Goal: Transaction & Acquisition: Purchase product/service

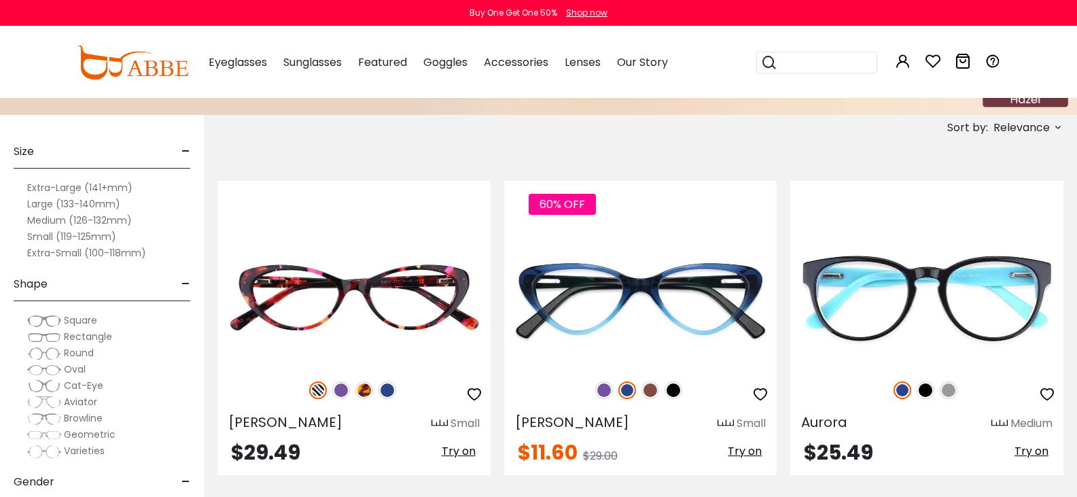
scroll to position [251, 0]
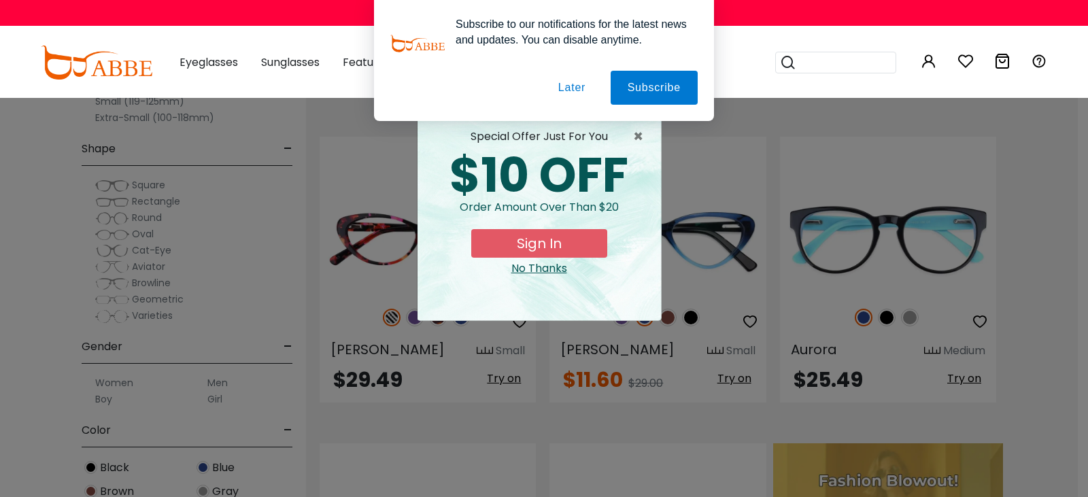
drag, startPoint x: 1079, startPoint y: 29, endPoint x: 1082, endPoint y: 84, distance: 55.8
click at [0, 0] on button "Later" at bounding box center [0, 0] width 0 height 0
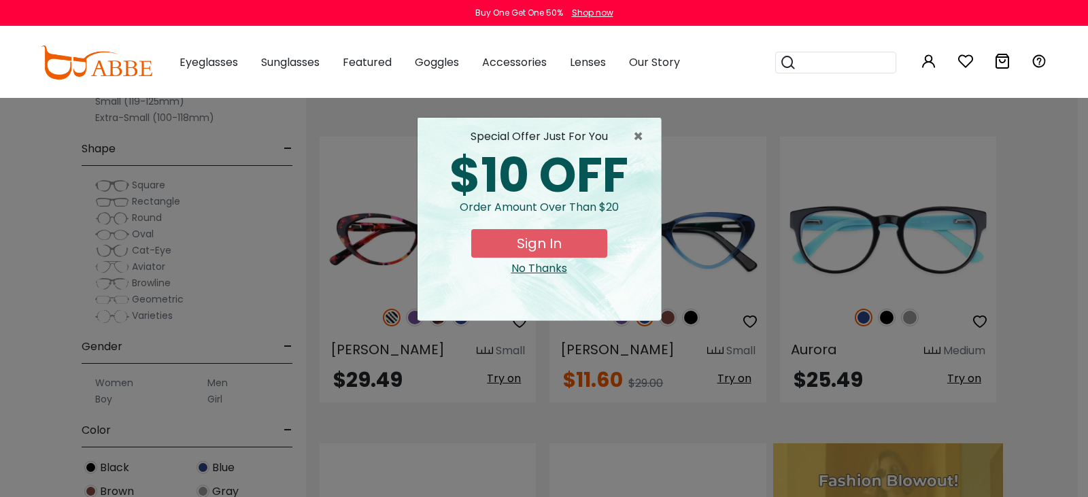
click at [555, 268] on div "No Thanks" at bounding box center [539, 268] width 222 height 16
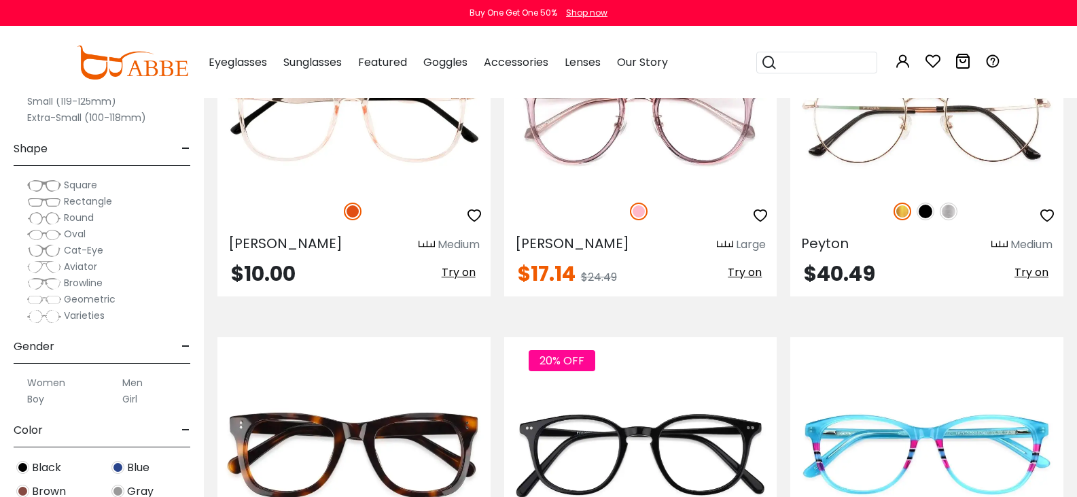
scroll to position [2742, 0]
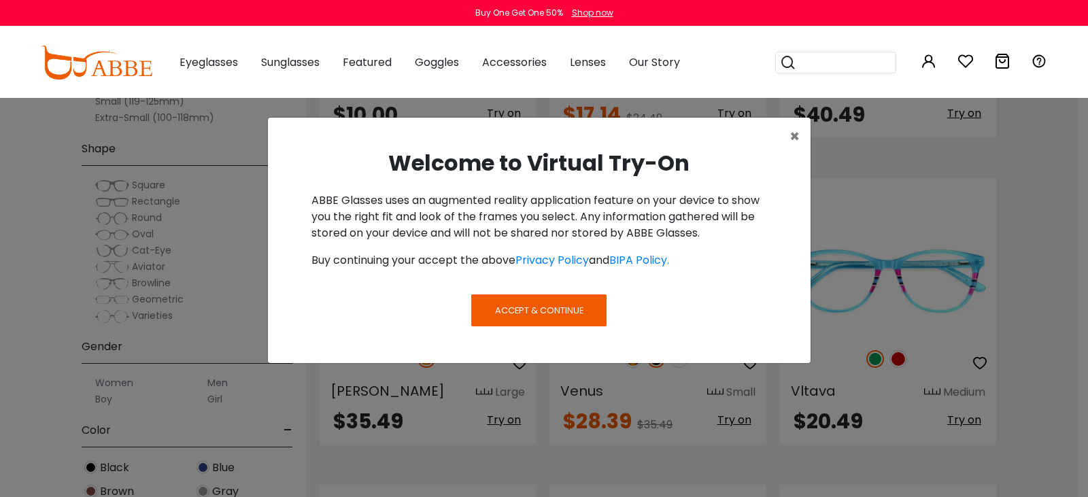
click at [549, 309] on span "Accept & Continue" at bounding box center [539, 310] width 88 height 13
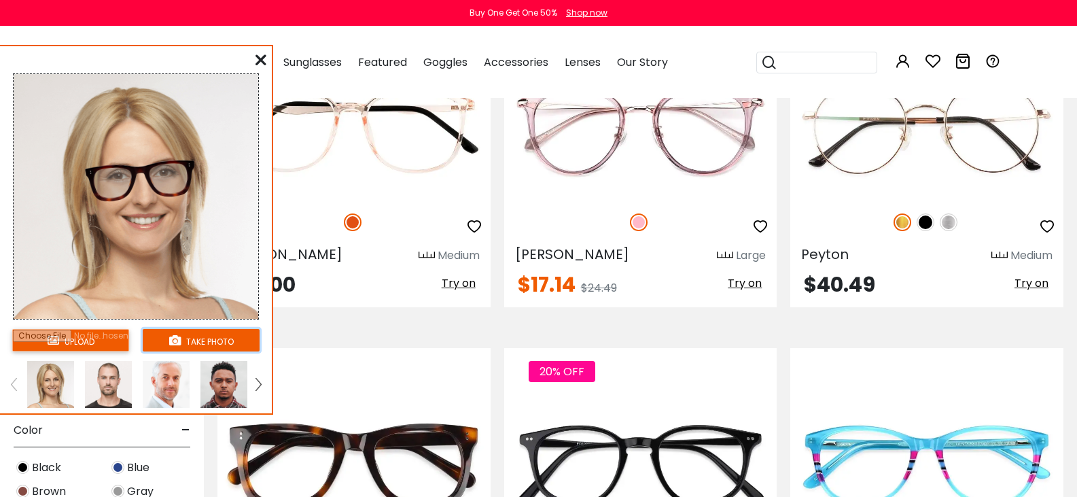
click at [200, 338] on button "take photo" at bounding box center [201, 340] width 117 height 22
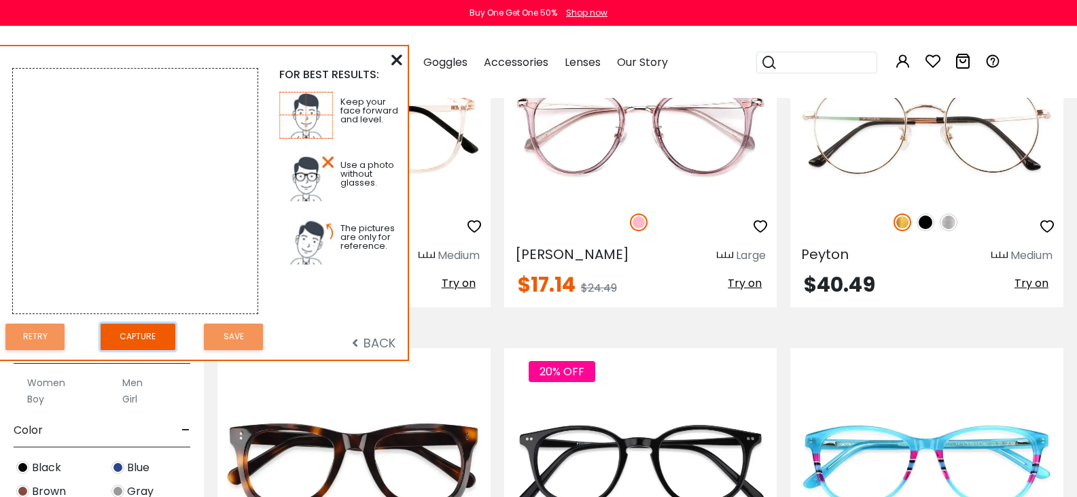
click at [145, 330] on button "Capture" at bounding box center [138, 337] width 75 height 27
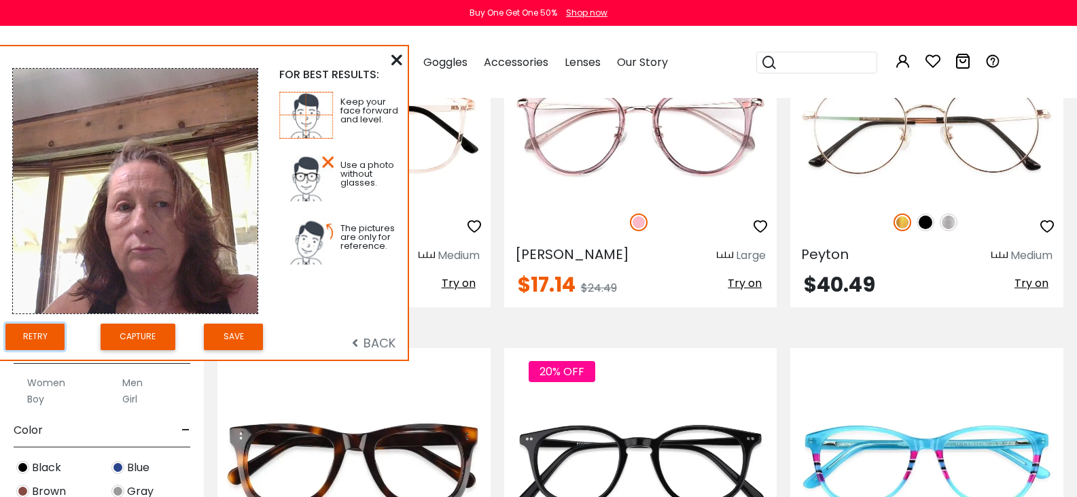
click at [37, 341] on button "Retry" at bounding box center [34, 337] width 59 height 27
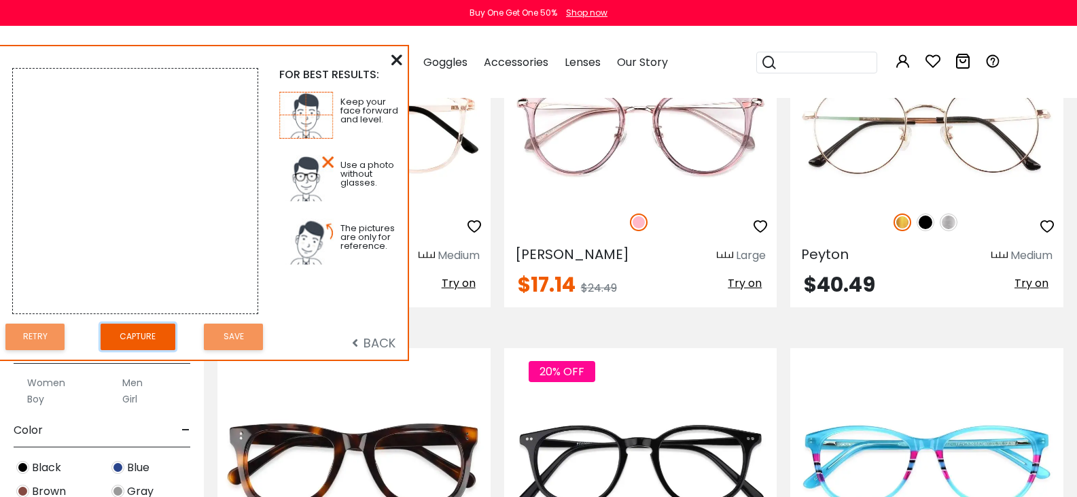
click at [135, 329] on button "Capture" at bounding box center [138, 337] width 75 height 27
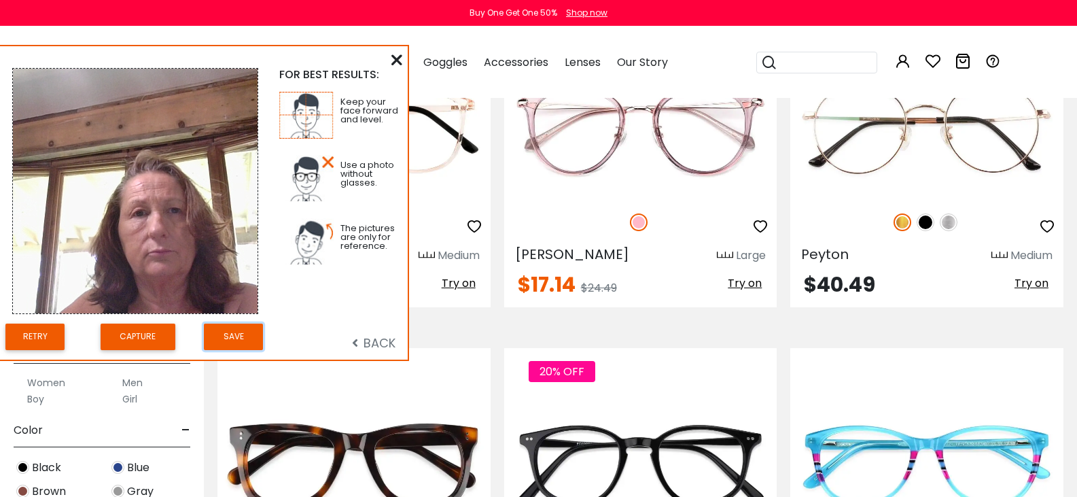
click at [236, 328] on button "Save" at bounding box center [233, 337] width 59 height 27
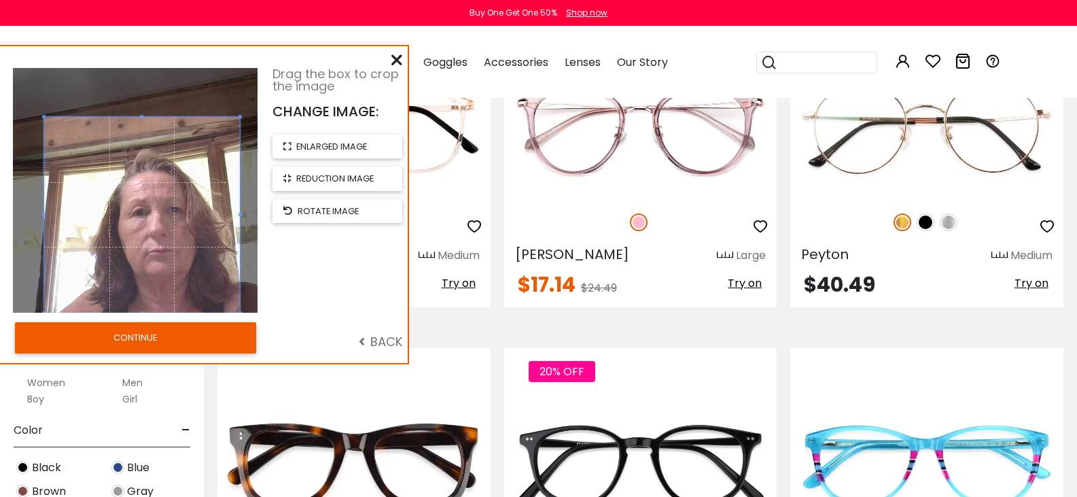
drag, startPoint x: 154, startPoint y: 181, endPoint x: 161, endPoint y: 207, distance: 26.2
click at [161, 207] on span at bounding box center [142, 215] width 196 height 196
click at [44, 111] on div at bounding box center [135, 190] width 245 height 245
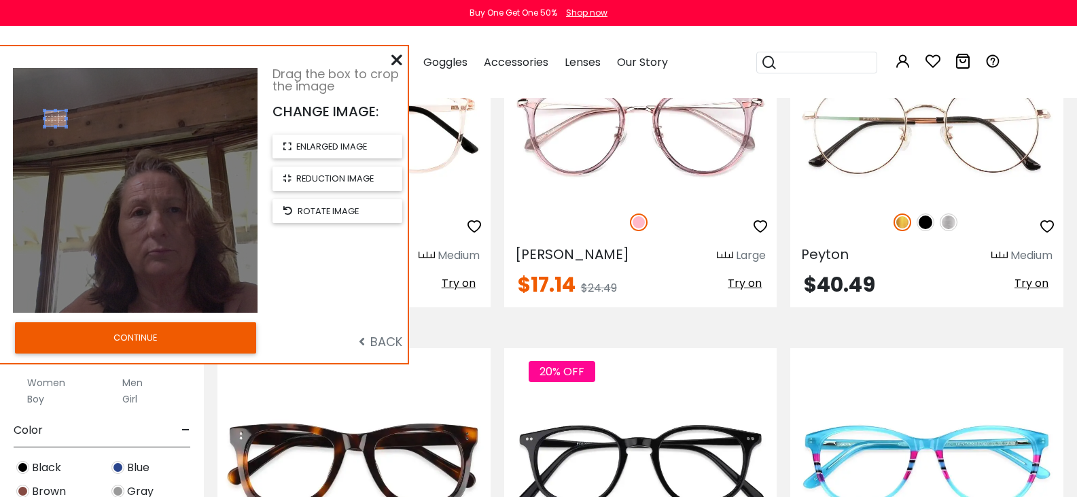
drag, startPoint x: 44, startPoint y: 111, endPoint x: 67, endPoint y: 127, distance: 28.8
click at [67, 127] on div at bounding box center [135, 190] width 245 height 245
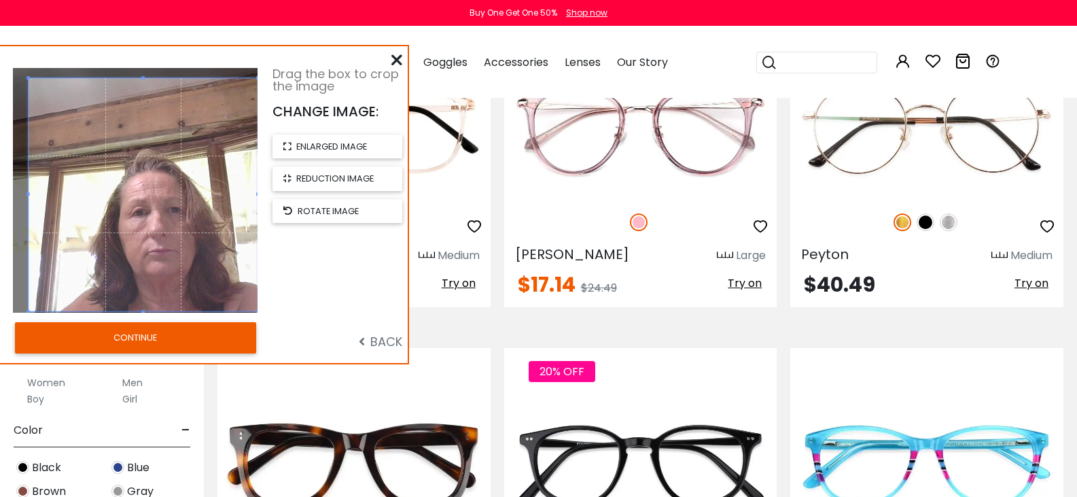
drag, startPoint x: 66, startPoint y: 128, endPoint x: 358, endPoint y: 434, distance: 423.0
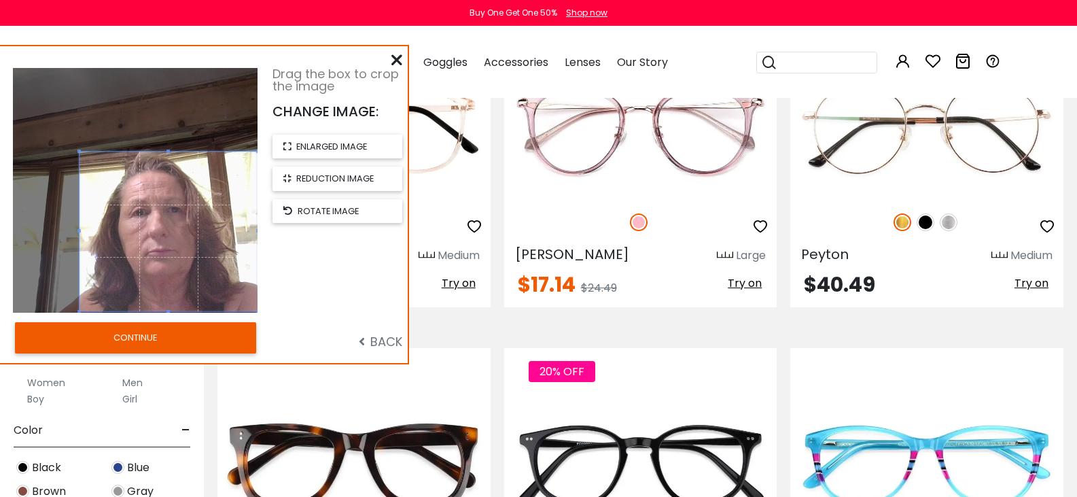
drag, startPoint x: 29, startPoint y: 78, endPoint x: 80, endPoint y: 152, distance: 89.4
click at [80, 152] on span at bounding box center [78, 151] width 3 height 3
click at [179, 332] on button "CONTINUE" at bounding box center [135, 337] width 241 height 31
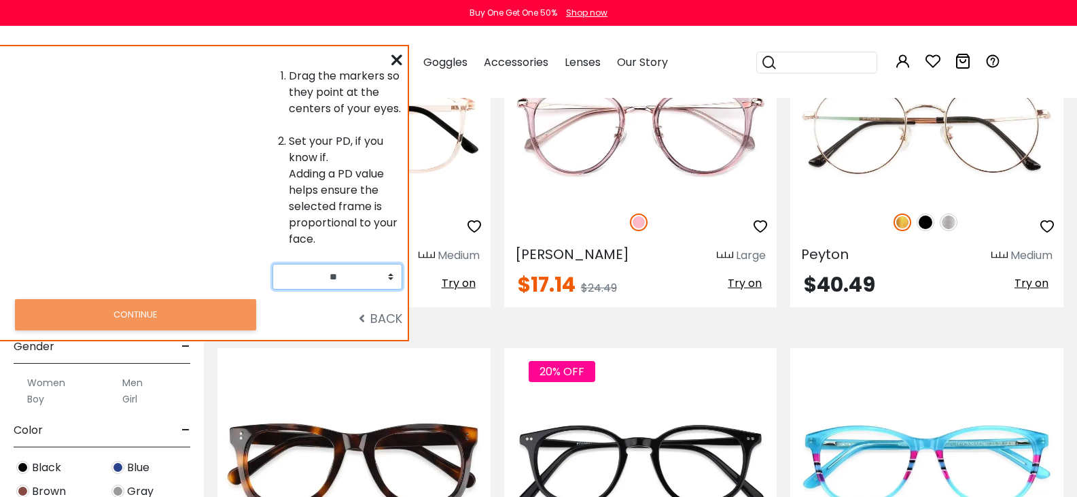
click at [396, 283] on select "** ** ** ** ** ** ** ** ** ** ** ** ** ** ** ** ** ** ** ** ** ** ** ** ** ** *…" at bounding box center [338, 277] width 130 height 26
click at [41, 378] on div "Size - Extra-Large (141+mm) Large (133-140mm) Medium (126-132mm) Small (119-125…" at bounding box center [102, 238] width 204 height 517
click at [394, 59] on icon at bounding box center [397, 59] width 11 height 11
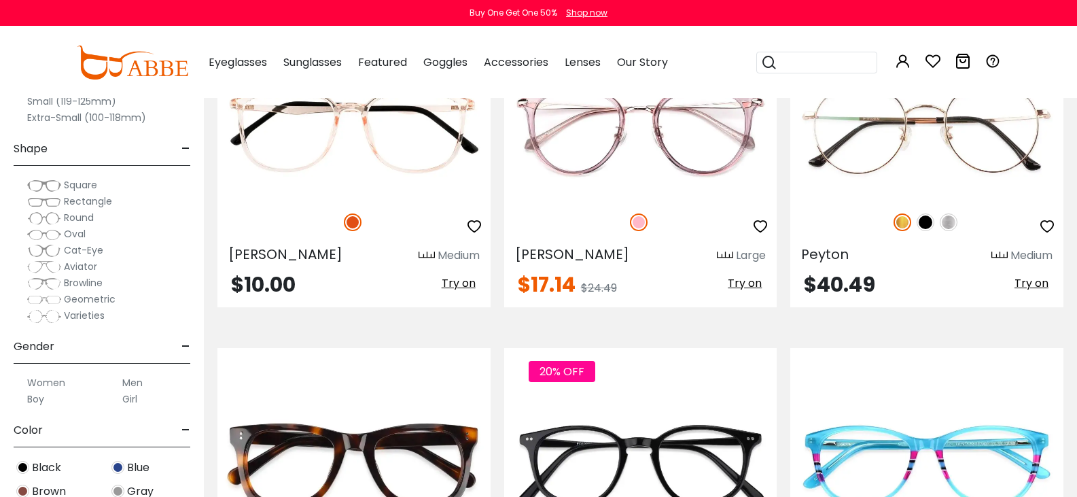
click at [97, 188] on span "Square" at bounding box center [80, 185] width 33 height 14
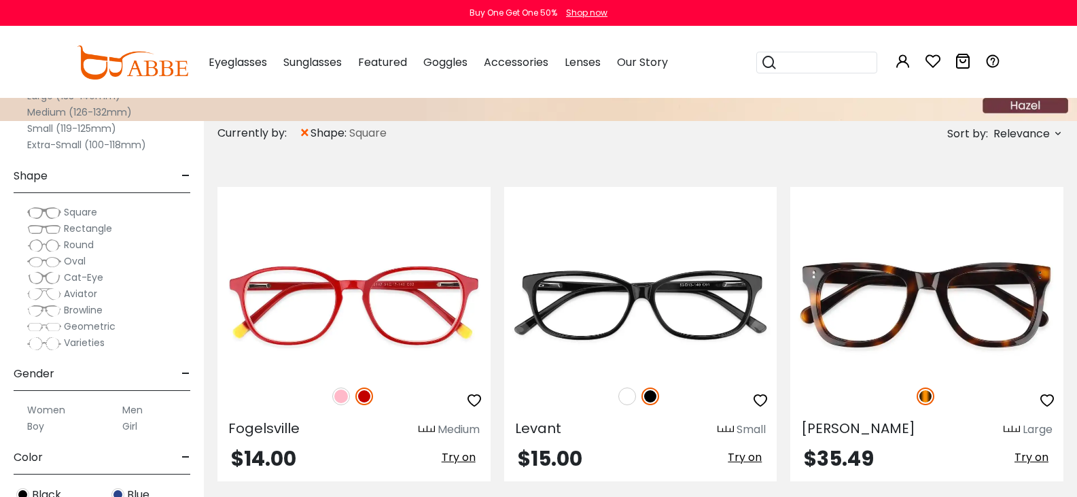
scroll to position [299, 0]
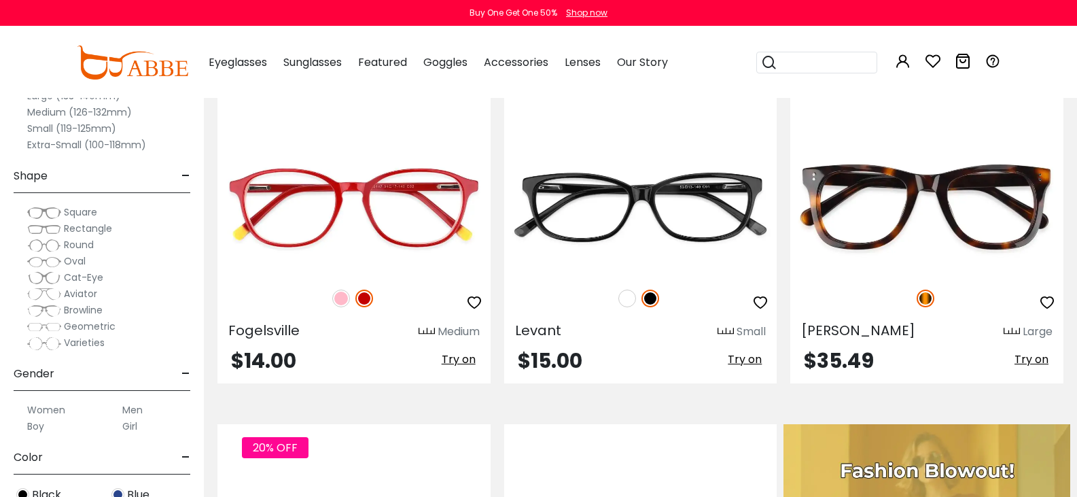
click at [103, 273] on span "Cat-Eye" at bounding box center [83, 278] width 39 height 14
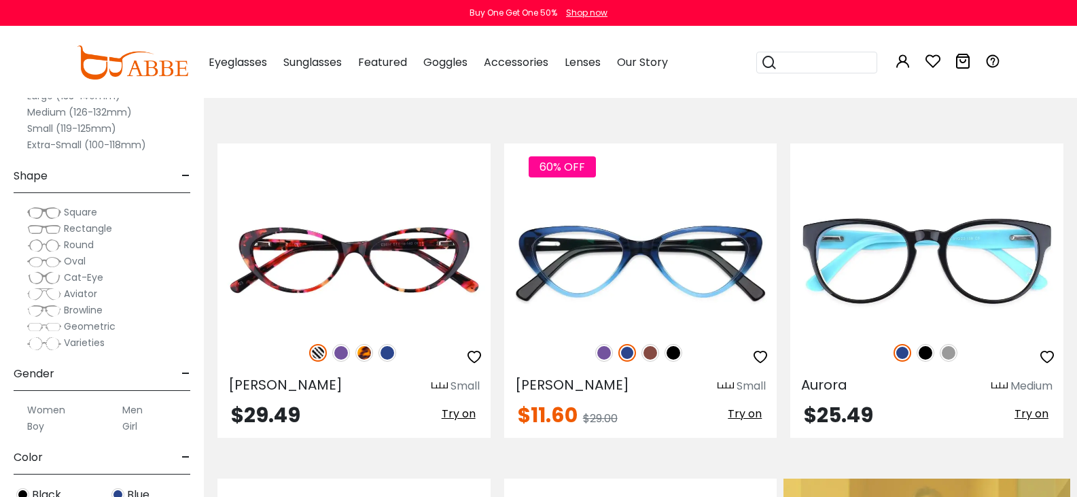
scroll to position [272, 0]
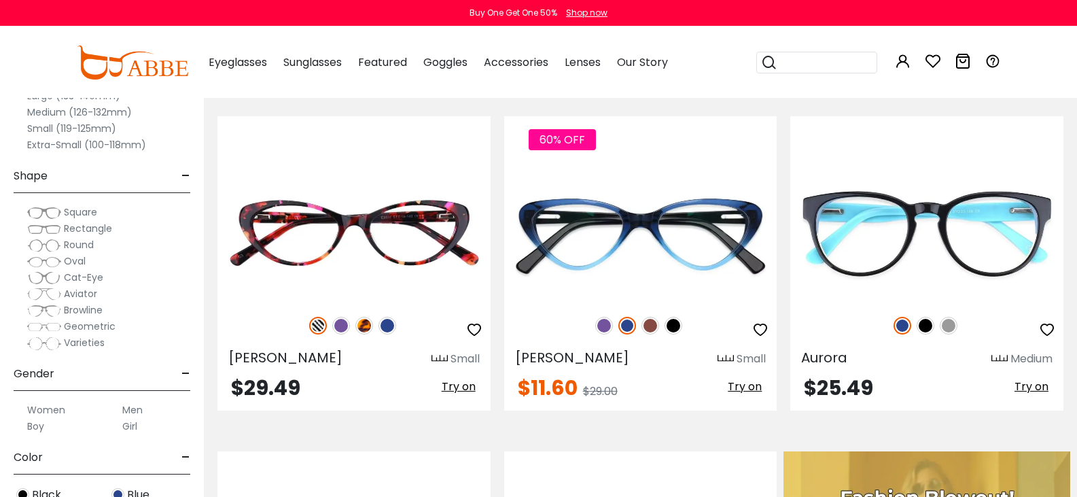
click at [116, 326] on span "Geometric" at bounding box center [90, 326] width 52 height 14
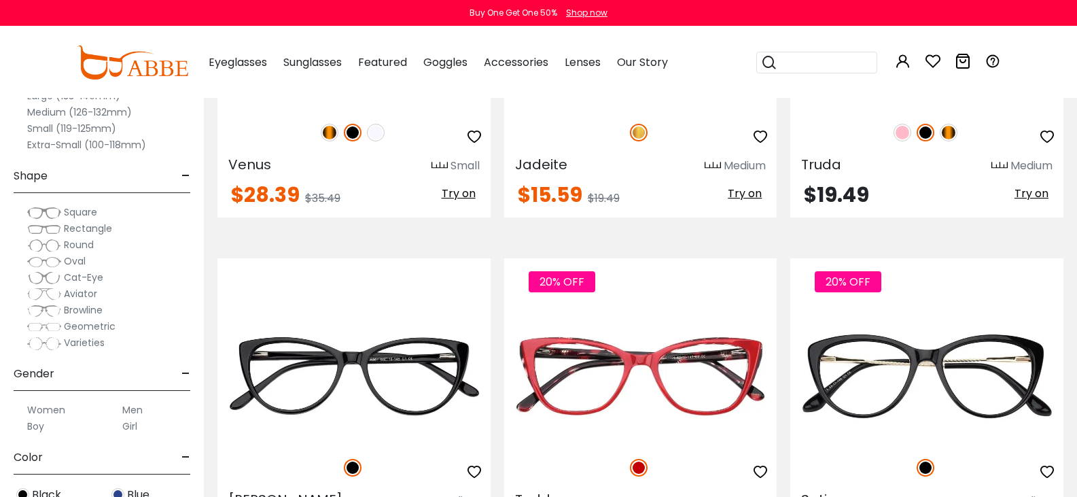
scroll to position [1849, 0]
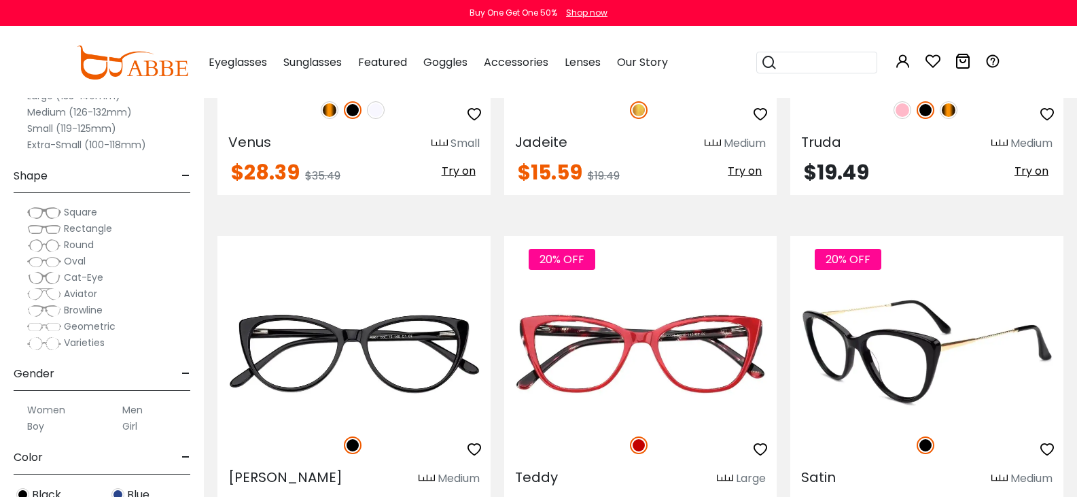
click at [1015, 496] on span "Try on" at bounding box center [1032, 506] width 34 height 16
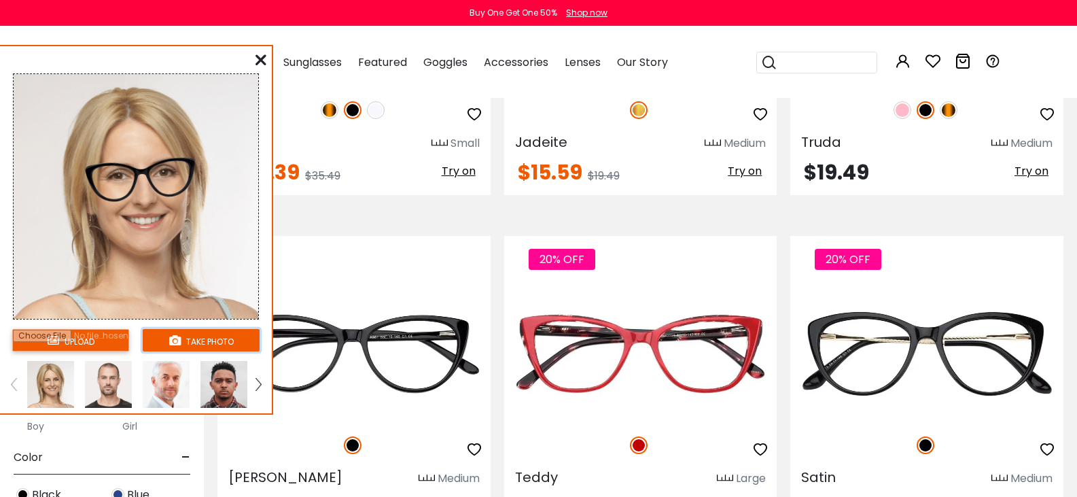
click at [217, 338] on button "take photo" at bounding box center [201, 340] width 117 height 22
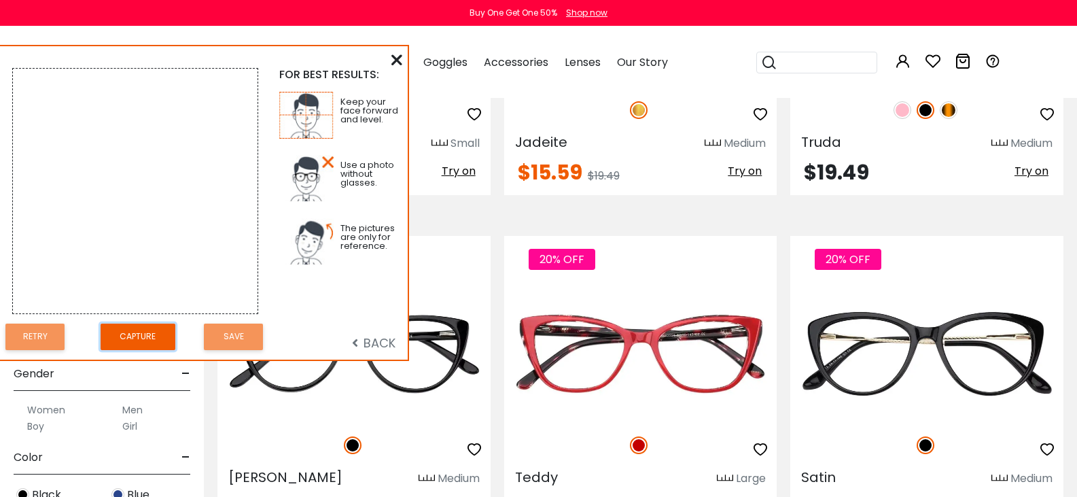
click at [152, 338] on button "Capture" at bounding box center [138, 337] width 75 height 27
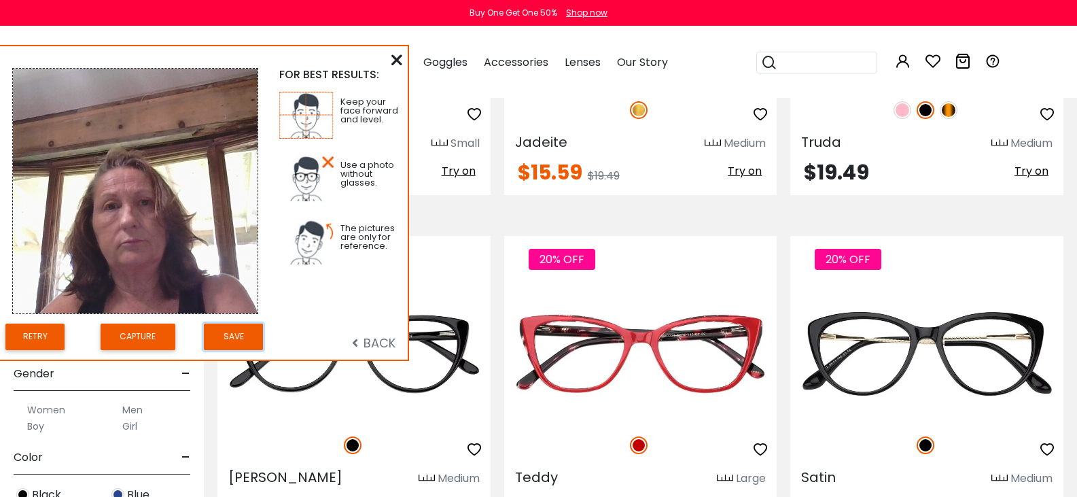
click at [246, 333] on button "Save" at bounding box center [233, 337] width 59 height 27
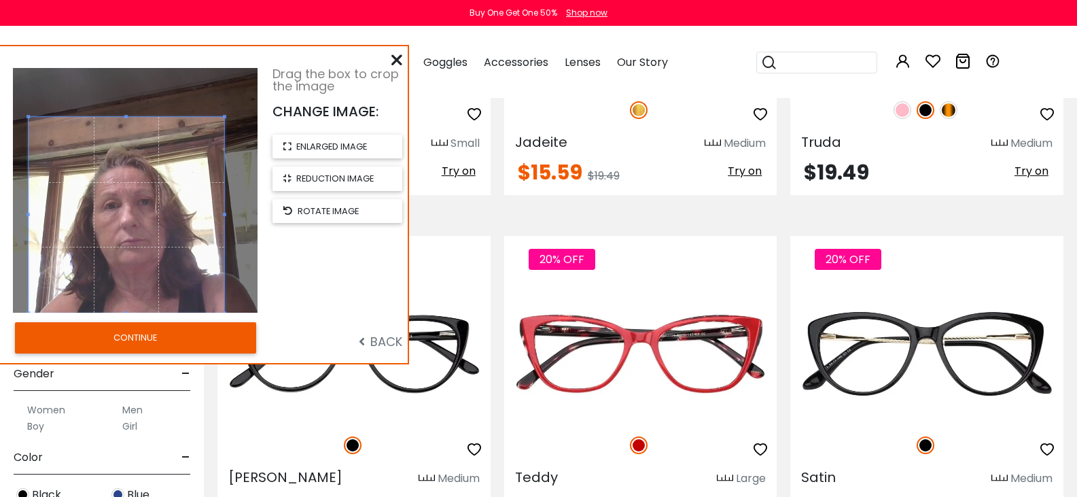
drag, startPoint x: 139, startPoint y: 188, endPoint x: 131, endPoint y: 215, distance: 27.9
click at [131, 215] on span at bounding box center [127, 215] width 196 height 196
click at [154, 342] on button "CONTINUE" at bounding box center [135, 337] width 241 height 31
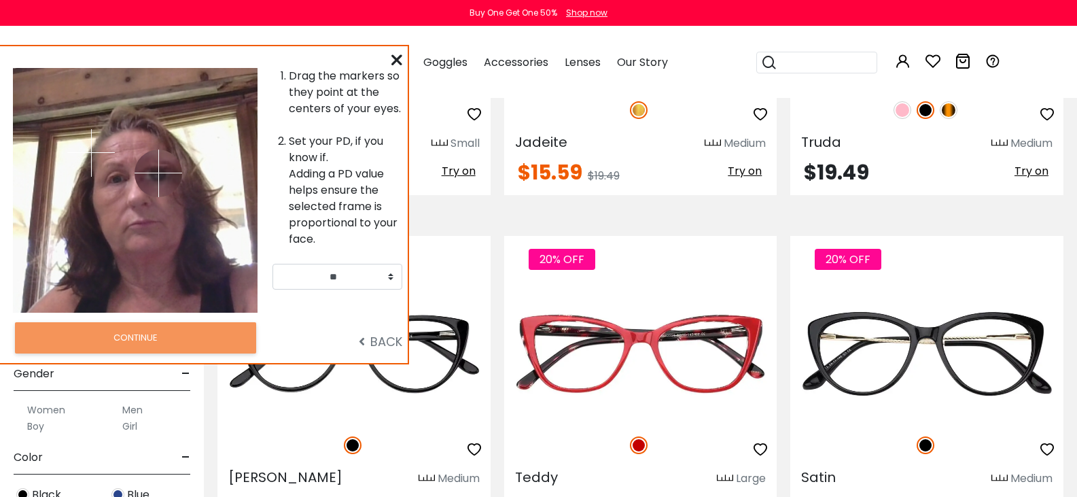
drag, startPoint x: 157, startPoint y: 150, endPoint x: 158, endPoint y: 173, distance: 22.5
click at [158, 173] on img at bounding box center [159, 174] width 48 height 48
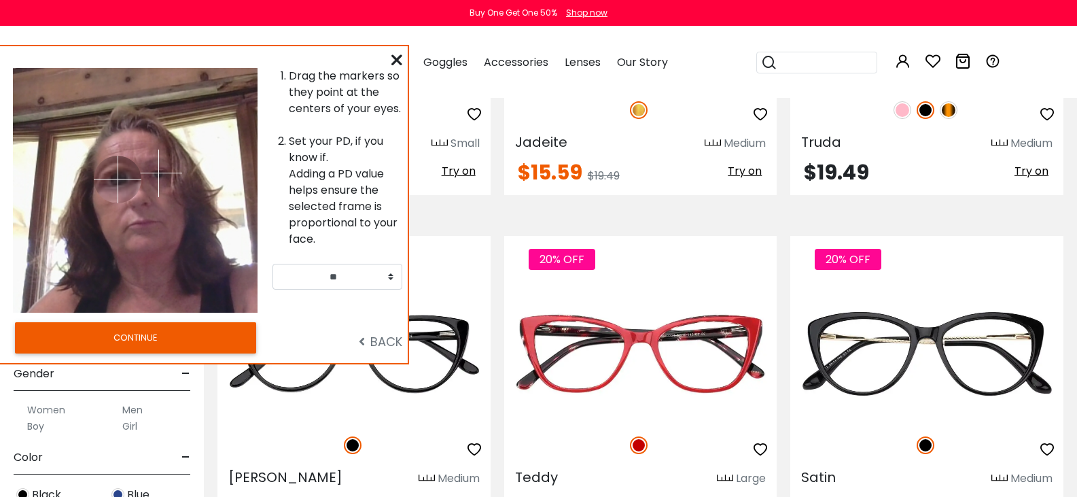
drag, startPoint x: 90, startPoint y: 151, endPoint x: 406, endPoint y: 277, distance: 340.4
click at [116, 178] on img at bounding box center [118, 180] width 48 height 48
click at [389, 273] on select "** ** ** ** ** ** ** ** ** ** ** ** ** ** ** ** ** ** ** ** ** ** ** ** ** ** *…" at bounding box center [338, 277] width 130 height 26
click at [934, 60] on div "Popular Searches round Sunglasses aviator clear tortoise cat Recommended Laya $…" at bounding box center [872, 62] width 258 height 71
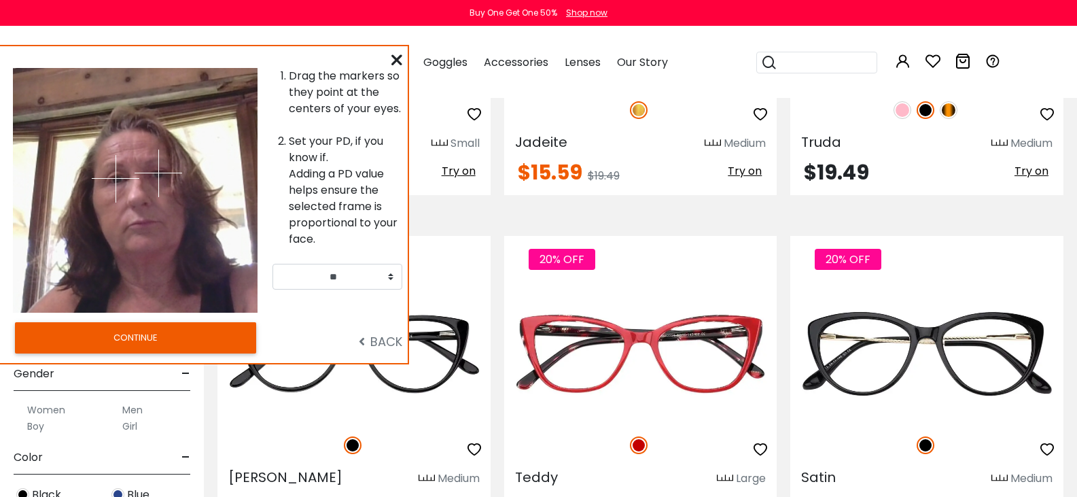
click at [398, 55] on icon at bounding box center [397, 59] width 11 height 11
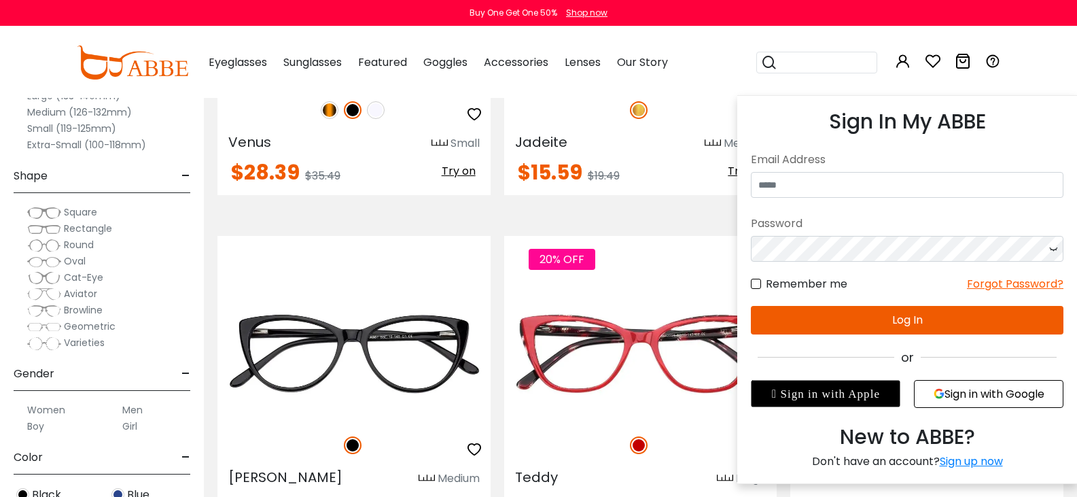
click at [911, 61] on icon at bounding box center [903, 61] width 16 height 16
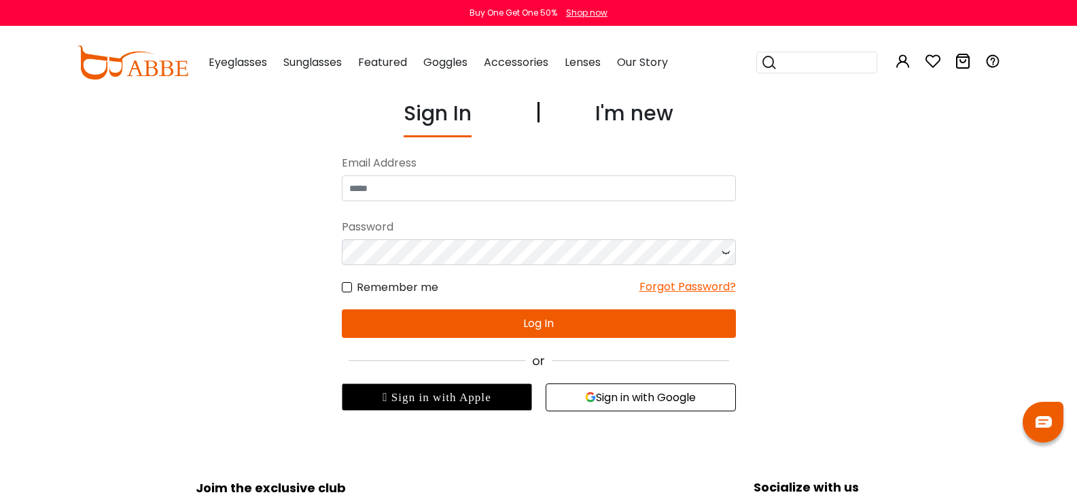
click at [632, 112] on div "I'm new" at bounding box center [634, 117] width 78 height 39
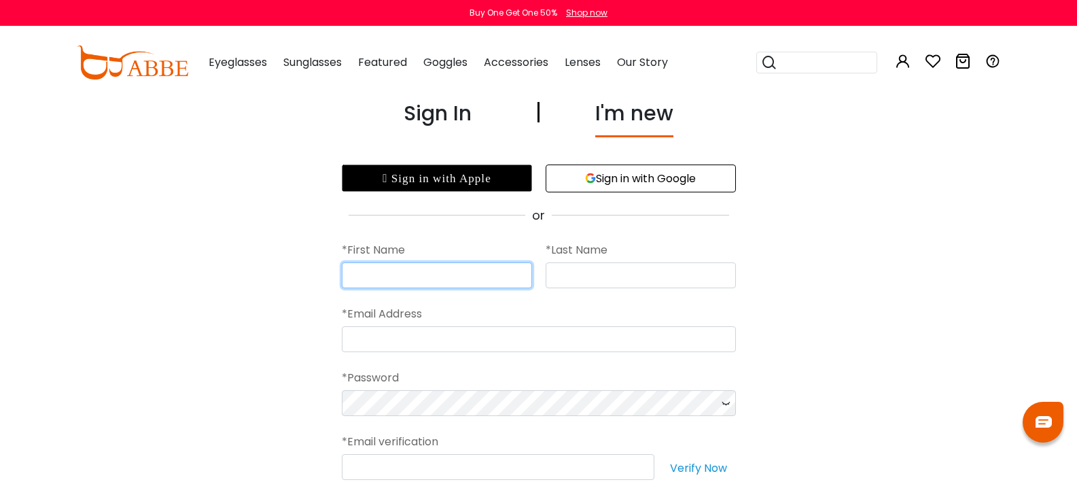
click at [468, 271] on input "text" at bounding box center [437, 275] width 190 height 26
type input "*********"
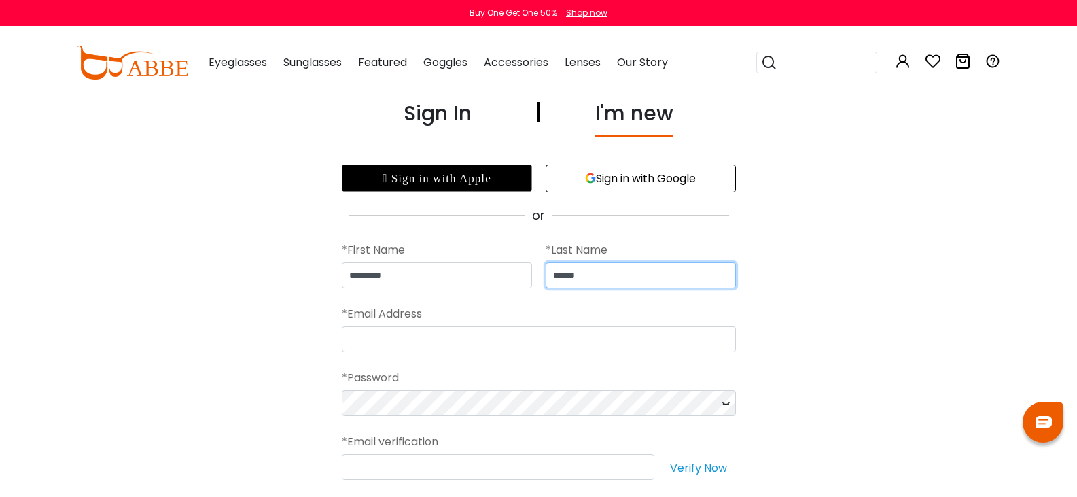
type input "******"
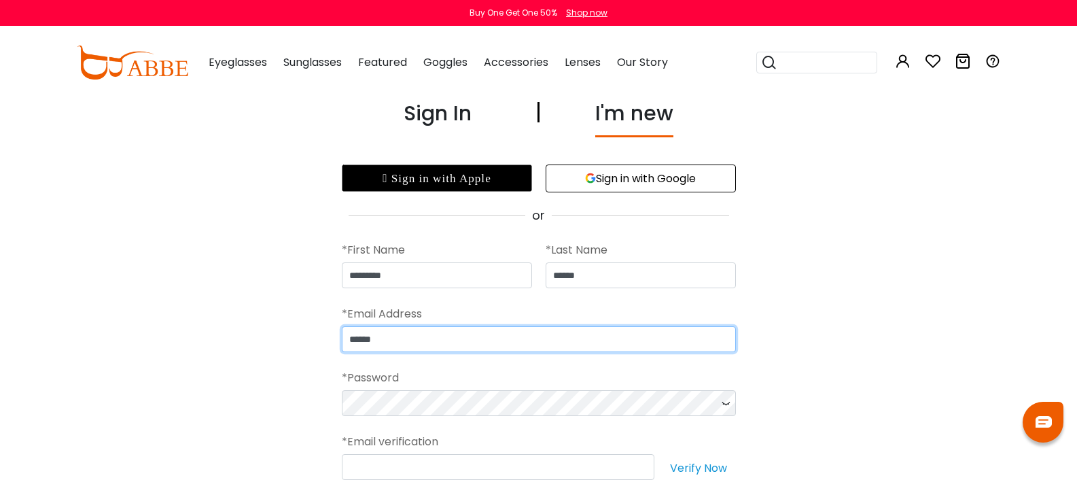
type input "**********"
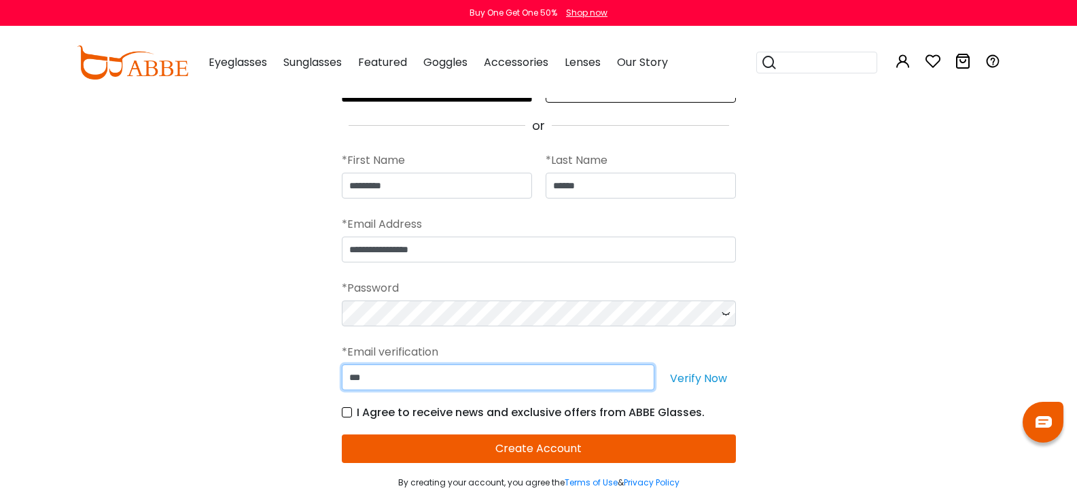
scroll to position [48, 0]
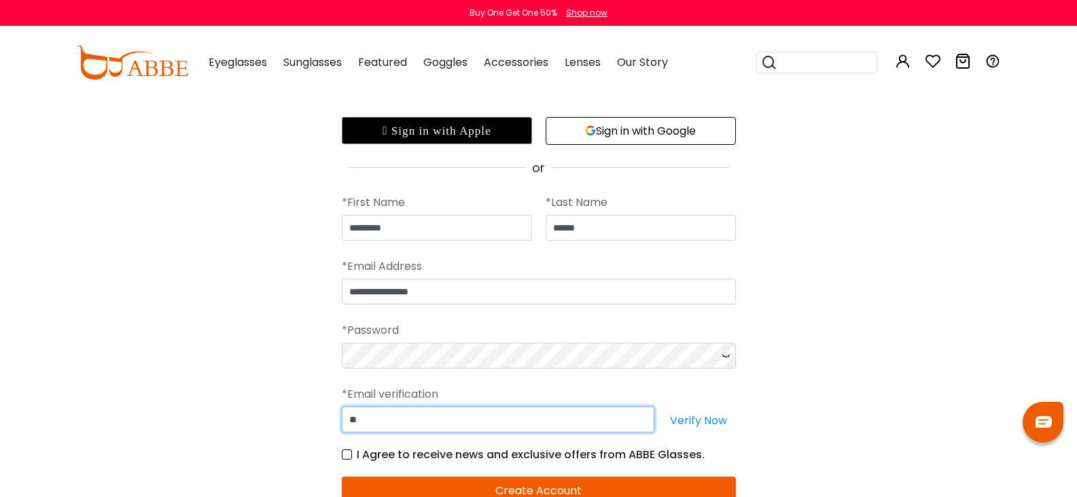
type input "*"
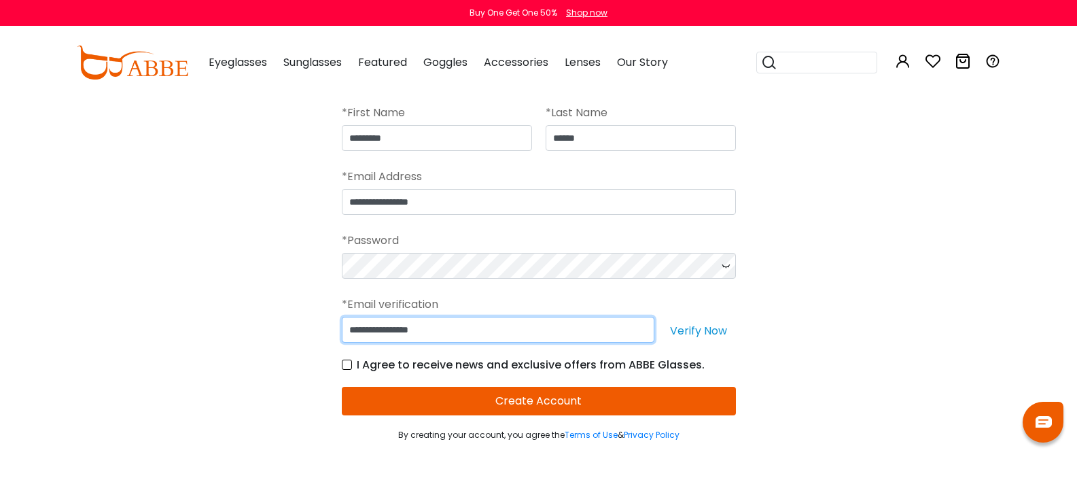
scroll to position [159, 0]
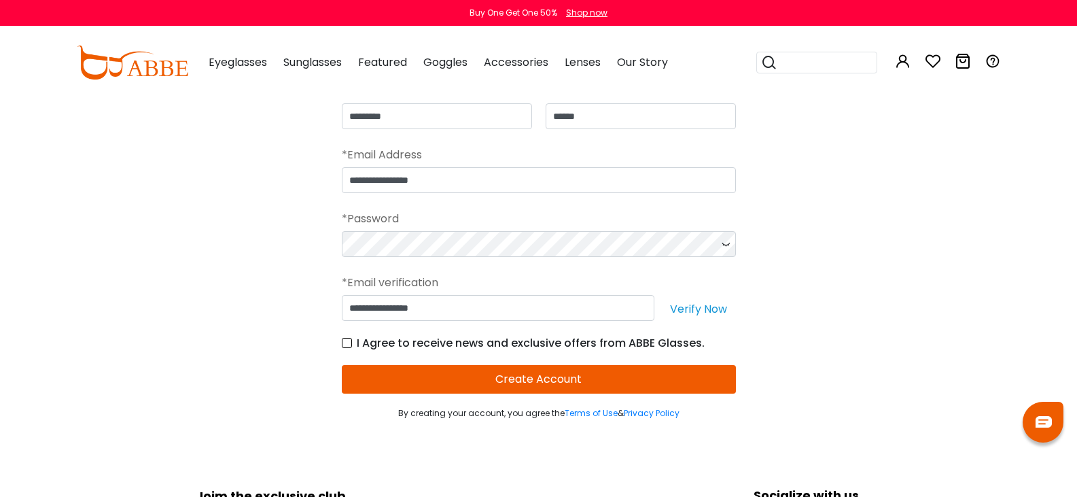
click at [351, 341] on label "I Agree to receive news and exclusive offers from ABBE Glasses." at bounding box center [523, 342] width 363 height 17
click at [577, 372] on button "Create Account" at bounding box center [539, 379] width 394 height 29
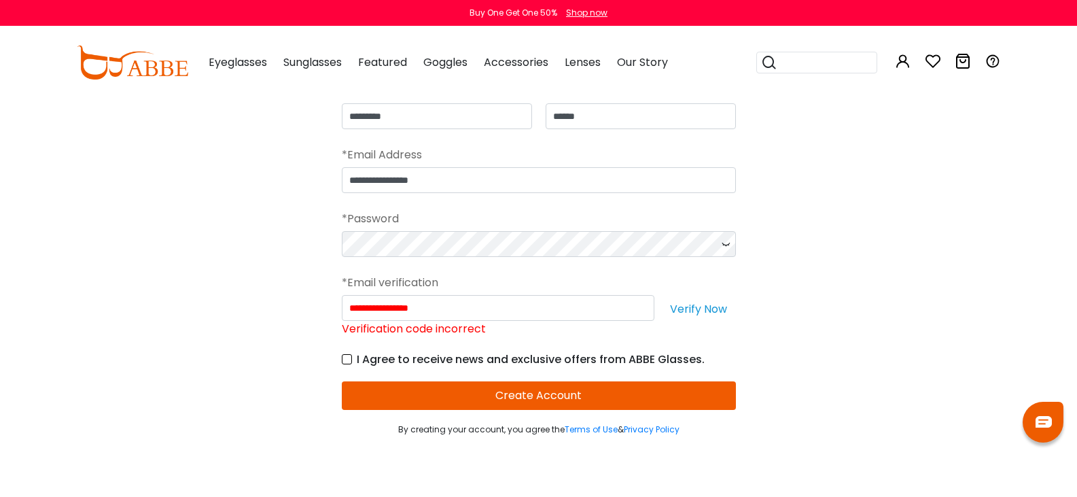
click at [714, 307] on button "Verify Now" at bounding box center [698, 308] width 75 height 26
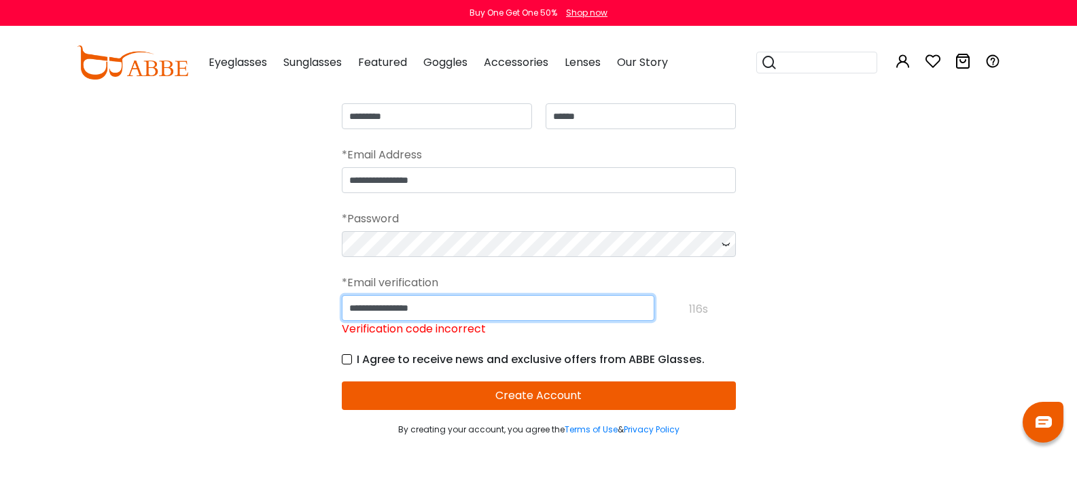
click at [512, 313] on input "**********" at bounding box center [498, 308] width 313 height 26
type input "*"
type input "******"
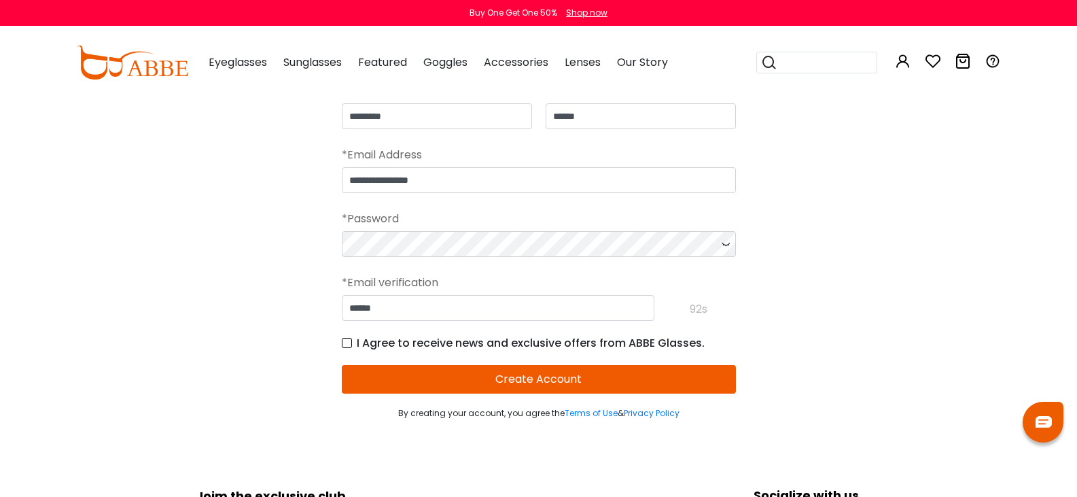
click at [515, 401] on form "**********" at bounding box center [539, 242] width 394 height 354
click at [527, 379] on button "Create Account" at bounding box center [539, 379] width 394 height 29
click at [555, 379] on button "Create Account" at bounding box center [539, 379] width 394 height 29
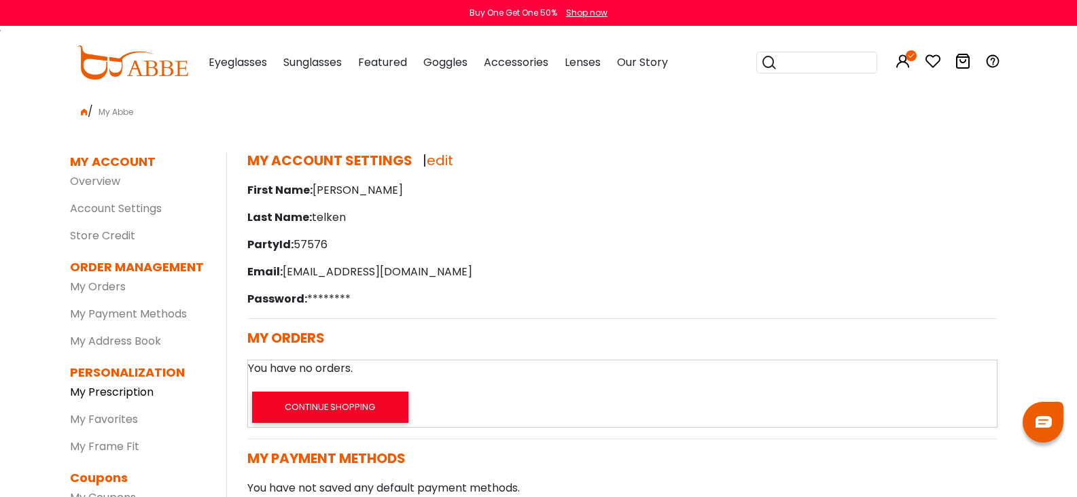
click at [143, 387] on link "My Prescription" at bounding box center [112, 392] width 84 height 16
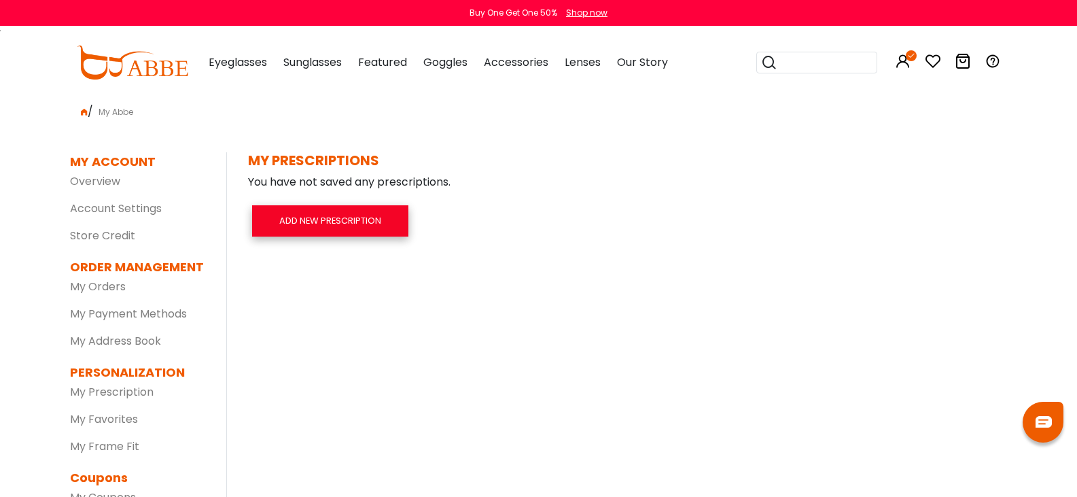
click at [317, 226] on button "ADD NEW PRESCRIPTION" at bounding box center [330, 220] width 156 height 31
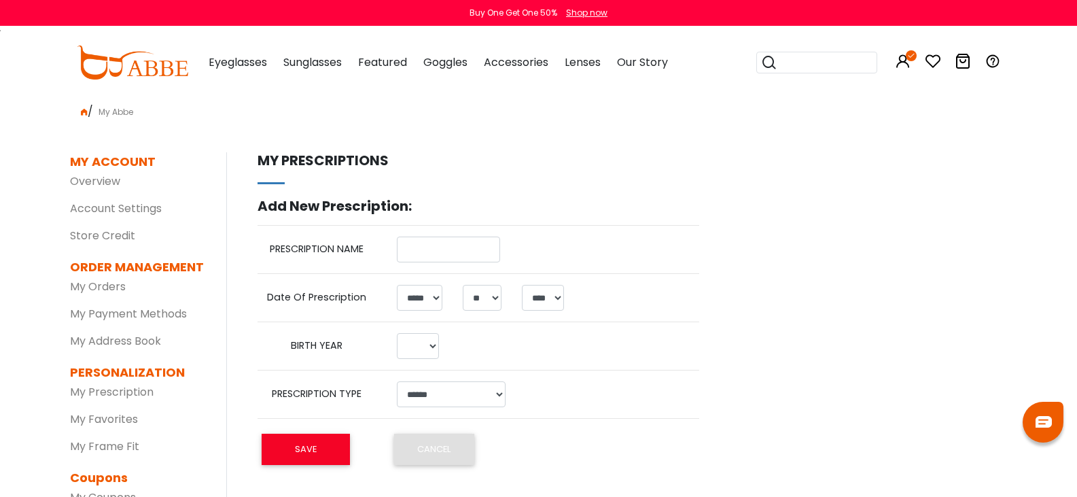
select select "*"
select select "**"
select select "****"
select select
click at [430, 247] on input "text" at bounding box center [448, 250] width 103 height 26
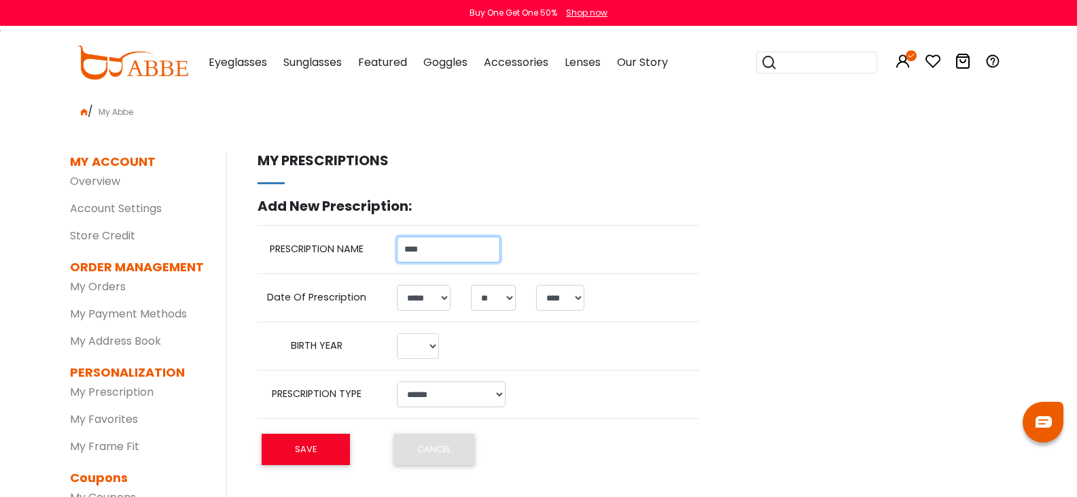
type input "****"
click at [447, 297] on select "***** * * * * * * * * * ** ** **" at bounding box center [424, 298] width 54 height 26
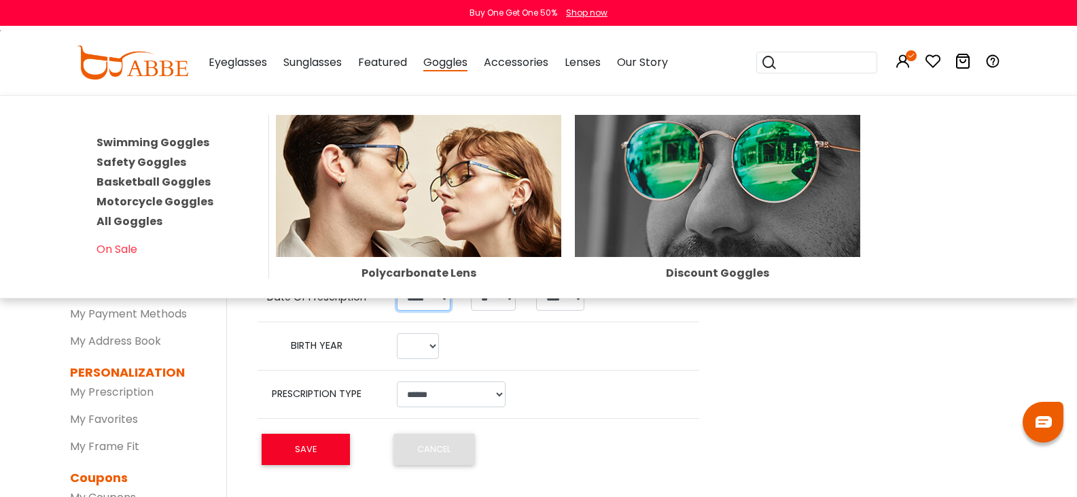
select select "*"
click at [397, 285] on select "***** * * * * * * * * * ** ** **" at bounding box center [424, 298] width 54 height 26
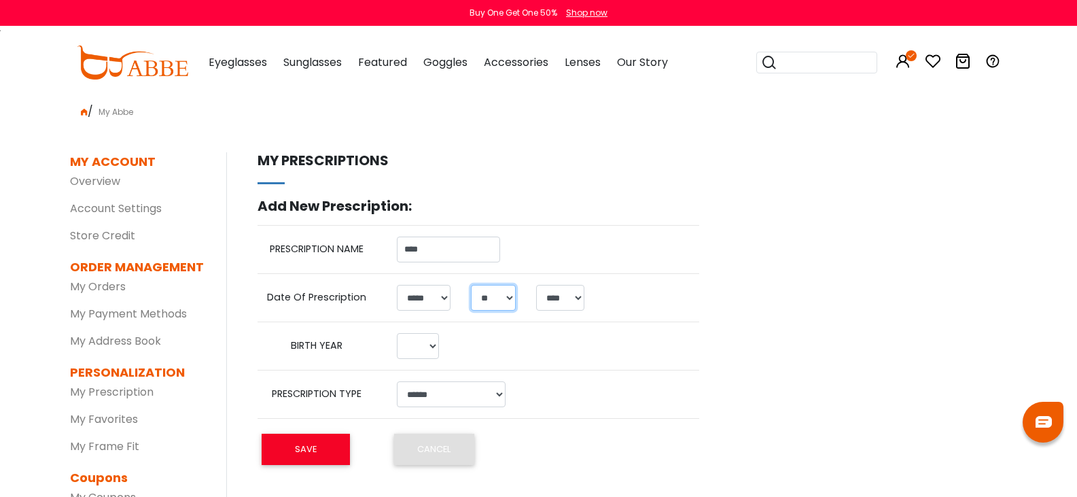
click at [509, 304] on select "*** * * * * * * * * * ** ** ** ** ** ** ** ** ** ** ** ** ** ** ** ** ** ** ** …" at bounding box center [493, 298] width 45 height 26
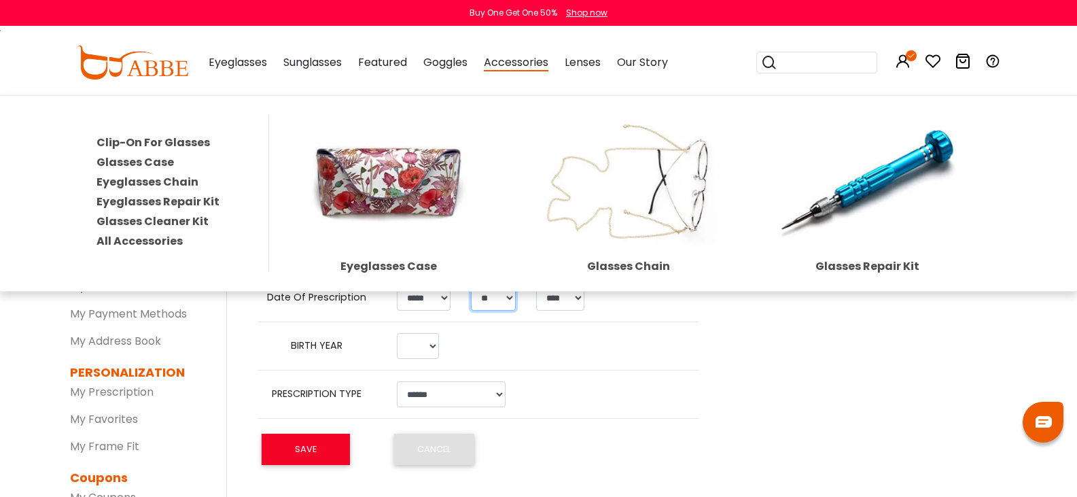
select select "*"
click at [471, 285] on select "*** * * * * * * * * * ** ** ** ** ** ** ** ** ** ** ** ** ** ** ** ** ** ** ** …" at bounding box center [493, 298] width 45 height 26
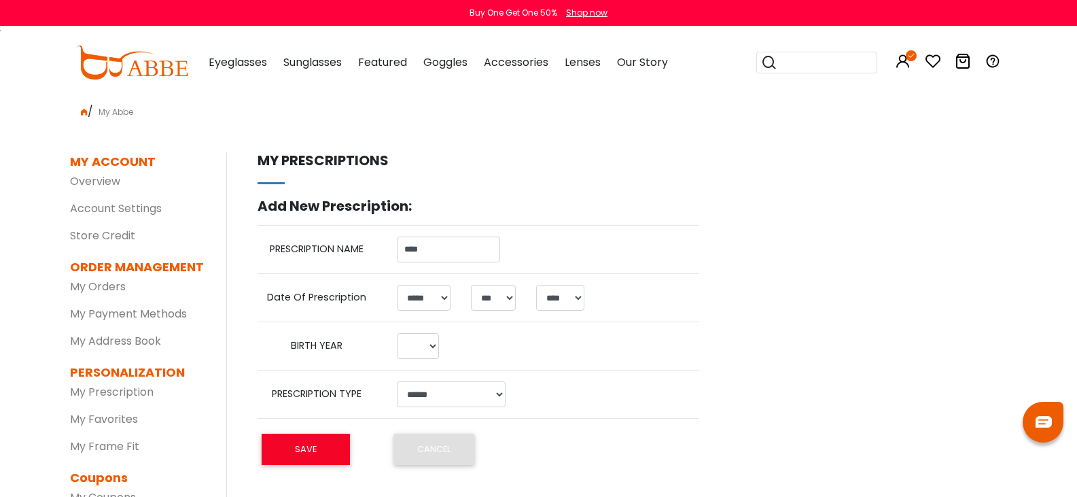
click at [447, 344] on td "**** **** **** **** **** **** **** **** **** **** **** **** **** **** **** ****…" at bounding box center [418, 346] width 63 height 26
click at [436, 344] on select "**** **** **** **** **** **** **** **** **** **** **** **** **** **** **** ****…" at bounding box center [418, 346] width 42 height 26
select select "****"
click at [397, 333] on select "**** **** **** **** **** **** **** **** **** **** **** **** **** **** **** ****…" at bounding box center [418, 346] width 42 height 26
click at [500, 393] on select "**********" at bounding box center [451, 394] width 109 height 26
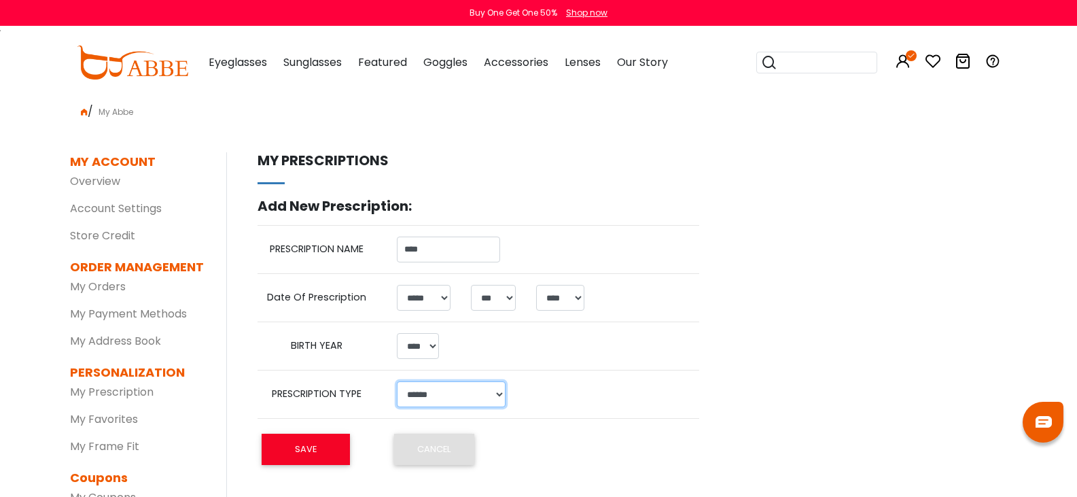
select select "**********"
click at [397, 381] on select "**********" at bounding box center [451, 394] width 109 height 26
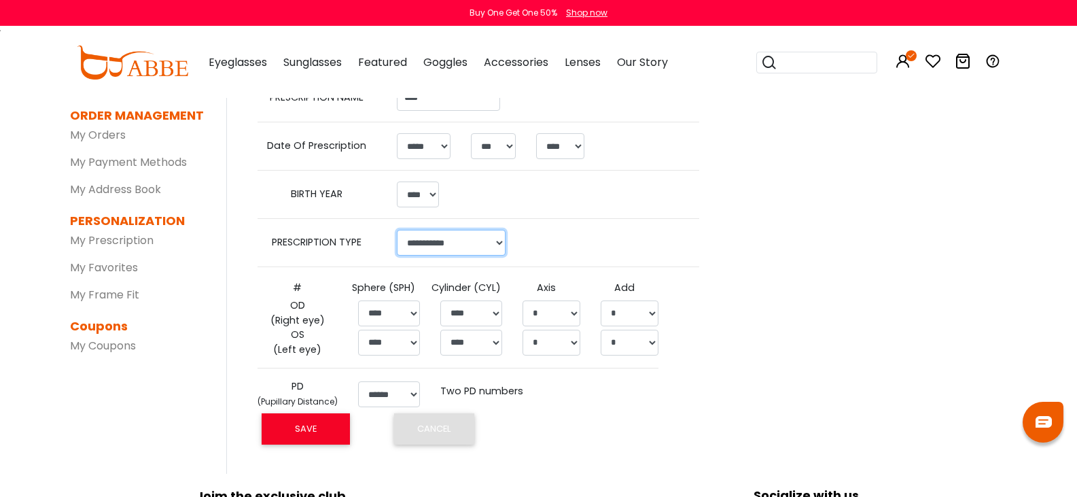
scroll to position [153, 0]
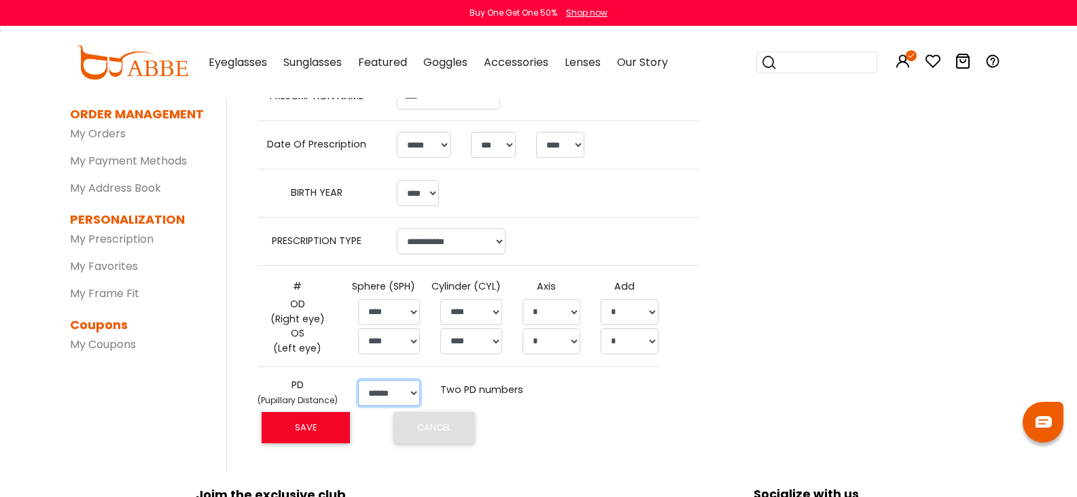
click at [415, 392] on select "****** ** ** ** ** ** ** ** ** ** ** ** ** ** ** ** ** ** ** ** ** ** ** ** ** …" at bounding box center [389, 393] width 62 height 26
click at [295, 381] on th "PD (Pupillary Distance)" at bounding box center [303, 392] width 90 height 29
click at [312, 400] on span "(Pupillary Distance)" at bounding box center [298, 400] width 80 height 12
click at [485, 387] on label "Two PD numbers" at bounding box center [481, 390] width 83 height 15
click at [421, 389] on select "******** **** **** **** **** **** **** **** **** **** **** **** **** **** **** …" at bounding box center [393, 393] width 65 height 26
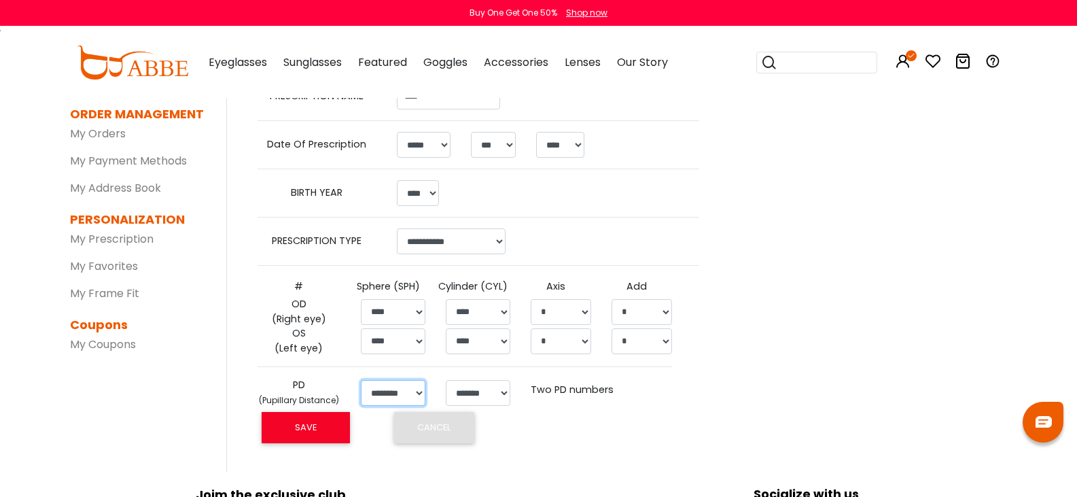
select select "****"
click at [361, 380] on select "******** **** **** **** **** **** **** **** **** **** **** **** **** **** **** …" at bounding box center [393, 393] width 65 height 26
click at [502, 391] on select "******* **** **** **** **** **** **** **** **** **** **** **** **** **** **** *…" at bounding box center [478, 393] width 65 height 26
select select "****"
click at [446, 380] on select "******* **** **** **** **** **** **** **** **** **** **** **** **** **** **** *…" at bounding box center [478, 393] width 65 height 26
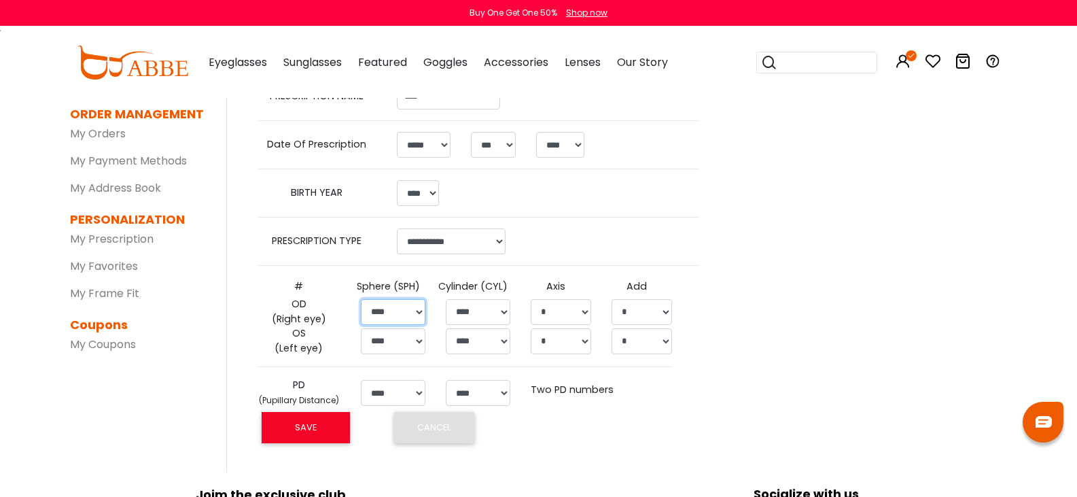
click at [416, 309] on select "****** ****** ****** ****** ****** ****** ****** ****** ****** ****** ****** **…" at bounding box center [393, 312] width 65 height 26
click at [361, 299] on select "****** ****** ****** ****** ****** ****** ****** ****** ****** ****** ****** **…" at bounding box center [393, 312] width 65 height 26
click at [419, 312] on select "****** ****** ****** ****** ****** ****** ****** ****** ****** ****** ****** **…" at bounding box center [393, 312] width 65 height 26
select select "*****"
click at [361, 299] on select "****** ****** ****** ****** ****** ****** ****** ****** ****** ****** ****** **…" at bounding box center [393, 312] width 65 height 26
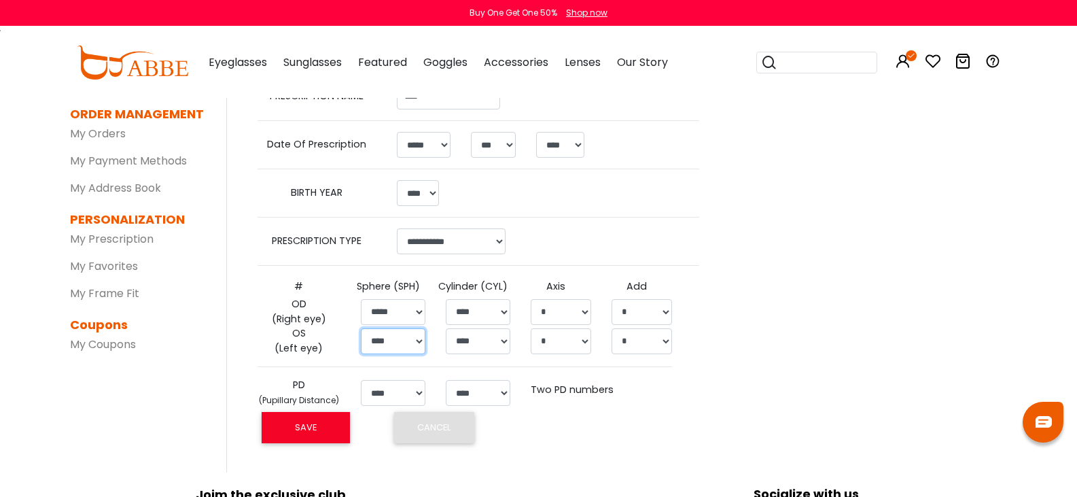
click at [418, 341] on select "****** ****** ****** ****** ****** ****** ****** ****** ****** ****** ****** **…" at bounding box center [393, 341] width 65 height 26
select select "*****"
click at [361, 328] on select "****** ****** ****** ****** ****** ****** ****** ****** ****** ****** ****** **…" at bounding box center [393, 341] width 65 height 26
click at [502, 311] on select "***** ***** ***** ***** ***** ***** ***** ***** ***** ***** ***** ***** ***** *…" at bounding box center [478, 312] width 65 height 26
select select "*****"
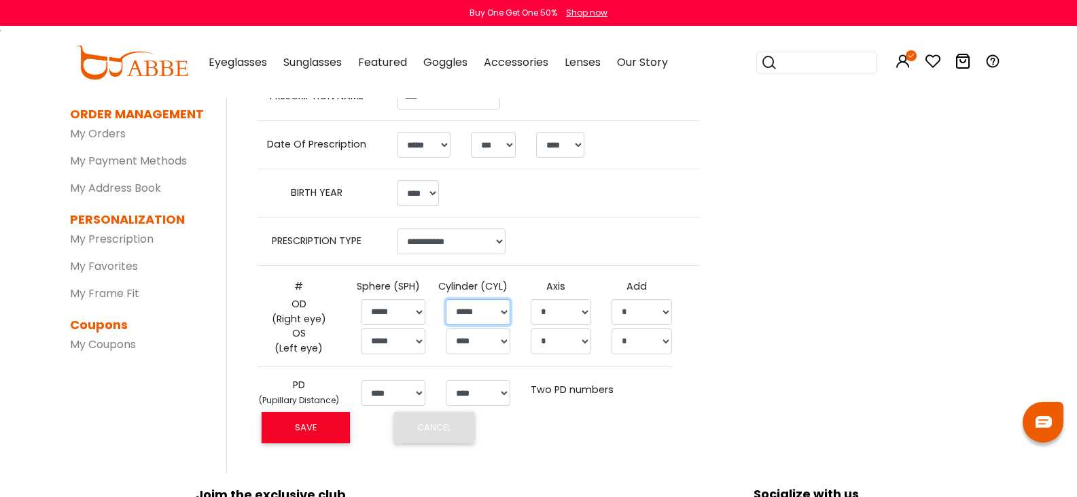
click at [446, 299] on select "***** ***** ***** ***** ***** ***** ***** ***** ***** ***** ***** ***** ***** *…" at bounding box center [478, 312] width 65 height 26
click at [502, 347] on select "***** ***** ***** ***** ***** ***** ***** ***** ***** ***** ***** ***** ***** *…" at bounding box center [478, 341] width 65 height 26
select select "*****"
click at [446, 328] on select "***** ***** ***** ***** ***** ***** ***** ***** ***** ***** ***** ***** ***** *…" at bounding box center [478, 341] width 65 height 26
click at [587, 306] on select "**** * * * * * * * * * * ** ** ** ** ** ** ** ** ** ** ** ** ** ** ** ** ** ** …" at bounding box center [561, 312] width 60 height 26
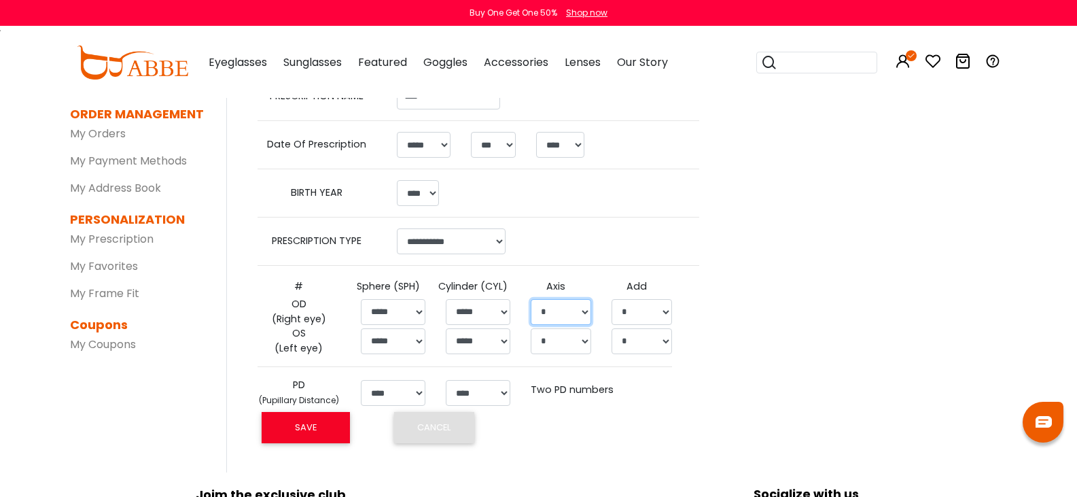
select select "**"
click at [531, 299] on select "**** * * * * * * * * * * ** ** ** ** ** ** ** ** ** ** ** ** ** ** ** ** ** ** …" at bounding box center [561, 312] width 60 height 26
click at [589, 340] on select "**** * * * * * * * * * * ** ** ** ** ** ** ** ** ** ** ** ** ** ** ** ** ** ** …" at bounding box center [561, 341] width 60 height 26
select select "***"
click at [531, 328] on select "**** * * * * * * * * * * ** ** ** ** ** ** ** ** ** ** ** ** ** ** ** ** ** ** …" at bounding box center [561, 341] width 60 height 26
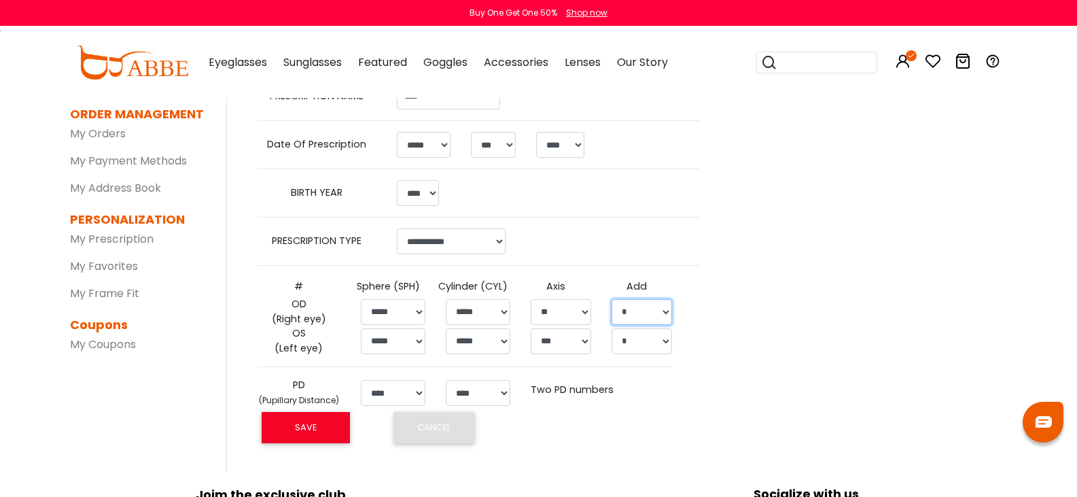
click at [672, 315] on select "* ***** ***** ***** ***** ***** ***** ***** ***** ***** ***** ***** ***** *****…" at bounding box center [642, 312] width 60 height 26
select select "*****"
click at [612, 299] on select "* ***** ***** ***** ***** ***** ***** ***** ***** ***** ***** ***** ***** *****…" at bounding box center [642, 312] width 60 height 26
click at [667, 340] on select "* ***** ***** ***** ***** ***** ***** ***** ***** ***** ***** ***** ***** *****…" at bounding box center [642, 341] width 60 height 26
select select "*****"
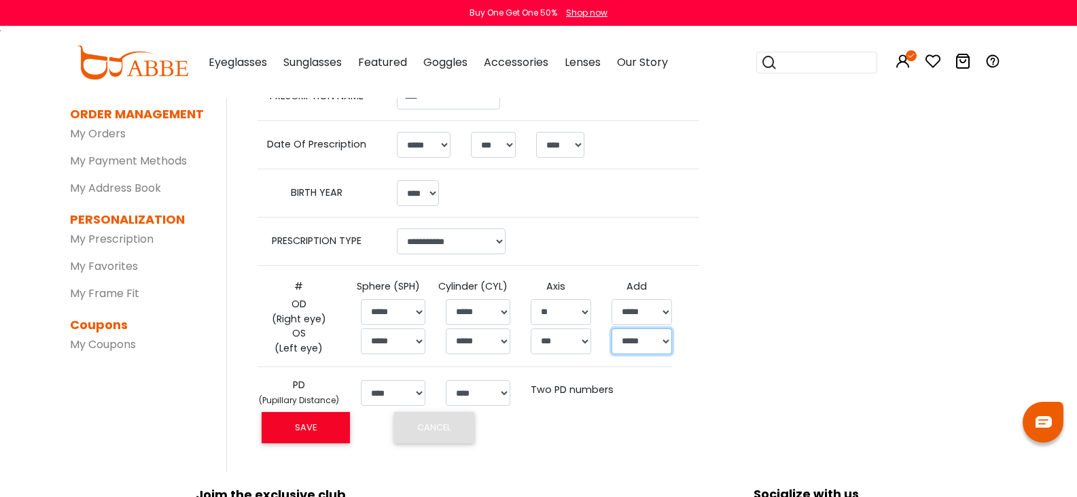
click at [612, 328] on select "* ***** ***** ***** ***** ***** ***** ***** ***** ***** ***** ***** ***** *****…" at bounding box center [642, 341] width 60 height 26
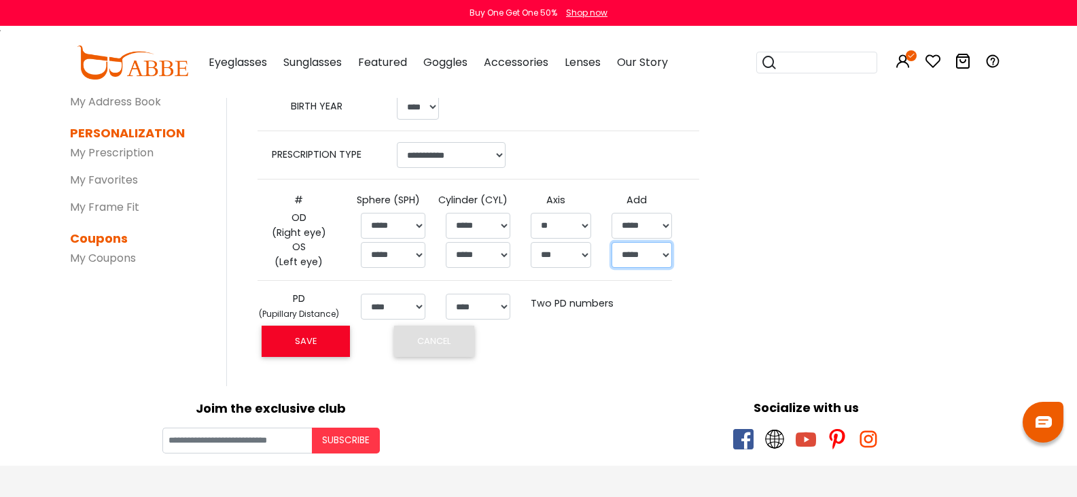
scroll to position [247, 0]
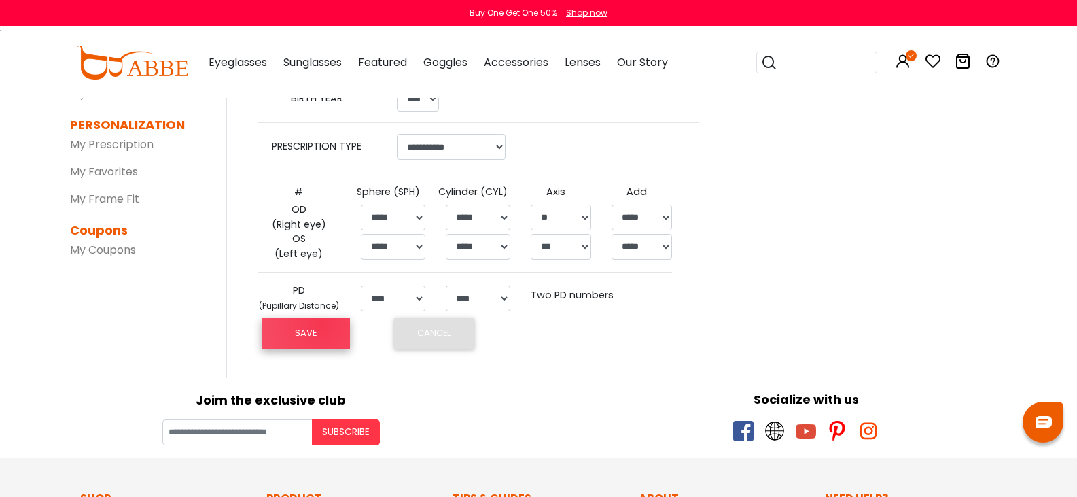
click at [321, 324] on button "SAVE" at bounding box center [306, 332] width 88 height 31
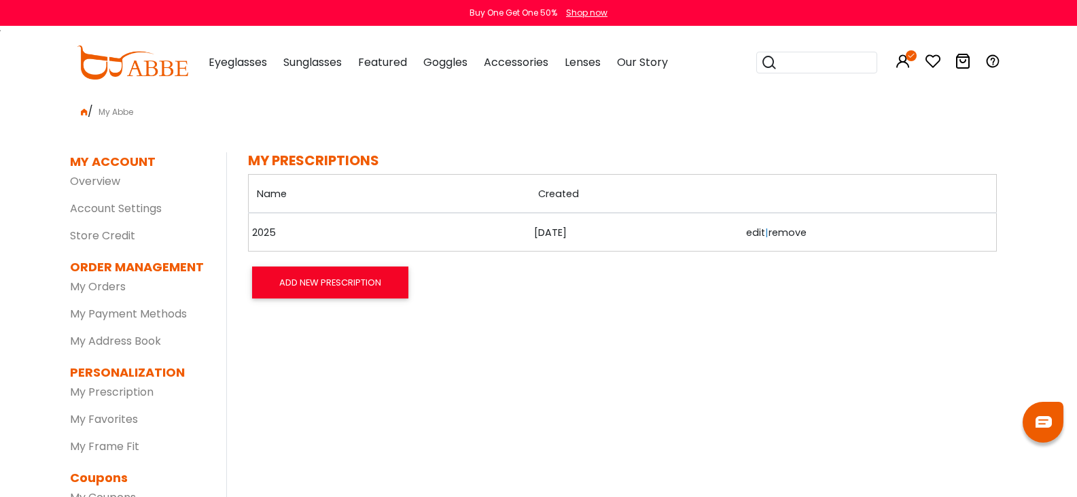
click at [748, 227] on link "edit" at bounding box center [755, 233] width 19 height 14
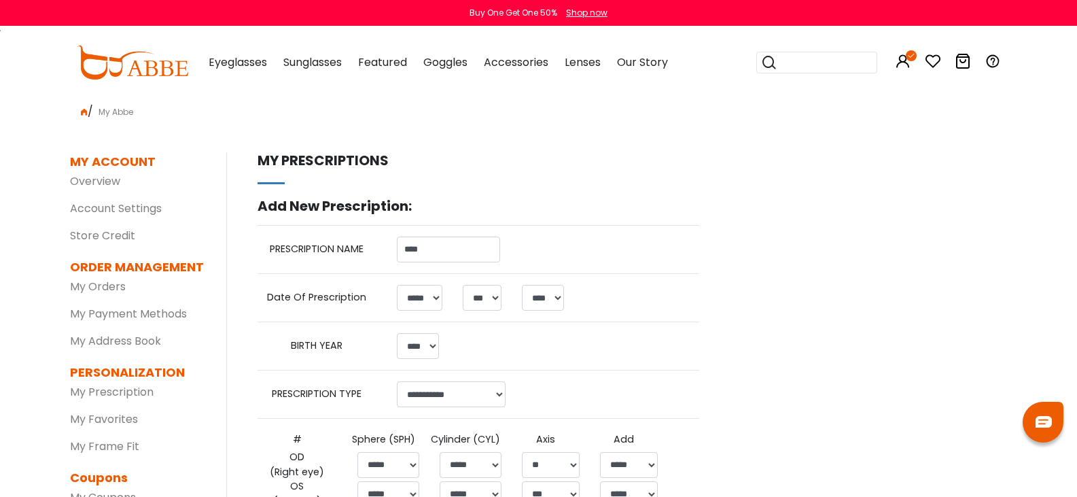
select select "*"
select select "****"
select select "**********"
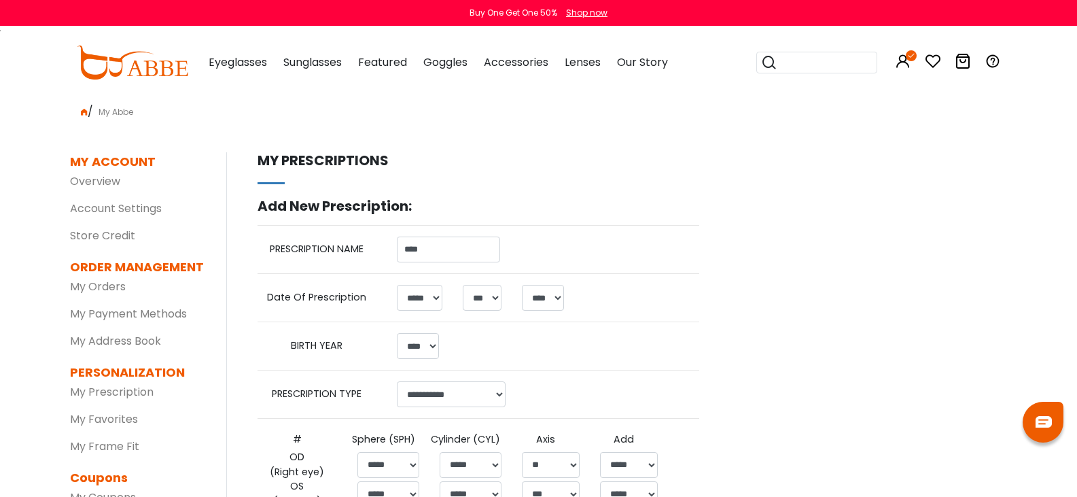
select select "*****"
select select "**"
select select "*****"
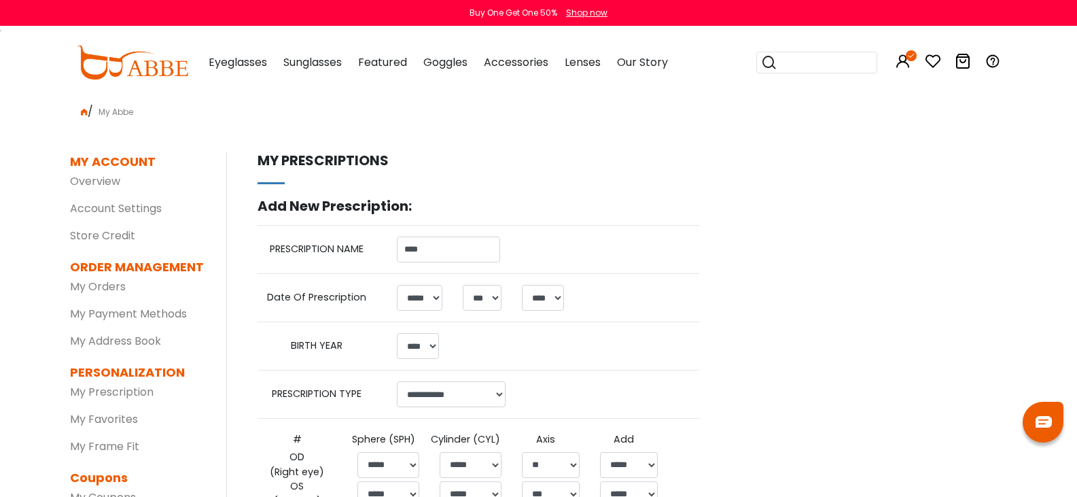
select select "*****"
select select "***"
select select "*****"
select select "****"
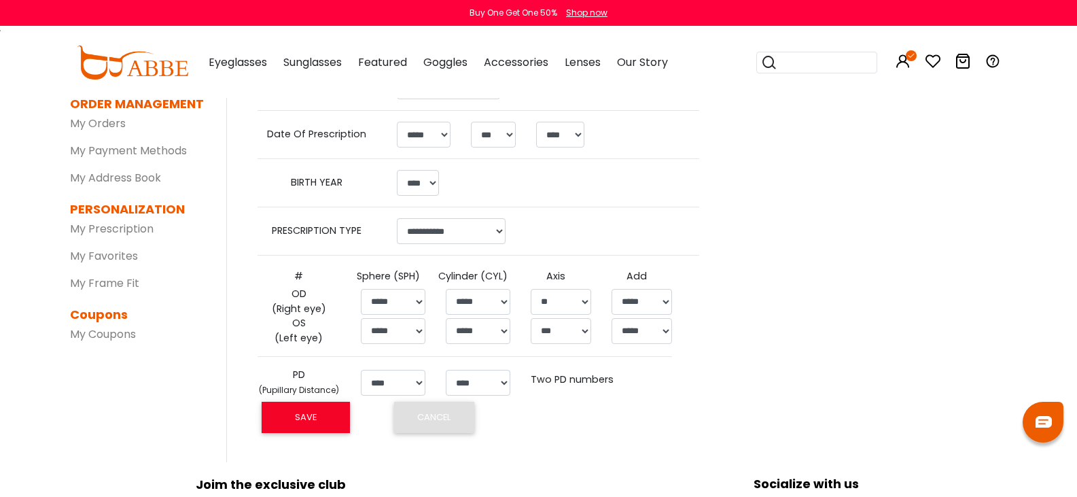
scroll to position [190, 0]
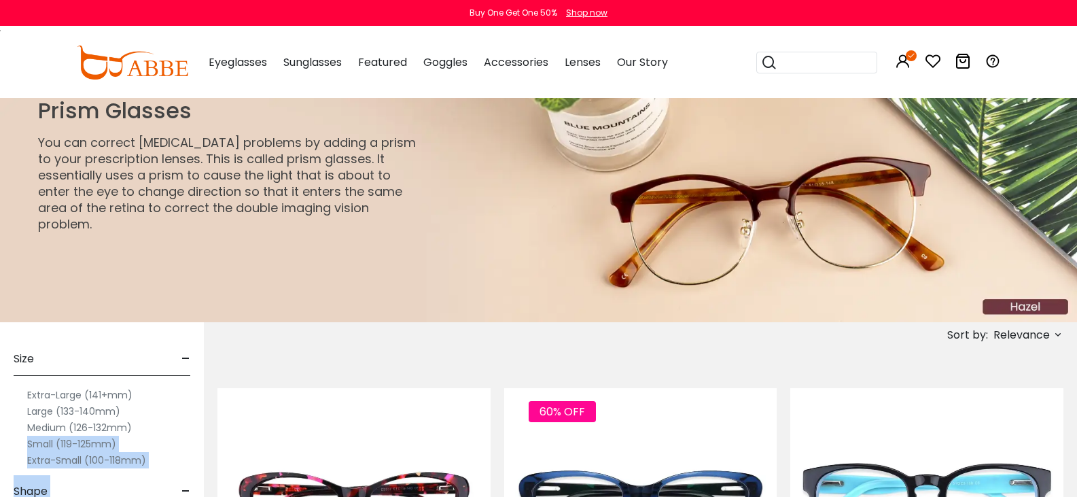
drag, startPoint x: 303, startPoint y: 421, endPoint x: 281, endPoint y: 479, distance: 61.7
click at [190, 470] on div "Shape -" at bounding box center [102, 488] width 177 height 40
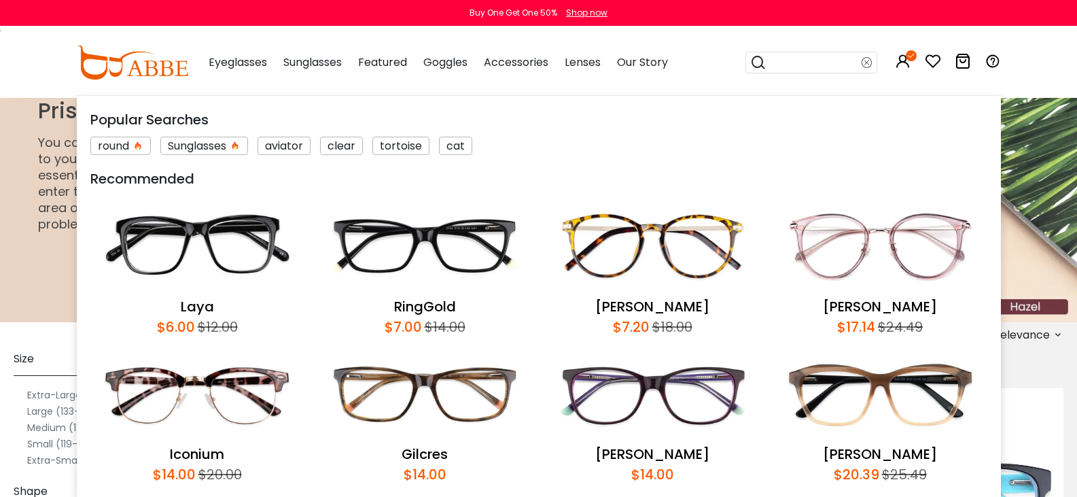
click at [798, 62] on input "search" at bounding box center [814, 62] width 95 height 20
type input "*****"
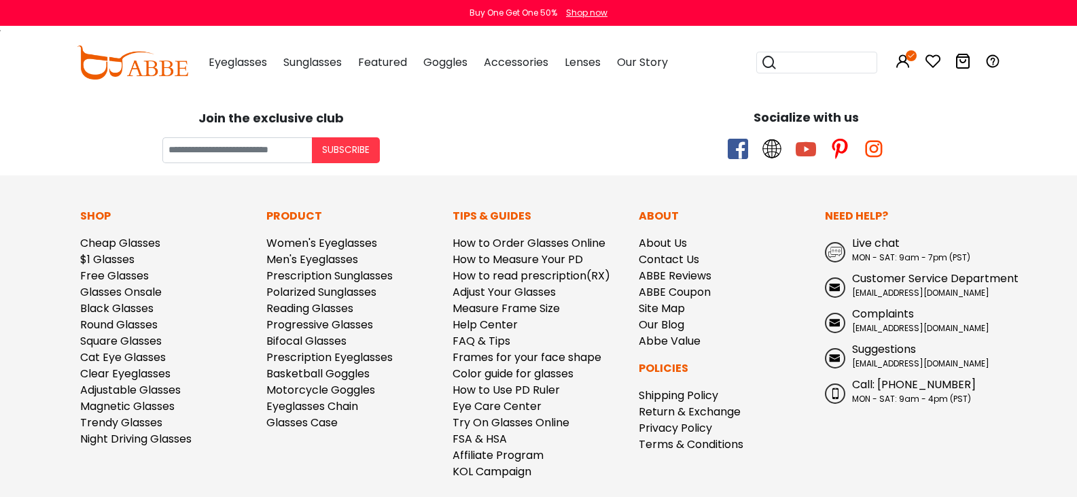
scroll to position [642, 0]
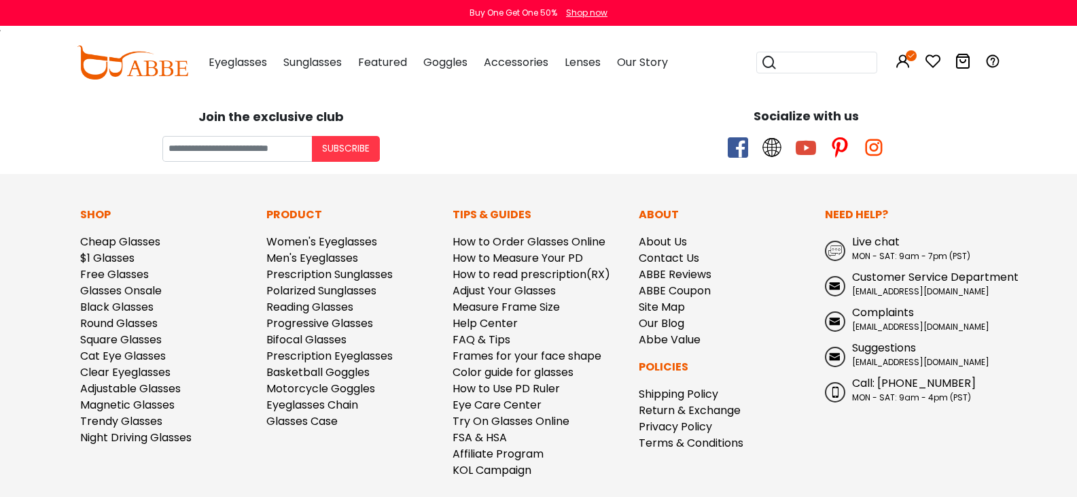
click at [867, 234] on span "Live chat" at bounding box center [876, 242] width 48 height 16
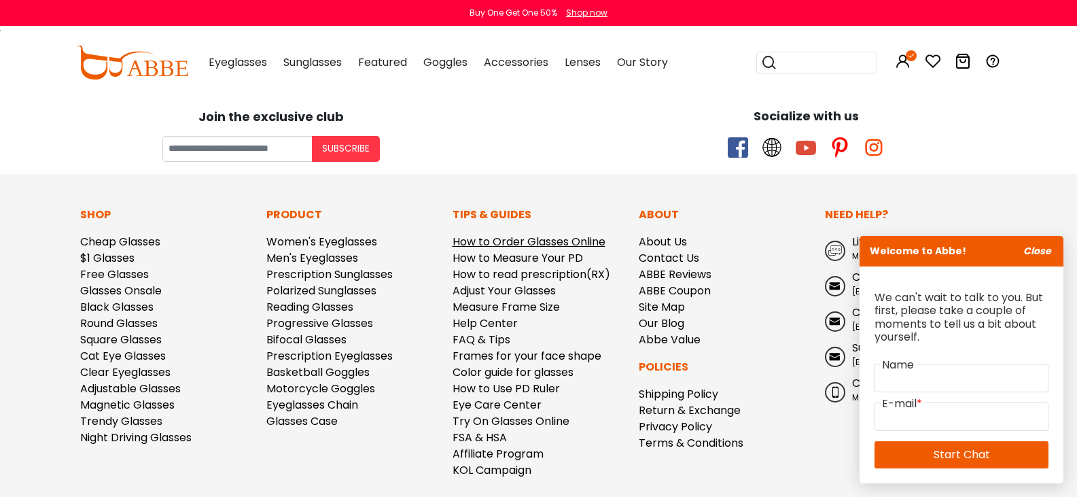
click at [504, 234] on link "How to Order Glasses Online" at bounding box center [529, 242] width 153 height 16
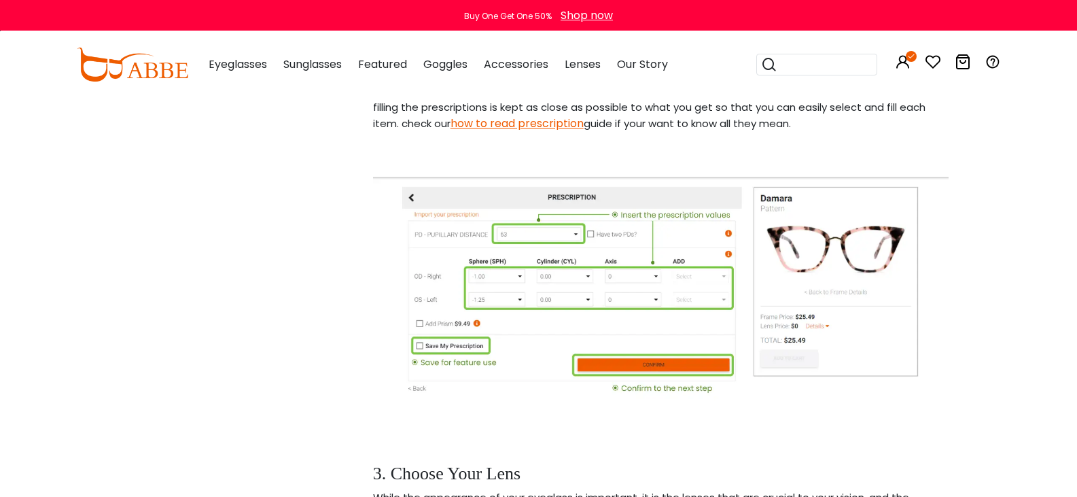
scroll to position [1885, 0]
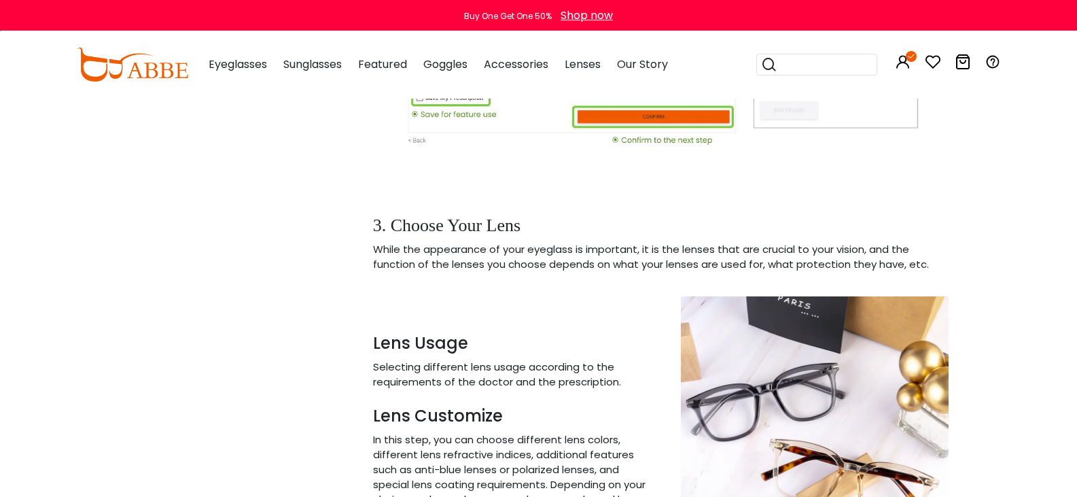
scroll to position [2114, 0]
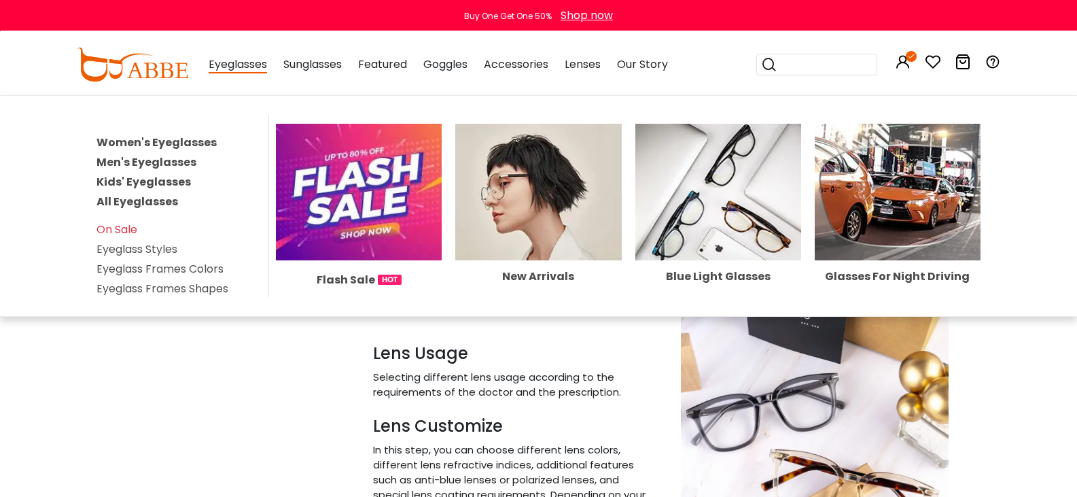
click at [197, 145] on link "Women's Eyeglasses" at bounding box center [157, 143] width 120 height 16
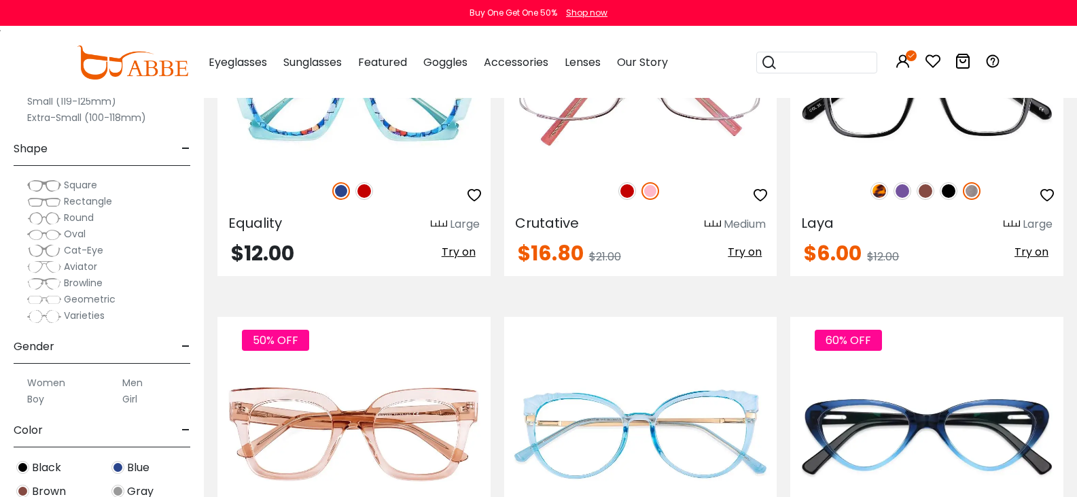
scroll to position [2121, 0]
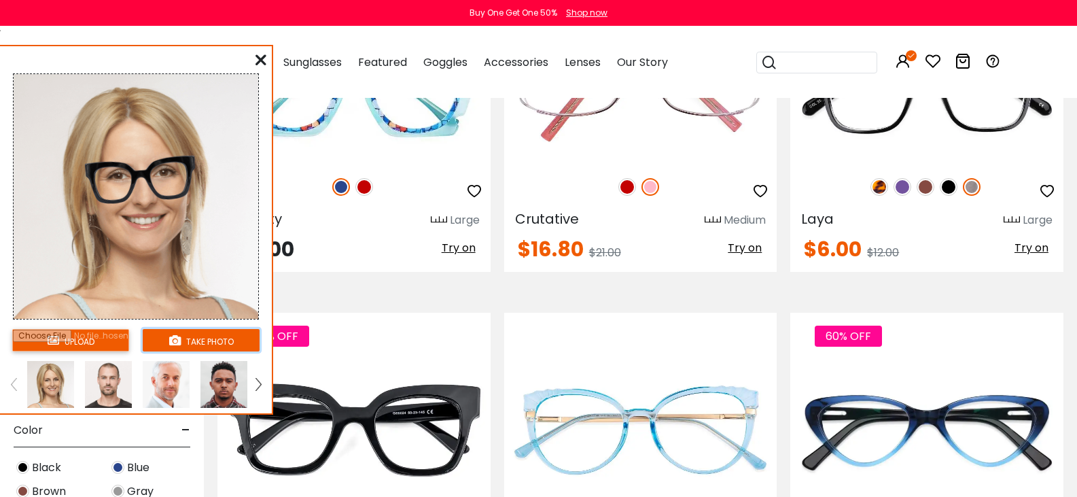
click at [181, 334] on button "take photo" at bounding box center [201, 340] width 117 height 22
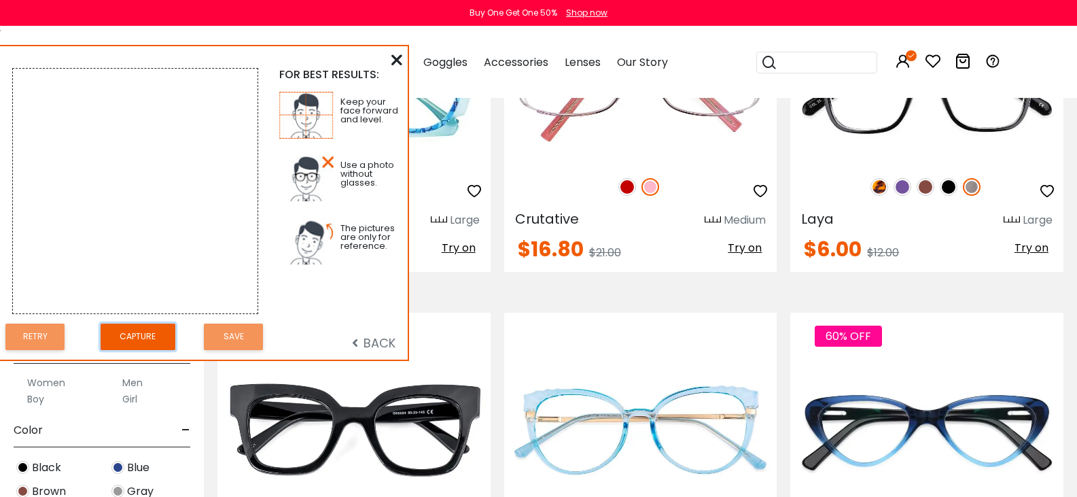
click at [135, 333] on button "Capture" at bounding box center [138, 337] width 75 height 27
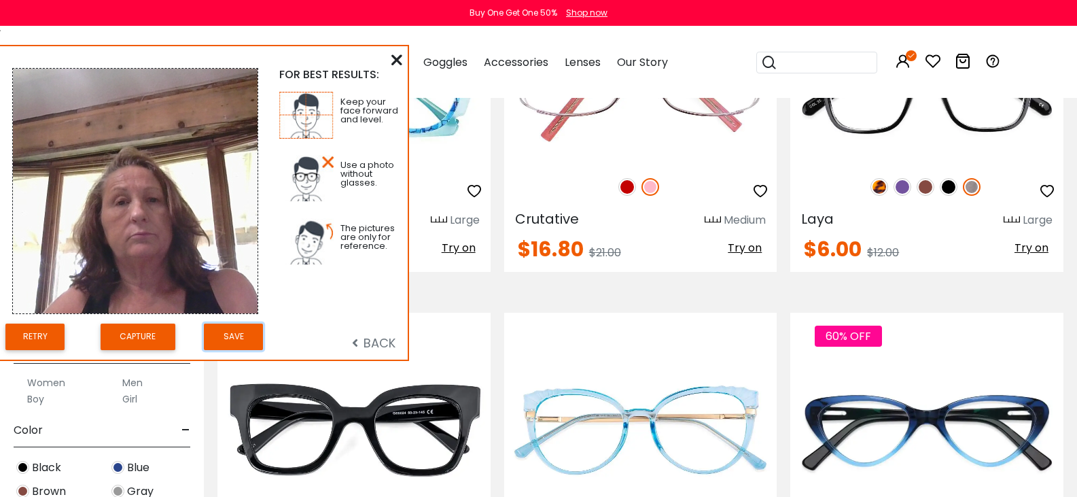
click at [226, 332] on button "Save" at bounding box center [233, 337] width 59 height 27
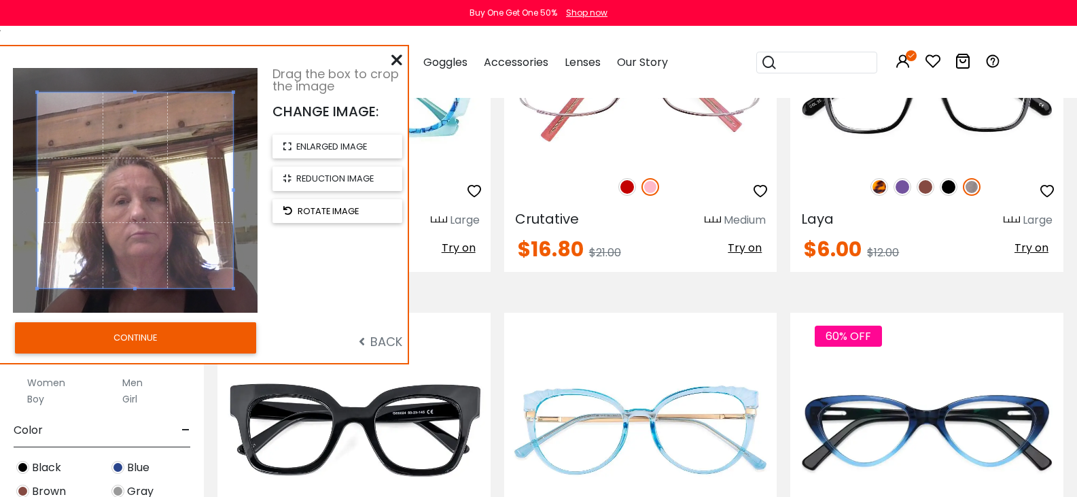
click at [343, 217] on span "rotate image" at bounding box center [328, 211] width 61 height 13
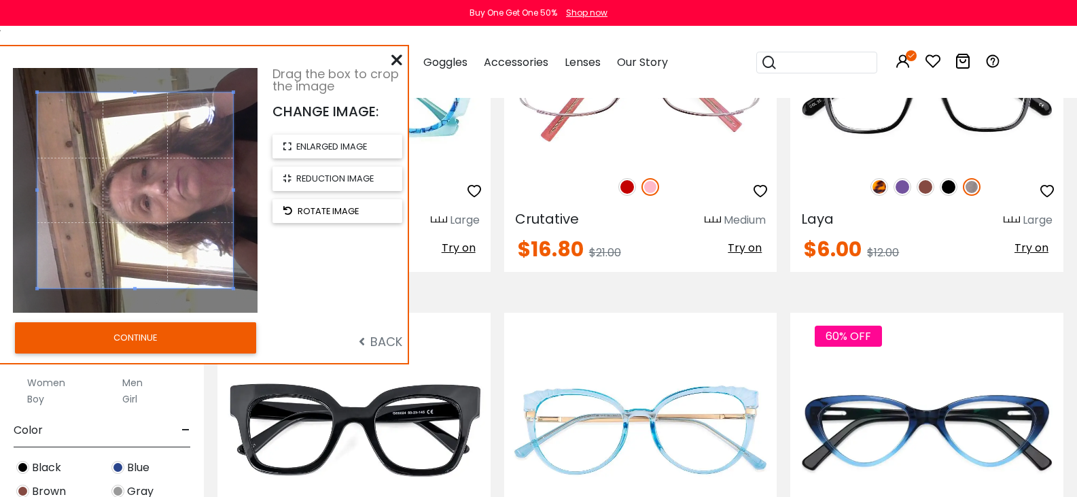
click at [343, 217] on span "rotate image" at bounding box center [328, 211] width 61 height 13
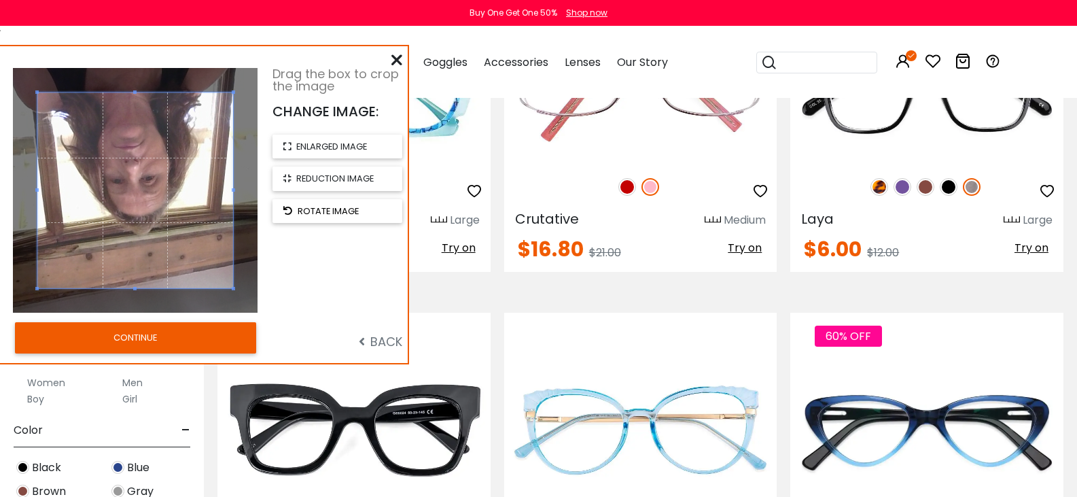
click at [343, 217] on span "rotate image" at bounding box center [328, 211] width 61 height 13
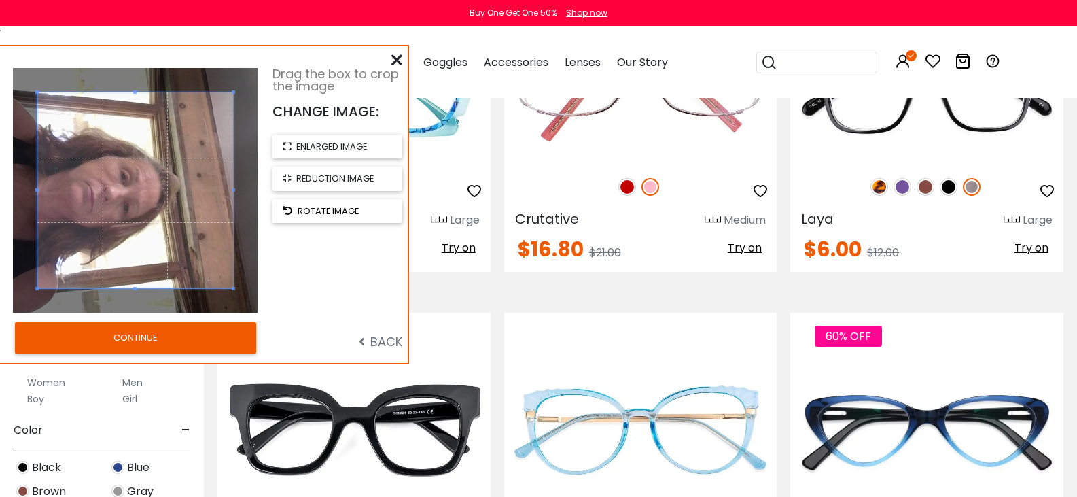
click at [343, 217] on span "rotate image" at bounding box center [328, 211] width 61 height 13
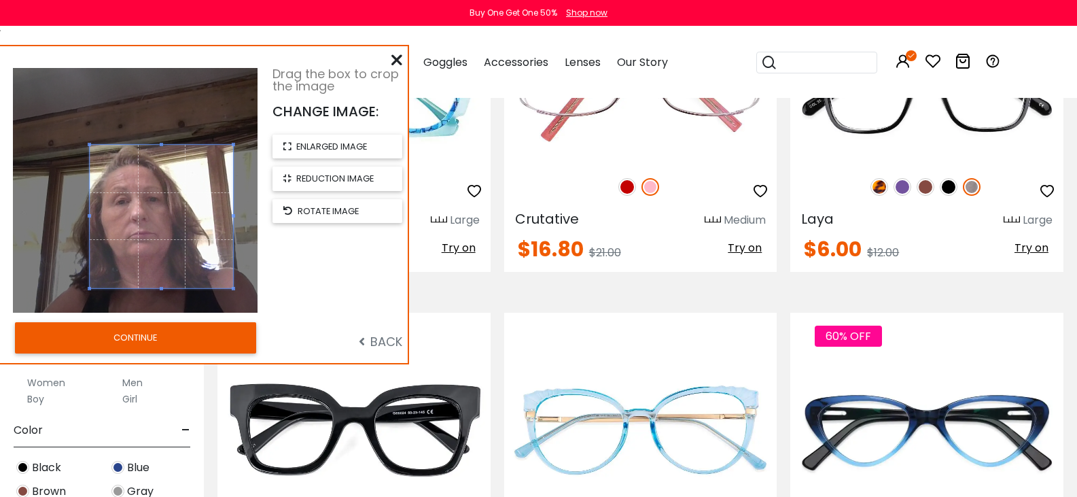
drag, startPoint x: 38, startPoint y: 90, endPoint x: 71, endPoint y: 142, distance: 62.0
click at [71, 142] on div at bounding box center [135, 190] width 245 height 245
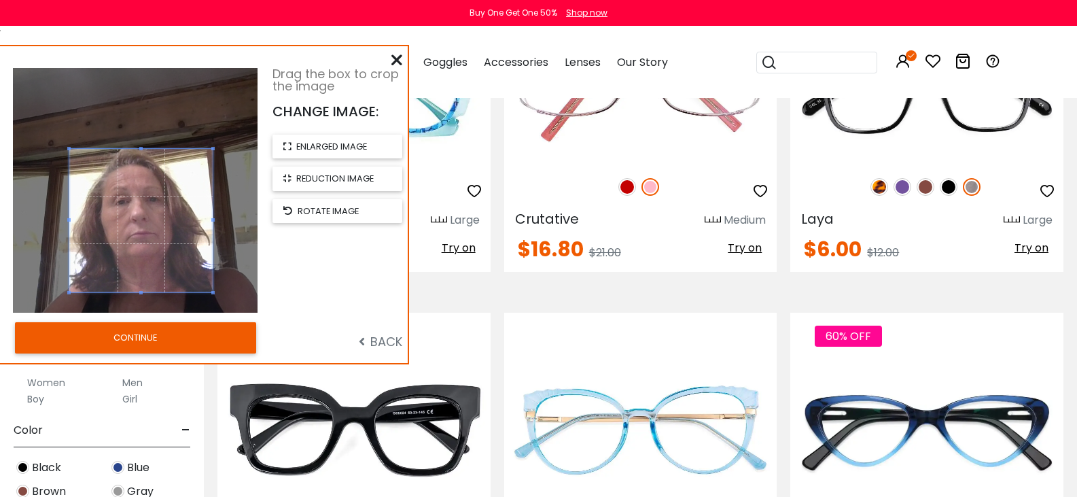
drag, startPoint x: 156, startPoint y: 216, endPoint x: 135, endPoint y: 220, distance: 20.8
click at [135, 220] on span at bounding box center [140, 220] width 143 height 143
click at [148, 330] on button "CONTINUE" at bounding box center [135, 337] width 241 height 31
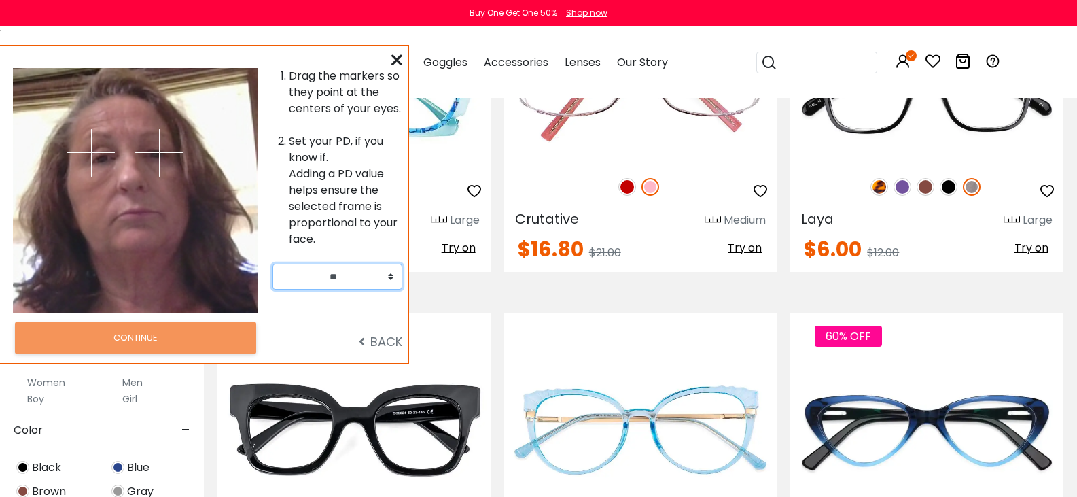
click at [388, 278] on select "** ** ** ** ** ** ** ** ** ** ** ** ** ** ** ** ** ** ** ** ** ** ** ** ** ** *…" at bounding box center [338, 277] width 130 height 26
click at [389, 276] on select "** ** ** ** ** ** ** ** ** ** ** ** ** ** ** ** ** ** ** ** ** ** ** ** ** ** *…" at bounding box center [338, 277] width 130 height 26
click at [984, 86] on div "Popular Searches round Sunglasses aviator clear tortoise cat Recommended Laya $…" at bounding box center [872, 62] width 258 height 71
click at [394, 69] on li "Drag the markers so they point at the centers of your eyes." at bounding box center [346, 92] width 114 height 49
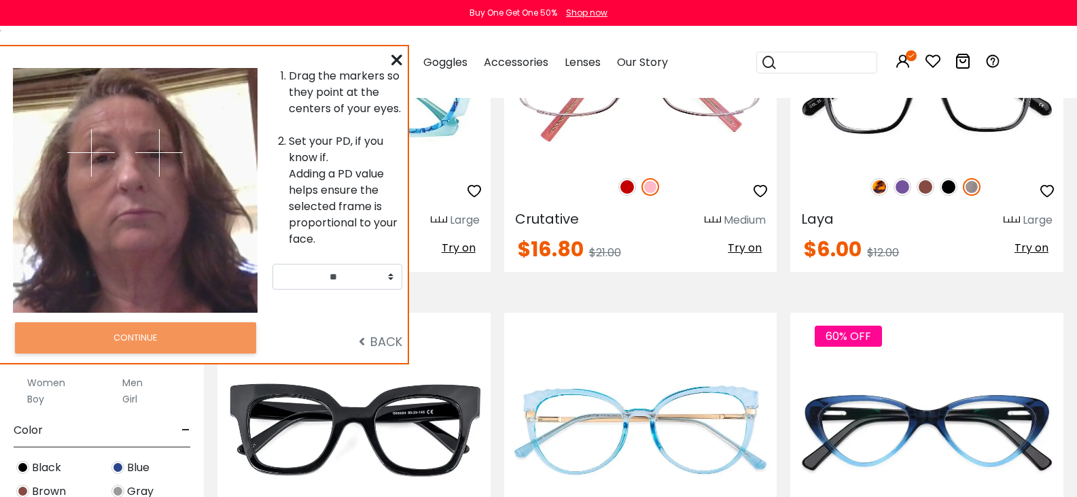
click at [399, 54] on icon at bounding box center [397, 59] width 11 height 11
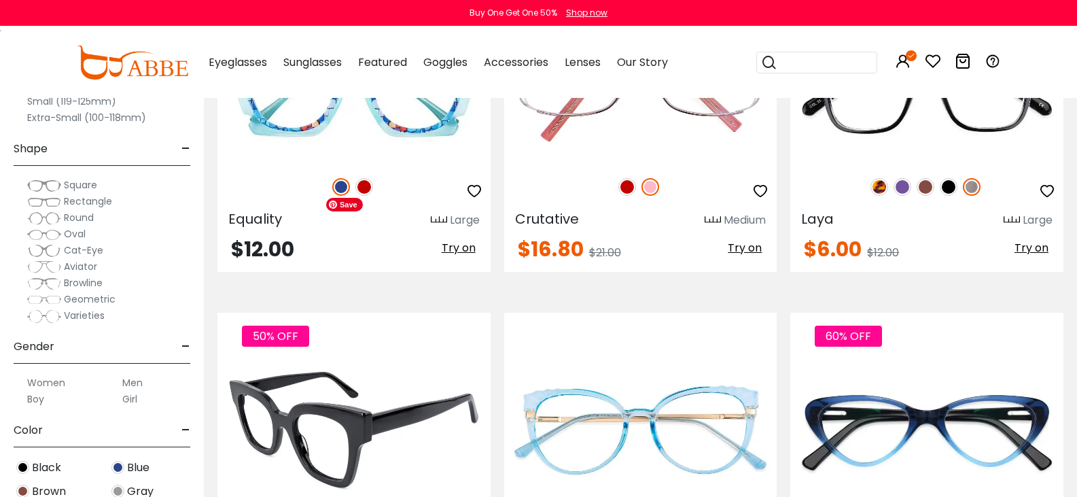
click at [360, 362] on img at bounding box center [354, 430] width 273 height 137
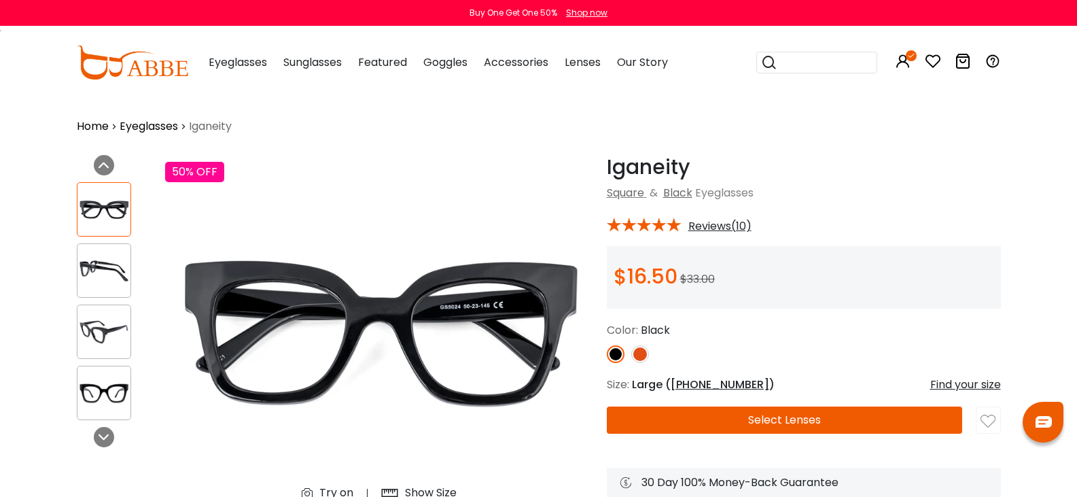
click at [631, 353] on img at bounding box center [640, 354] width 18 height 18
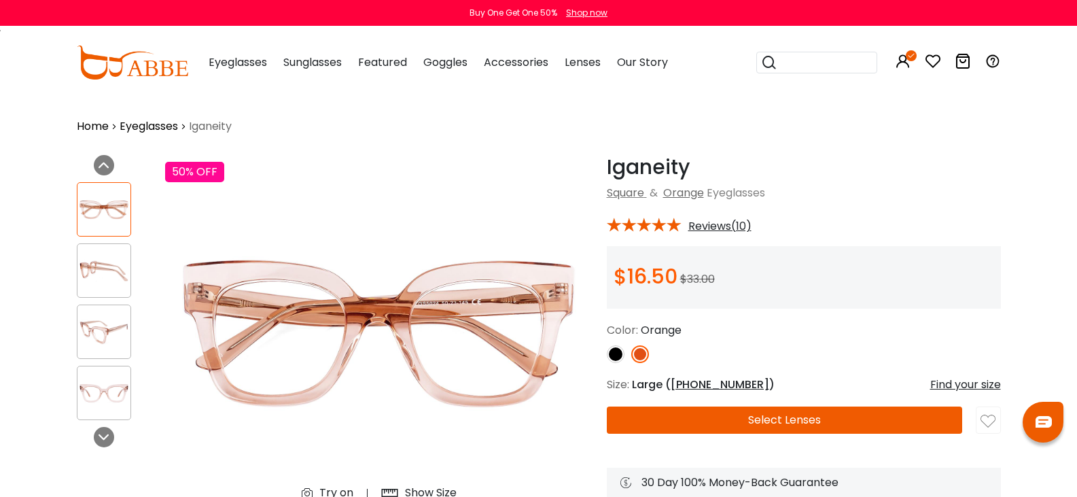
click at [77, 273] on img at bounding box center [103, 271] width 53 height 27
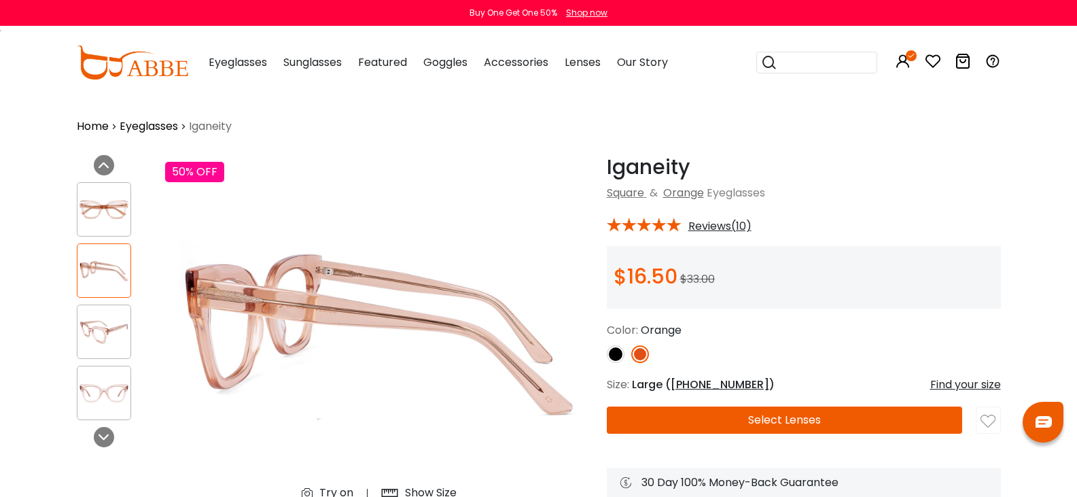
click at [77, 324] on img at bounding box center [103, 332] width 53 height 27
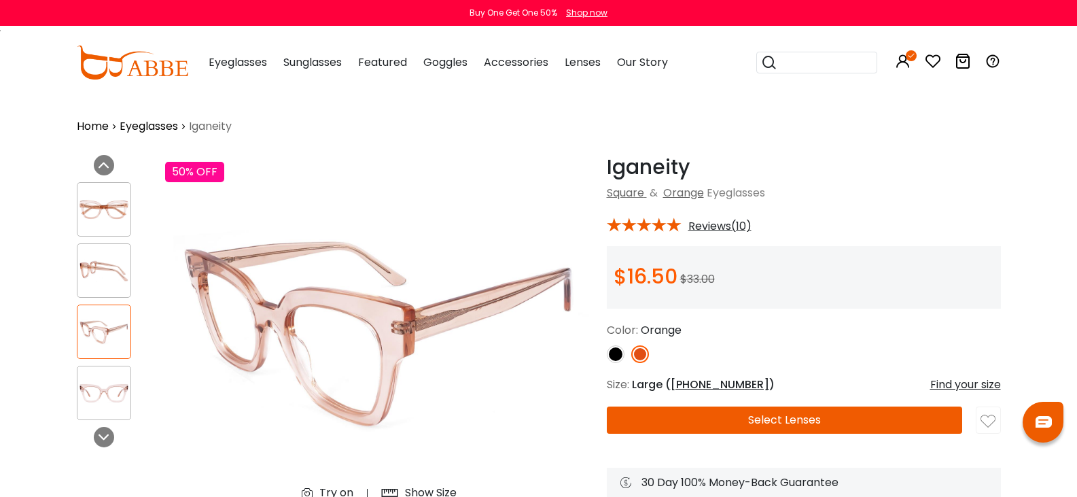
click at [607, 354] on img at bounding box center [616, 354] width 18 height 18
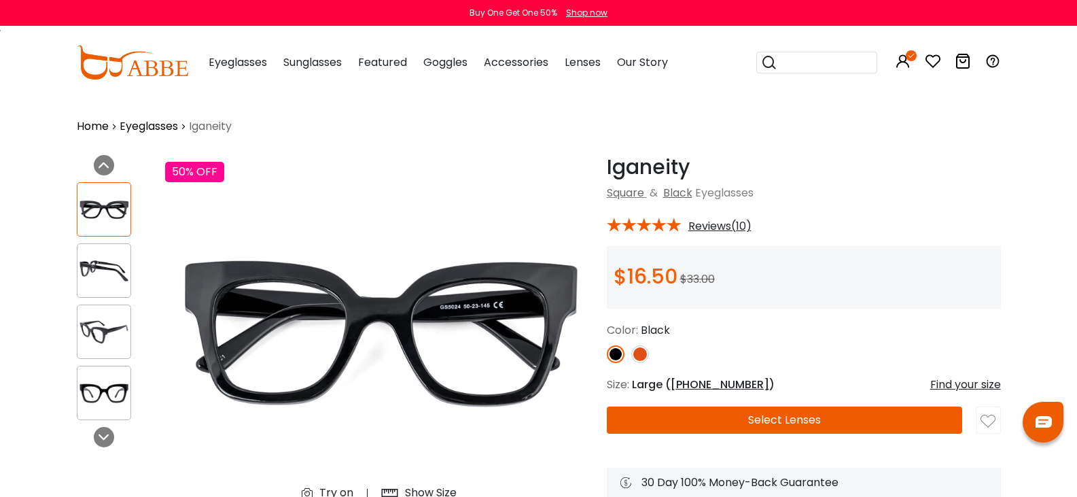
click at [77, 262] on img at bounding box center [103, 271] width 53 height 27
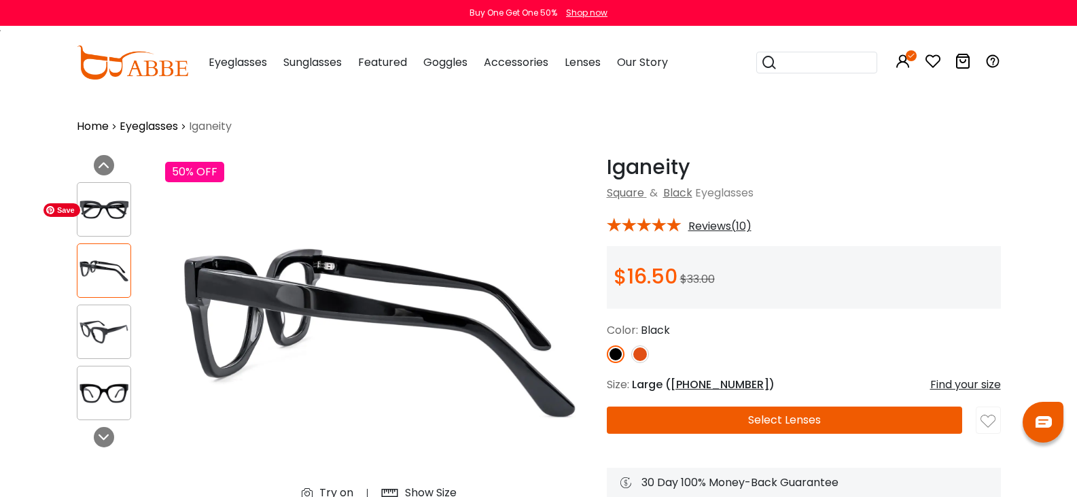
click at [69, 204] on span "Save" at bounding box center [62, 210] width 37 height 14
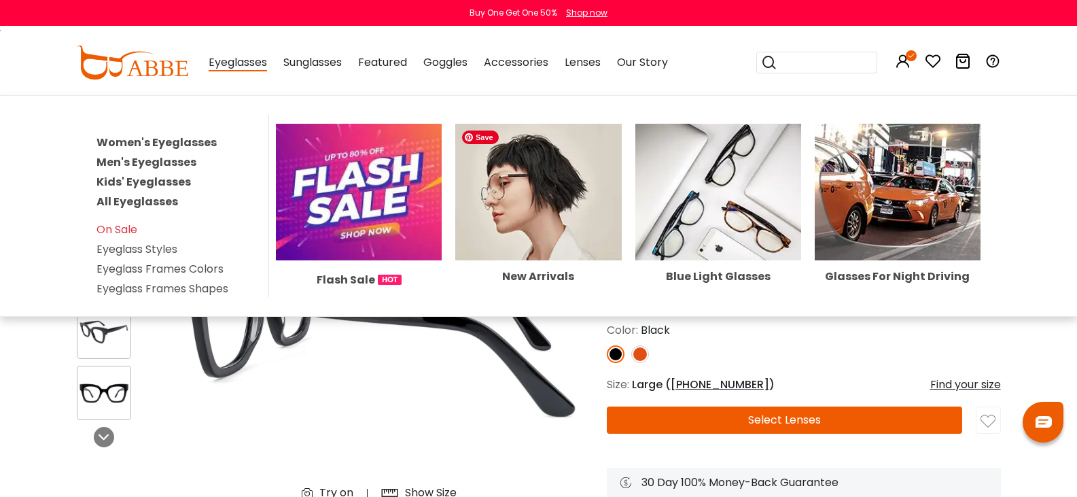
click at [475, 208] on img at bounding box center [538, 192] width 166 height 137
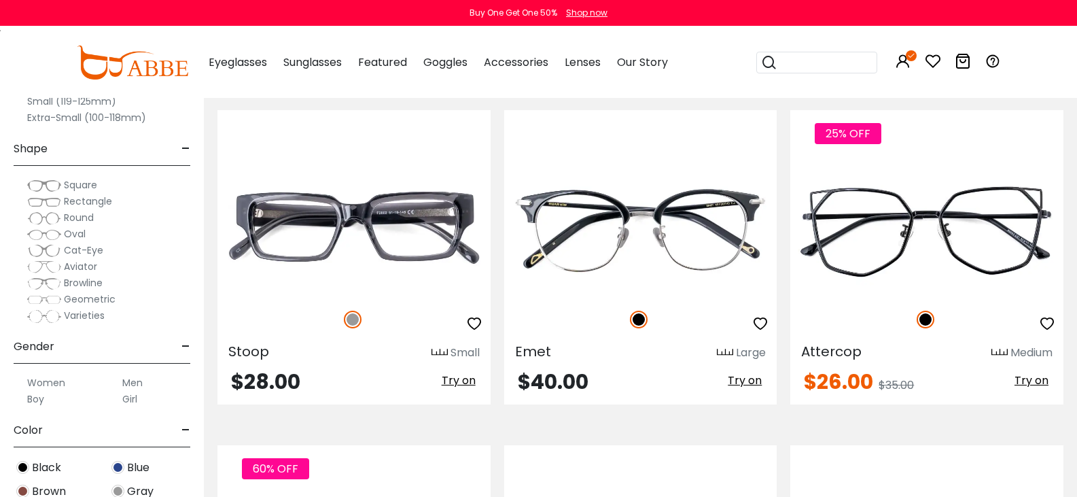
scroll to position [3349, 0]
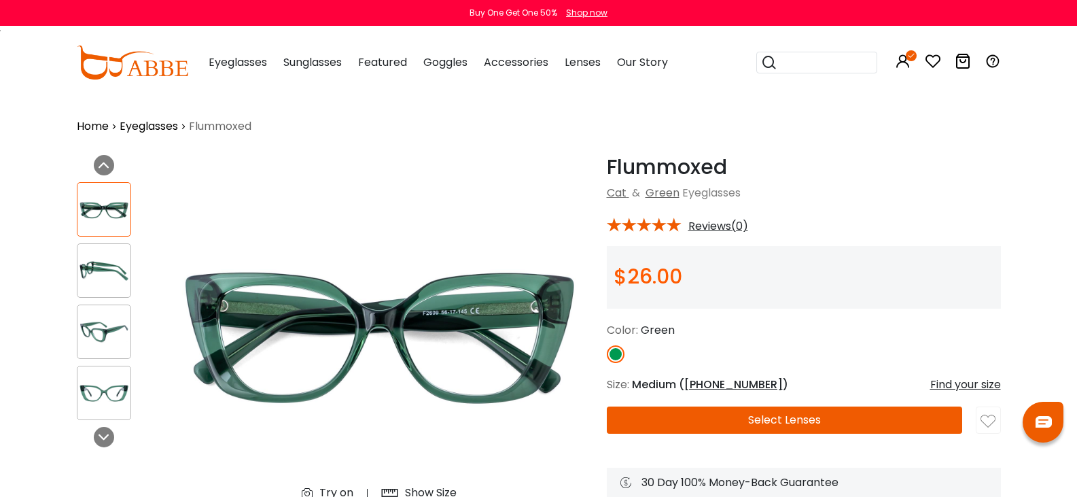
click at [607, 354] on img at bounding box center [616, 354] width 18 height 18
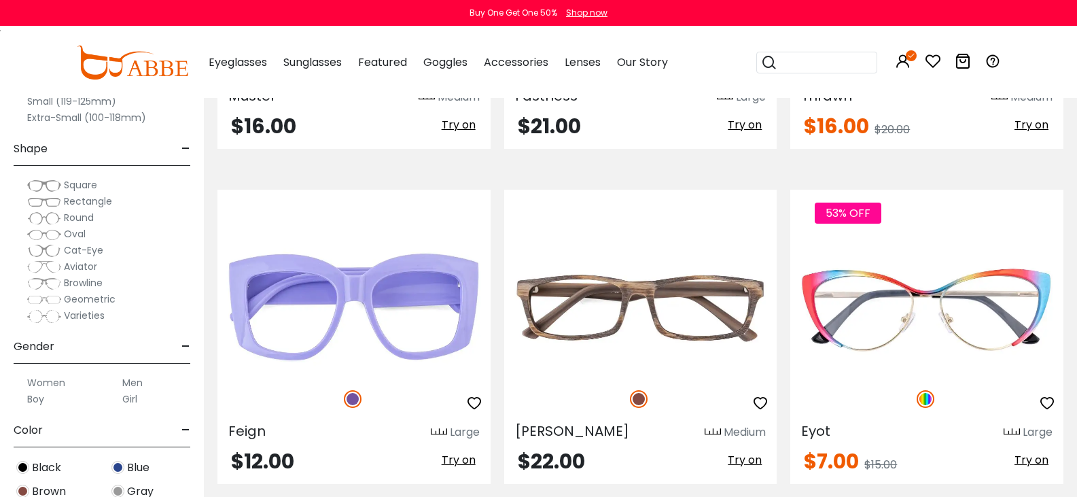
scroll to position [6274, 0]
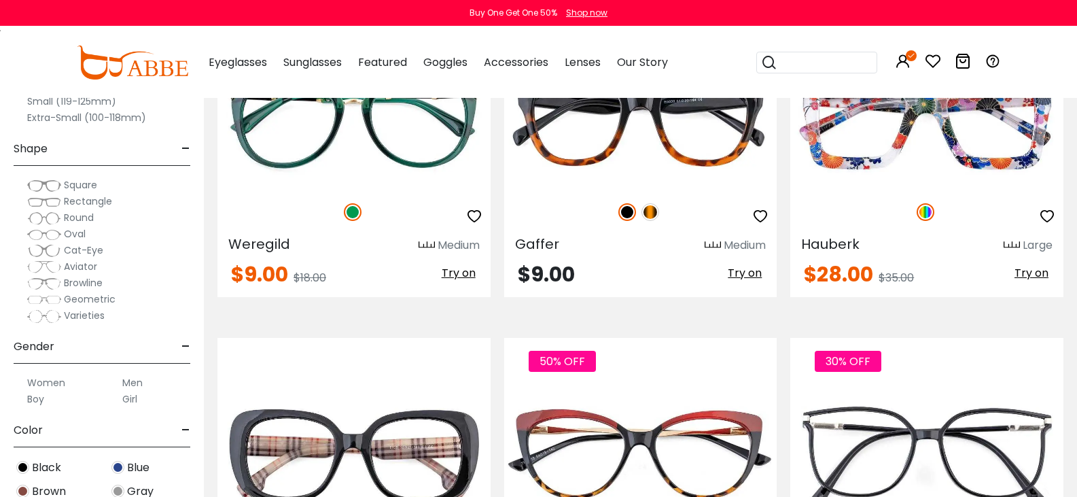
scroll to position [2398, 0]
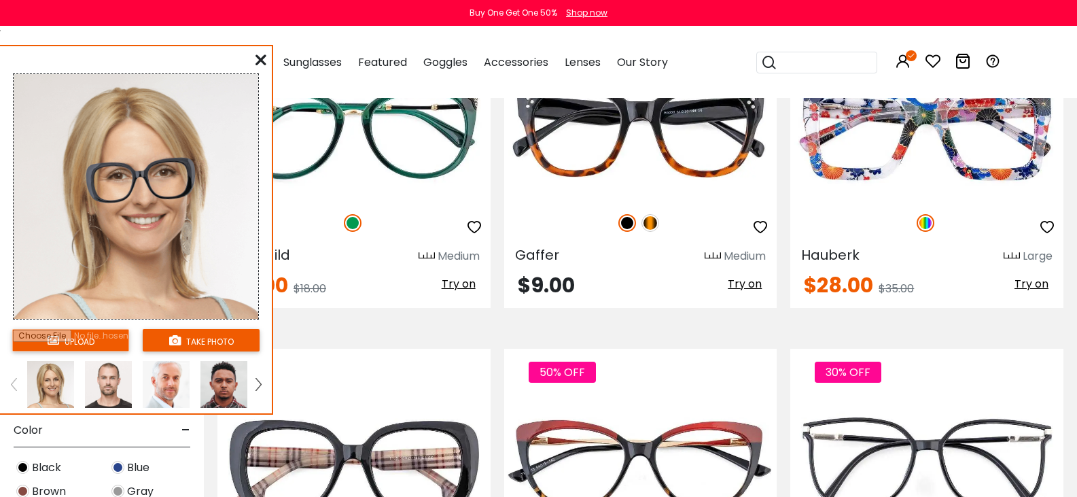
click at [257, 60] on icon at bounding box center [261, 59] width 11 height 11
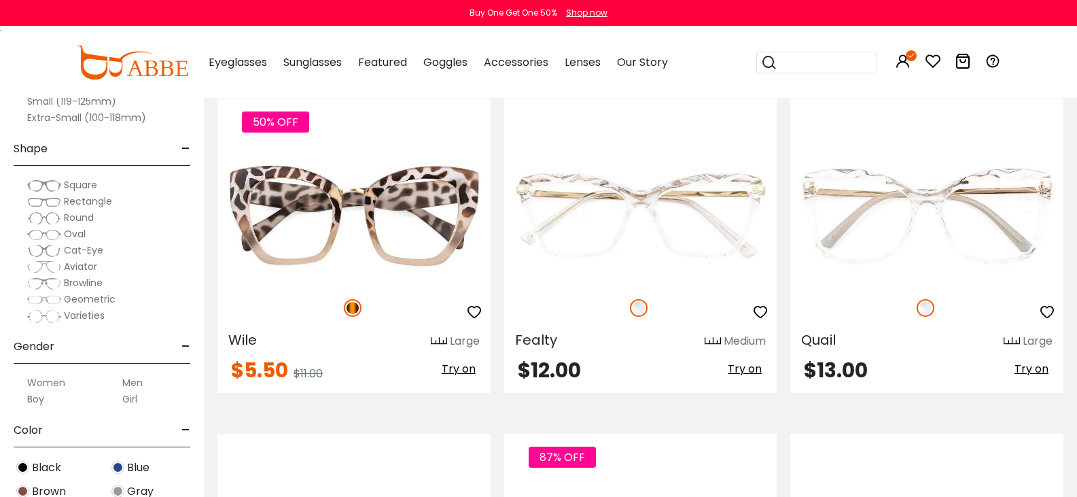
scroll to position [3349, 0]
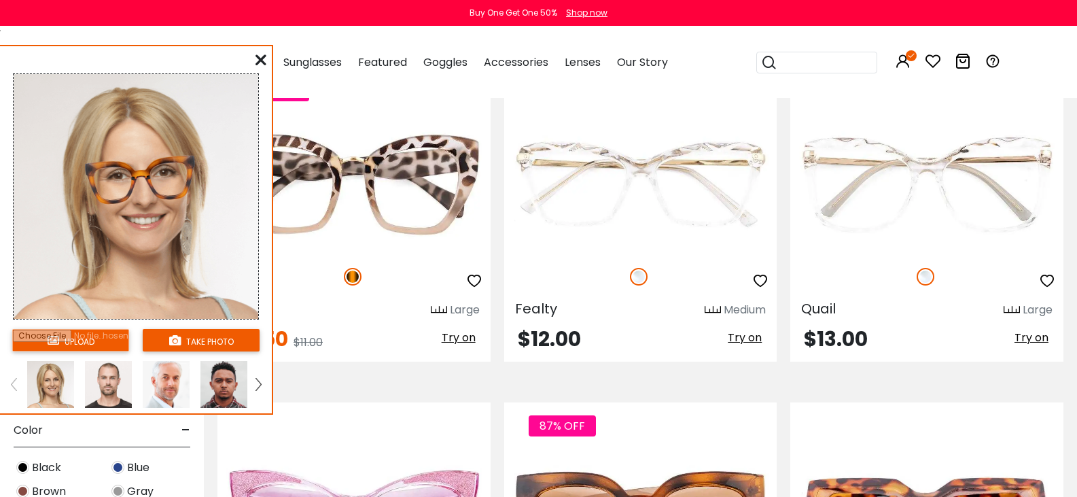
click at [261, 394] on link at bounding box center [258, 384] width 17 height 47
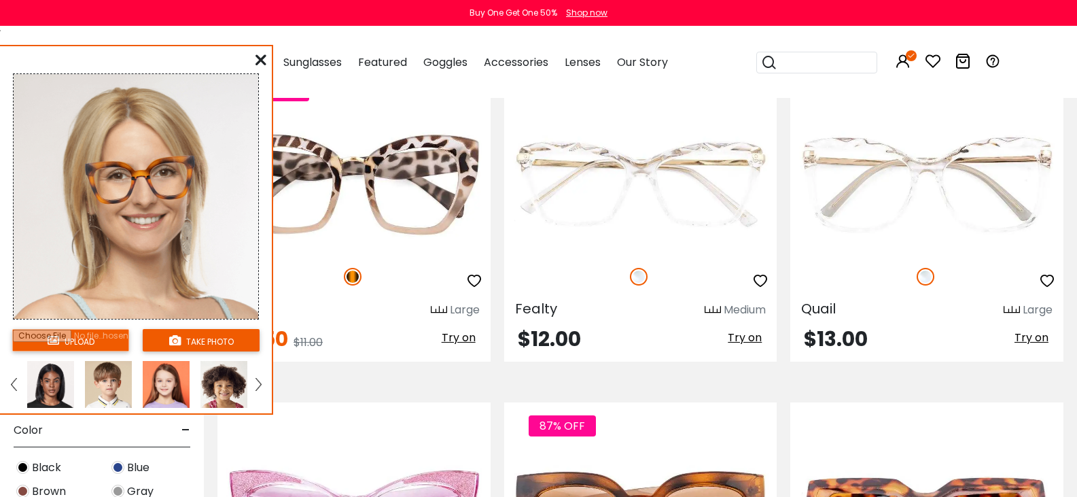
click at [261, 394] on link at bounding box center [258, 384] width 17 height 47
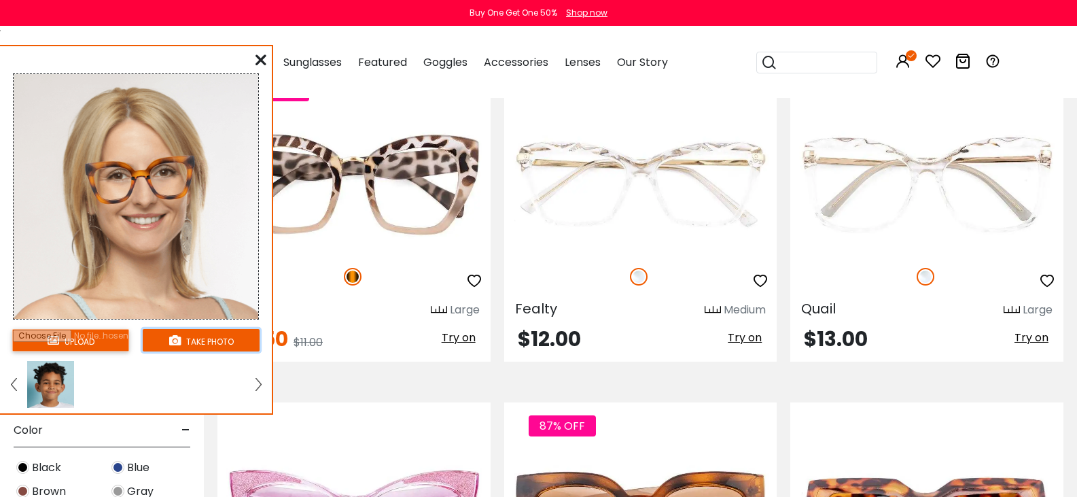
click at [176, 344] on icon at bounding box center [175, 340] width 12 height 12
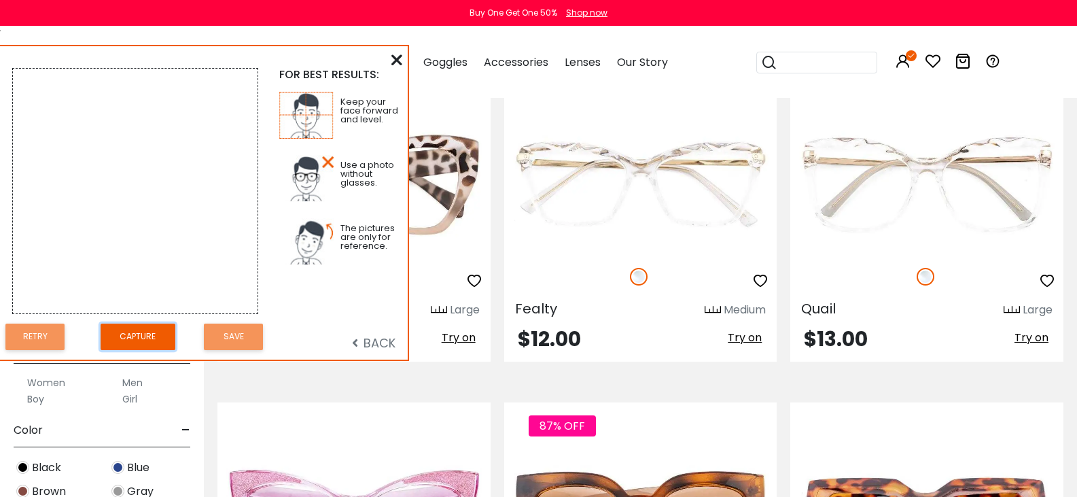
click at [152, 328] on button "Capture" at bounding box center [138, 337] width 75 height 27
click at [394, 57] on icon at bounding box center [397, 59] width 11 height 11
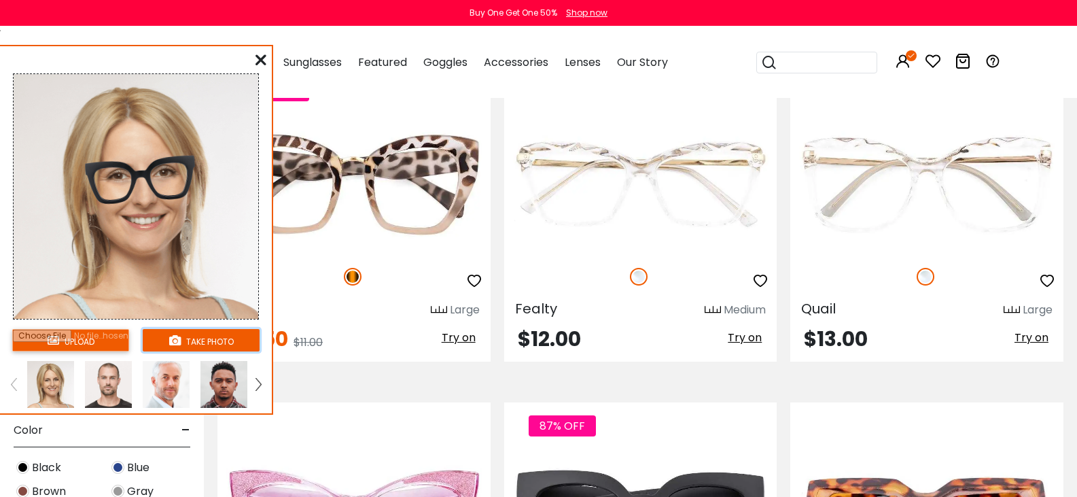
click at [199, 340] on button "take photo" at bounding box center [201, 340] width 117 height 22
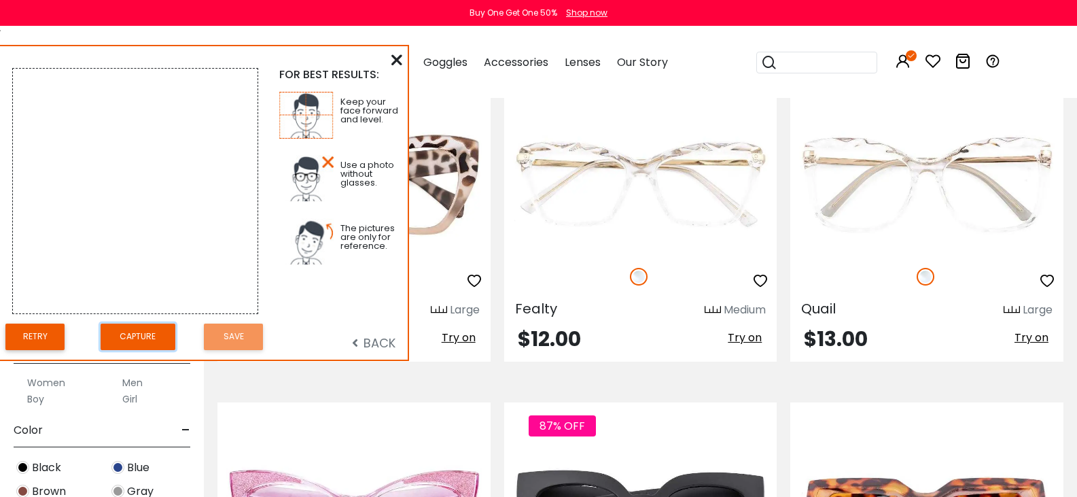
click at [138, 340] on button "Capture" at bounding box center [138, 337] width 75 height 27
click at [221, 341] on button "Save" at bounding box center [233, 337] width 59 height 27
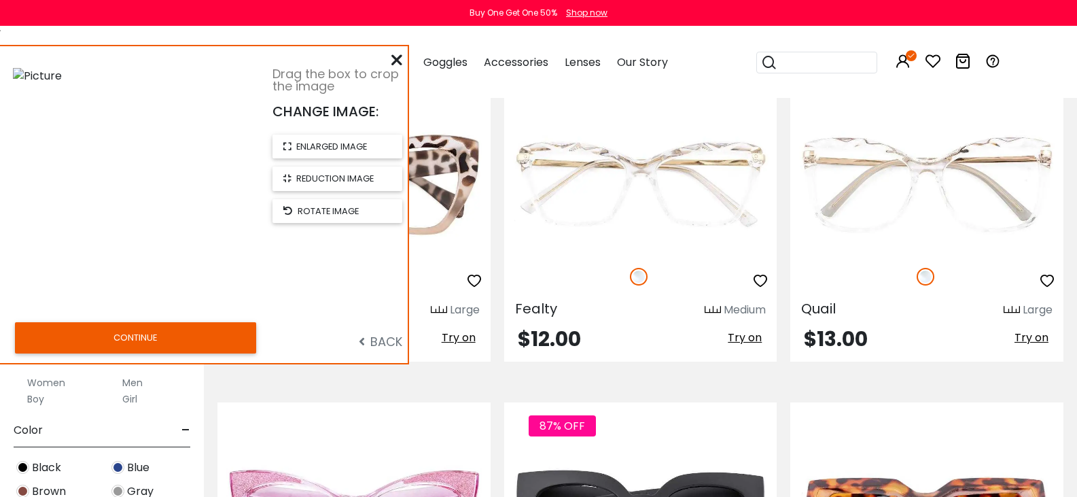
click at [396, 60] on icon at bounding box center [397, 59] width 11 height 11
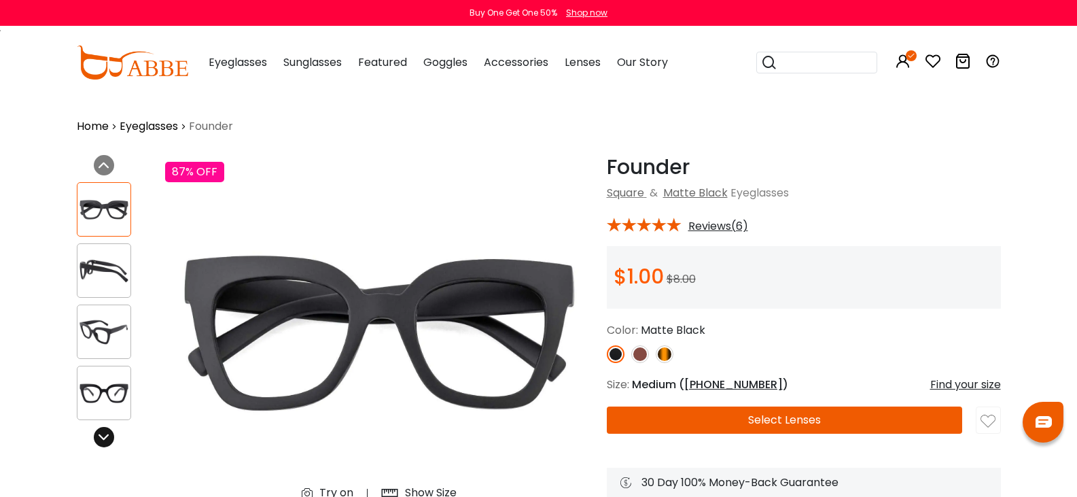
click at [99, 436] on icon at bounding box center [104, 437] width 11 height 11
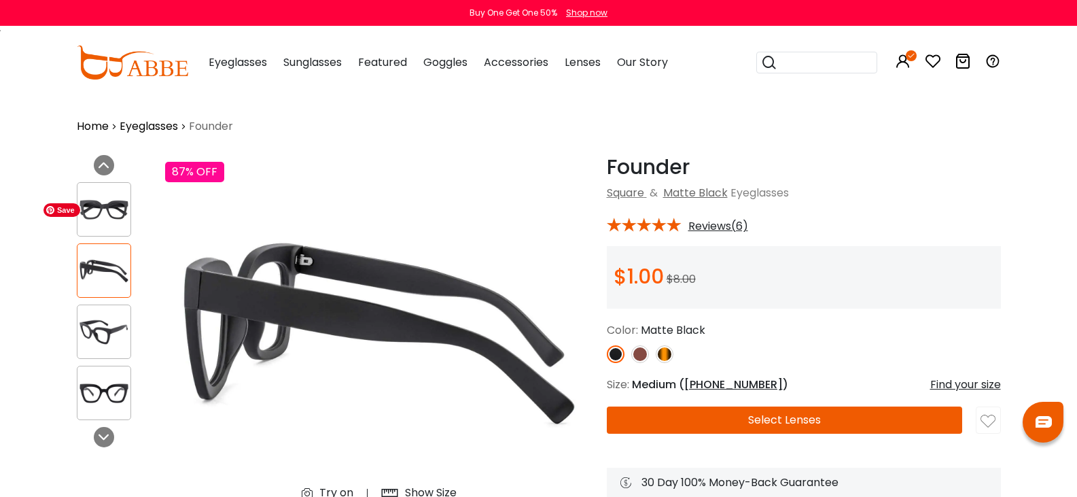
click at [67, 211] on span "Save" at bounding box center [62, 210] width 37 height 14
click at [73, 213] on span "Save" at bounding box center [62, 210] width 37 height 14
click at [631, 356] on img at bounding box center [640, 354] width 18 height 18
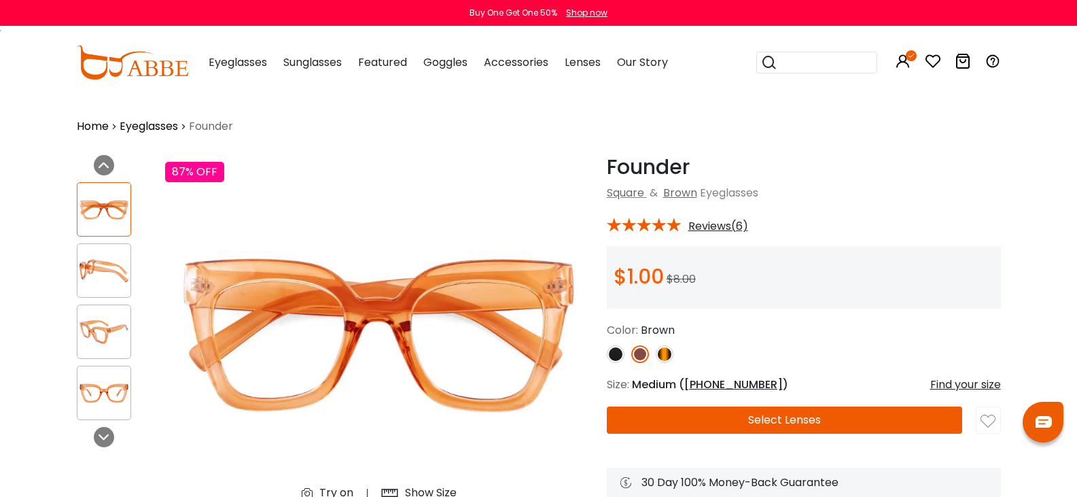
click at [656, 353] on img at bounding box center [665, 354] width 18 height 18
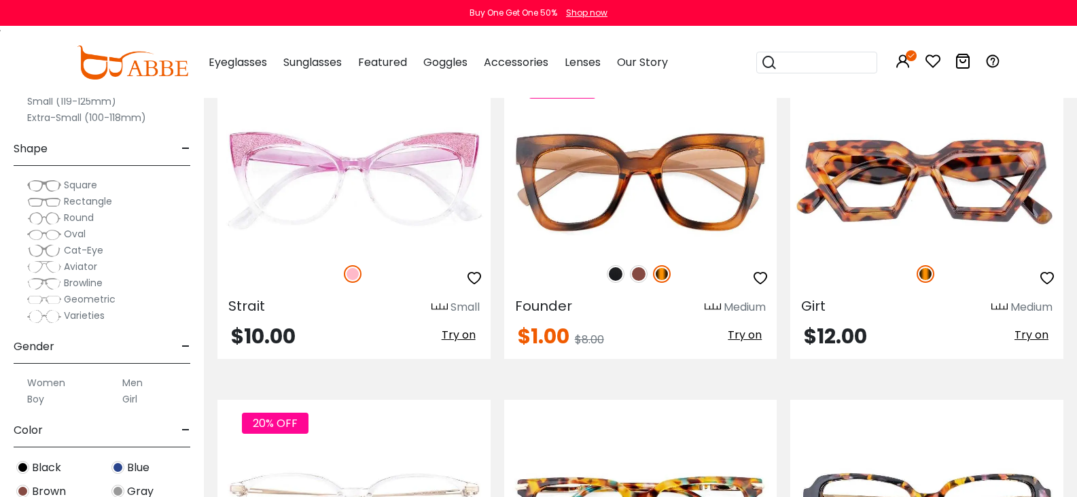
scroll to position [3666, 0]
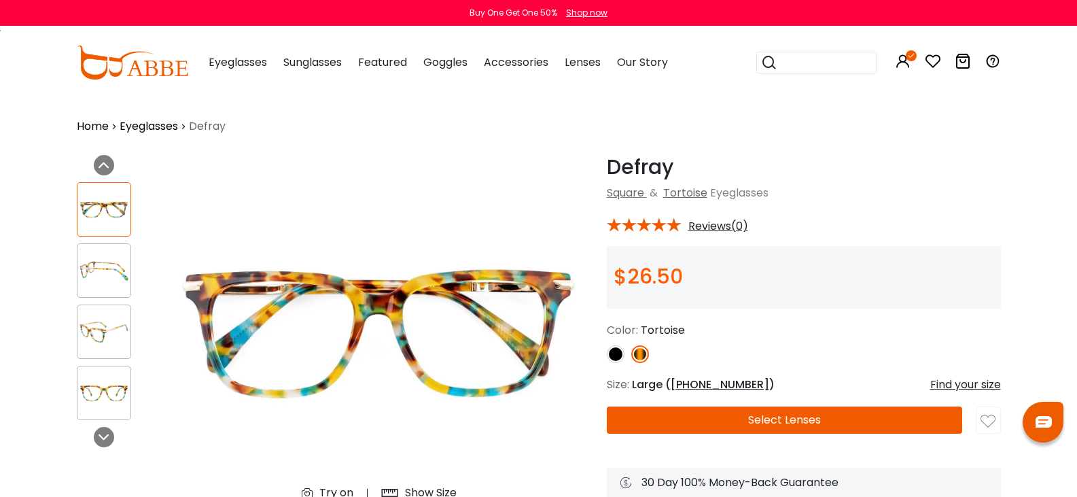
click at [77, 271] on img at bounding box center [103, 271] width 53 height 27
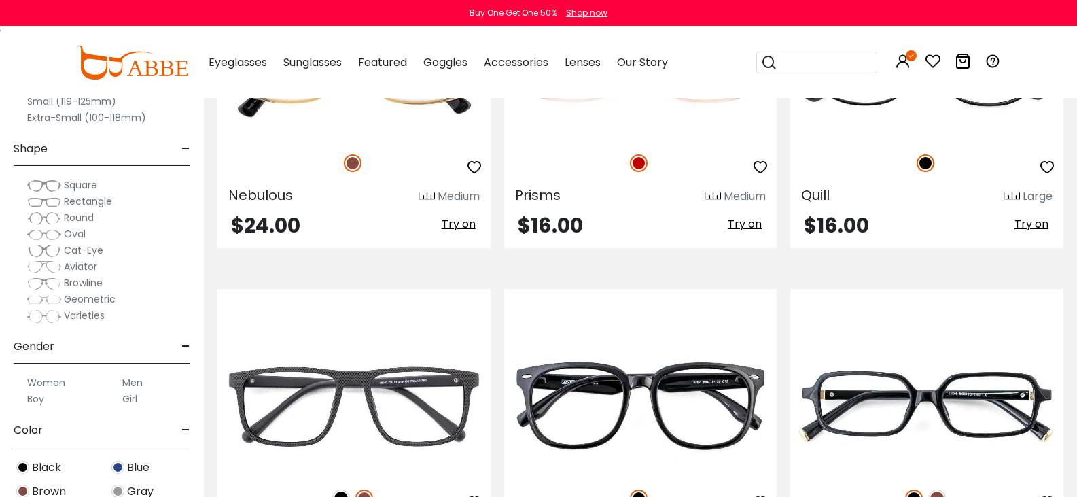
scroll to position [5514, 0]
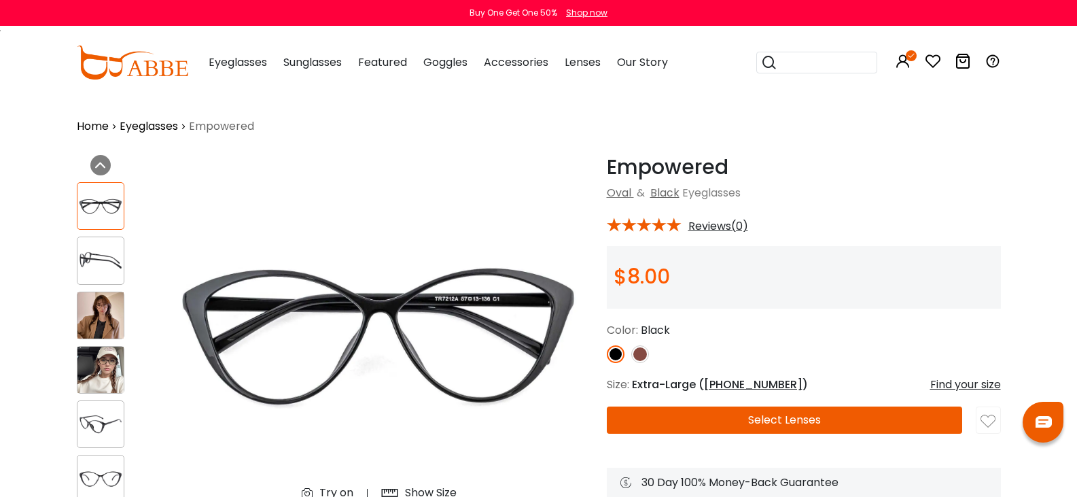
click at [631, 353] on img at bounding box center [640, 354] width 18 height 18
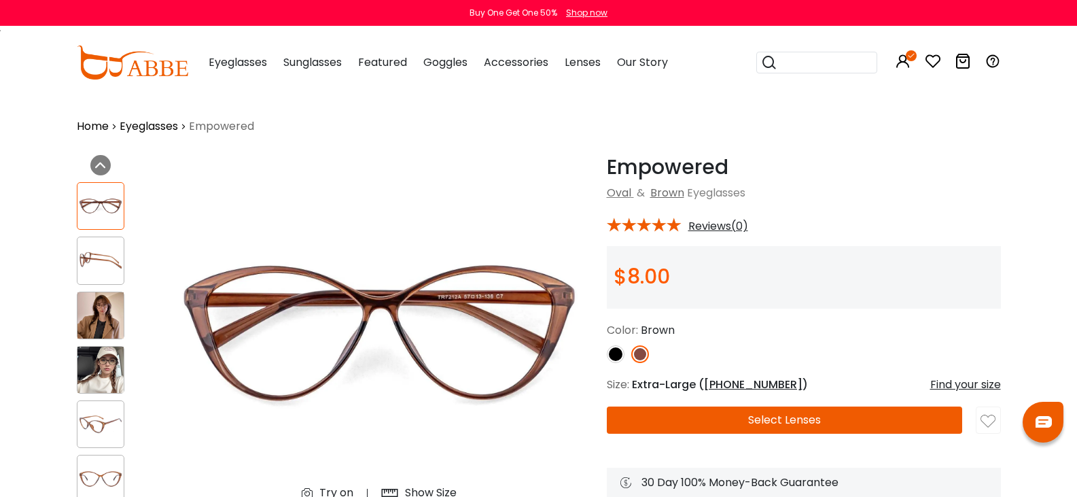
click at [77, 249] on img at bounding box center [100, 260] width 46 height 23
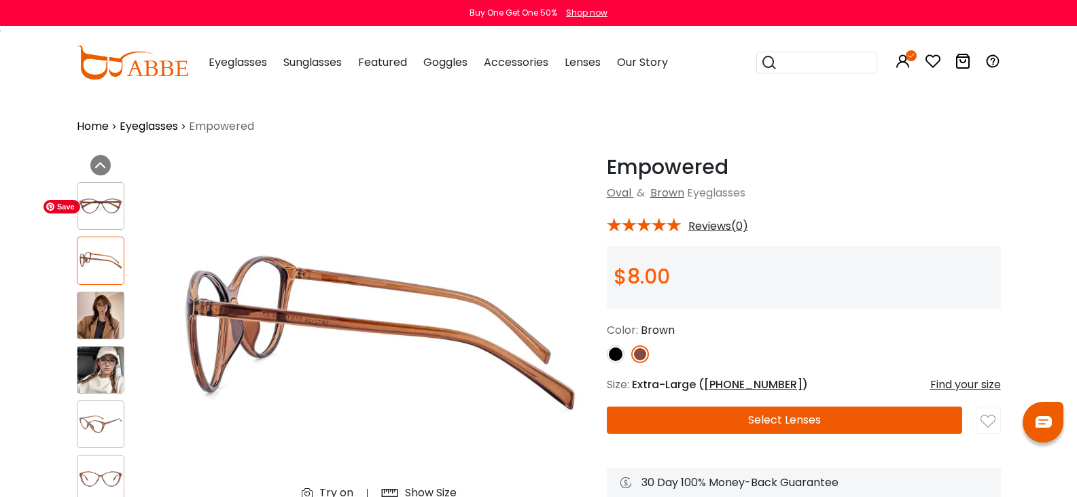
click at [77, 194] on img at bounding box center [100, 205] width 46 height 23
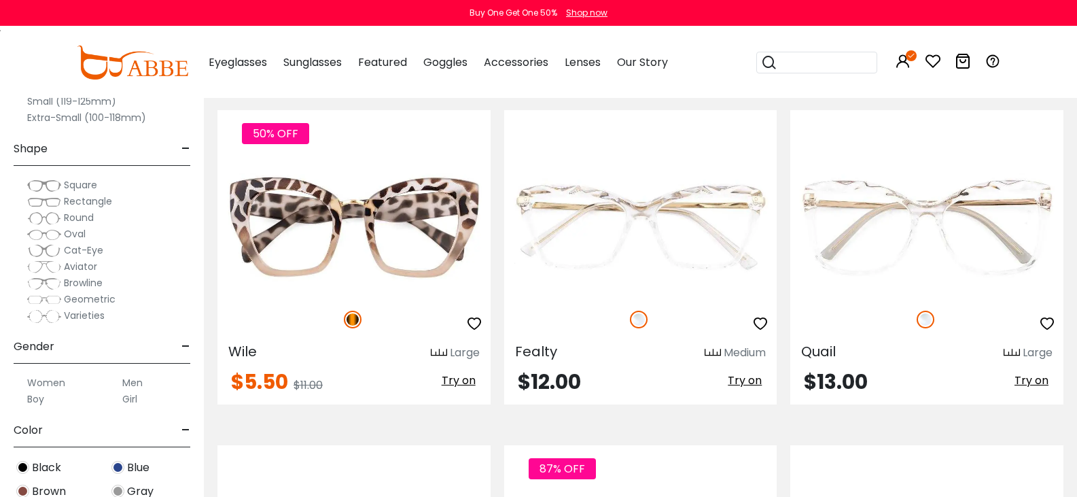
scroll to position [3275, 0]
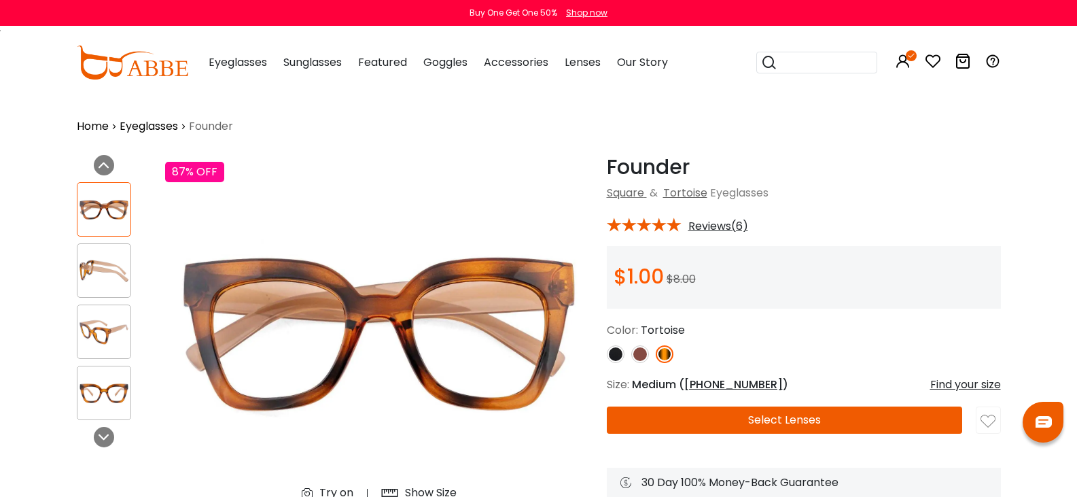
click at [607, 353] on img at bounding box center [616, 354] width 18 height 18
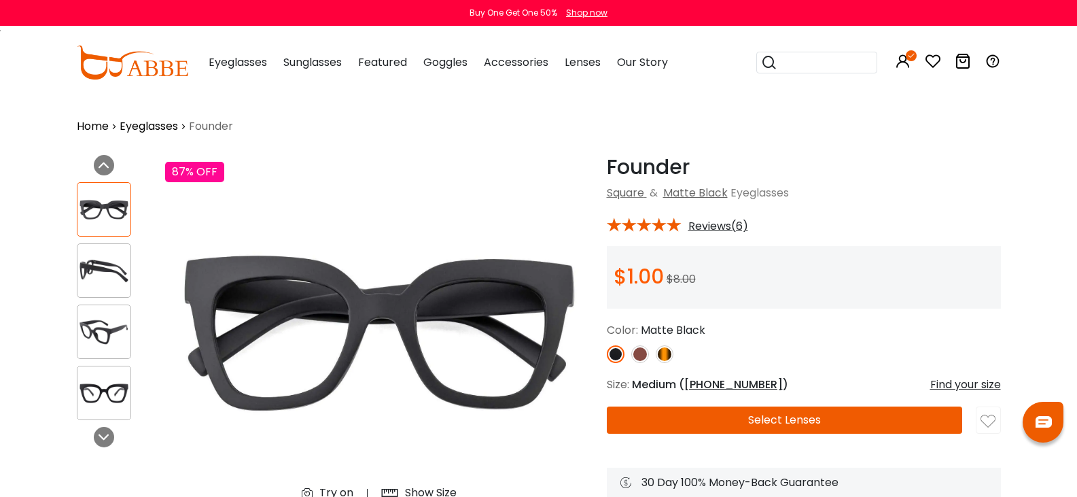
click at [77, 268] on img at bounding box center [103, 271] width 53 height 27
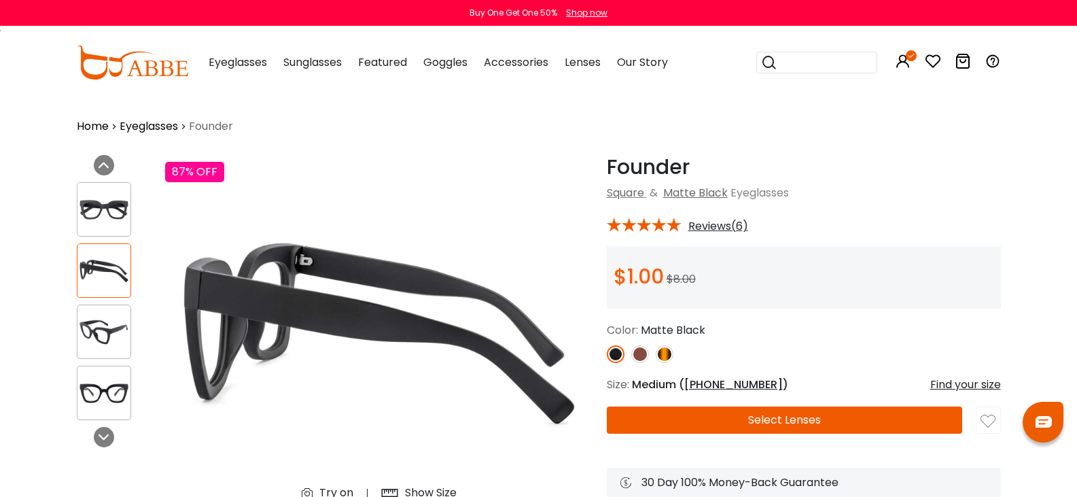
click at [631, 355] on img at bounding box center [640, 354] width 18 height 18
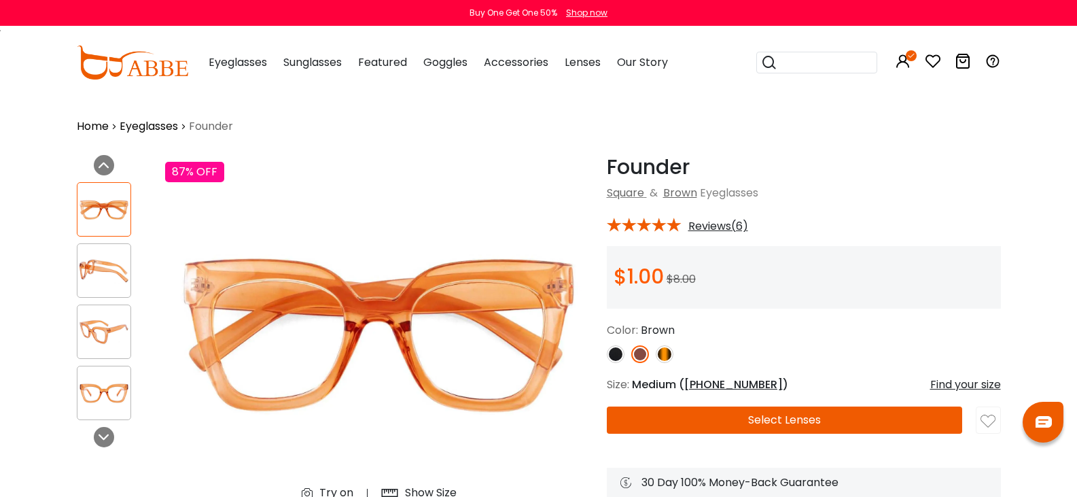
click at [656, 352] on img at bounding box center [665, 354] width 18 height 18
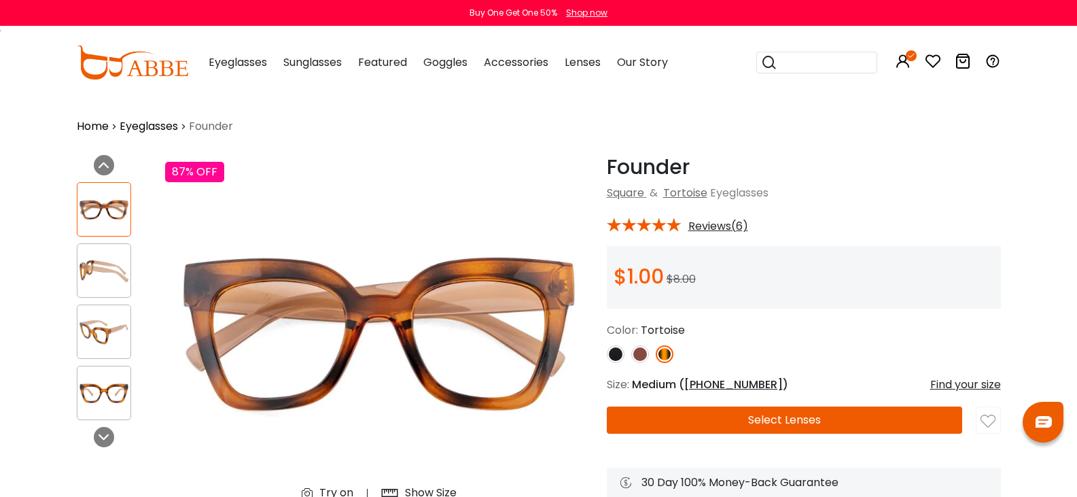
click at [607, 354] on img at bounding box center [616, 354] width 18 height 18
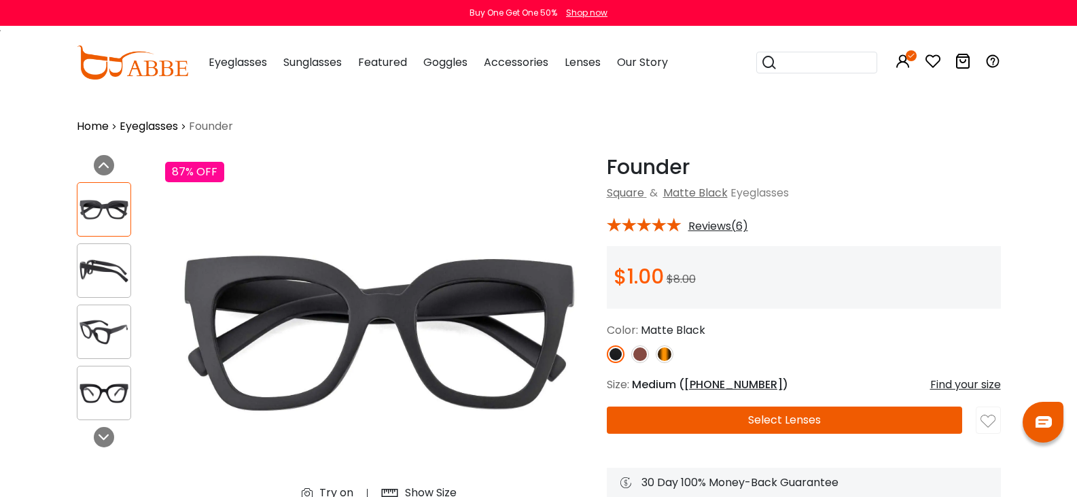
click at [759, 417] on button "Select Lenses" at bounding box center [785, 419] width 356 height 27
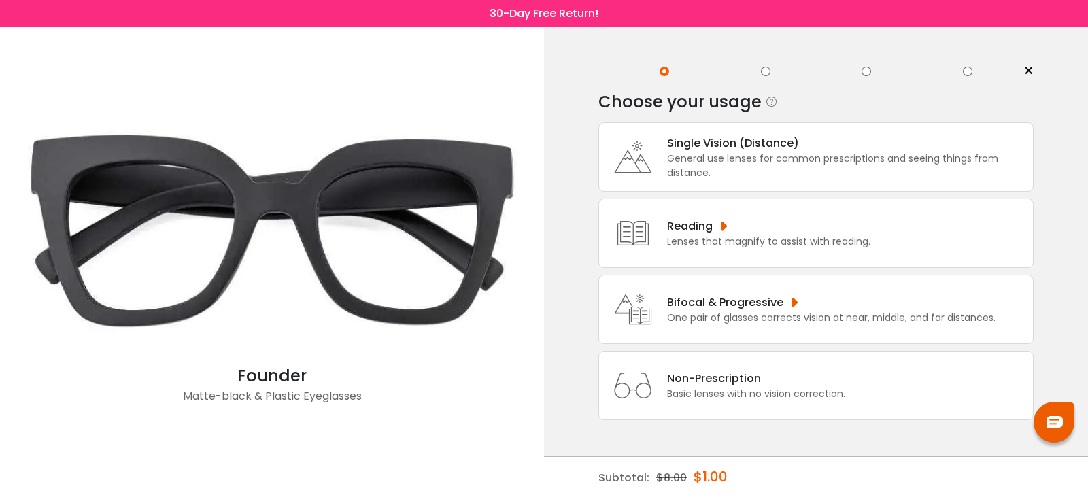
click at [718, 308] on div "Bifocal & Progressive" at bounding box center [831, 302] width 328 height 17
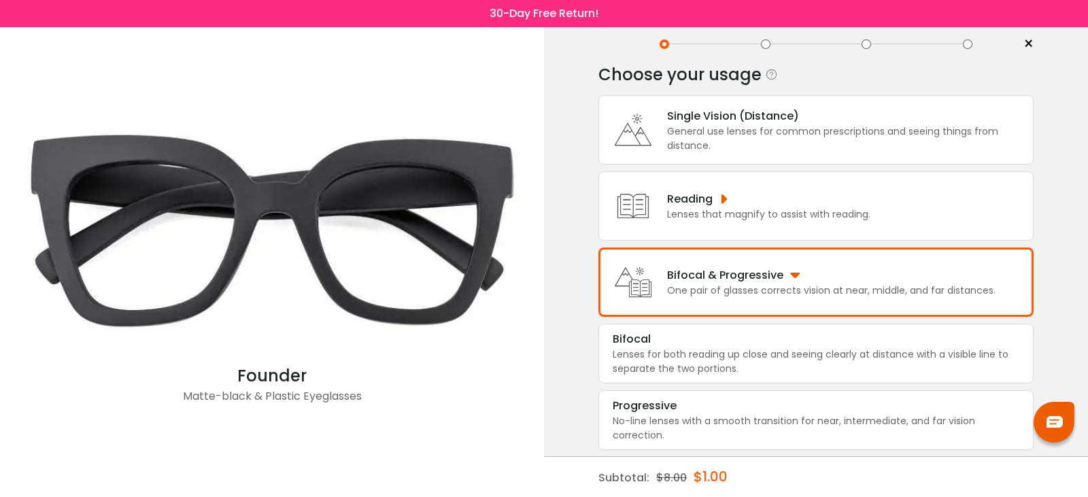
scroll to position [28, 0]
click at [665, 419] on div "No-line lenses with a smooth transition for near, intermediate, and far vision …" at bounding box center [815, 427] width 406 height 29
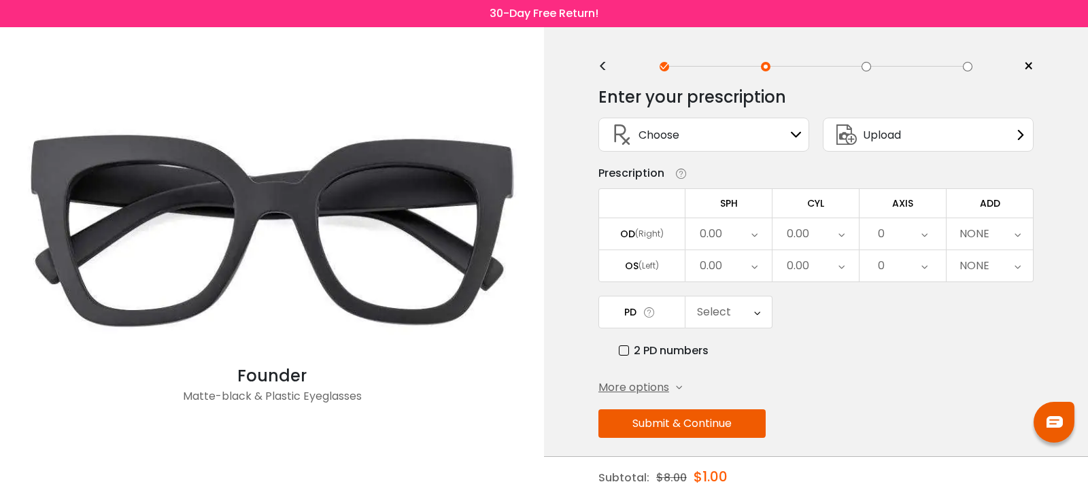
scroll to position [0, 0]
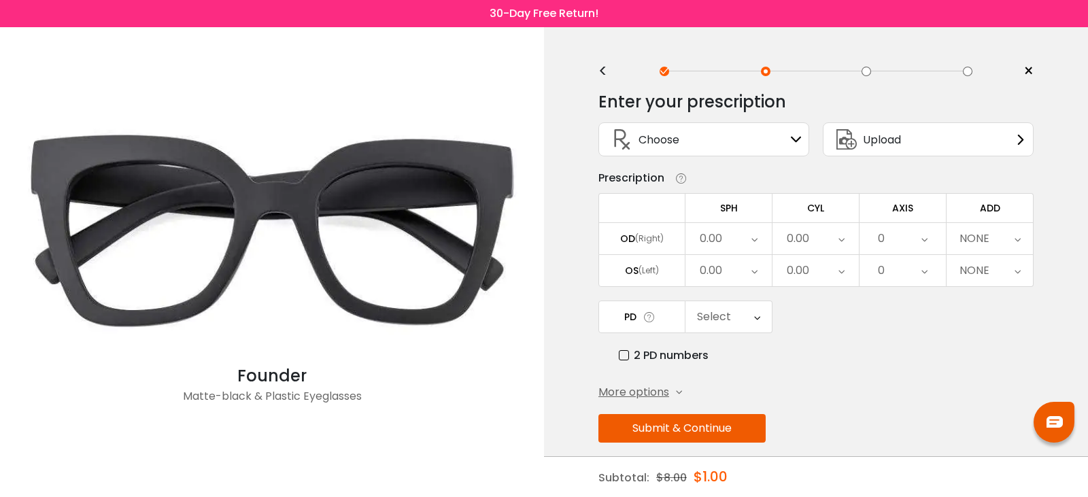
click at [648, 395] on span "More options" at bounding box center [633, 392] width 71 height 16
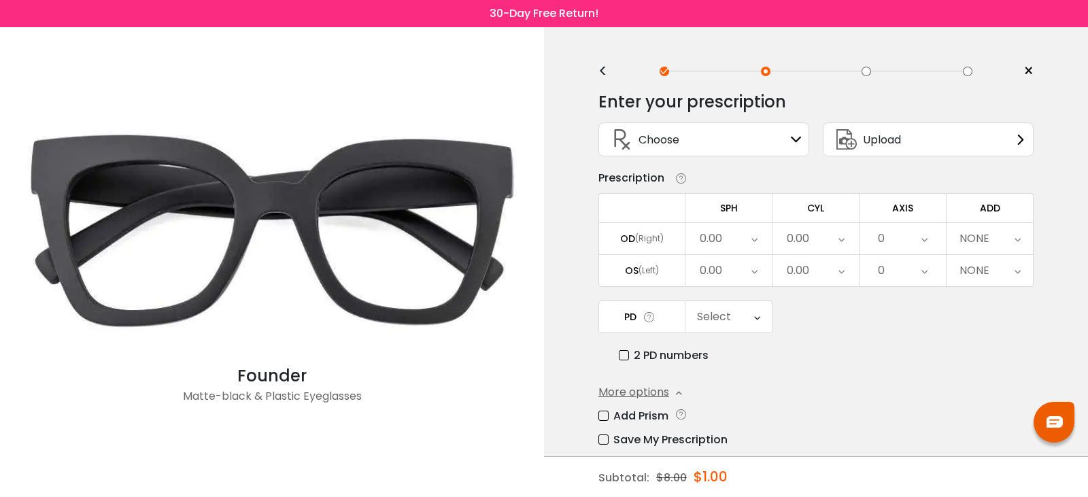
click at [602, 414] on label "Add Prism" at bounding box center [633, 415] width 70 height 17
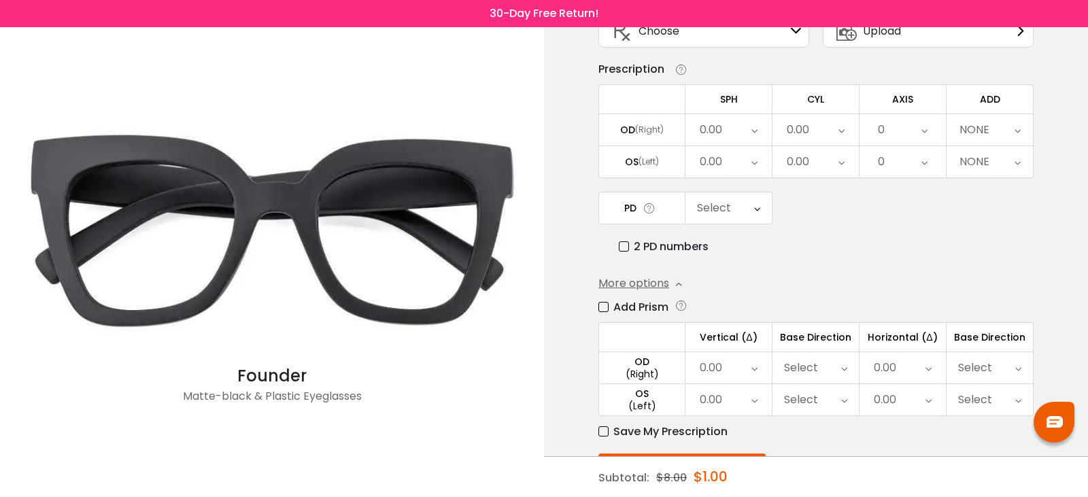
scroll to position [136, 0]
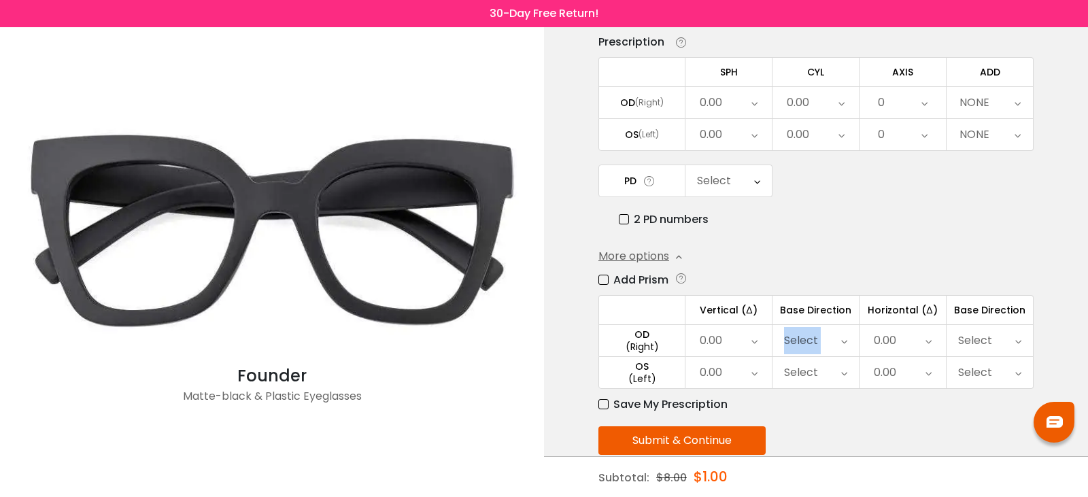
drag, startPoint x: 859, startPoint y: 337, endPoint x: 750, endPoint y: 347, distance: 109.9
click at [750, 347] on tr "OD (Right) 0.00 Cancel Prism OS Save 0.00 0.50 1.00 1.50 2.00 2.50 3.00 3.50 4.…" at bounding box center [815, 340] width 435 height 32
click at [758, 374] on div "0.00" at bounding box center [728, 372] width 86 height 31
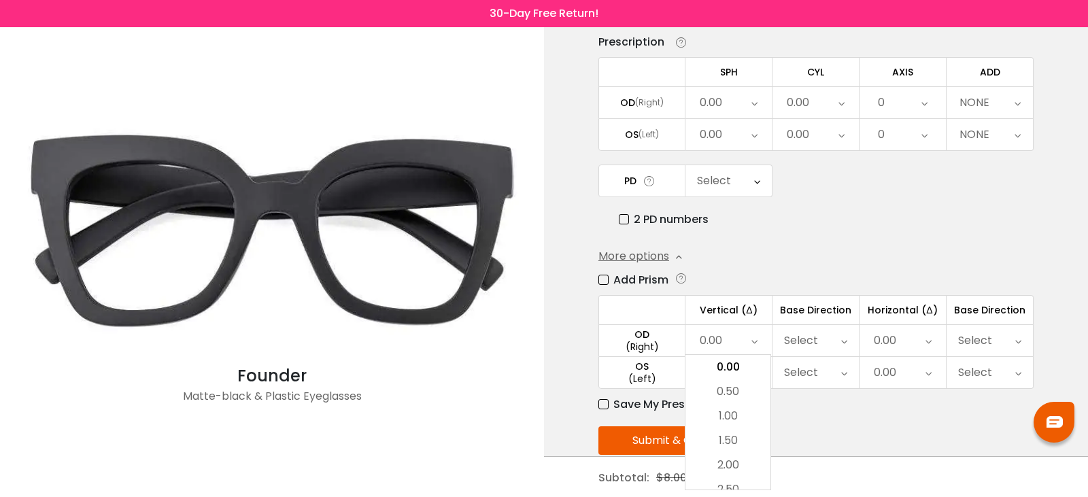
click at [842, 376] on icon at bounding box center [844, 372] width 6 height 31
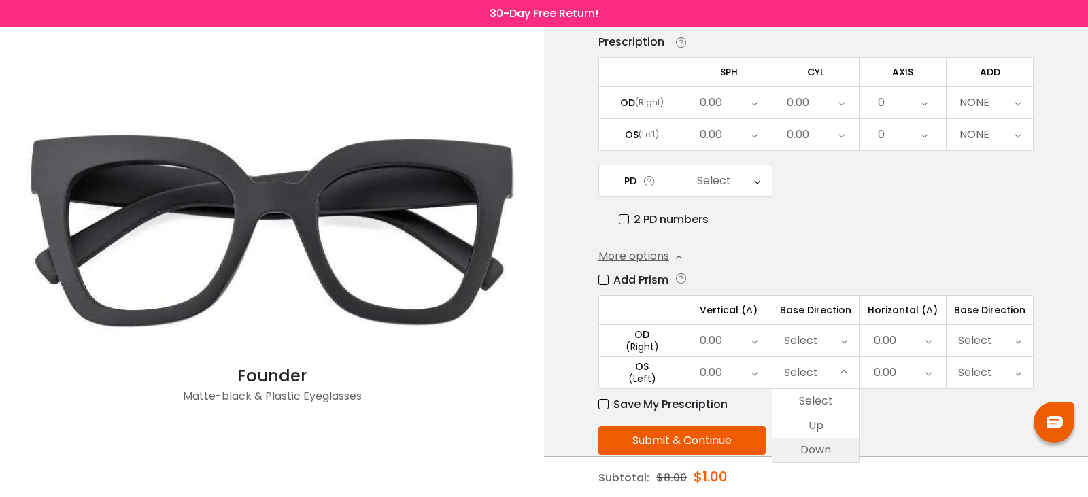
click at [812, 454] on li "Down" at bounding box center [815, 450] width 86 height 24
click at [759, 378] on div "0.00" at bounding box center [728, 372] width 86 height 31
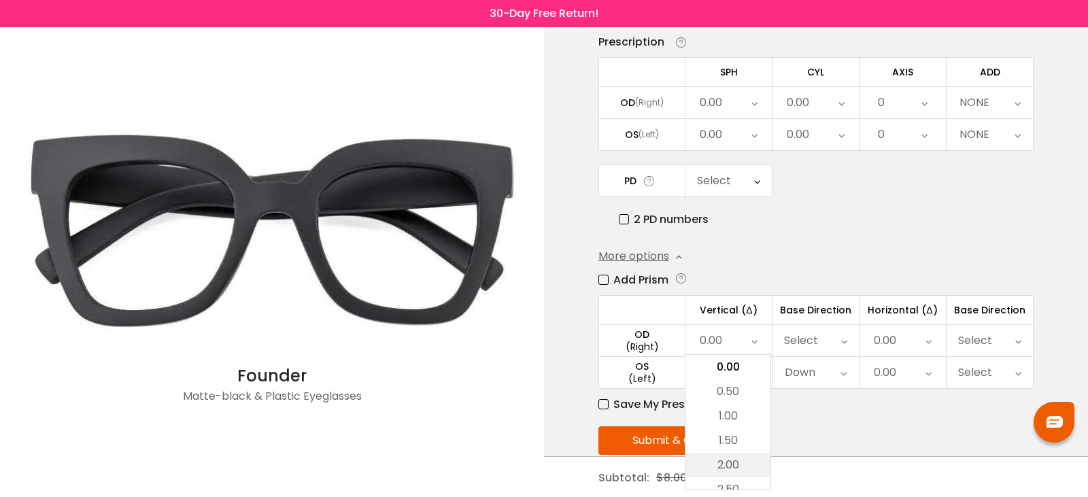
click at [740, 468] on li "2.00" at bounding box center [727, 465] width 85 height 24
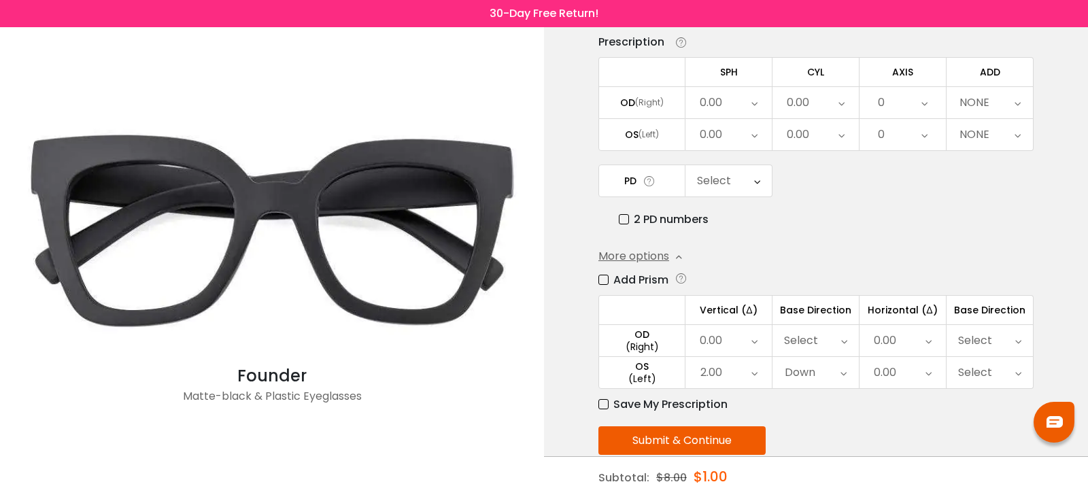
click at [661, 220] on label "2 PD numbers" at bounding box center [664, 219] width 90 height 17
click at [743, 180] on div "Right PD" at bounding box center [728, 180] width 86 height 31
click at [742, 247] on li "30.0" at bounding box center [728, 249] width 86 height 24
click at [822, 187] on div "Left PD" at bounding box center [815, 180] width 86 height 31
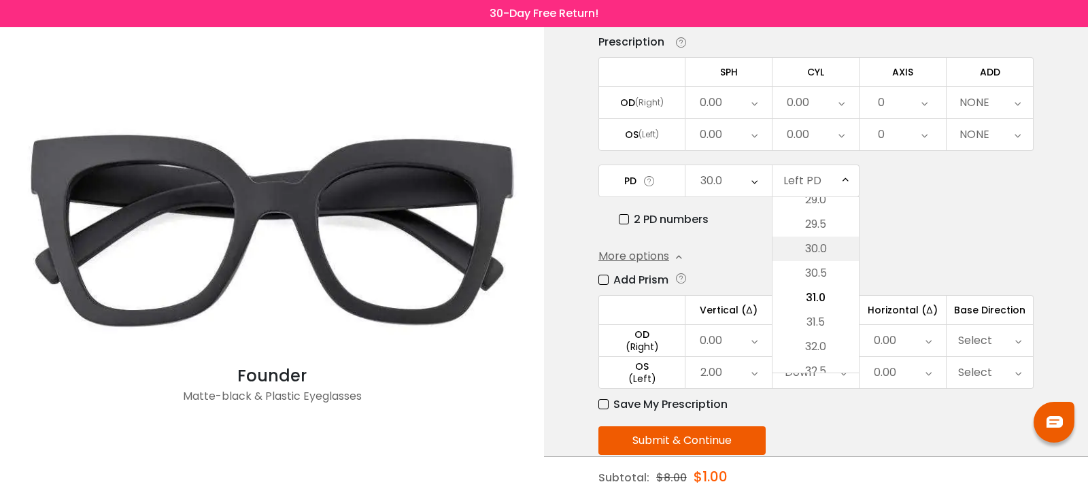
click at [822, 244] on li "30.0" at bounding box center [815, 249] width 86 height 24
click at [755, 104] on icon at bounding box center [754, 102] width 6 height 31
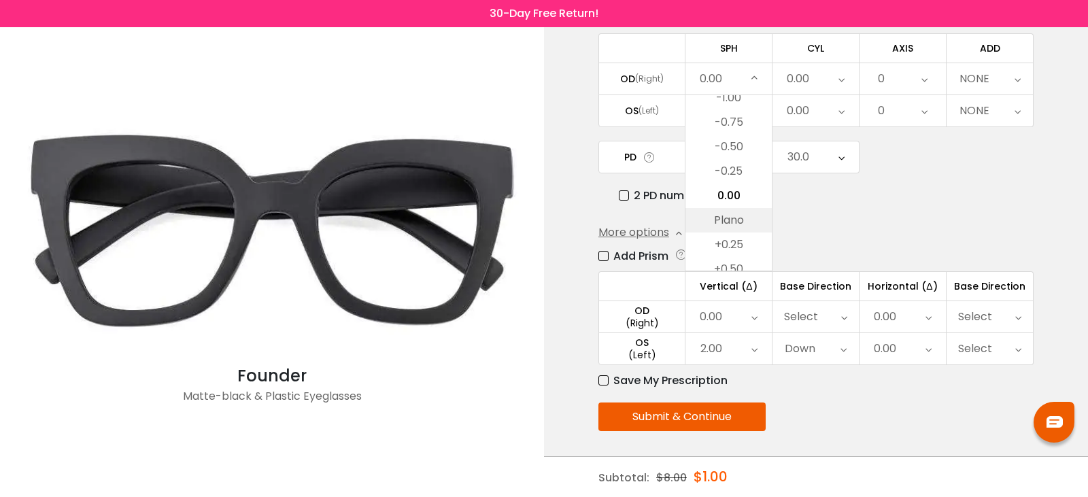
scroll to position [162, 0]
click at [736, 96] on li "-1.00" at bounding box center [728, 96] width 86 height 24
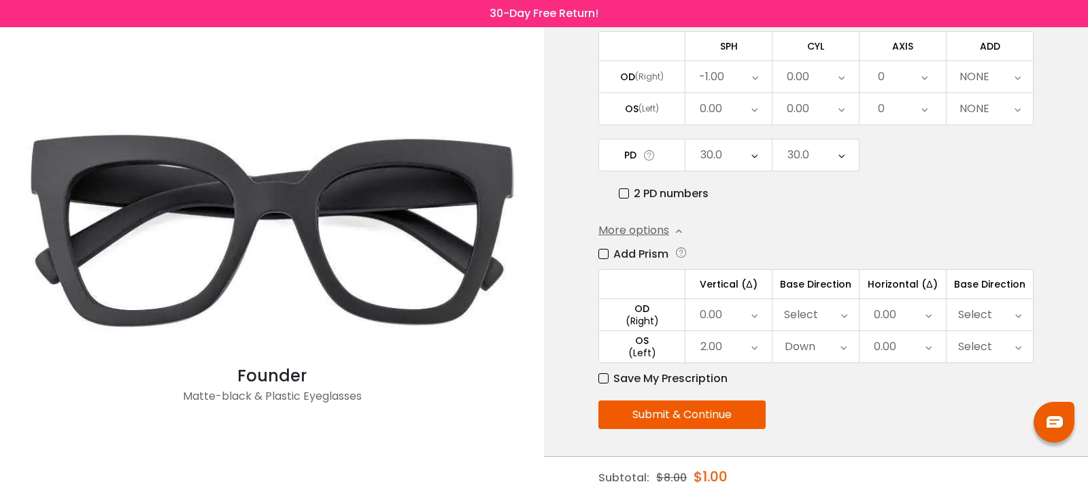
click at [736, 96] on div "0.00" at bounding box center [728, 108] width 86 height 31
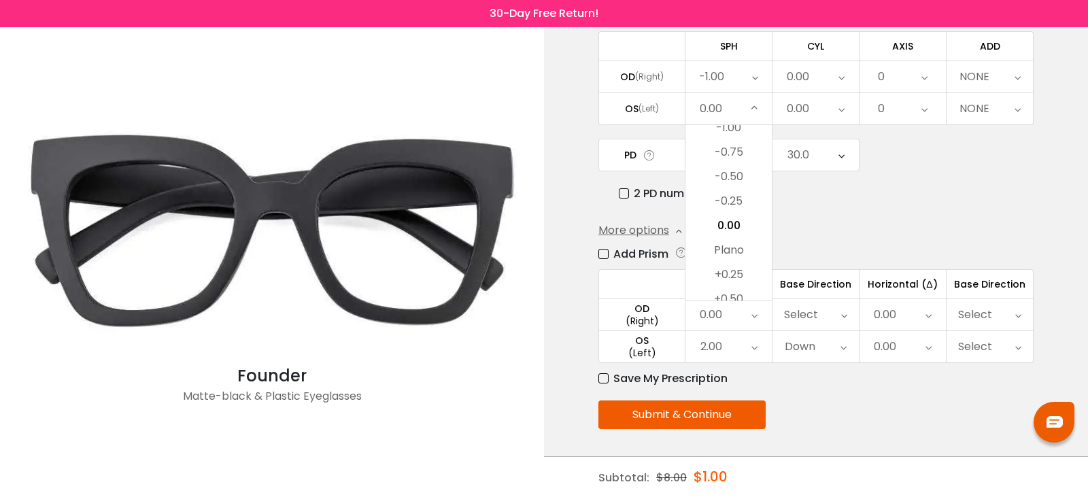
click at [713, 103] on div "0.00" at bounding box center [710, 108] width 22 height 27
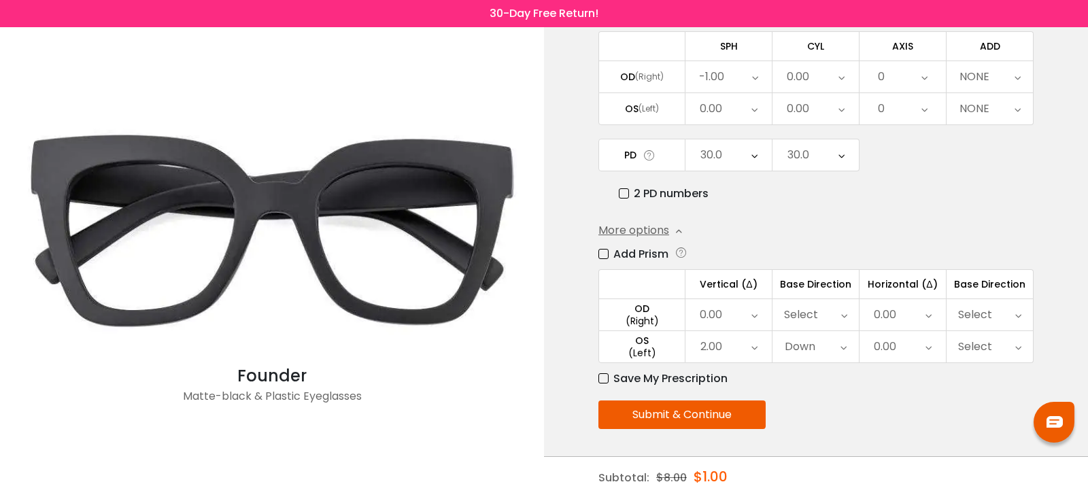
click at [755, 109] on icon at bounding box center [754, 108] width 6 height 31
click at [736, 247] on li "Plano" at bounding box center [728, 250] width 86 height 24
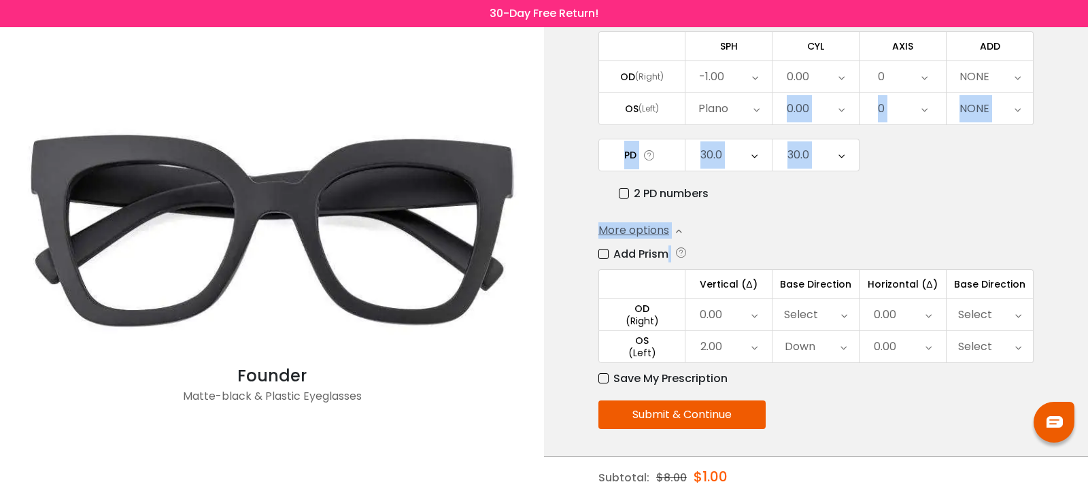
drag, startPoint x: 736, startPoint y: 247, endPoint x: 763, endPoint y: 105, distance: 144.5
click at [763, 105] on div "Enter your prescription SPH (Sphere) Lens strength needed to correct your visio…" at bounding box center [815, 208] width 435 height 577
click at [763, 105] on div "Plano" at bounding box center [728, 108] width 86 height 31
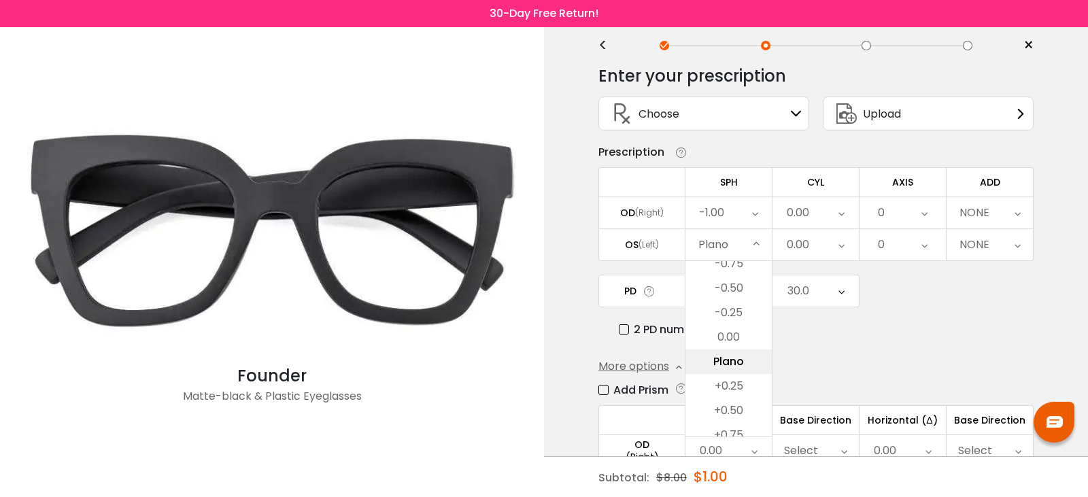
scroll to position [0, 0]
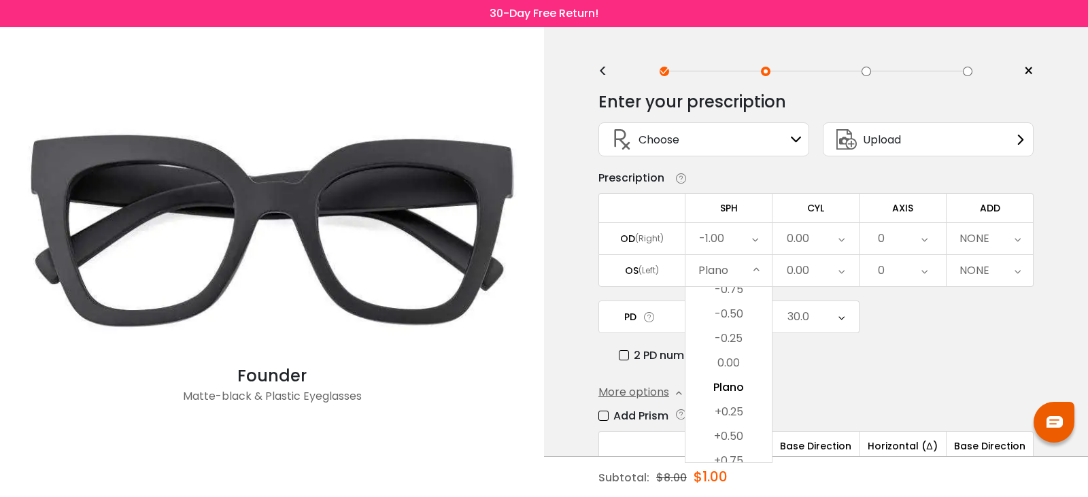
click at [754, 239] on icon at bounding box center [755, 238] width 6 height 31
click at [737, 330] on li "-1.25" at bounding box center [728, 331] width 86 height 24
click at [755, 264] on icon at bounding box center [756, 270] width 6 height 31
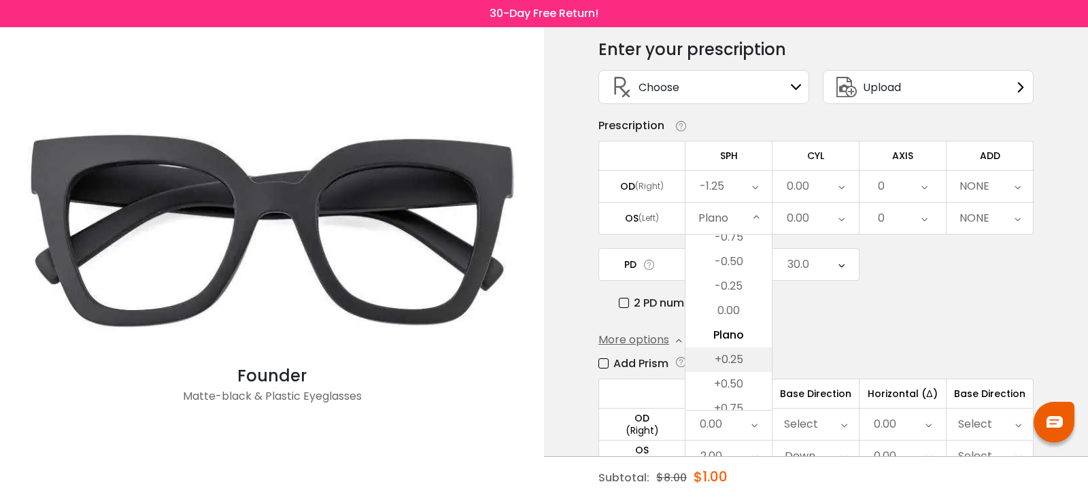
scroll to position [54, 0]
click at [742, 402] on li "+0.75" at bounding box center [728, 406] width 86 height 24
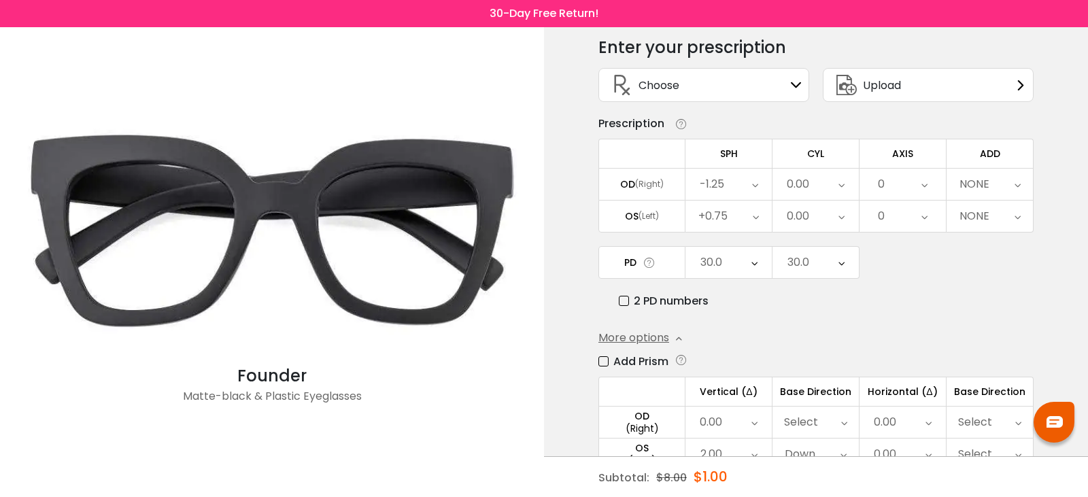
click at [723, 218] on div "+0.75" at bounding box center [712, 216] width 29 height 27
click at [731, 234] on li "0.00" at bounding box center [728, 235] width 86 height 24
click at [759, 218] on div "0.00" at bounding box center [728, 216] width 86 height 31
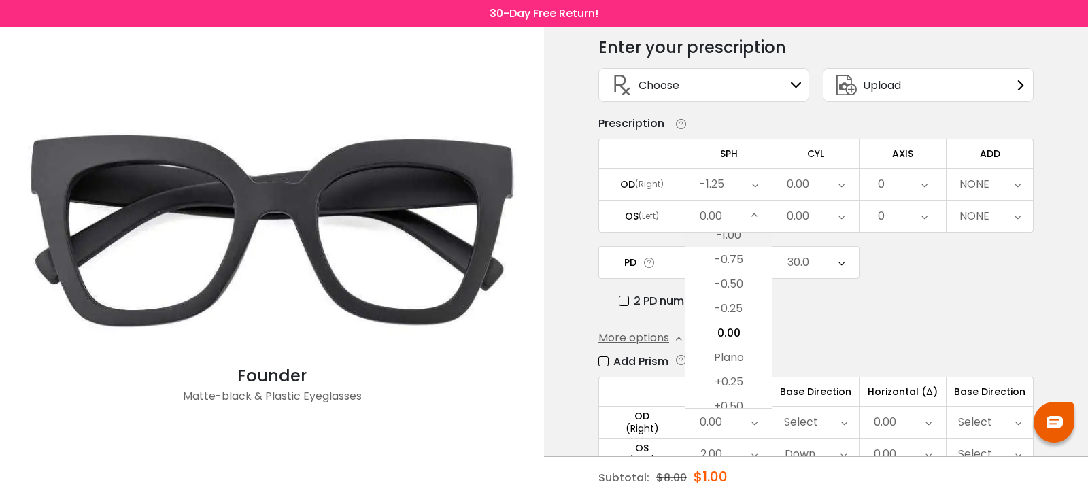
click at [742, 234] on li "-1.00" at bounding box center [728, 235] width 86 height 24
click at [747, 220] on div "-1.00" at bounding box center [728, 216] width 86 height 31
click at [737, 285] on li "-1.50" at bounding box center [728, 284] width 86 height 24
click at [803, 181] on div "0.00" at bounding box center [797, 184] width 22 height 27
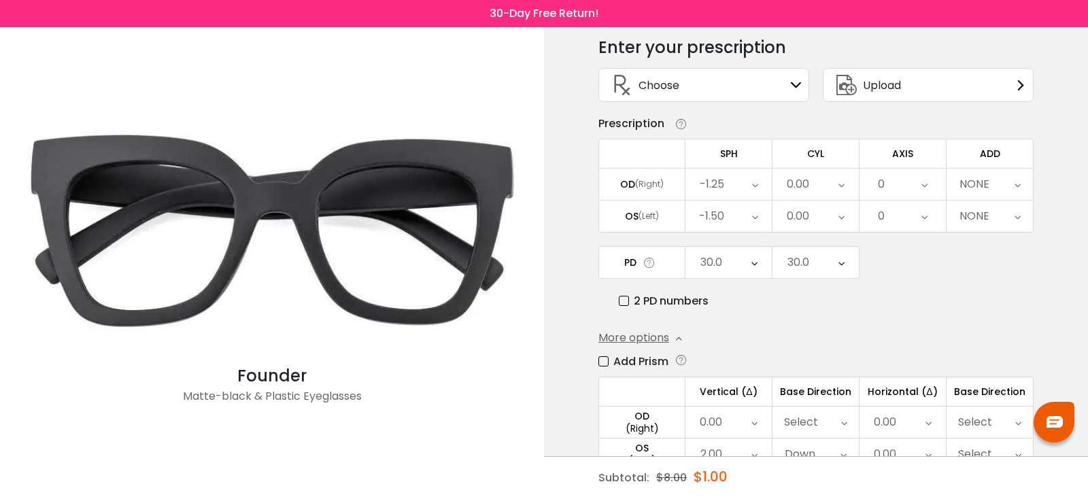
scroll to position [499, 0]
click at [827, 368] on li "+0.50" at bounding box center [815, 374] width 86 height 24
click at [844, 220] on div "0.00" at bounding box center [815, 216] width 86 height 31
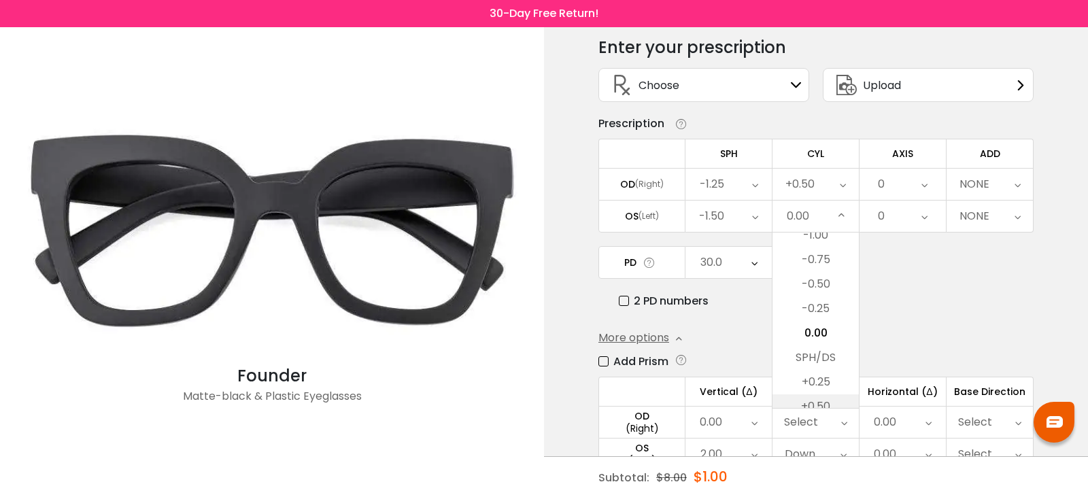
click at [825, 397] on li "+0.50" at bounding box center [815, 406] width 86 height 24
click at [838, 260] on icon at bounding box center [841, 262] width 6 height 31
click at [839, 213] on icon at bounding box center [842, 216] width 6 height 31
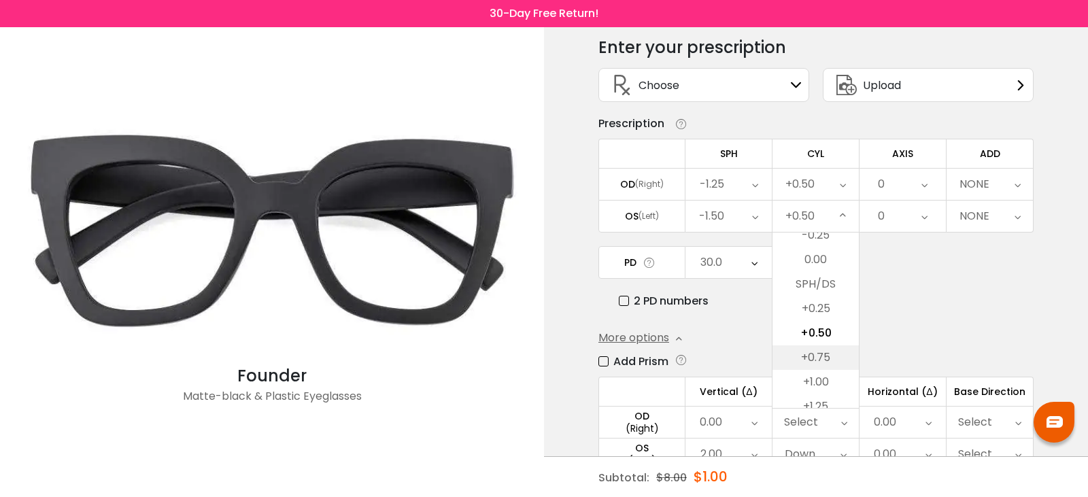
click at [819, 354] on li "+0.75" at bounding box center [815, 357] width 86 height 24
click at [916, 184] on div "0" at bounding box center [902, 184] width 86 height 31
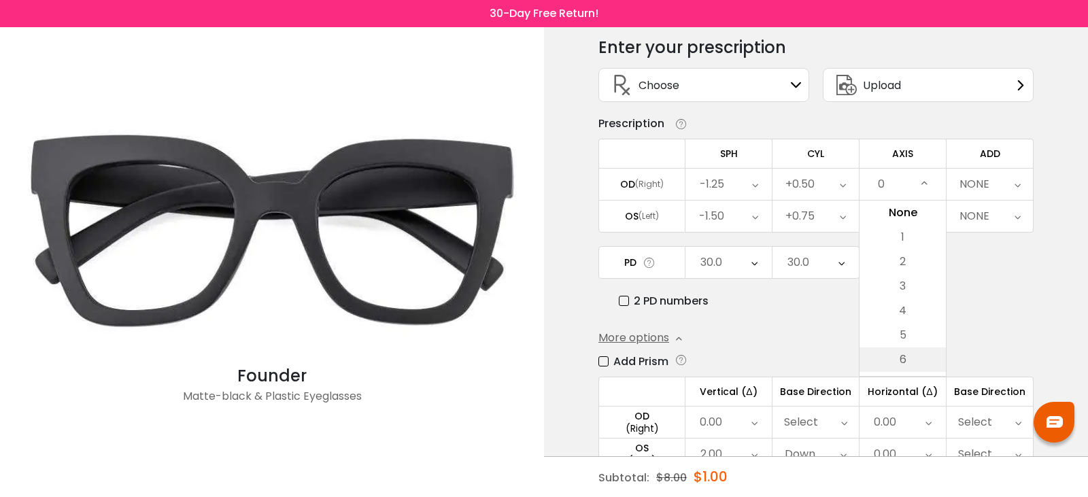
click at [898, 364] on li "6" at bounding box center [902, 359] width 86 height 24
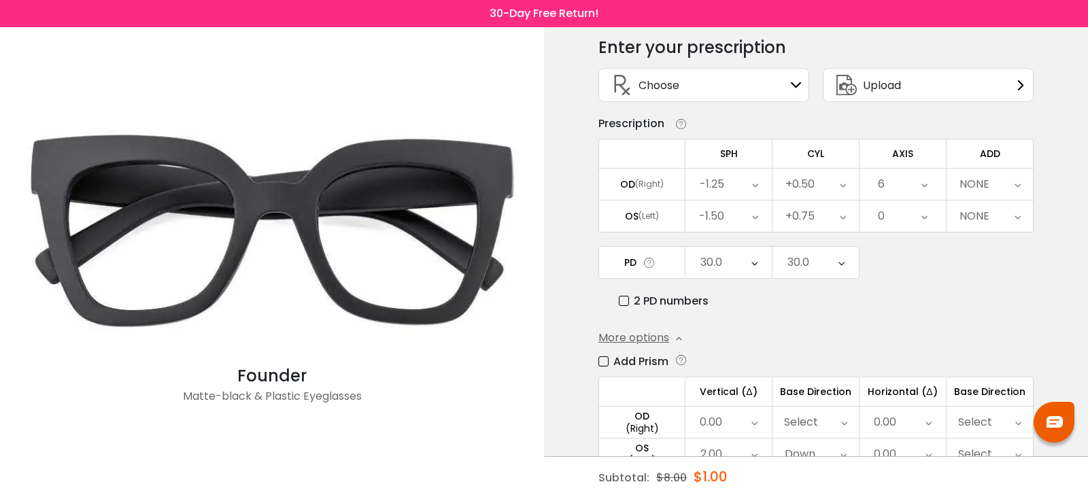
click at [919, 194] on div "6" at bounding box center [902, 184] width 86 height 31
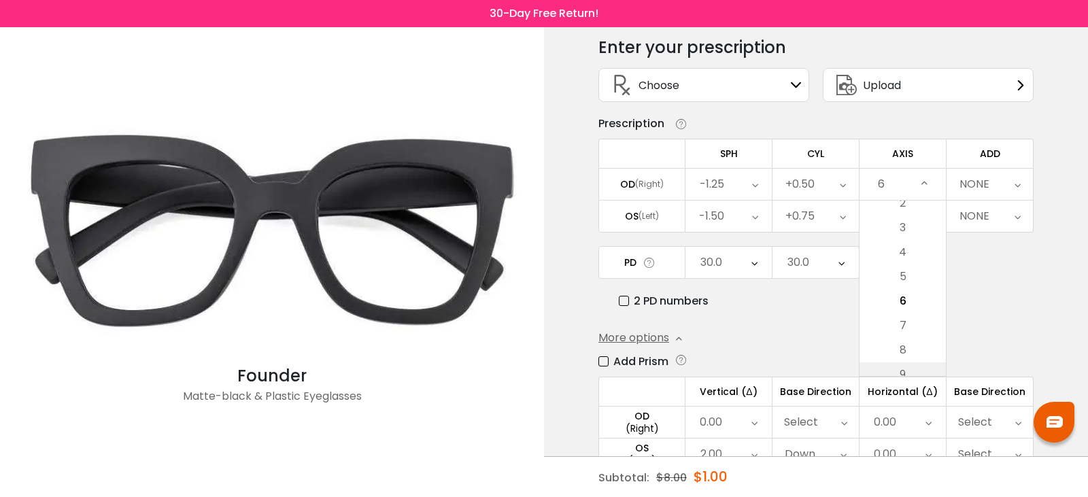
click at [915, 364] on li "9" at bounding box center [902, 374] width 86 height 24
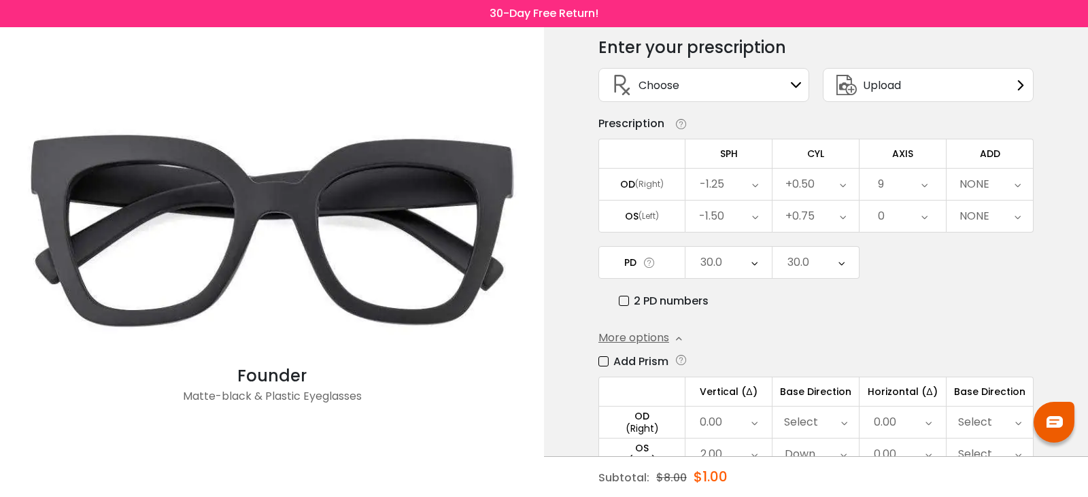
click at [922, 188] on icon at bounding box center [924, 184] width 6 height 31
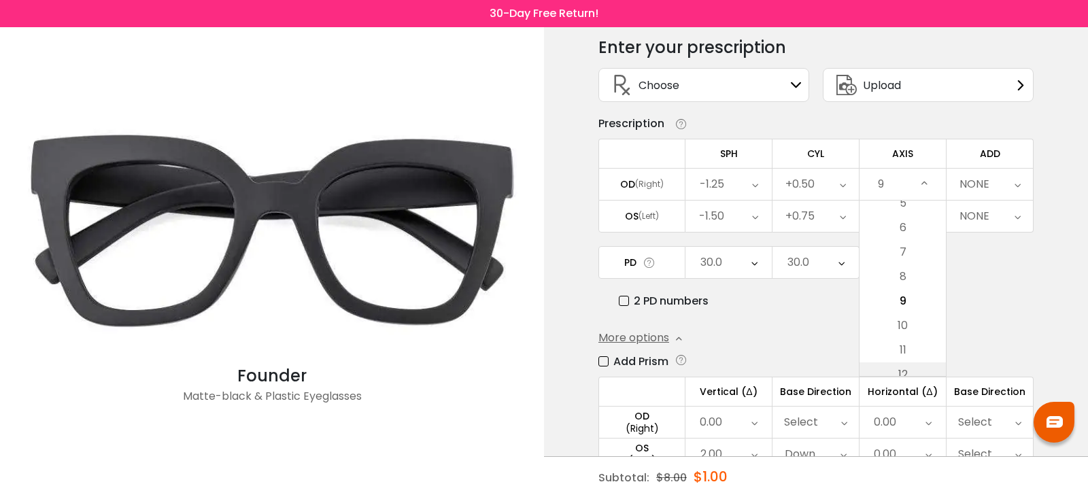
click at [923, 368] on li "12" at bounding box center [902, 374] width 86 height 24
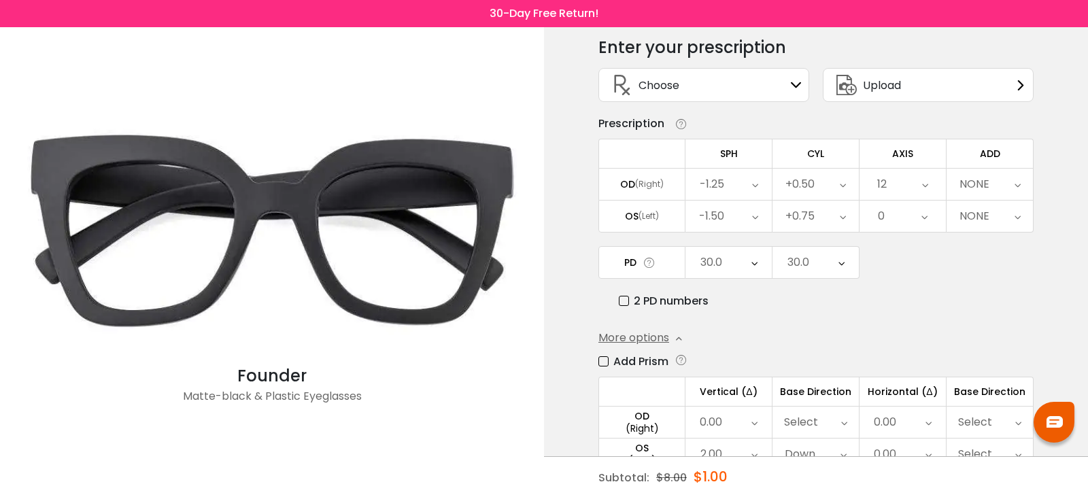
click at [922, 186] on icon at bounding box center [925, 184] width 6 height 31
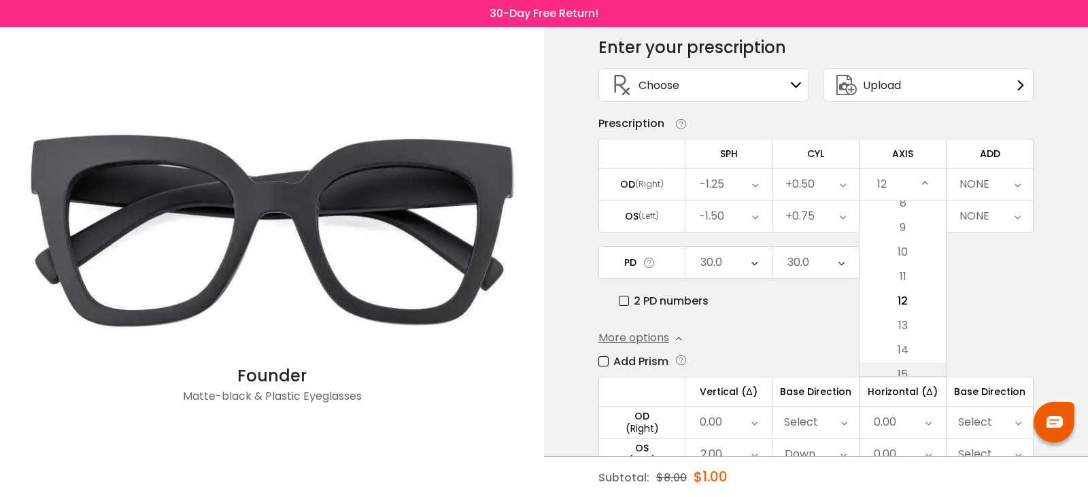
click at [921, 364] on li "15" at bounding box center [902, 374] width 86 height 24
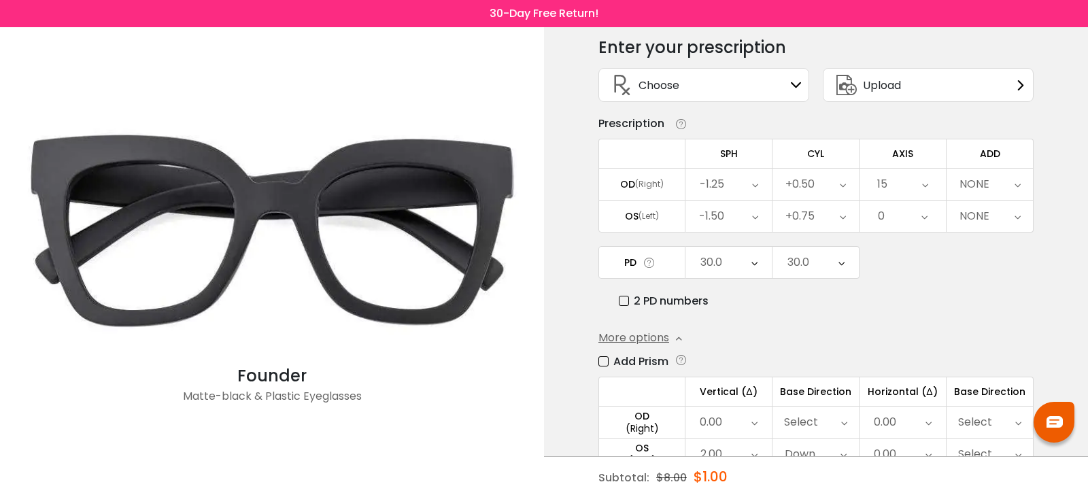
click at [931, 183] on div "15" at bounding box center [902, 184] width 86 height 31
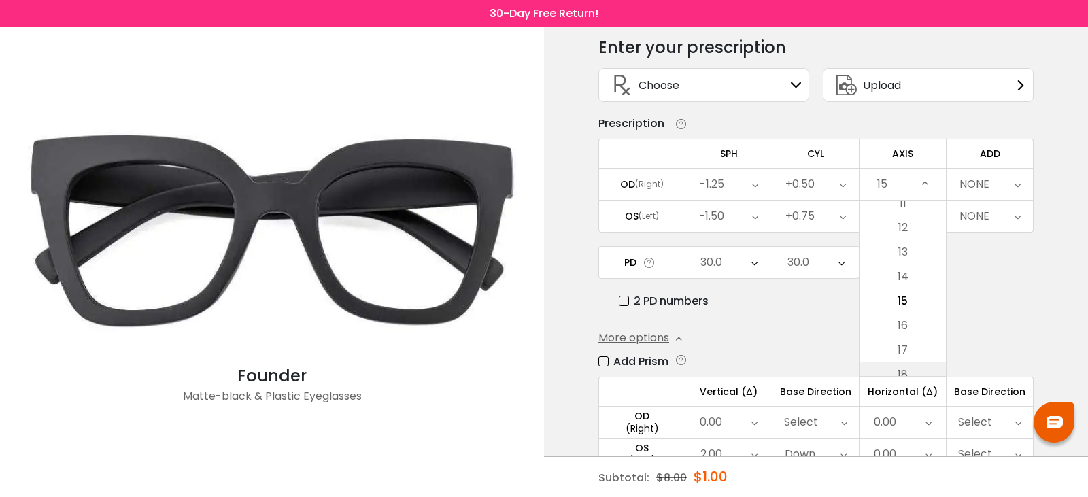
click at [918, 368] on li "18" at bounding box center [902, 374] width 86 height 24
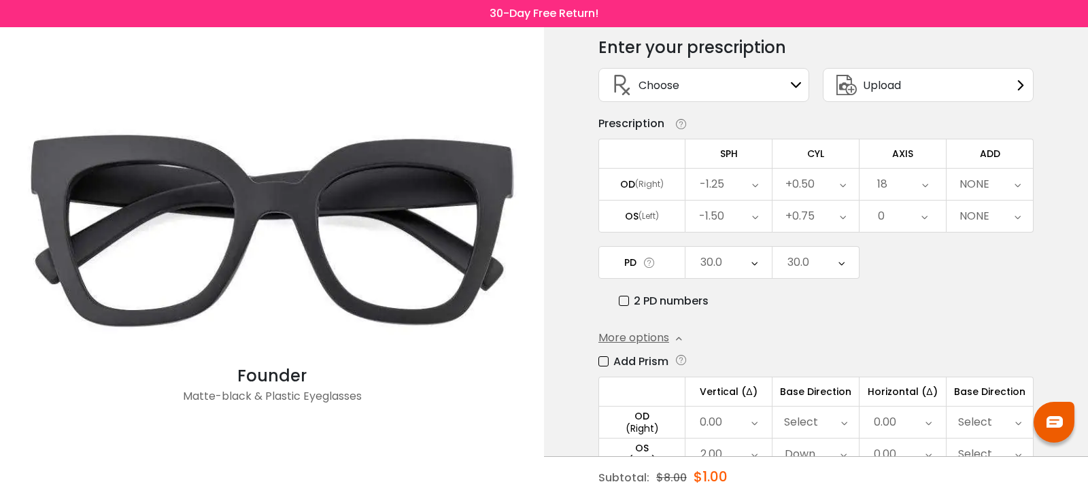
click at [924, 192] on icon at bounding box center [925, 184] width 6 height 31
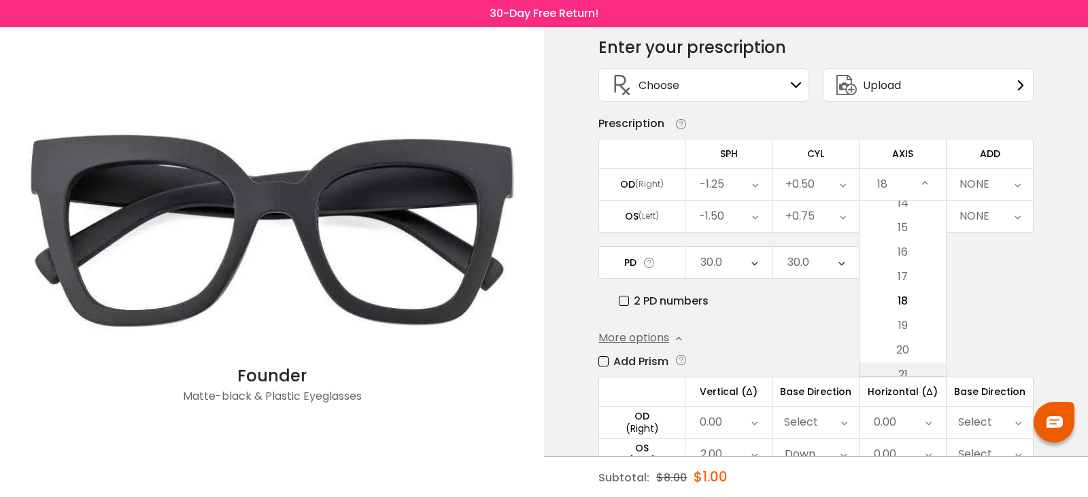
click at [919, 374] on li "21" at bounding box center [902, 374] width 86 height 24
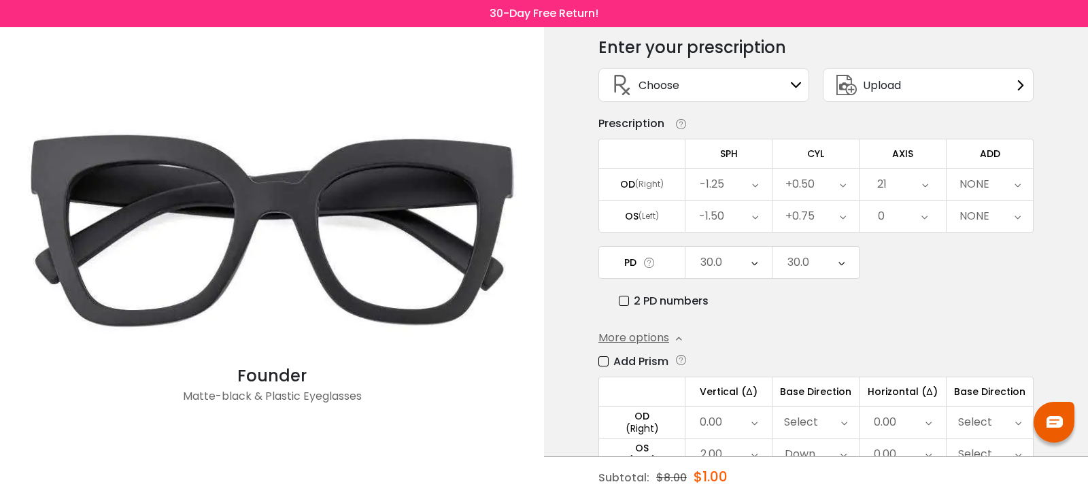
click at [930, 184] on div "21" at bounding box center [902, 184] width 86 height 31
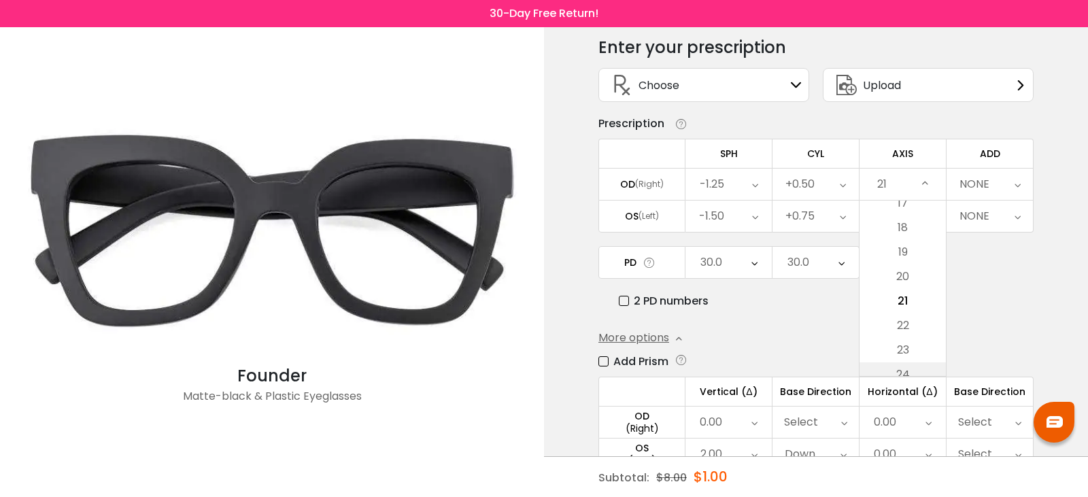
click at [924, 370] on li "24" at bounding box center [902, 374] width 86 height 24
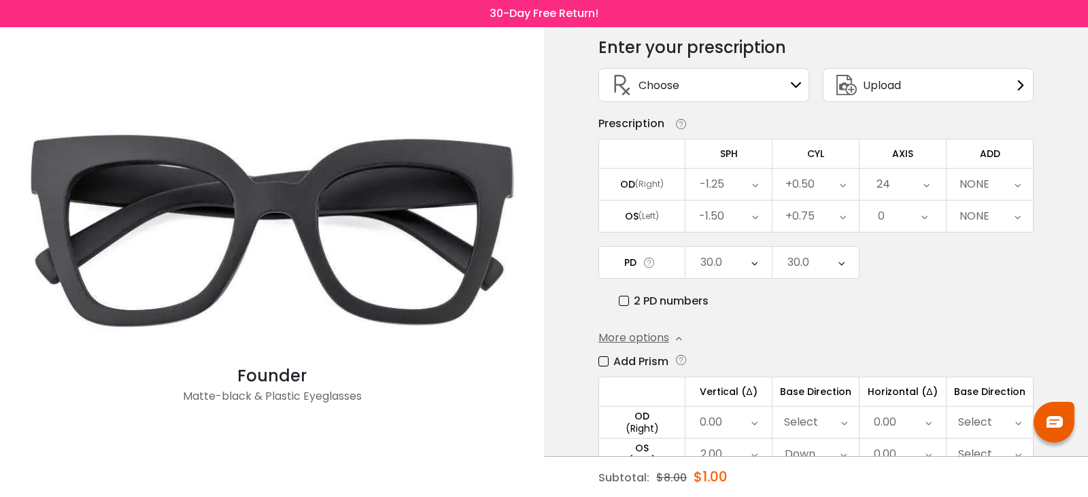
click at [929, 184] on div "24" at bounding box center [902, 184] width 86 height 31
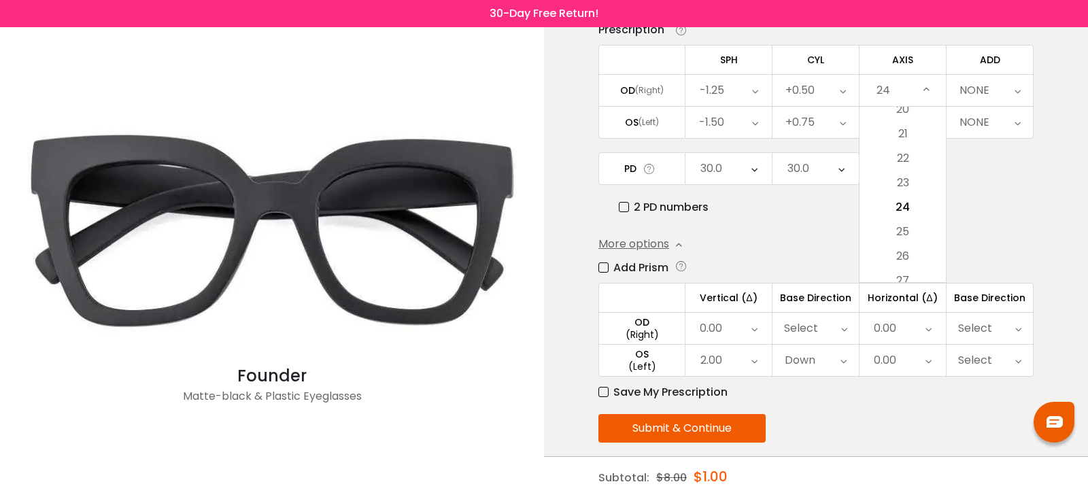
scroll to position [162, 0]
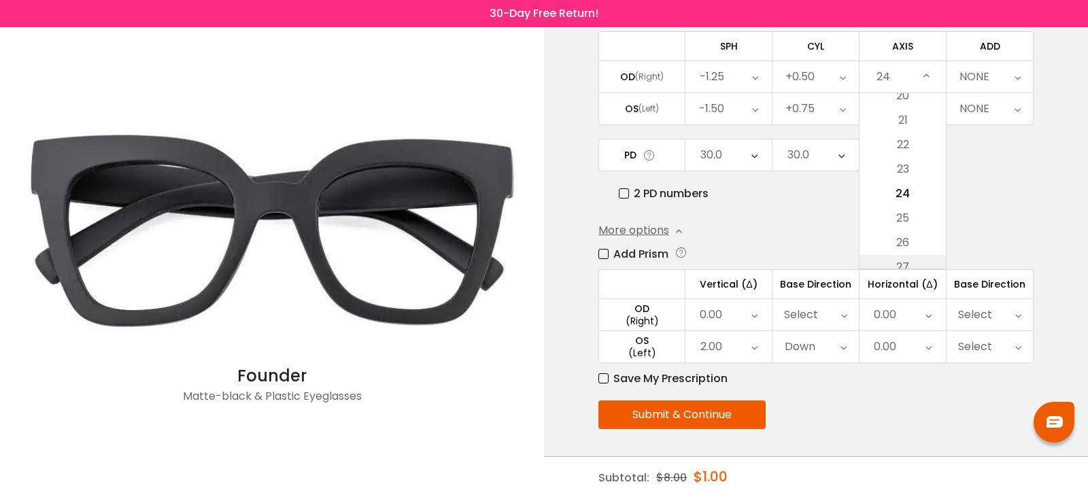
click at [921, 262] on li "27" at bounding box center [902, 267] width 86 height 24
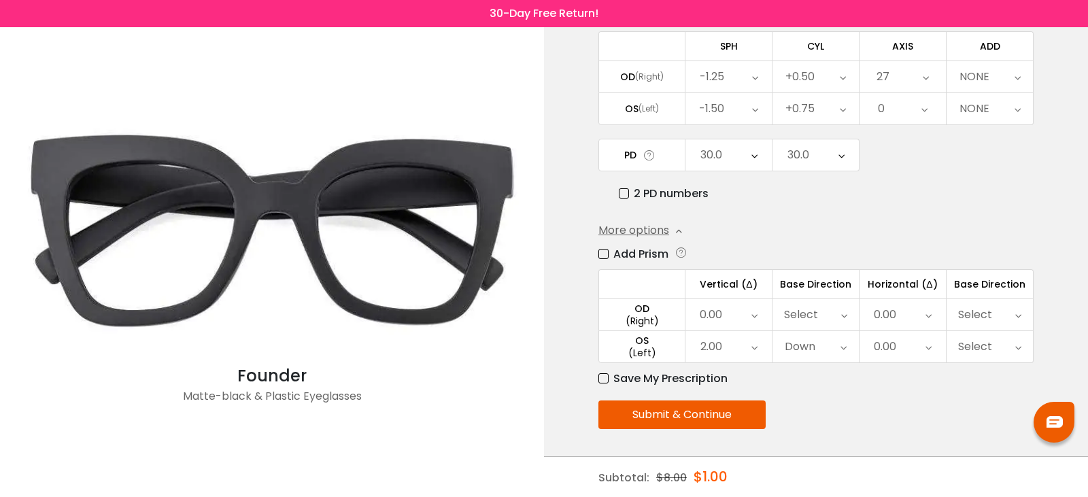
click at [918, 73] on div "27" at bounding box center [902, 76] width 86 height 31
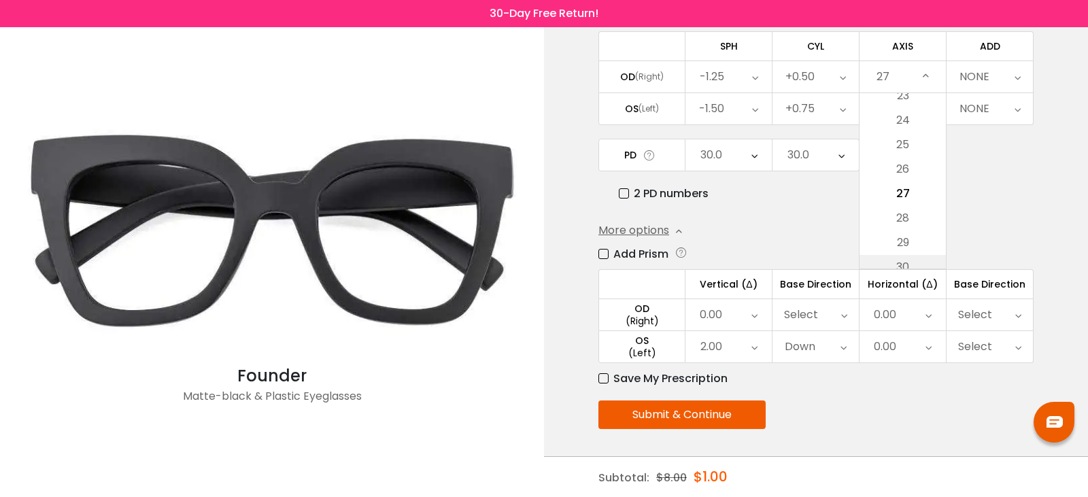
click at [926, 261] on li "30" at bounding box center [902, 267] width 86 height 24
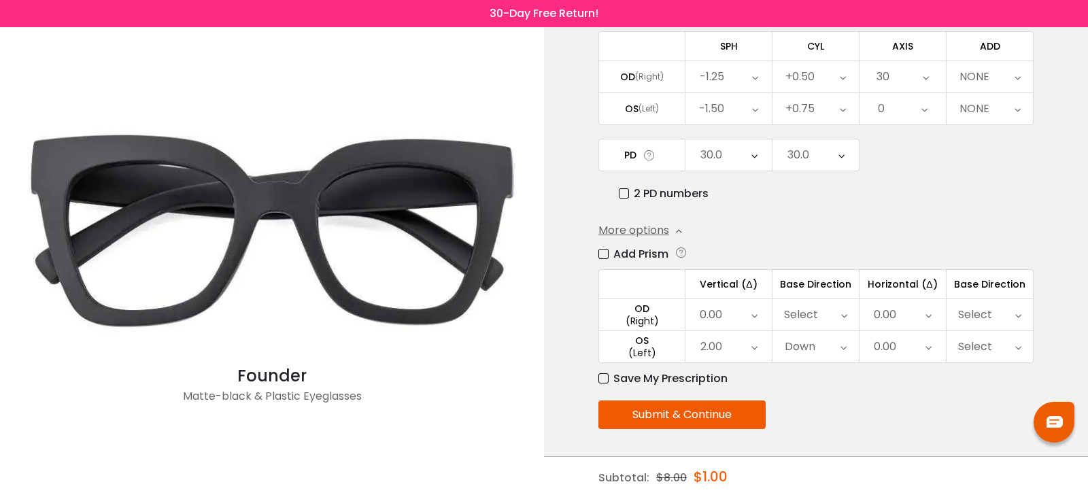
click at [924, 61] on icon at bounding box center [925, 76] width 6 height 31
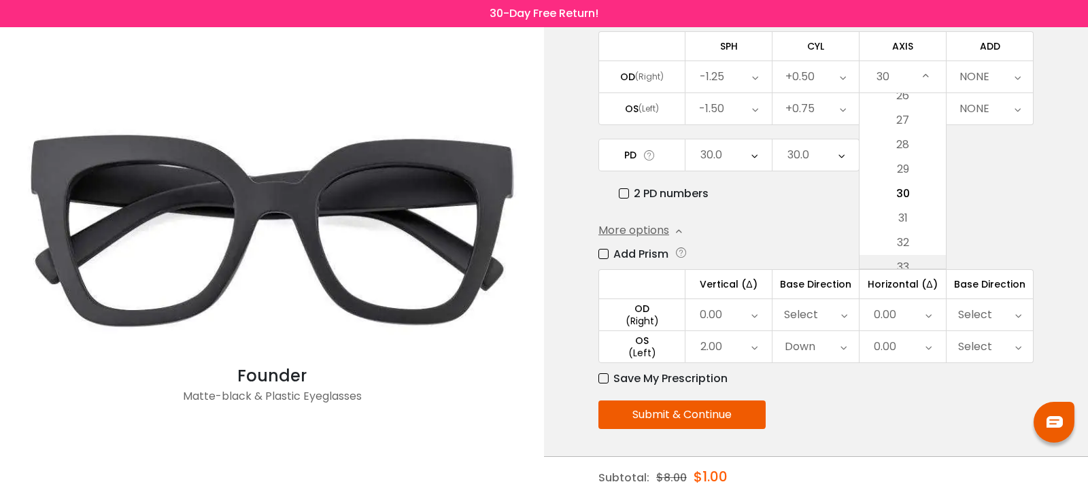
click at [922, 258] on li "33" at bounding box center [902, 267] width 86 height 24
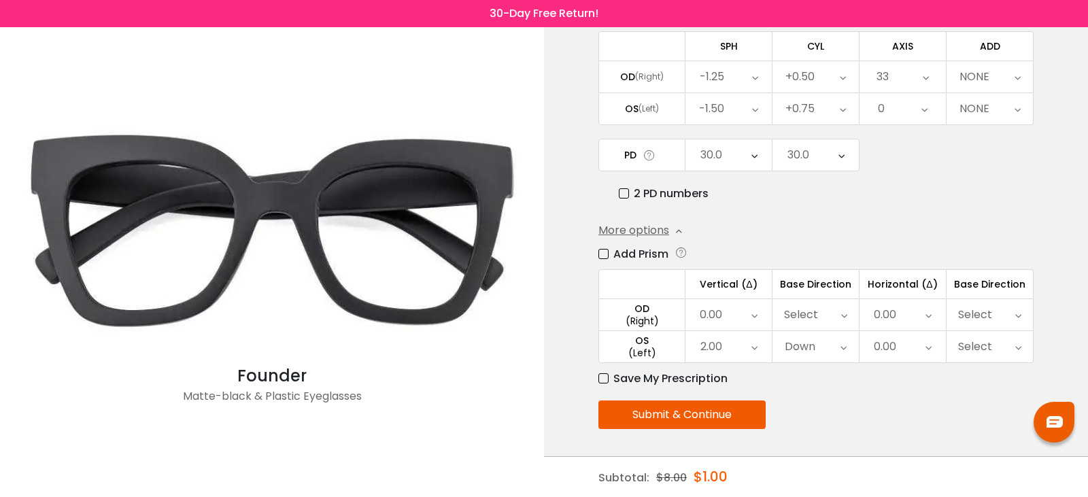
click at [922, 75] on icon at bounding box center [925, 76] width 6 height 31
click at [901, 253] on li "35" at bounding box center [902, 242] width 86 height 24
click at [919, 61] on div "35" at bounding box center [902, 76] width 86 height 31
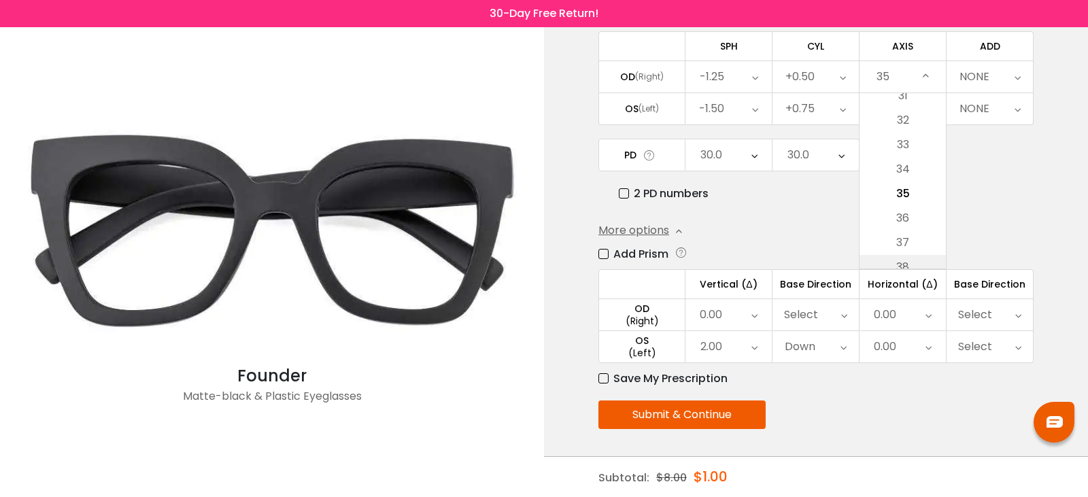
click at [903, 260] on li "38" at bounding box center [902, 267] width 86 height 24
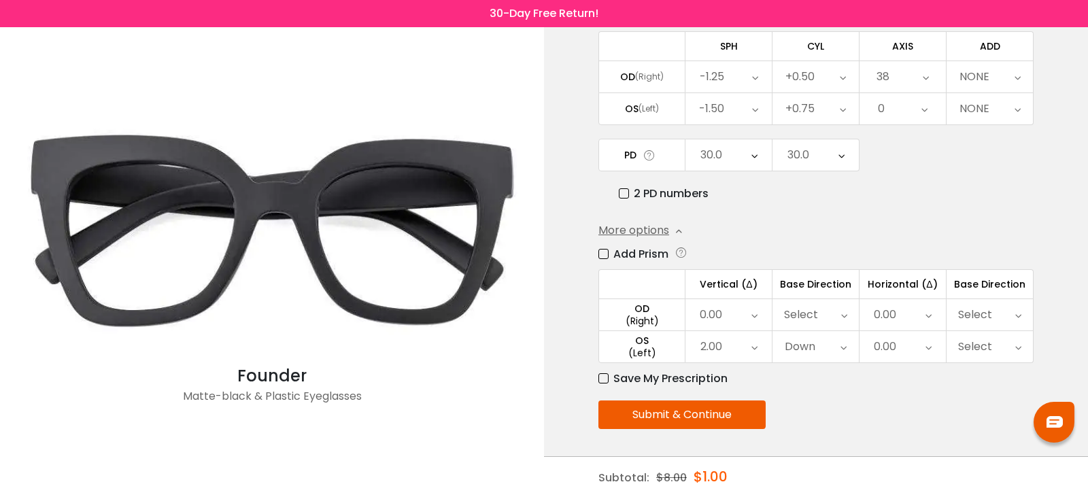
click at [927, 67] on icon at bounding box center [925, 76] width 6 height 31
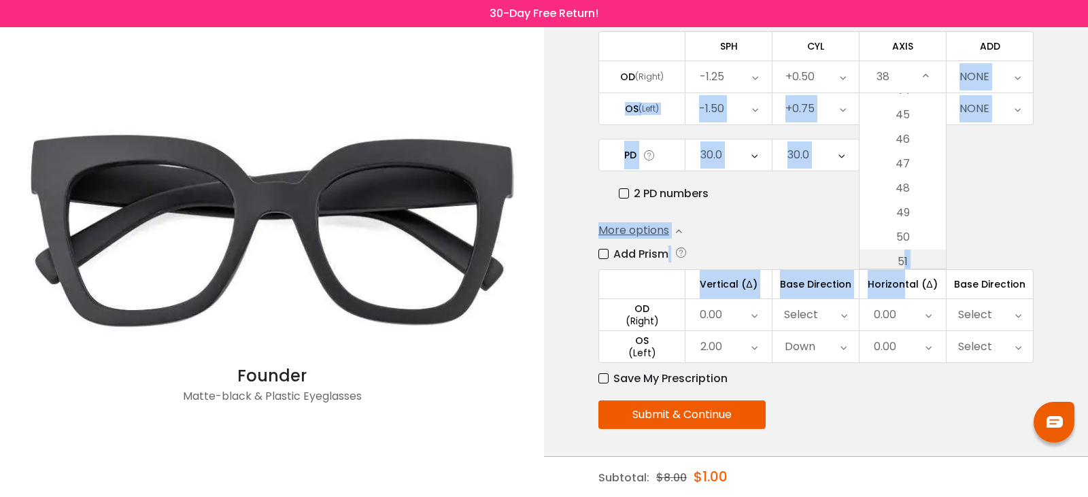
scroll to position [0, 0]
drag, startPoint x: 904, startPoint y: 270, endPoint x: 905, endPoint y: 263, distance: 6.9
click at [905, 263] on div "Enter your prescription SPH (Sphere) Lens strength needed to correct your visio…" at bounding box center [815, 208] width 435 height 577
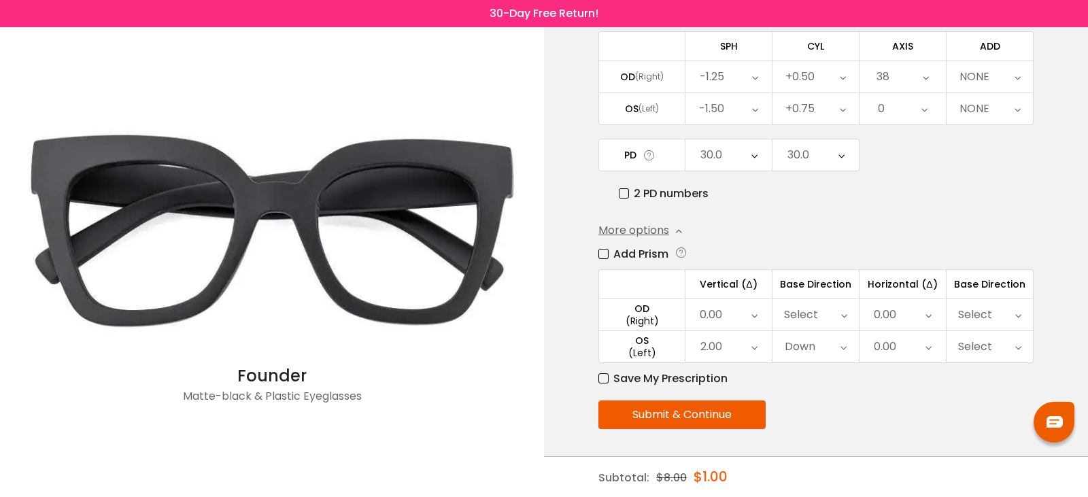
click at [923, 79] on icon at bounding box center [925, 76] width 6 height 31
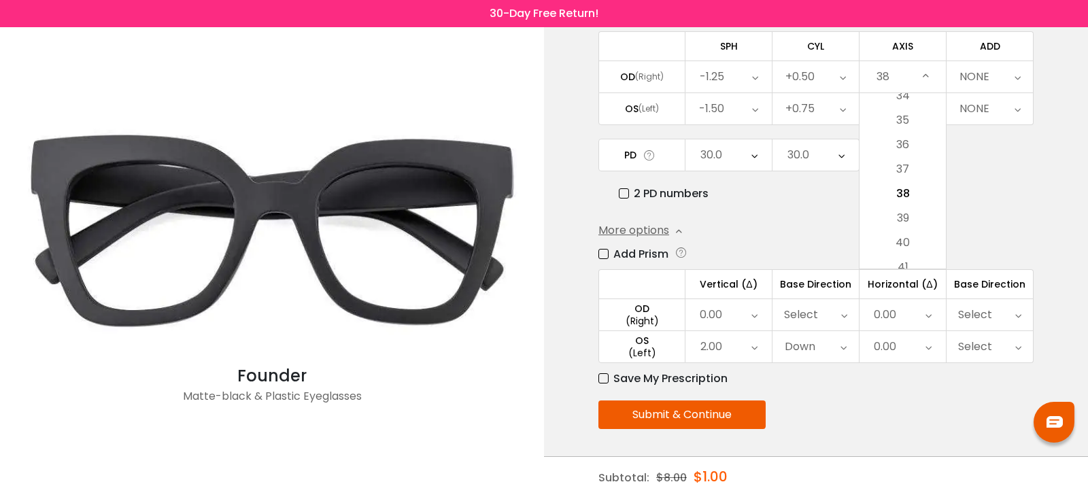
click at [923, 79] on icon at bounding box center [925, 76] width 6 height 31
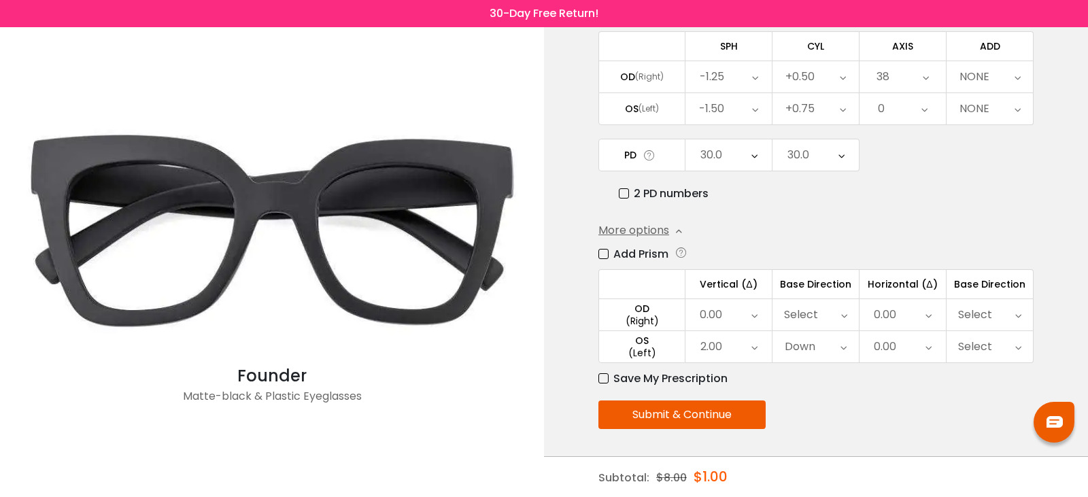
click at [926, 80] on icon at bounding box center [925, 76] width 6 height 31
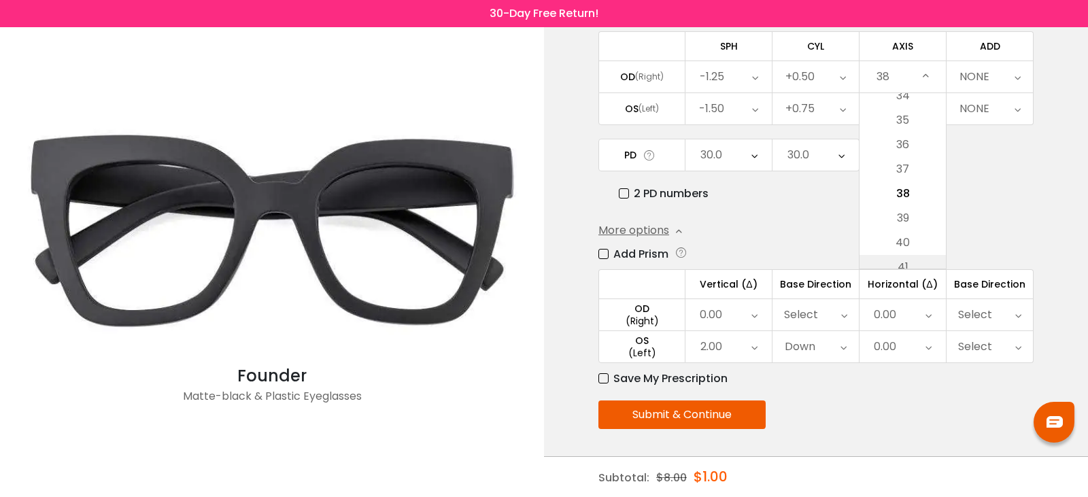
click at [905, 258] on li "41" at bounding box center [902, 267] width 86 height 24
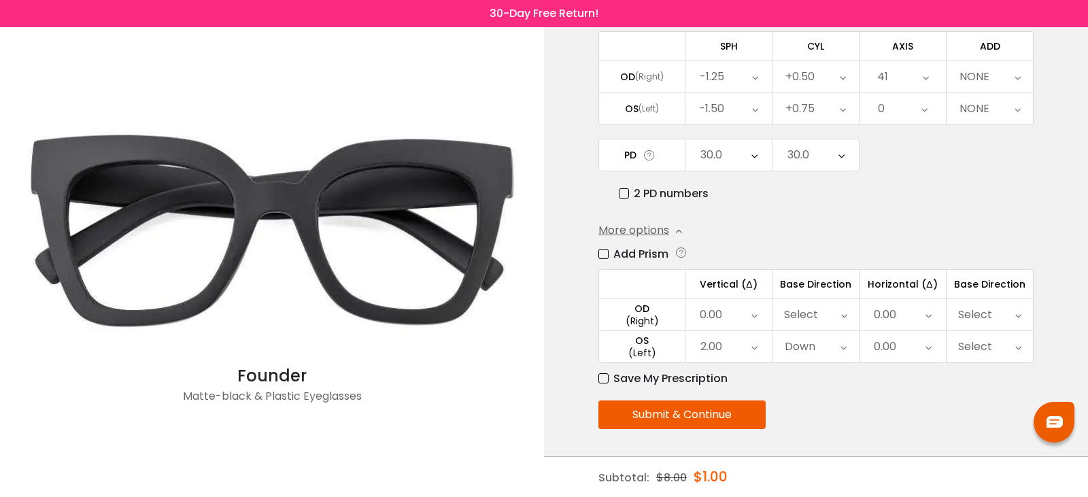
click at [916, 85] on div "41" at bounding box center [902, 76] width 86 height 31
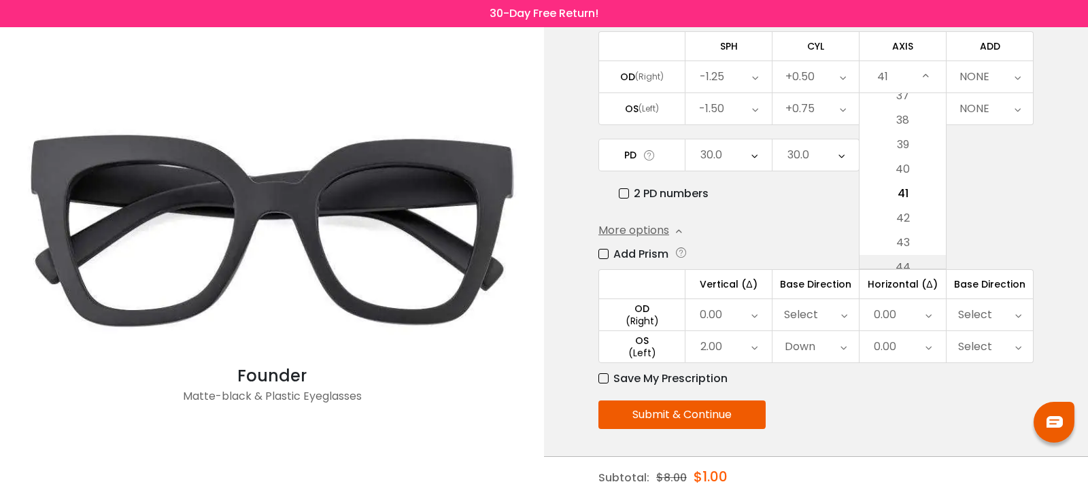
click at [920, 260] on li "44" at bounding box center [902, 267] width 86 height 24
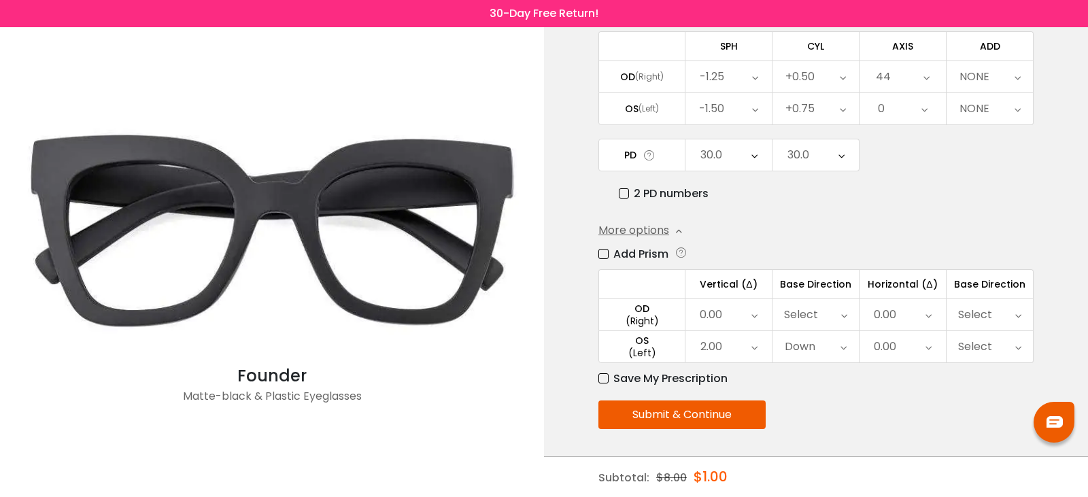
click at [913, 82] on div "44" at bounding box center [902, 76] width 86 height 31
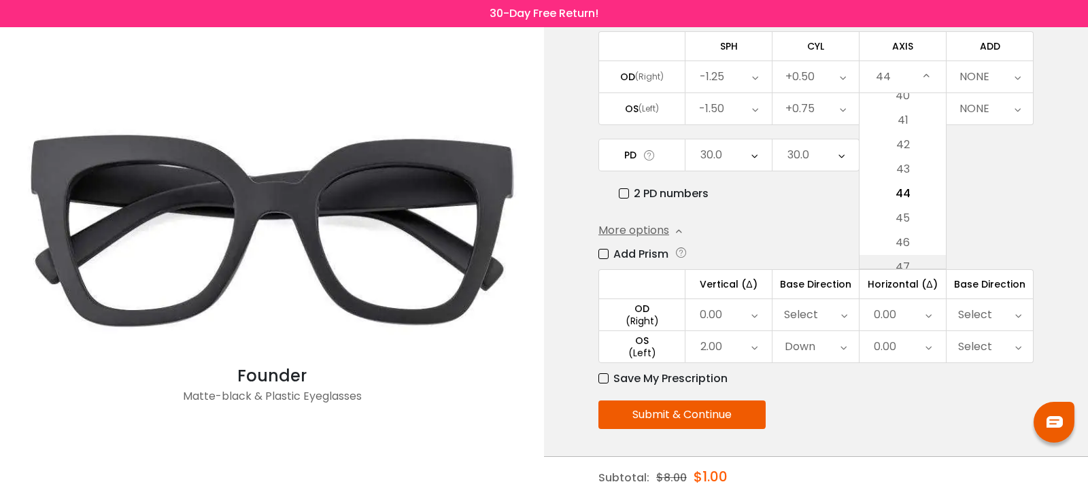
click at [909, 257] on li "47" at bounding box center [902, 267] width 86 height 24
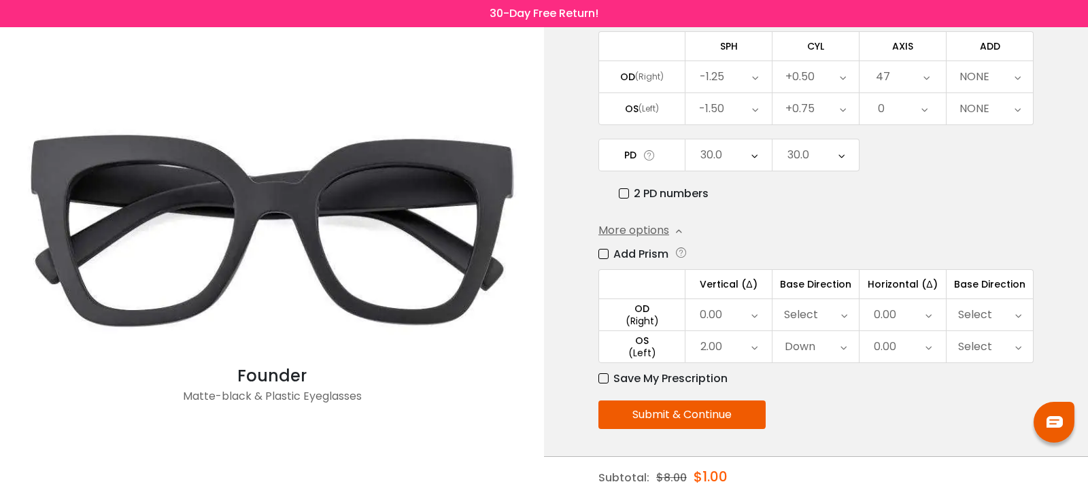
click at [919, 76] on div "47" at bounding box center [902, 76] width 86 height 31
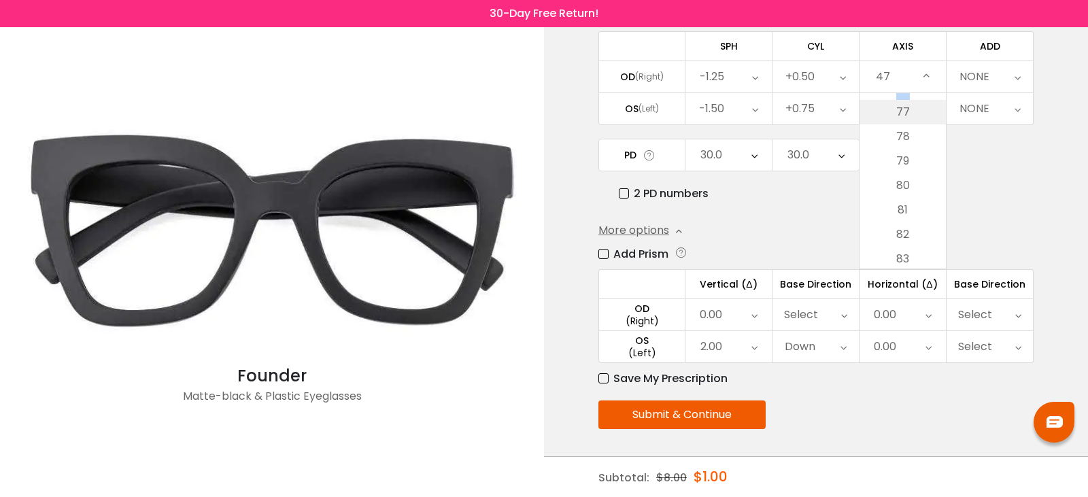
scroll to position [1807, 0]
drag, startPoint x: 932, startPoint y: 203, endPoint x: 898, endPoint y: 129, distance: 81.5
click at [898, 129] on ul "None 1 2 3 4 5 6 7 8 9 10 11 12 13 14 15 16 17 18 19 20 21 22 23 24 25 26 27 28…" at bounding box center [902, 501] width 86 height 4429
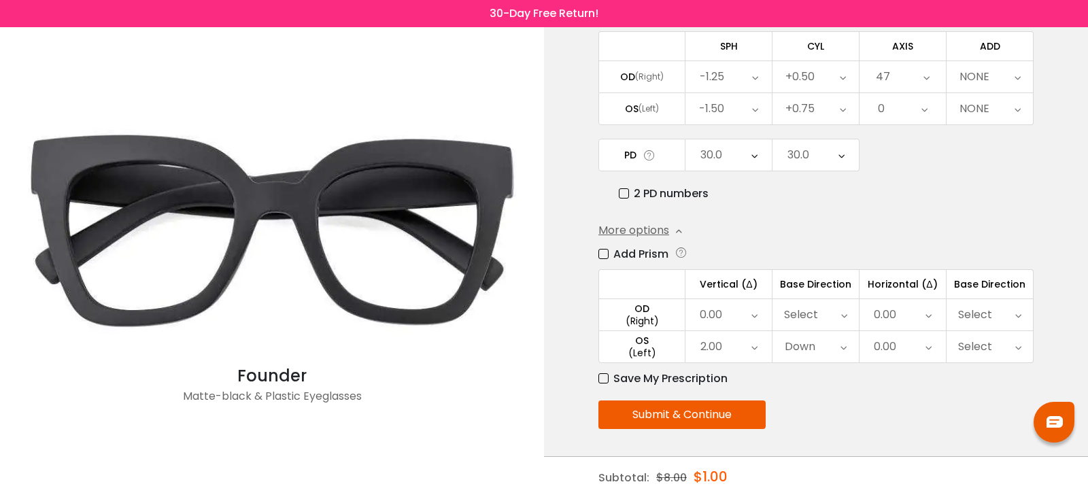
click at [920, 77] on div "47" at bounding box center [902, 76] width 86 height 31
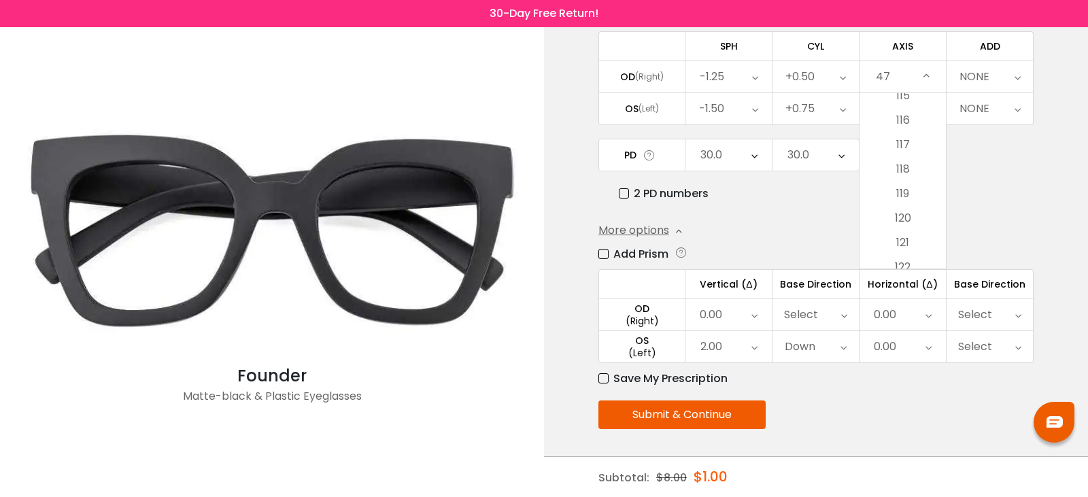
scroll to position [2678, 0]
drag, startPoint x: 894, startPoint y: 162, endPoint x: 909, endPoint y: 126, distance: 38.6
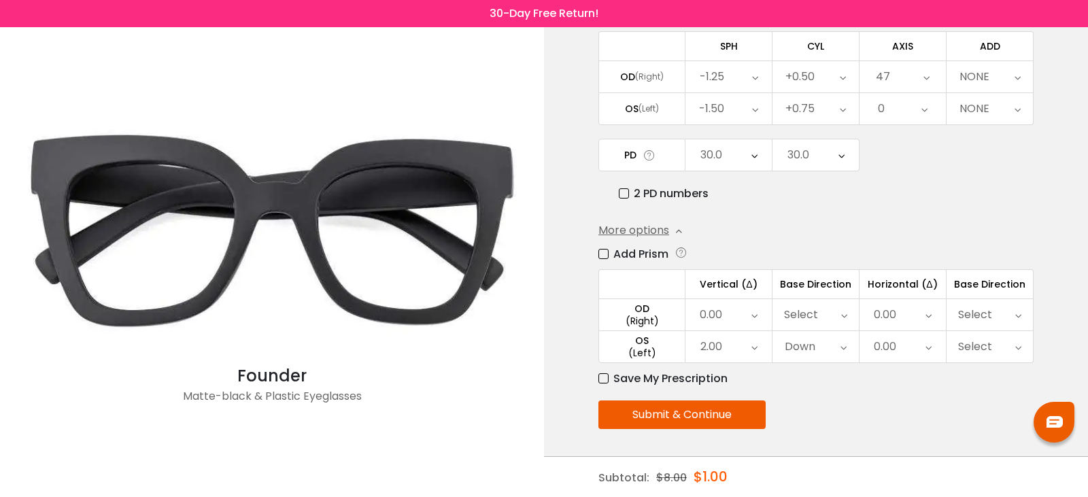
click at [909, 126] on div "Enter your prescription SPH (Sphere) Lens strength needed to correct your visio…" at bounding box center [815, 208] width 435 height 577
click at [926, 76] on icon at bounding box center [926, 76] width 6 height 31
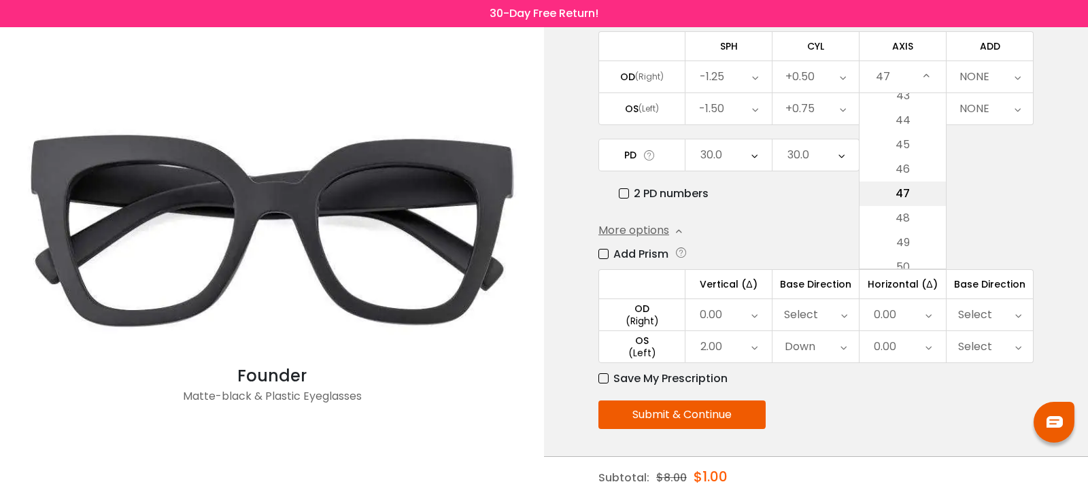
click at [918, 181] on li "47" at bounding box center [902, 193] width 86 height 24
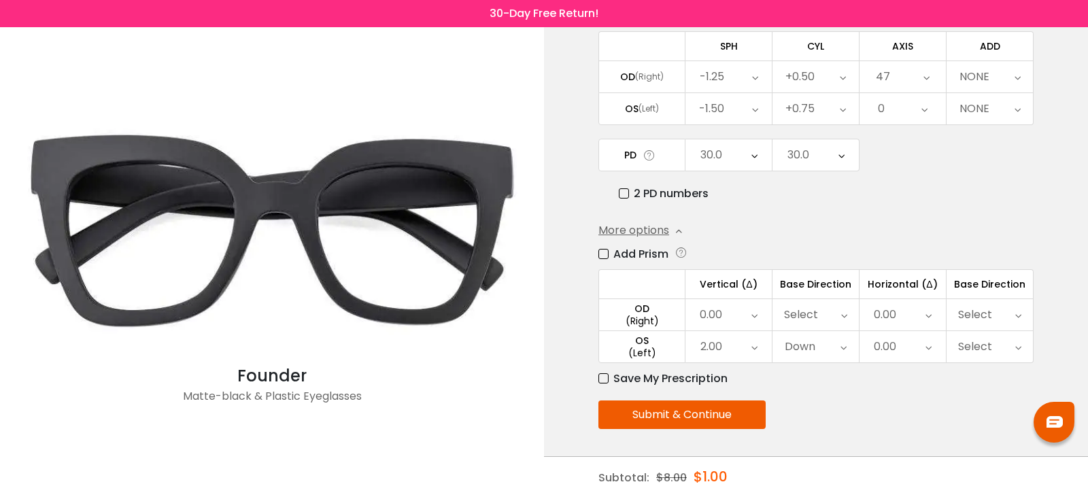
drag, startPoint x: 925, startPoint y: 74, endPoint x: 924, endPoint y: 81, distance: 6.8
click at [924, 81] on icon at bounding box center [926, 76] width 6 height 31
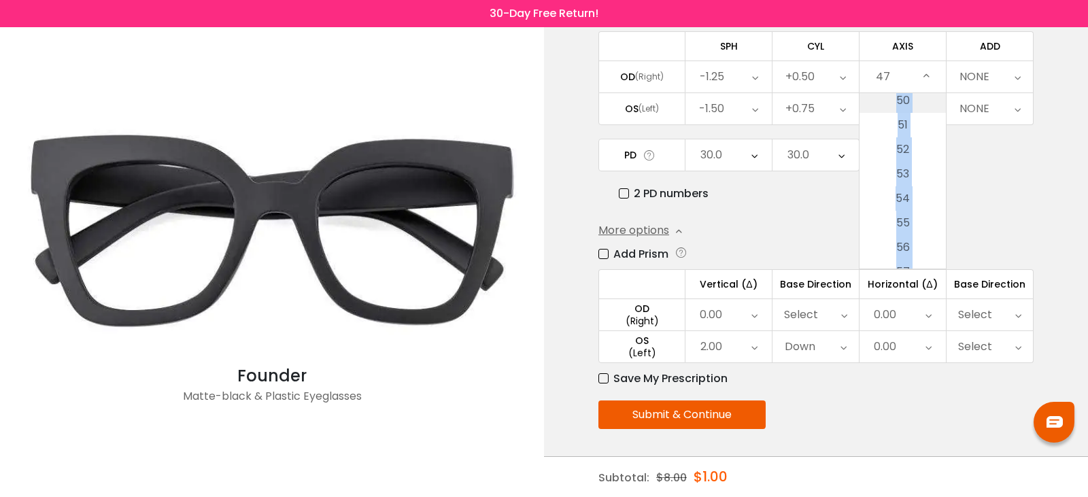
scroll to position [1317, 0]
drag, startPoint x: 905, startPoint y: 137, endPoint x: 898, endPoint y: 228, distance: 90.7
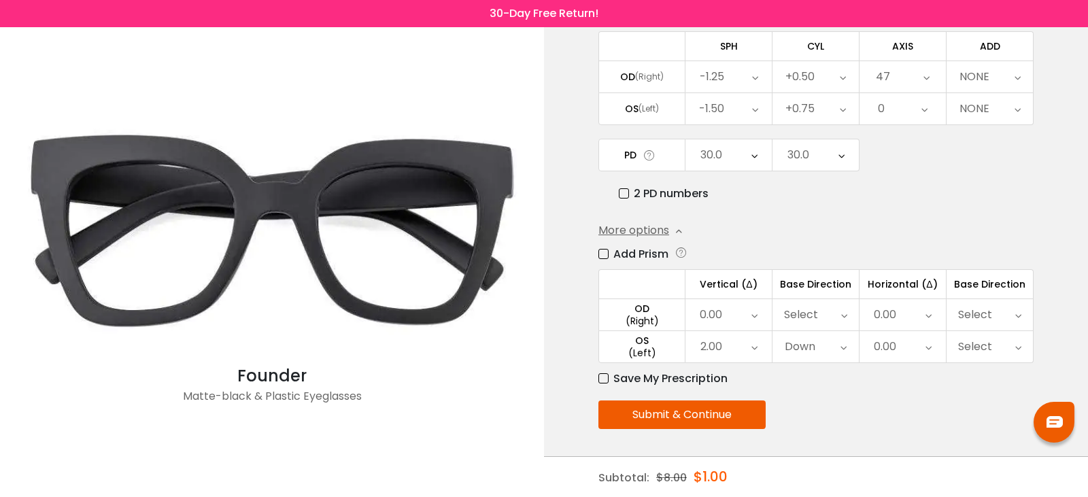
click at [928, 69] on icon at bounding box center [926, 76] width 6 height 31
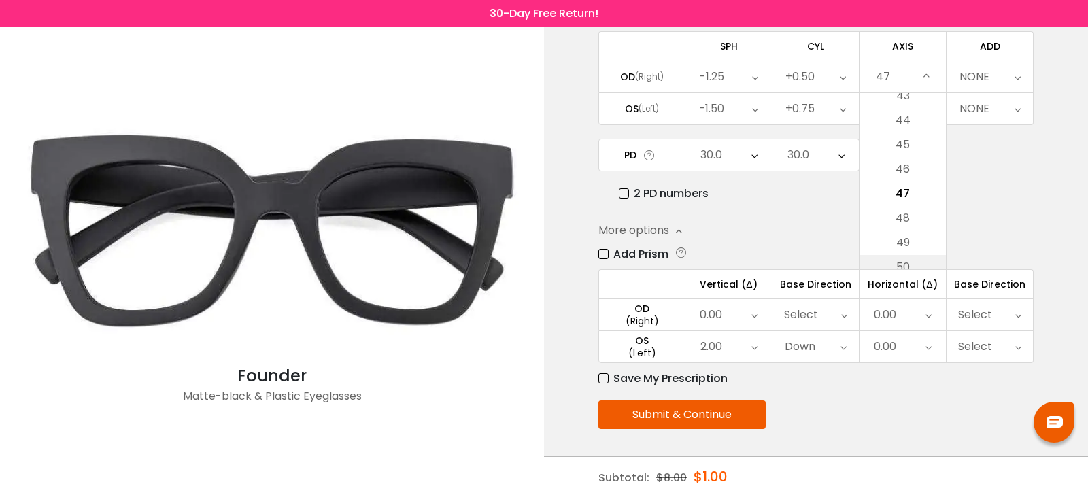
click at [909, 258] on li "50" at bounding box center [902, 267] width 86 height 24
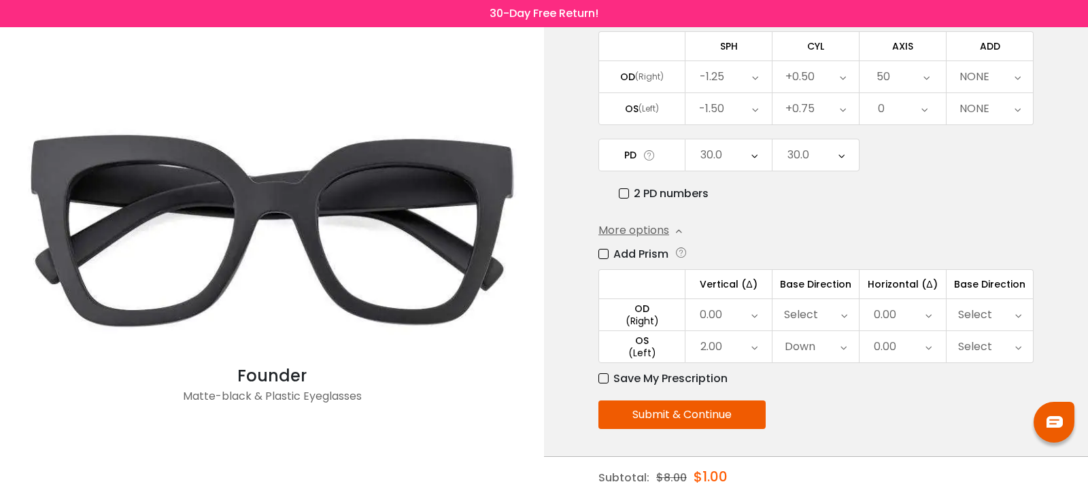
click at [921, 76] on div "50" at bounding box center [902, 76] width 86 height 31
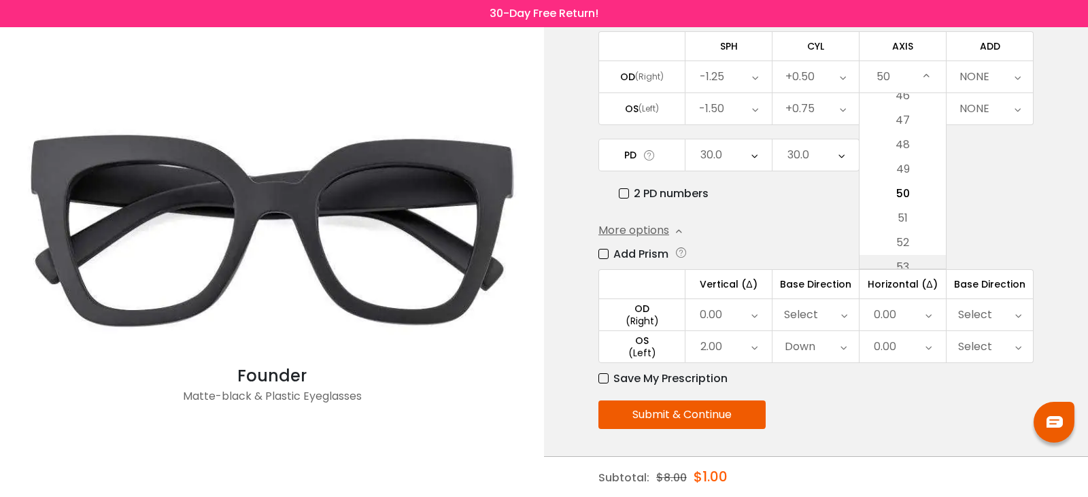
click at [930, 264] on li "53" at bounding box center [902, 267] width 86 height 24
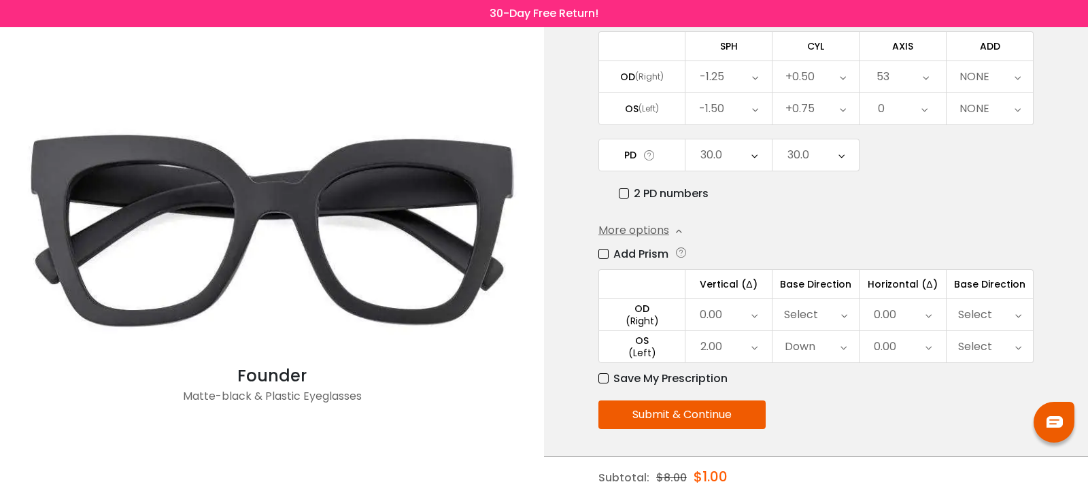
click at [925, 86] on icon at bounding box center [925, 76] width 6 height 31
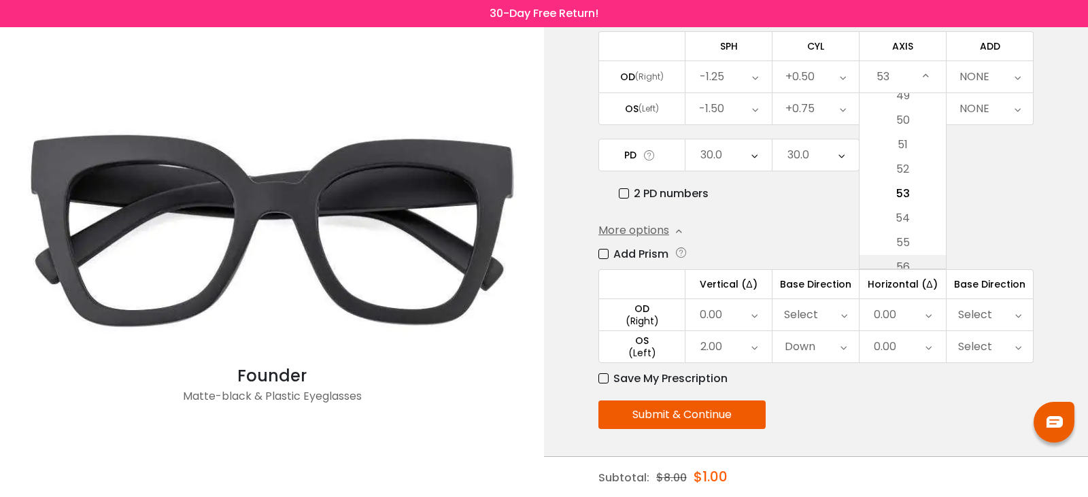
click at [920, 264] on li "56" at bounding box center [902, 267] width 86 height 24
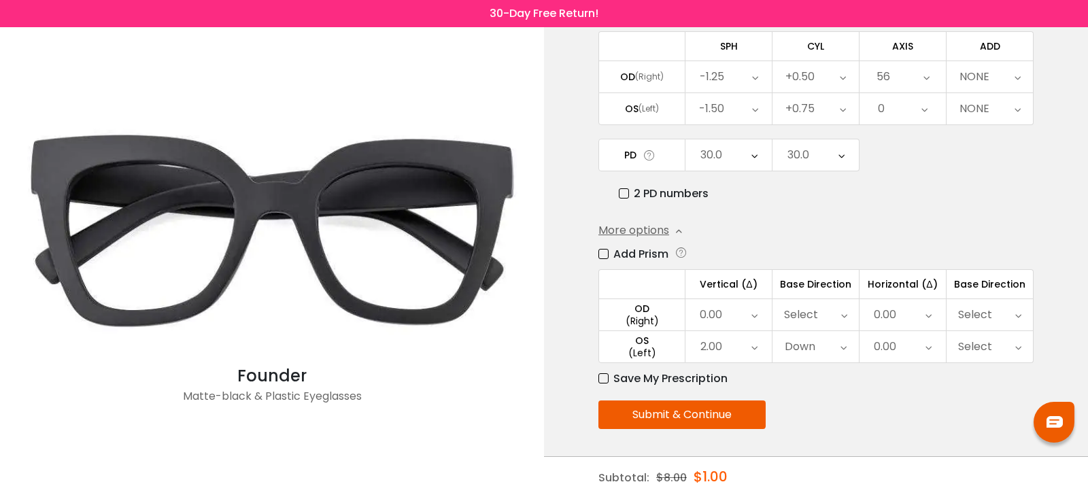
click at [930, 69] on div "56" at bounding box center [902, 76] width 86 height 31
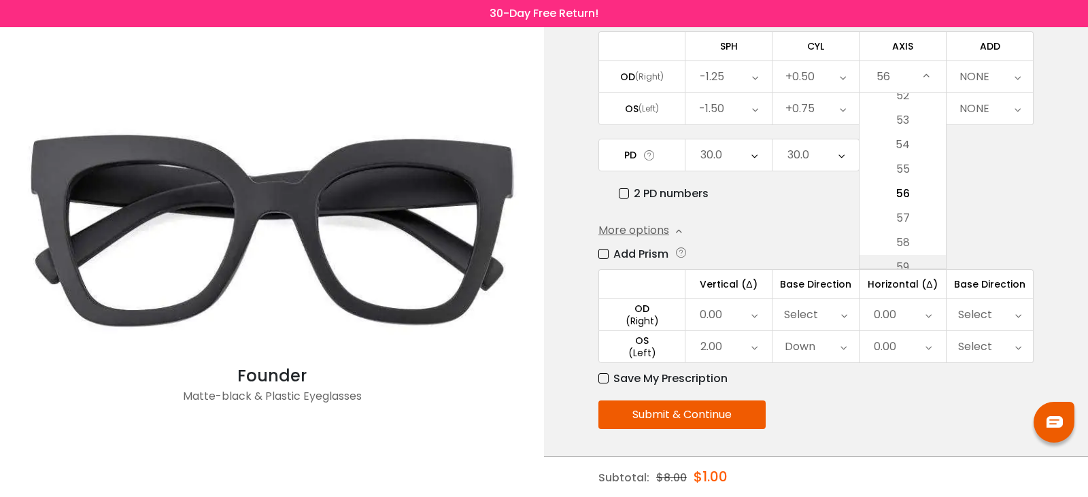
click at [926, 258] on li "59" at bounding box center [902, 267] width 86 height 24
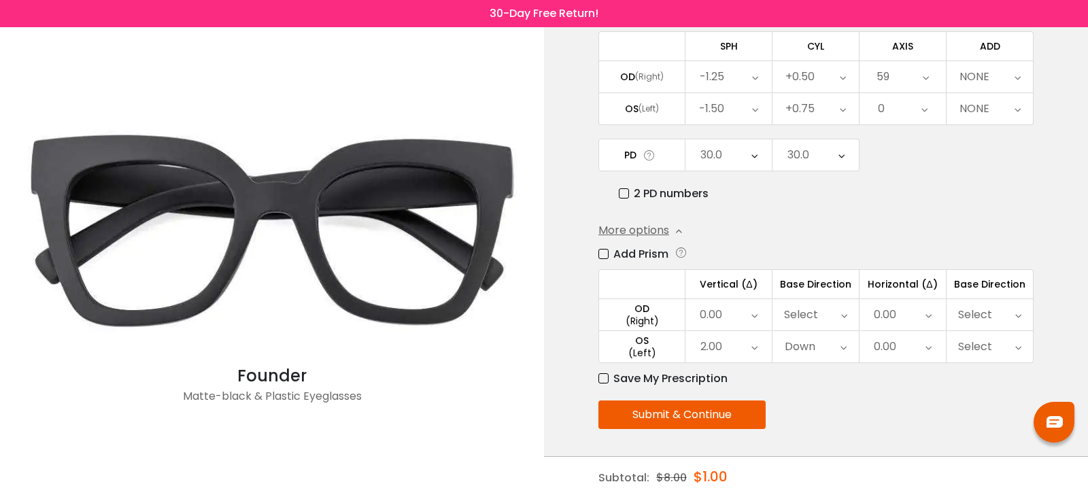
click at [914, 80] on div "59" at bounding box center [902, 76] width 86 height 31
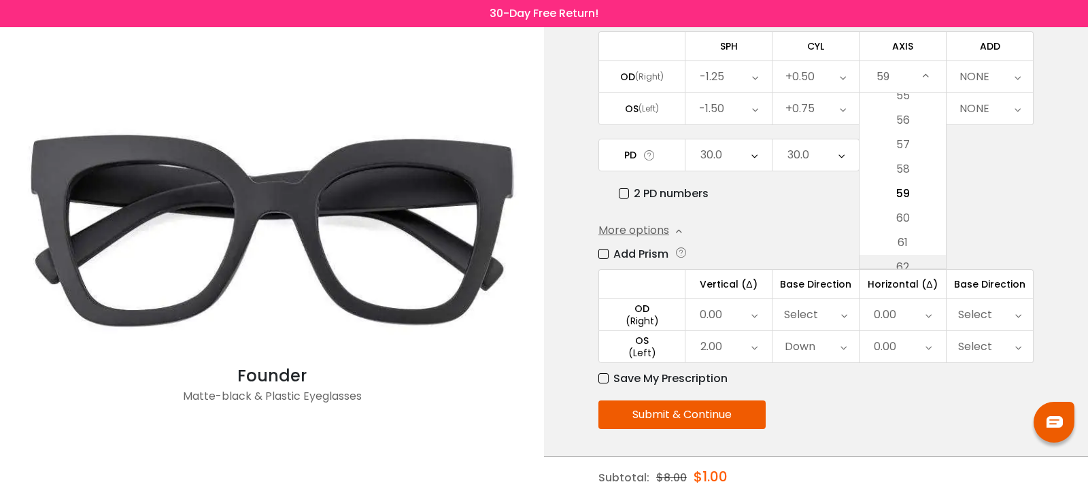
click at [918, 257] on li "62" at bounding box center [902, 267] width 86 height 24
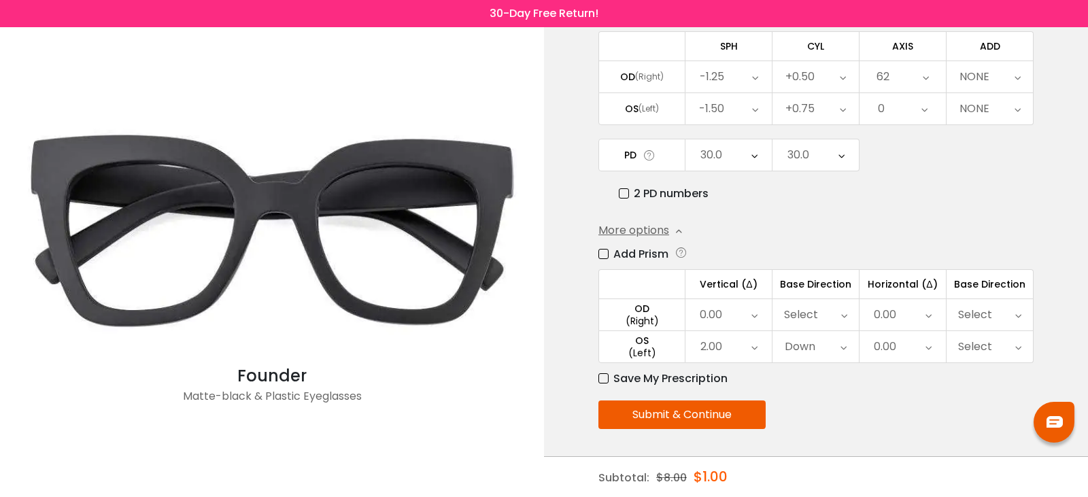
click at [926, 80] on icon at bounding box center [925, 76] width 6 height 31
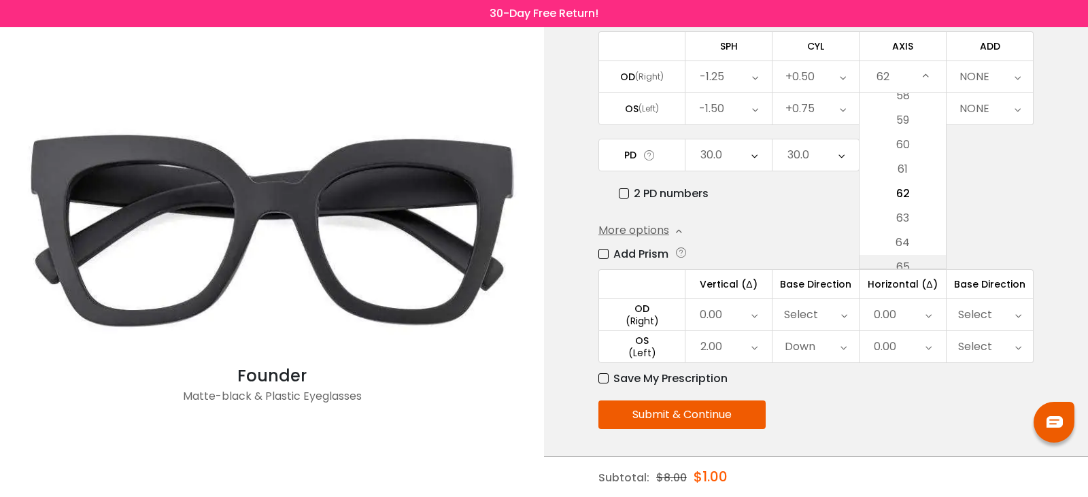
click at [930, 259] on li "65" at bounding box center [902, 267] width 86 height 24
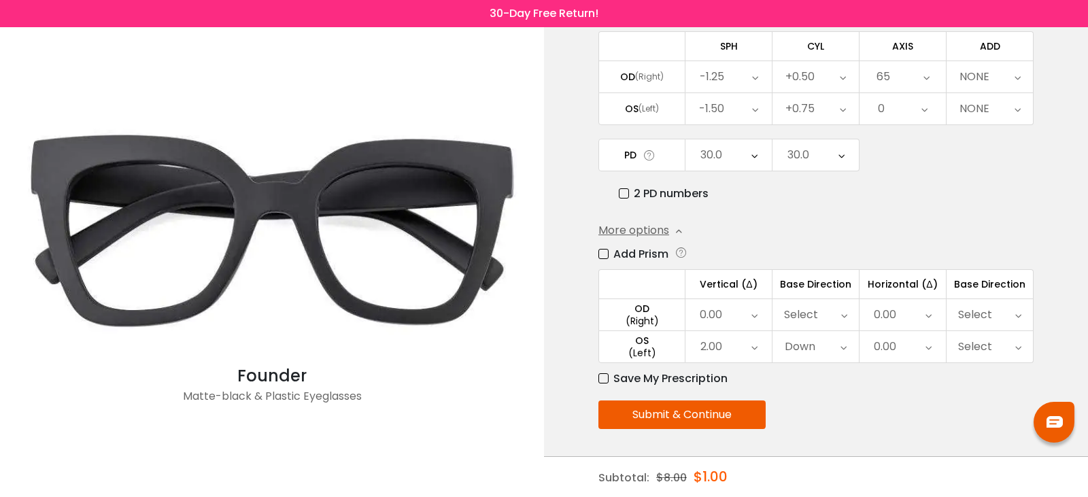
click at [926, 75] on icon at bounding box center [926, 76] width 6 height 31
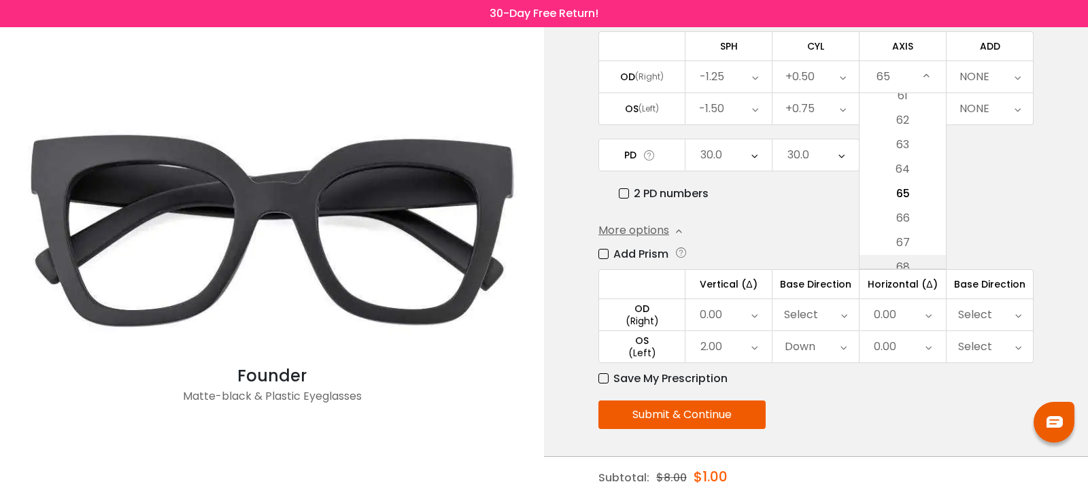
click at [909, 261] on li "68" at bounding box center [902, 267] width 86 height 24
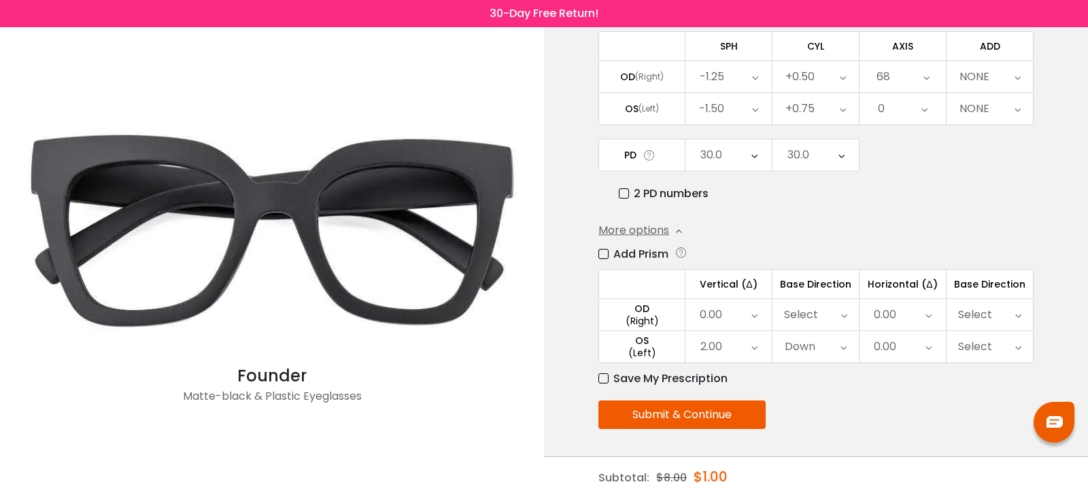
click at [924, 80] on icon at bounding box center [926, 76] width 6 height 31
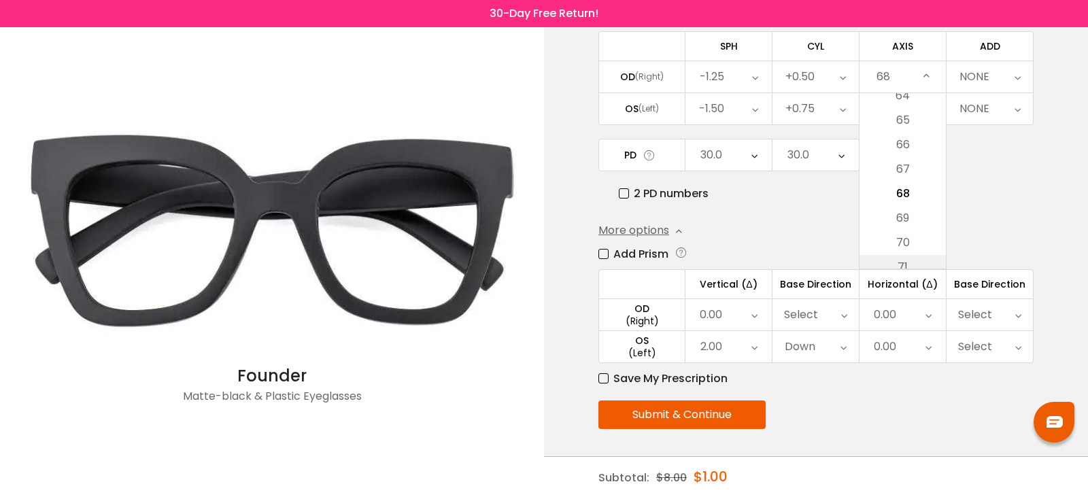
click at [917, 261] on li "71" at bounding box center [902, 267] width 86 height 24
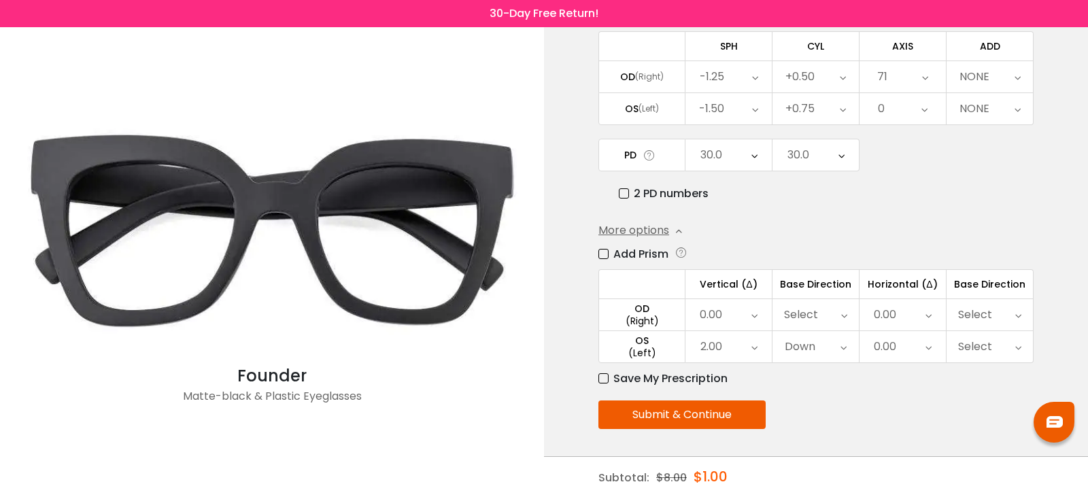
click at [919, 83] on div "71" at bounding box center [902, 76] width 86 height 31
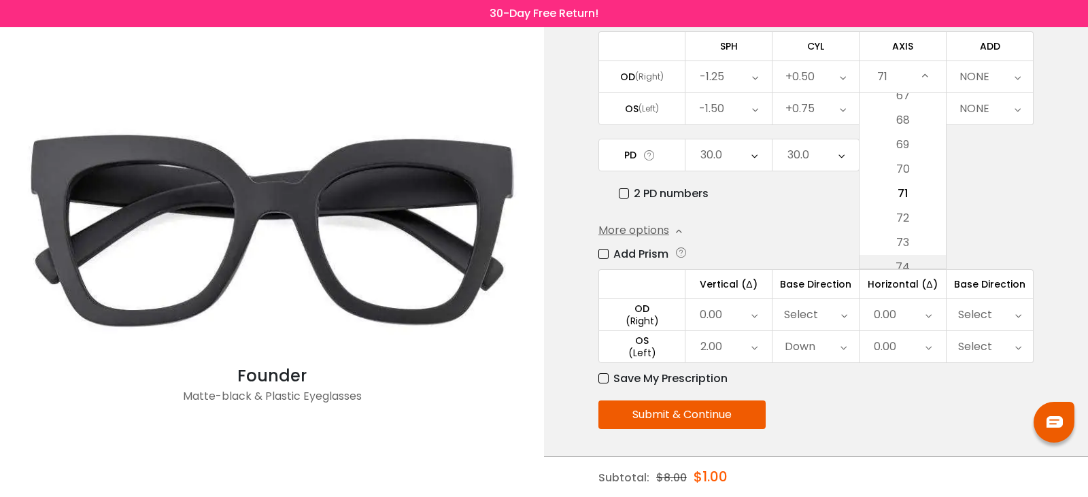
click at [914, 262] on li "74" at bounding box center [902, 267] width 86 height 24
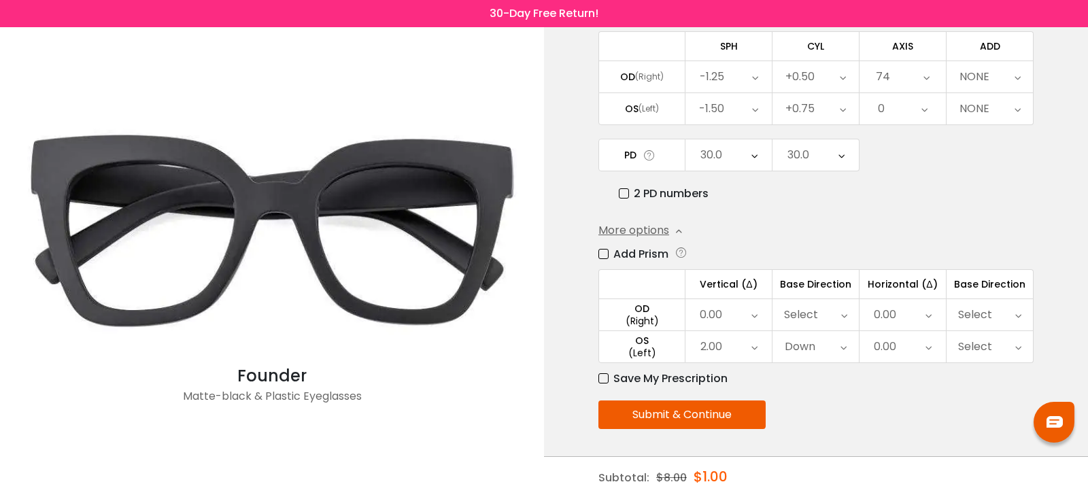
click at [925, 66] on icon at bounding box center [926, 76] width 6 height 31
click at [924, 206] on li "75" at bounding box center [902, 218] width 86 height 24
click at [926, 109] on icon at bounding box center [924, 108] width 6 height 31
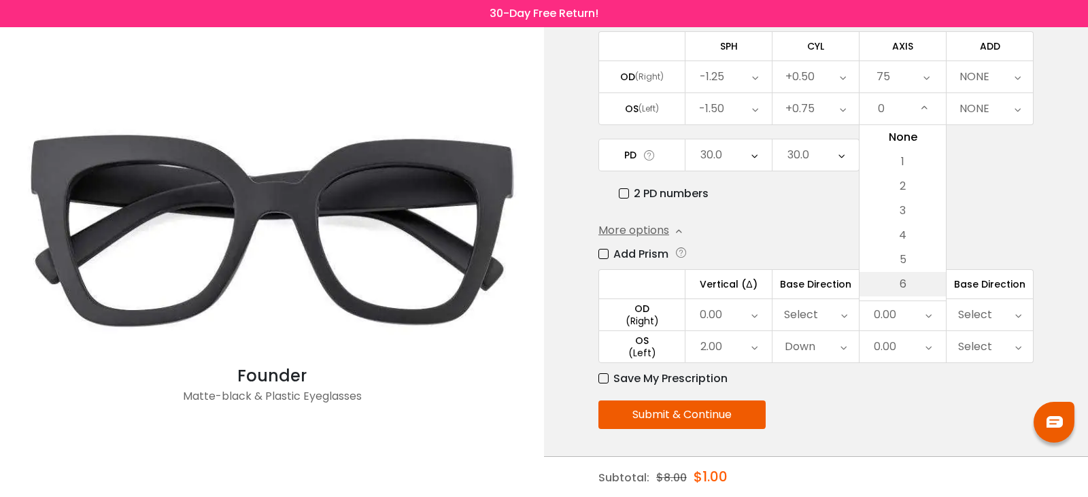
click at [917, 277] on li "6" at bounding box center [902, 284] width 86 height 24
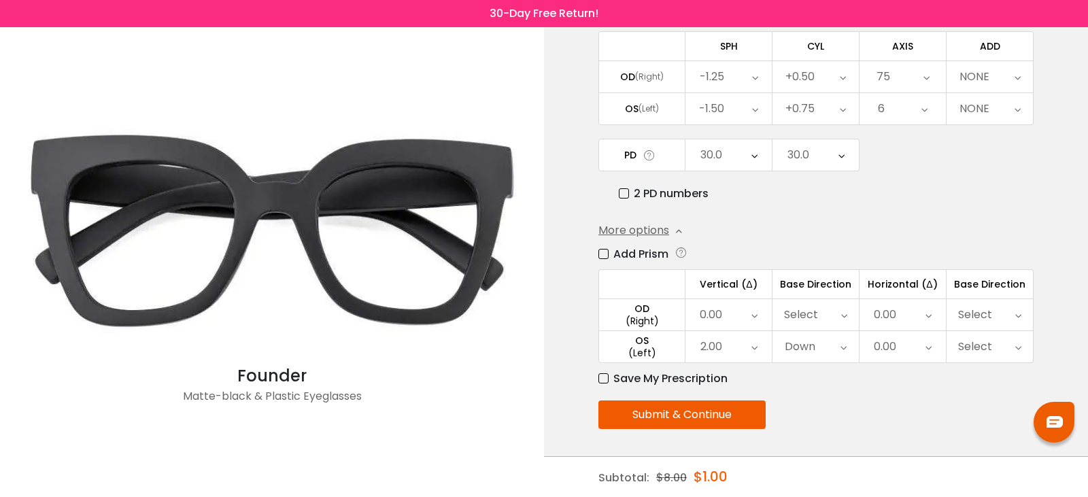
click at [926, 102] on icon at bounding box center [924, 108] width 6 height 31
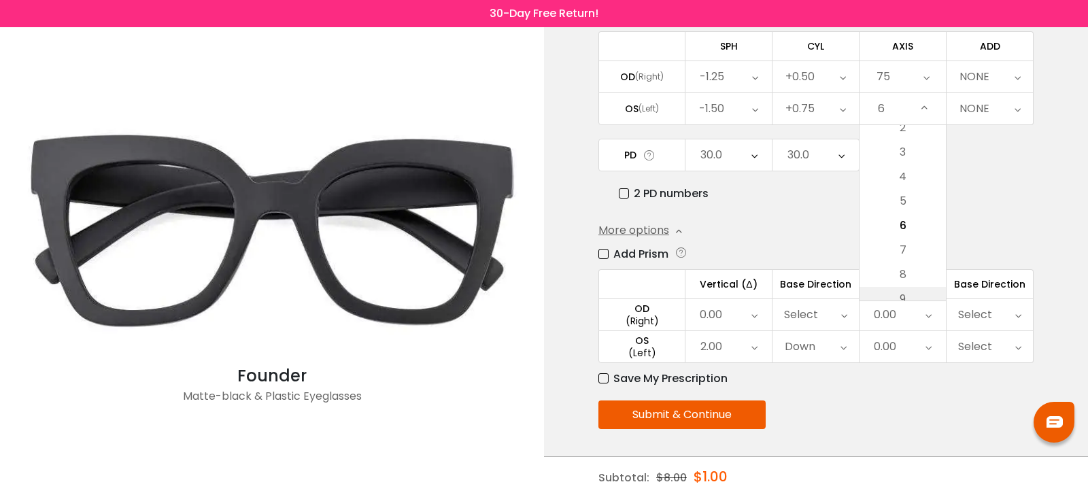
click at [907, 288] on li "9" at bounding box center [902, 299] width 86 height 24
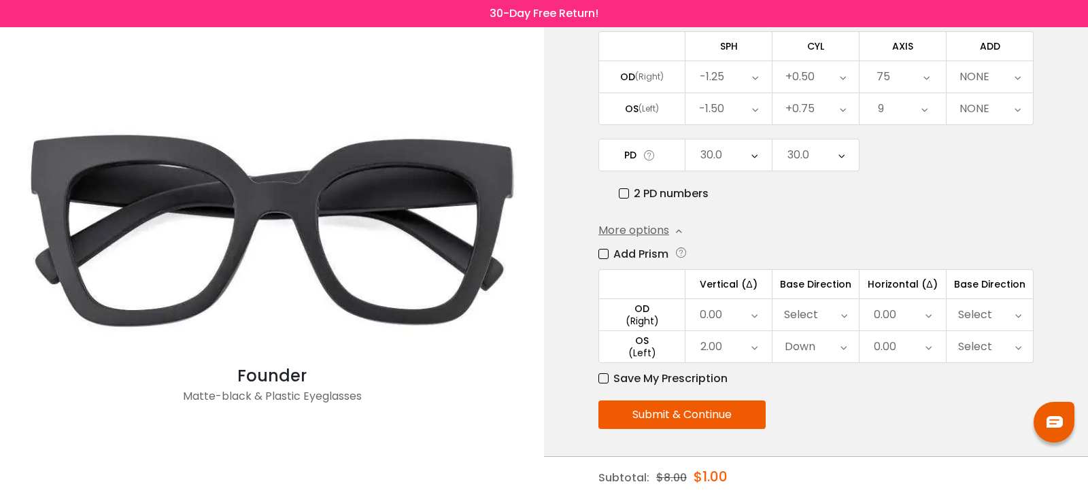
click at [925, 109] on icon at bounding box center [924, 108] width 6 height 31
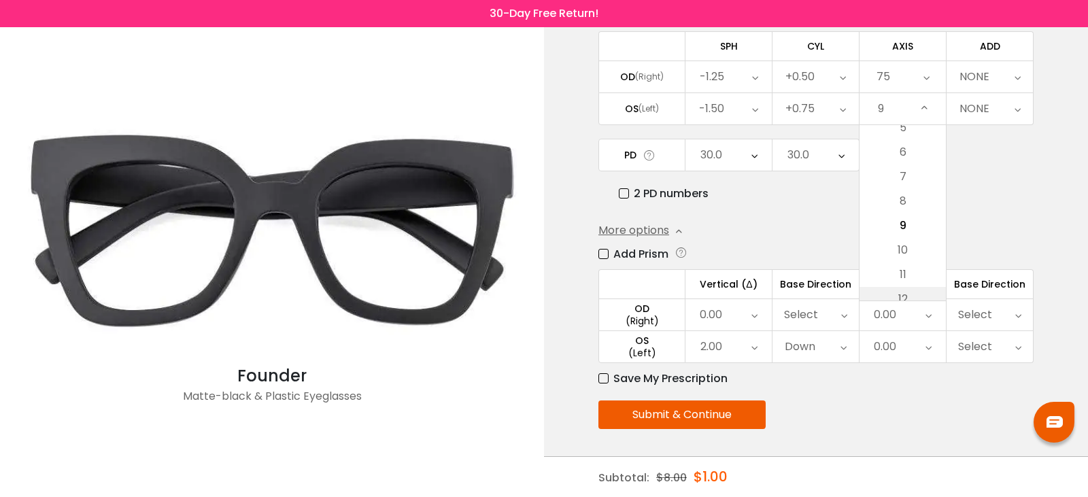
click at [907, 290] on li "12" at bounding box center [902, 299] width 86 height 24
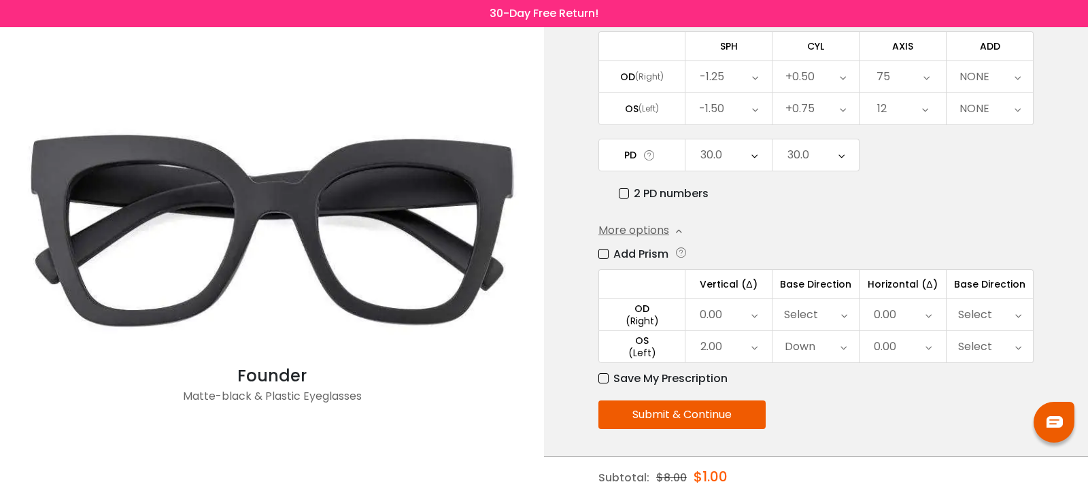
click at [930, 108] on div "12" at bounding box center [902, 108] width 86 height 31
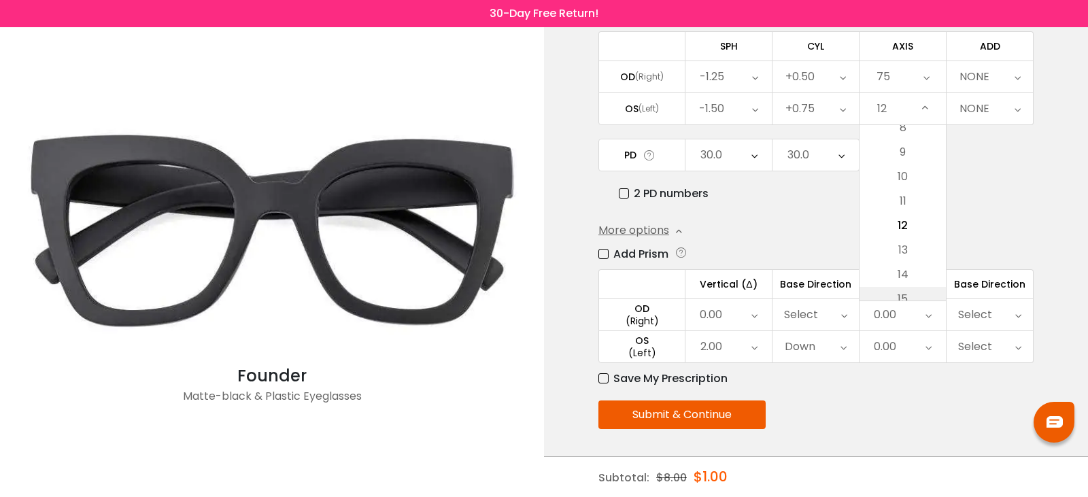
click at [916, 292] on li "15" at bounding box center [902, 299] width 86 height 24
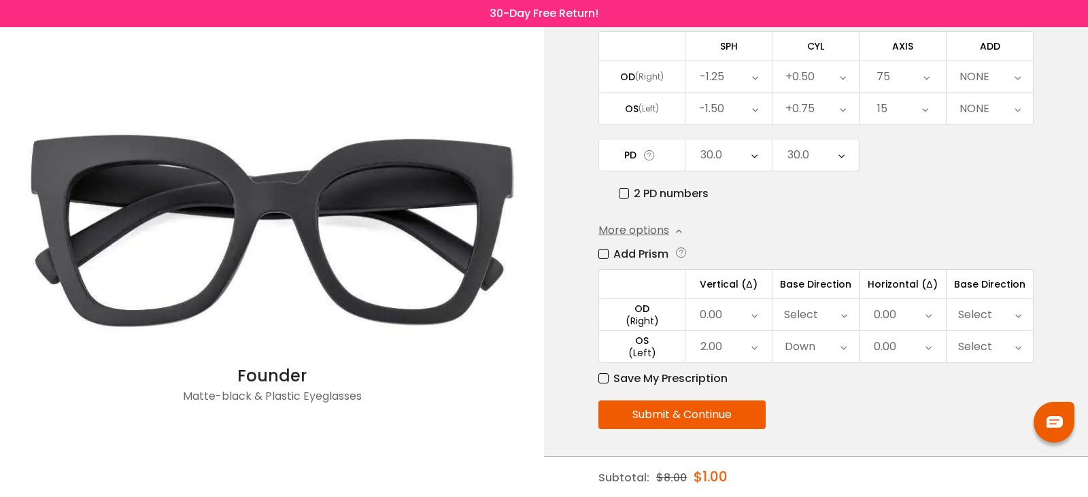
click at [931, 109] on div "15" at bounding box center [902, 108] width 86 height 31
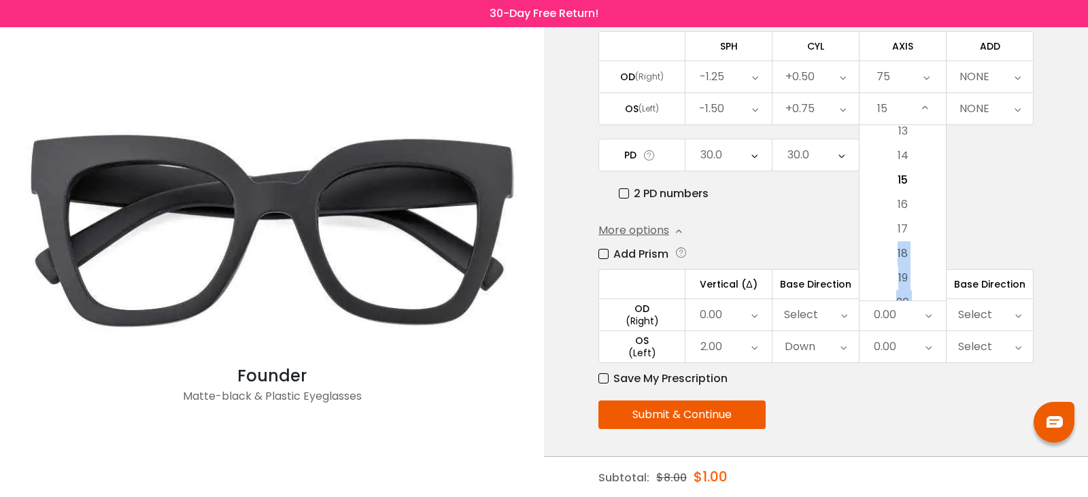
scroll to position [430, 0]
drag, startPoint x: 910, startPoint y: 270, endPoint x: 903, endPoint y: 296, distance: 26.9
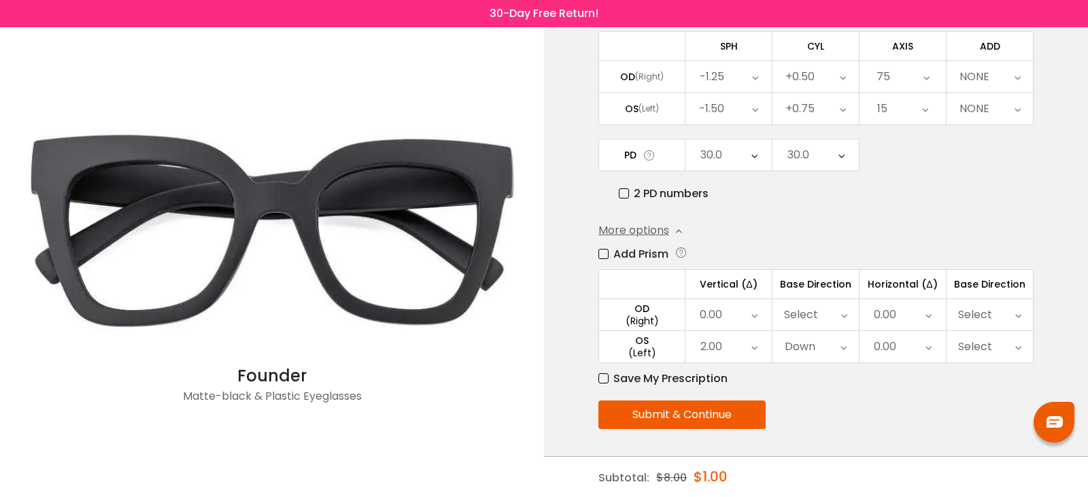
scroll to position [0, 0]
drag, startPoint x: 930, startPoint y: 118, endPoint x: 925, endPoint y: 133, distance: 15.7
click at [925, 133] on div "Enter your prescription SPH (Sphere) Lens strength needed to correct your visio…" at bounding box center [815, 208] width 435 height 577
click at [924, 132] on div "Enter your prescription SPH (Sphere) Lens strength needed to correct your visio…" at bounding box center [815, 208] width 435 height 577
drag, startPoint x: 922, startPoint y: 110, endPoint x: 922, endPoint y: 133, distance: 22.4
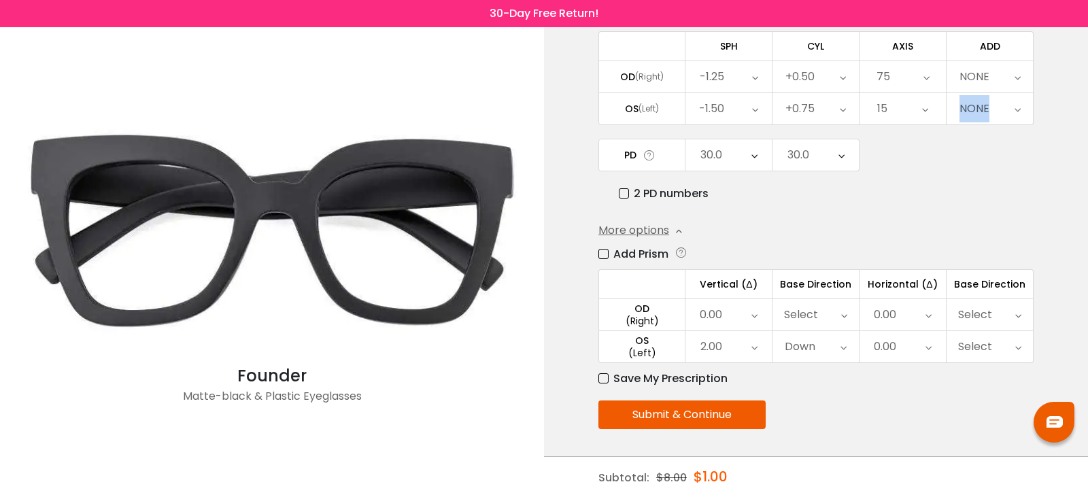
click at [922, 134] on div "Enter your prescription SPH (Sphere) Lens strength needed to correct your visio…" at bounding box center [815, 208] width 435 height 577
click at [924, 109] on icon at bounding box center [925, 108] width 6 height 31
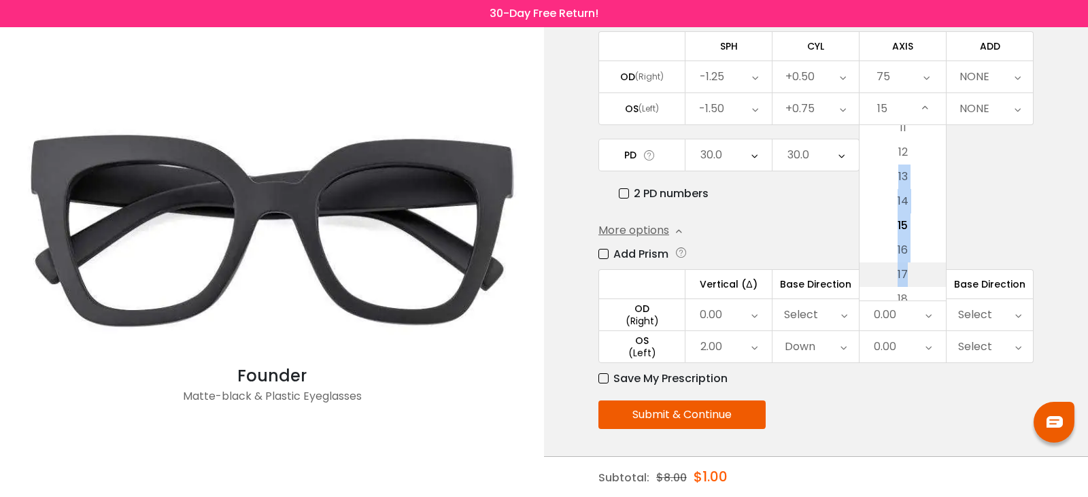
drag, startPoint x: 921, startPoint y: 155, endPoint x: 911, endPoint y: 275, distance: 120.7
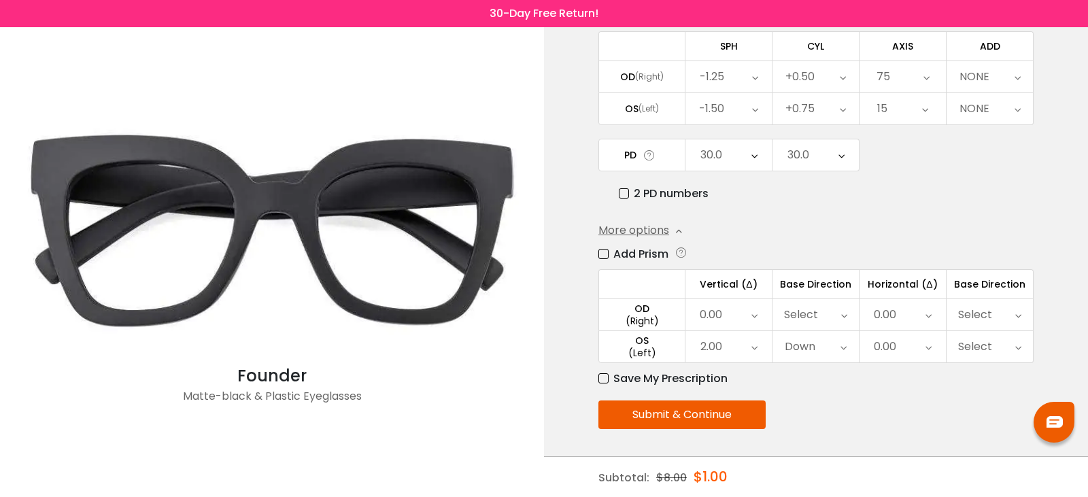
click at [926, 115] on icon at bounding box center [925, 108] width 6 height 31
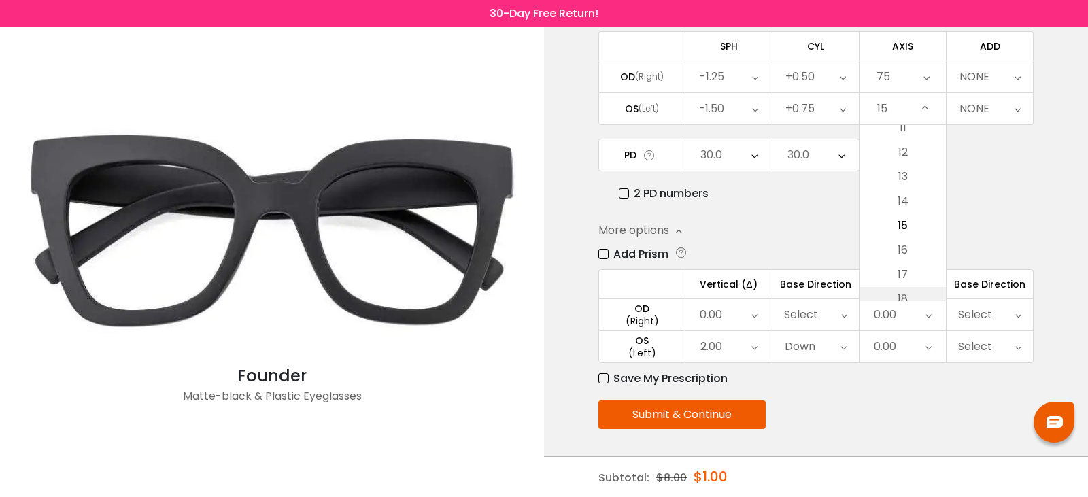
click at [916, 291] on li "18" at bounding box center [902, 299] width 86 height 24
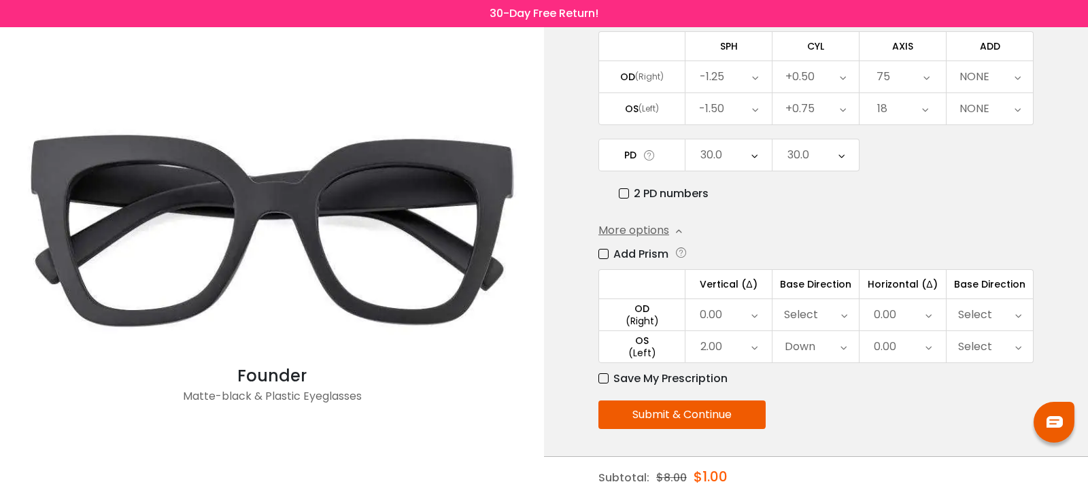
click at [930, 114] on div "18" at bounding box center [902, 108] width 86 height 31
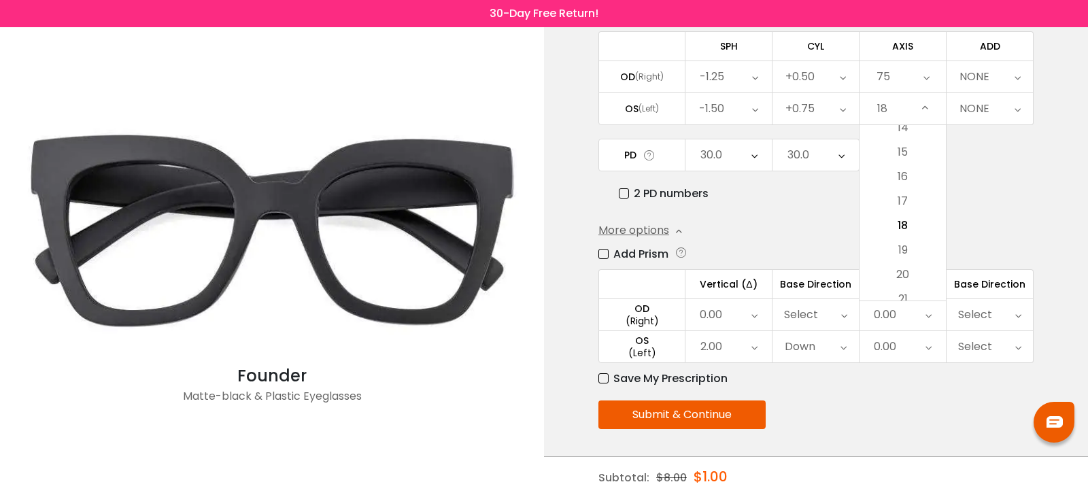
click at [914, 305] on div "0.00" at bounding box center [902, 314] width 86 height 31
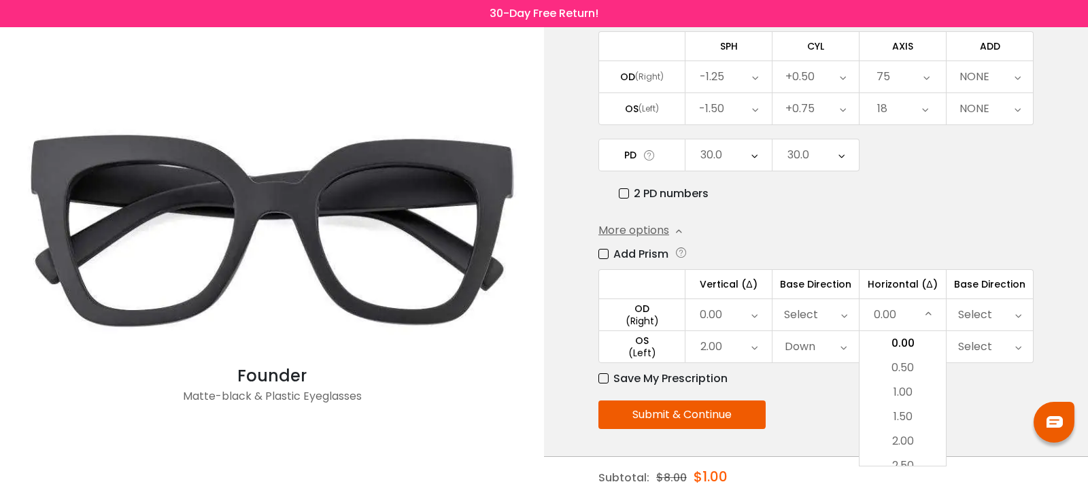
click at [924, 115] on icon at bounding box center [925, 108] width 6 height 31
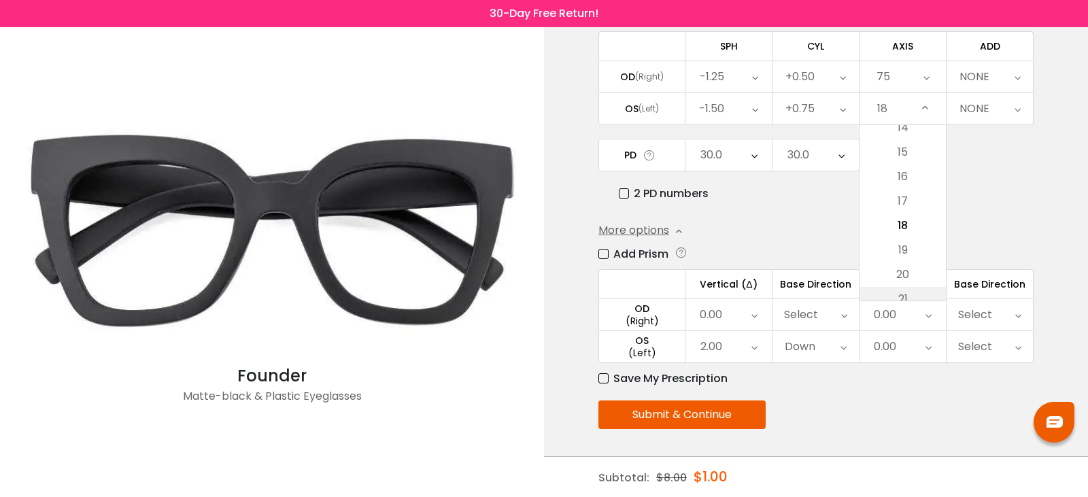
click at [914, 288] on li "21" at bounding box center [902, 299] width 86 height 24
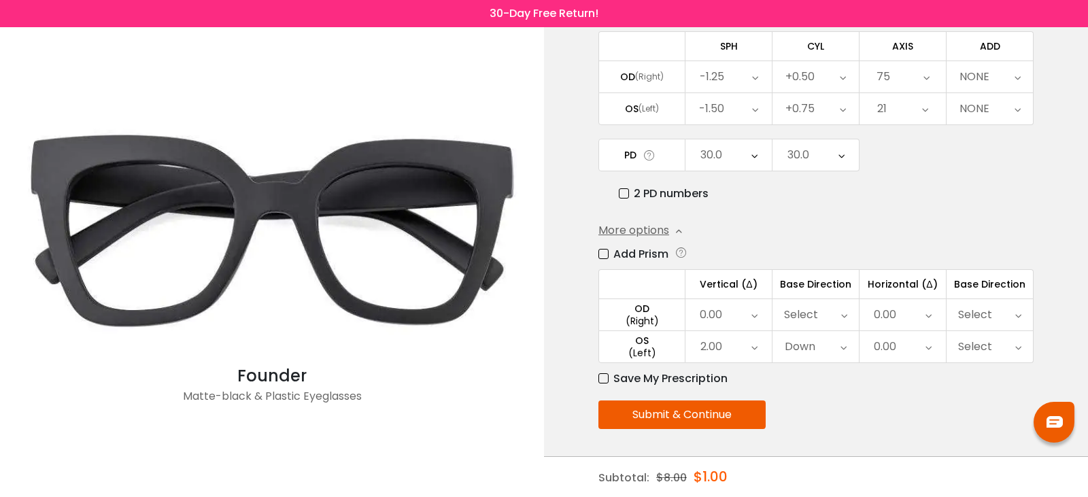
click at [929, 109] on div "21" at bounding box center [902, 108] width 86 height 31
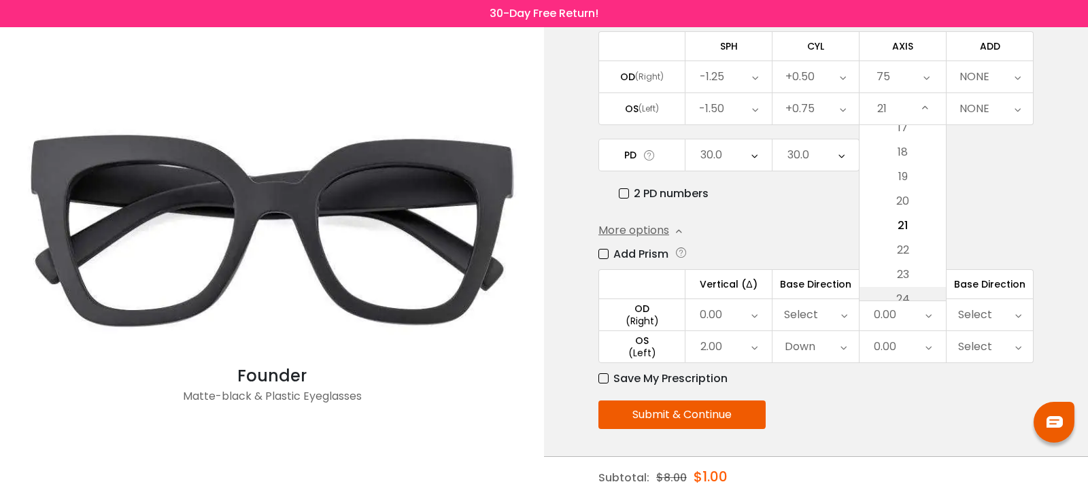
click at [911, 298] on li "24" at bounding box center [902, 299] width 86 height 24
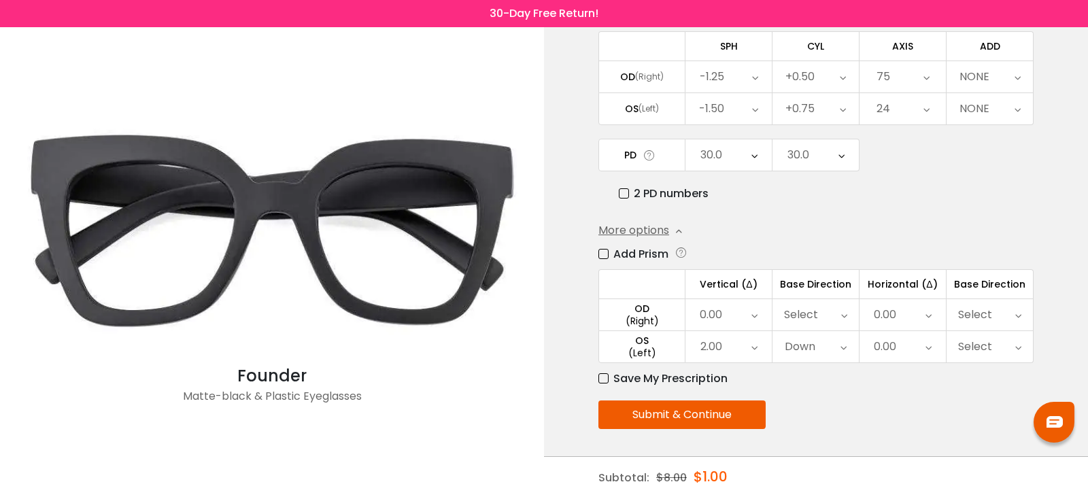
click at [935, 107] on div "24" at bounding box center [902, 108] width 86 height 31
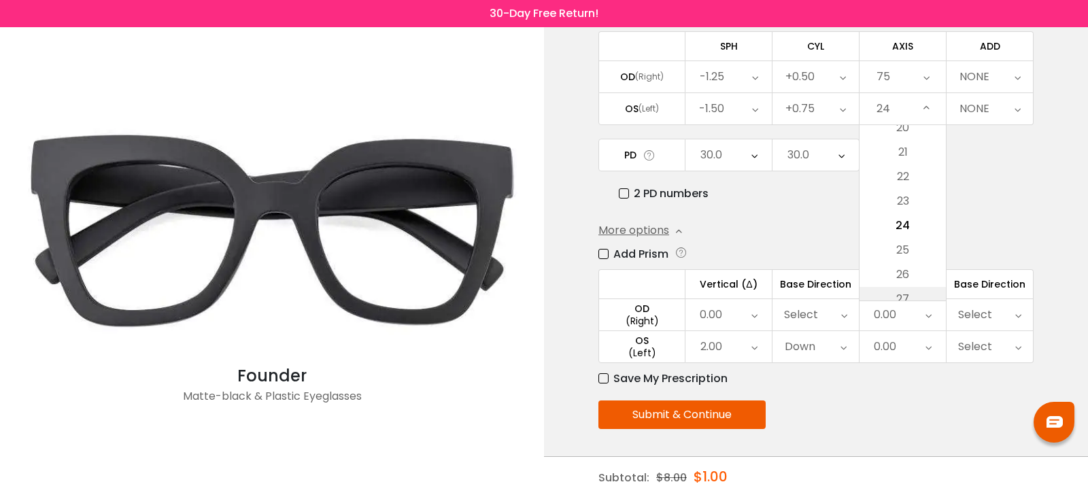
click at [916, 292] on li "27" at bounding box center [902, 299] width 86 height 24
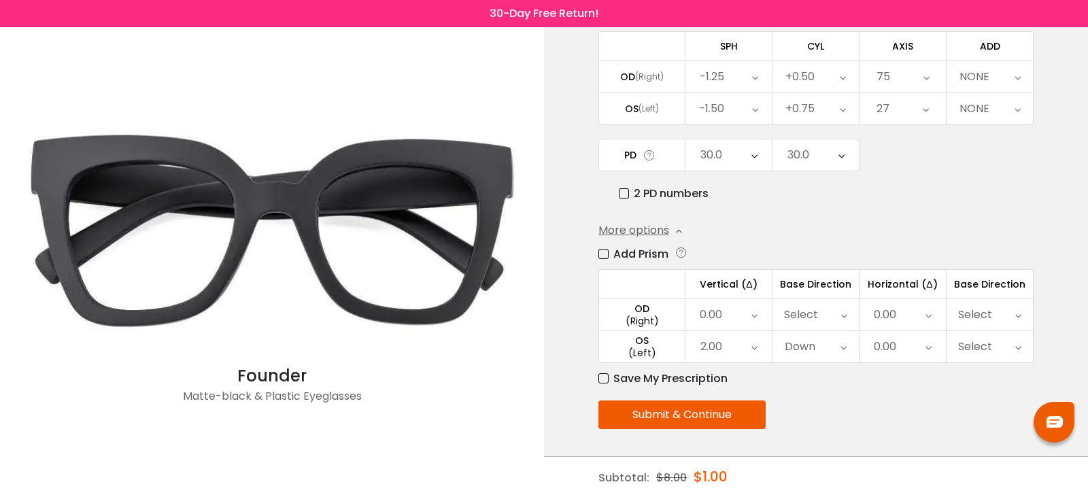
click at [924, 107] on icon at bounding box center [925, 108] width 6 height 31
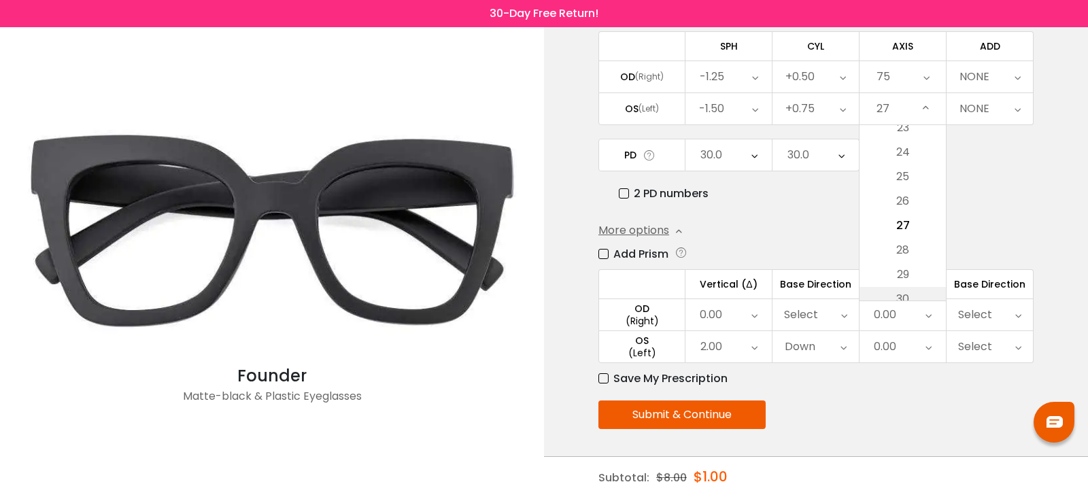
click at [918, 289] on li "30" at bounding box center [902, 299] width 86 height 24
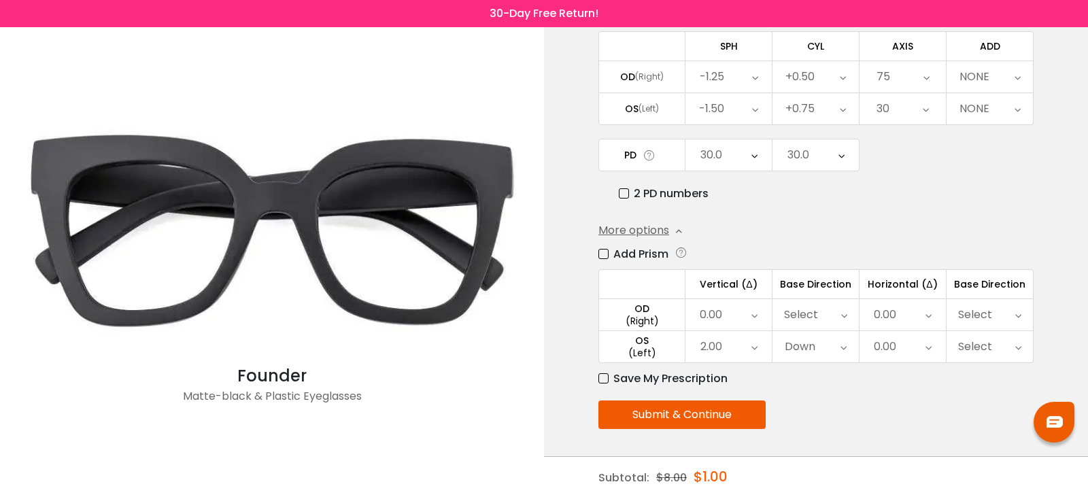
click at [930, 110] on div "30" at bounding box center [902, 108] width 86 height 31
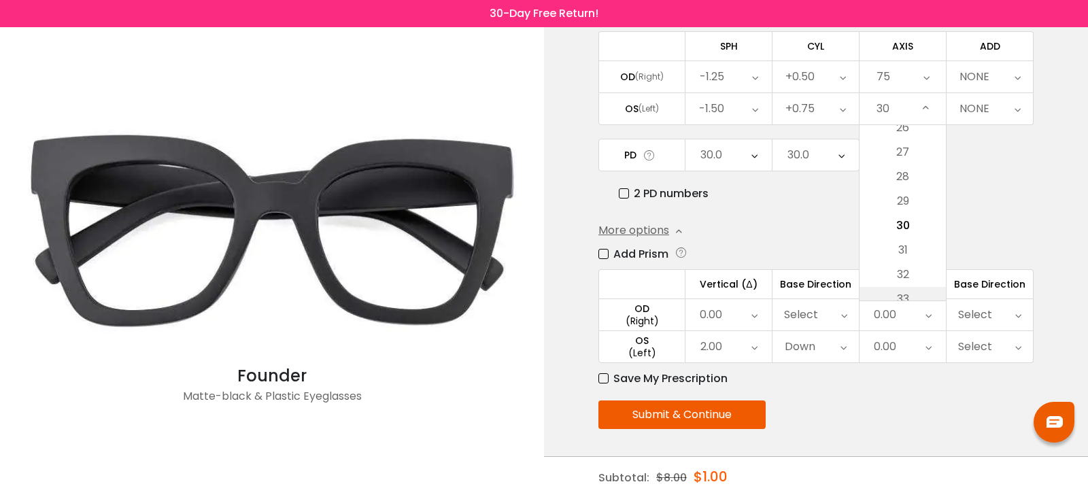
click at [920, 291] on li "33" at bounding box center [902, 299] width 86 height 24
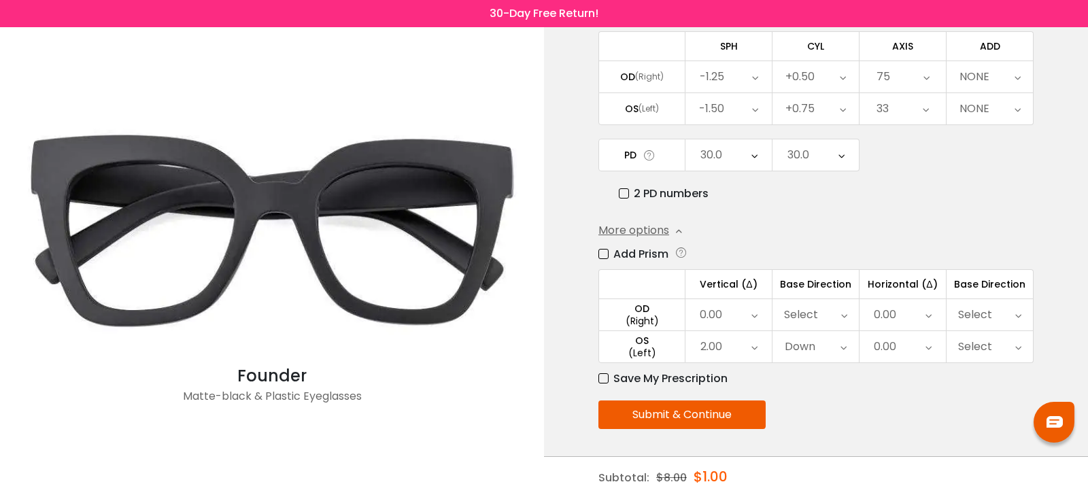
click at [927, 104] on icon at bounding box center [925, 108] width 6 height 31
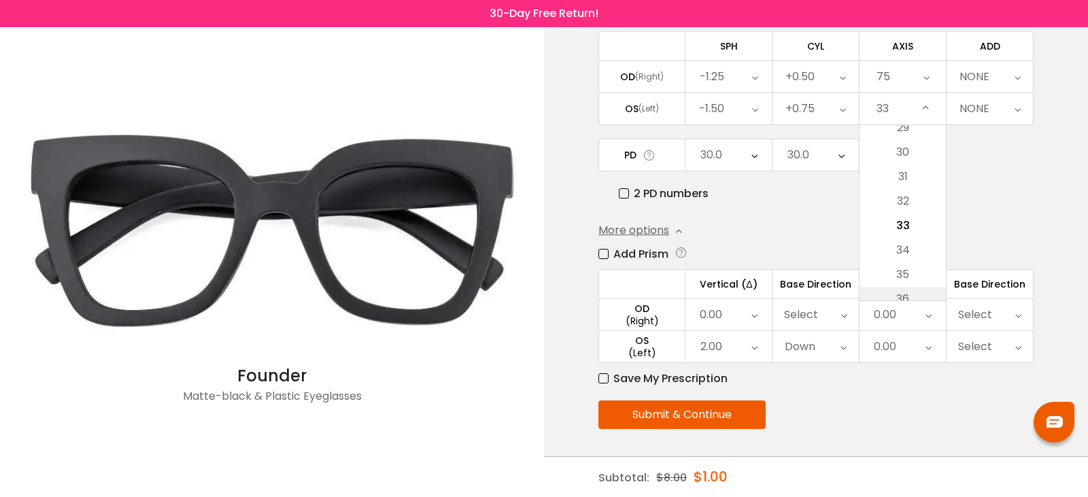
click at [920, 293] on li "36" at bounding box center [902, 299] width 86 height 24
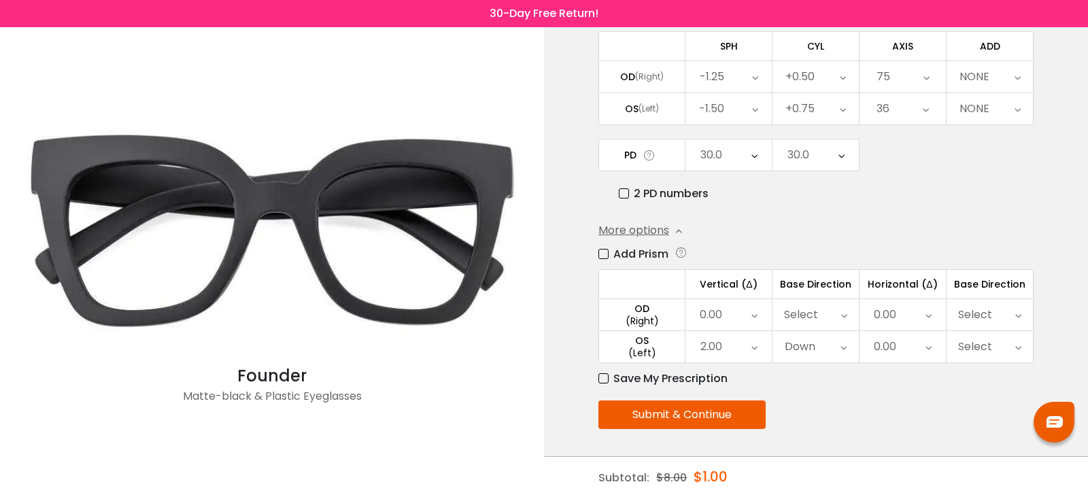
click at [923, 103] on icon at bounding box center [925, 108] width 6 height 31
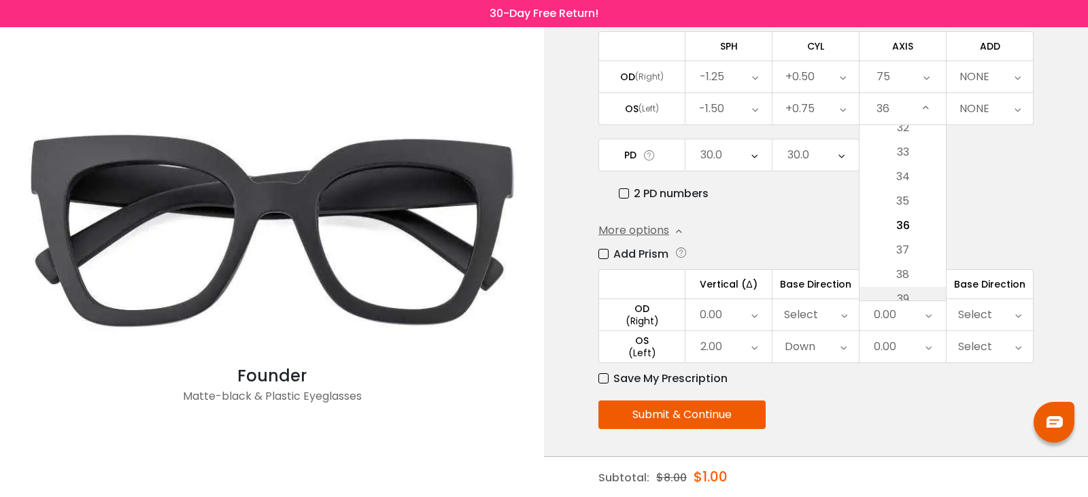
click at [906, 292] on li "39" at bounding box center [902, 299] width 86 height 24
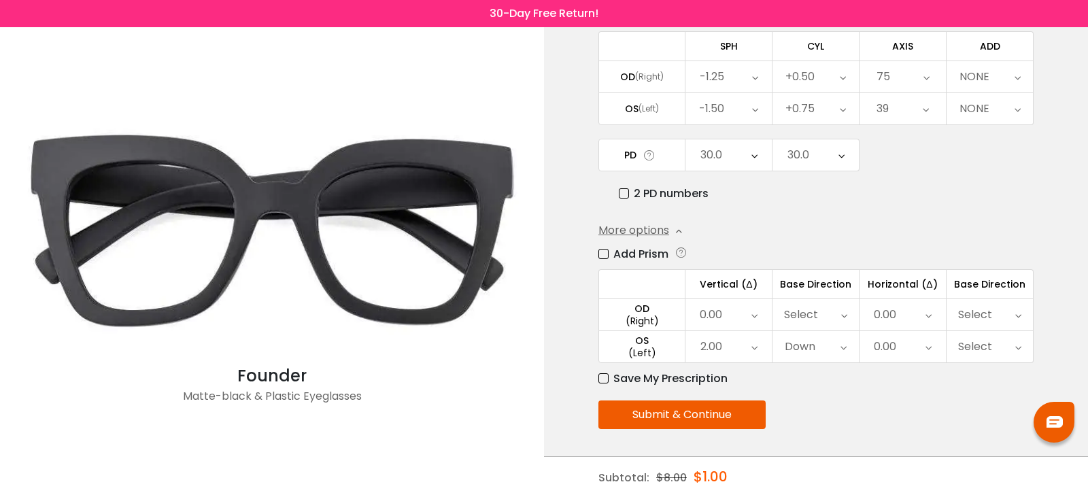
click at [928, 109] on icon at bounding box center [925, 108] width 6 height 31
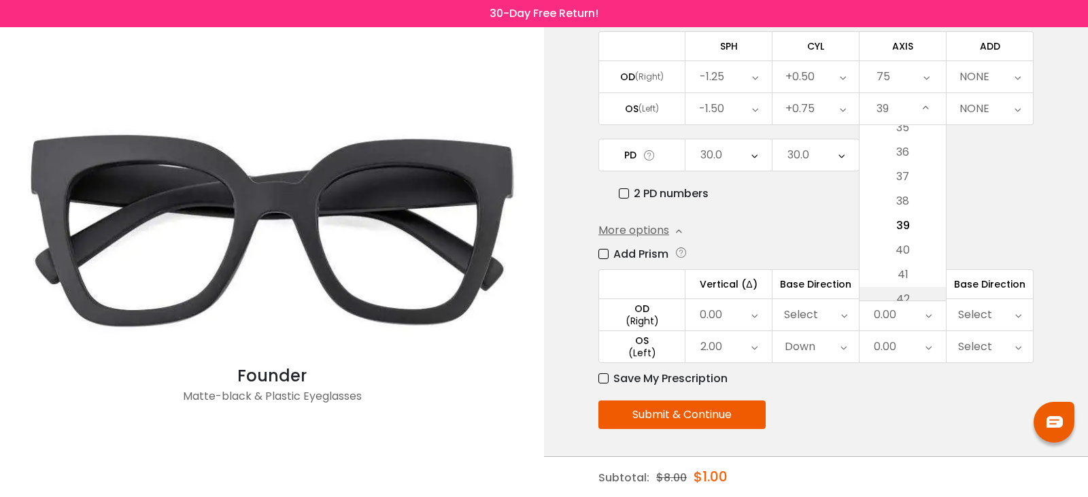
click at [912, 288] on li "42" at bounding box center [902, 299] width 86 height 24
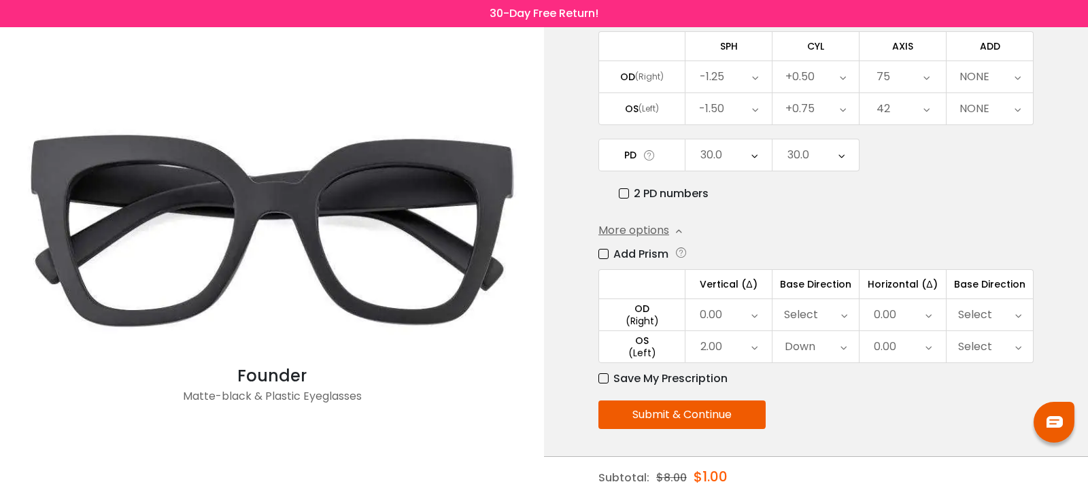
click at [924, 101] on icon at bounding box center [926, 108] width 6 height 31
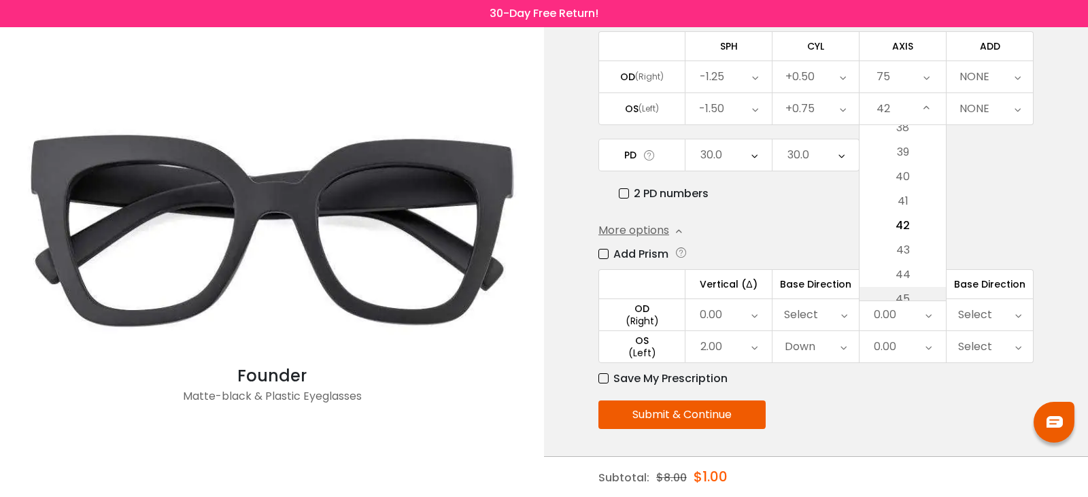
click at [913, 298] on li "45" at bounding box center [902, 299] width 86 height 24
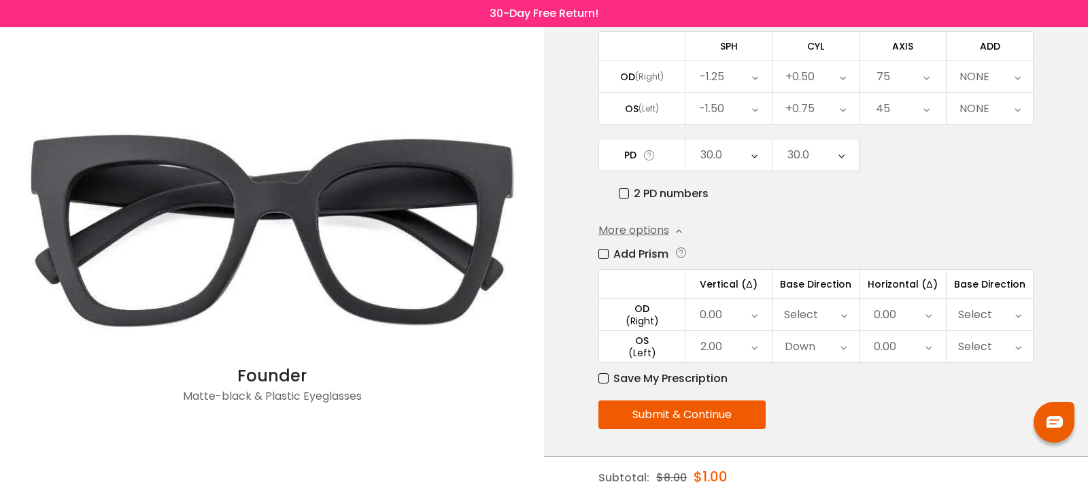
click at [925, 109] on icon at bounding box center [926, 108] width 6 height 31
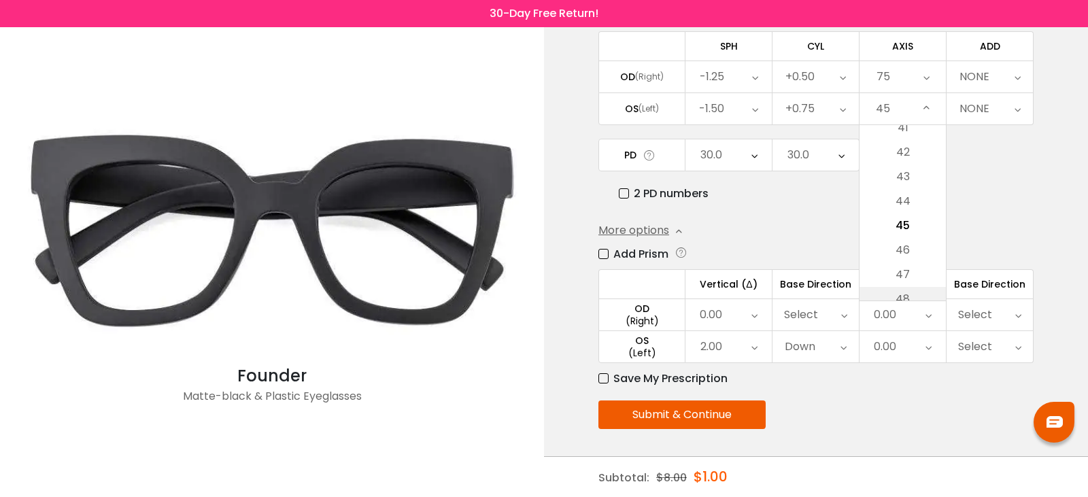
click at [909, 290] on li "48" at bounding box center [902, 299] width 86 height 24
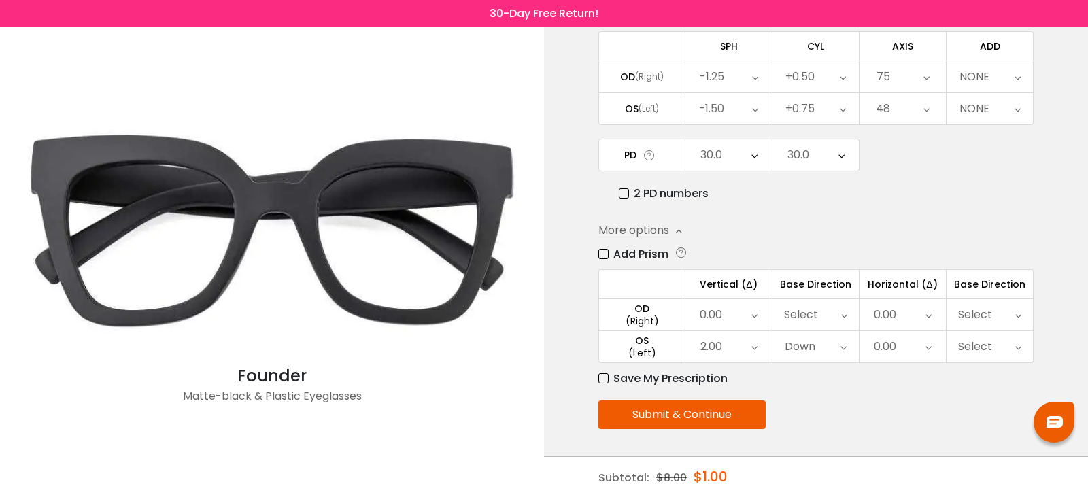
click at [923, 112] on icon at bounding box center [926, 108] width 6 height 31
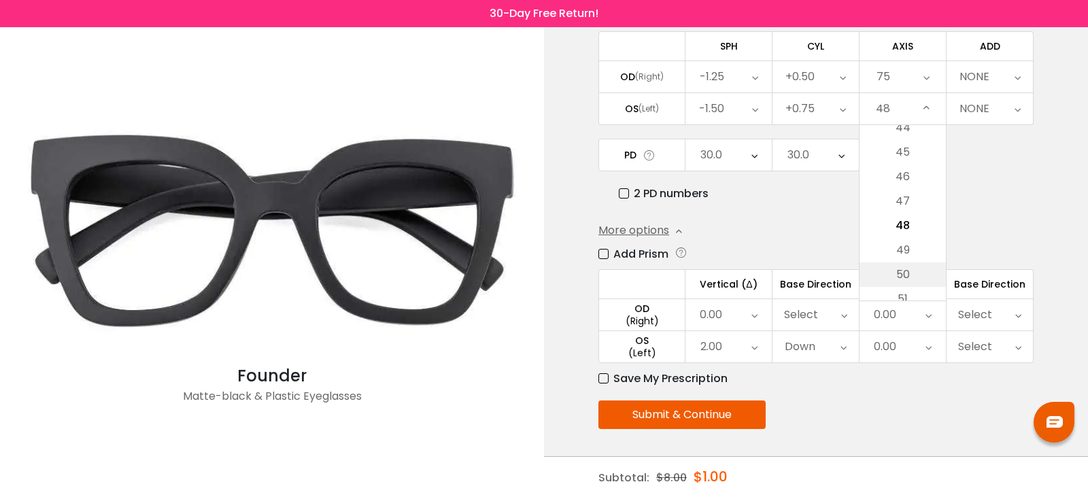
click at [908, 285] on li "50" at bounding box center [902, 274] width 86 height 24
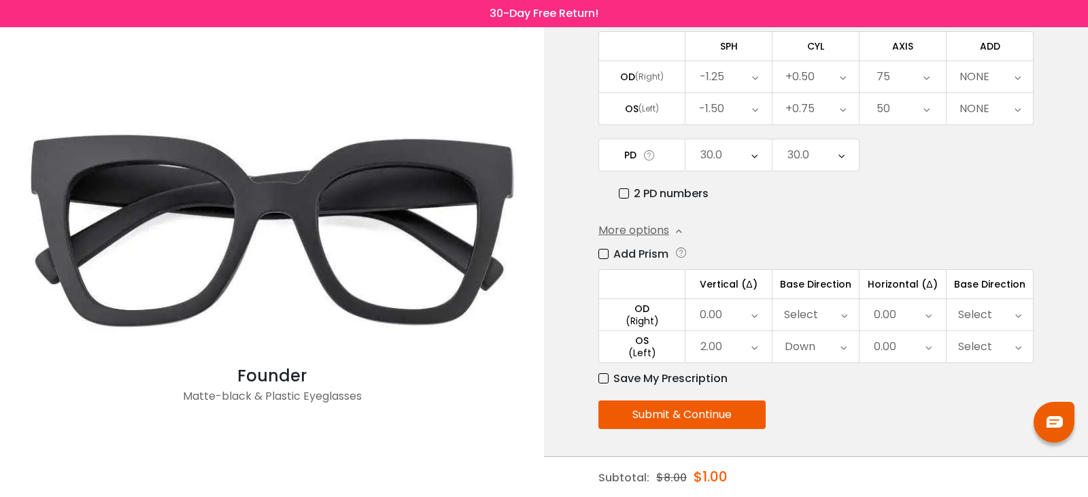
click at [930, 114] on div "50" at bounding box center [902, 108] width 86 height 31
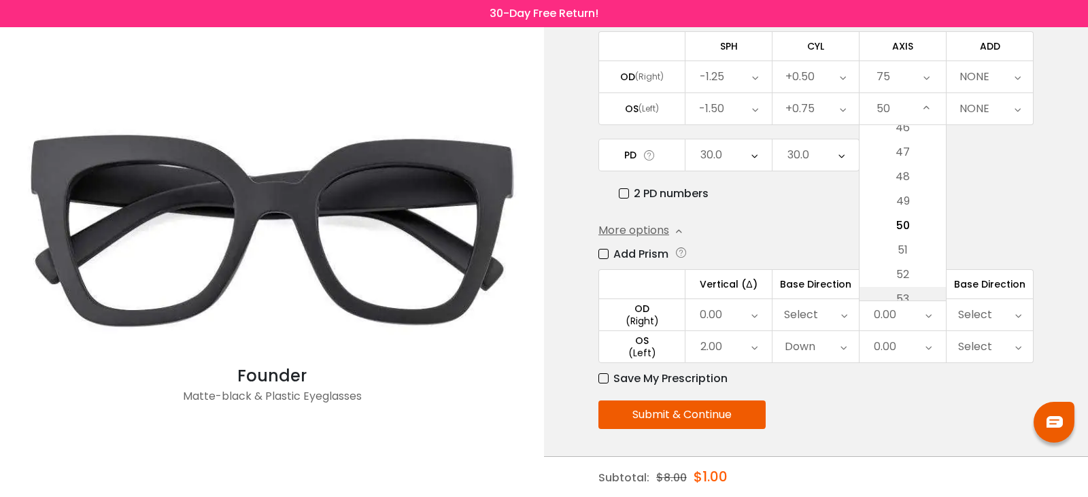
click at [896, 292] on li "53" at bounding box center [902, 299] width 86 height 24
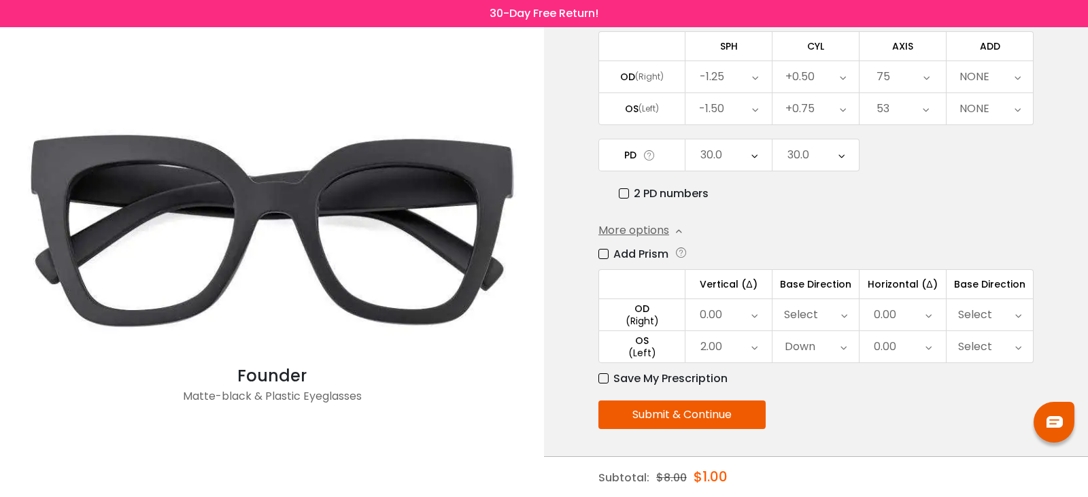
click at [932, 109] on div "53" at bounding box center [902, 108] width 86 height 31
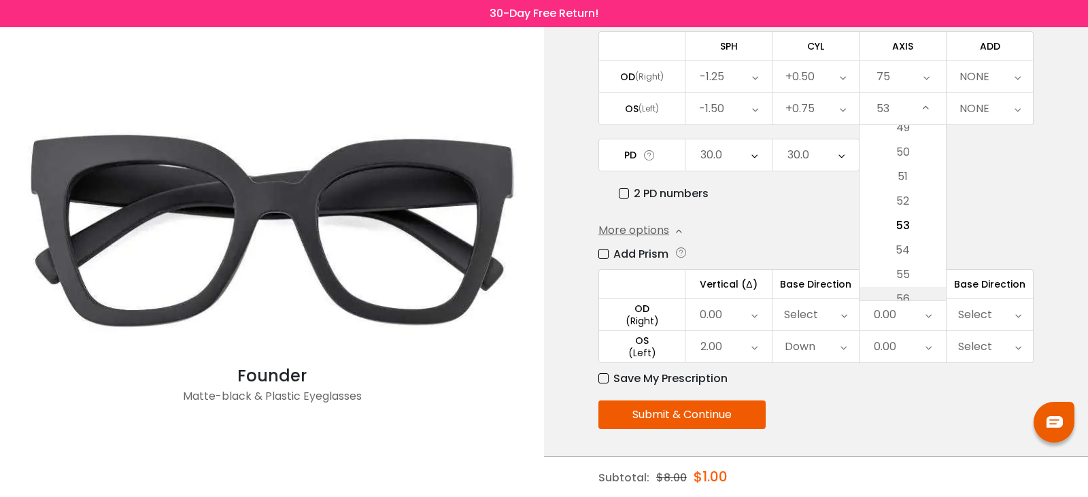
click at [905, 292] on li "56" at bounding box center [902, 299] width 86 height 24
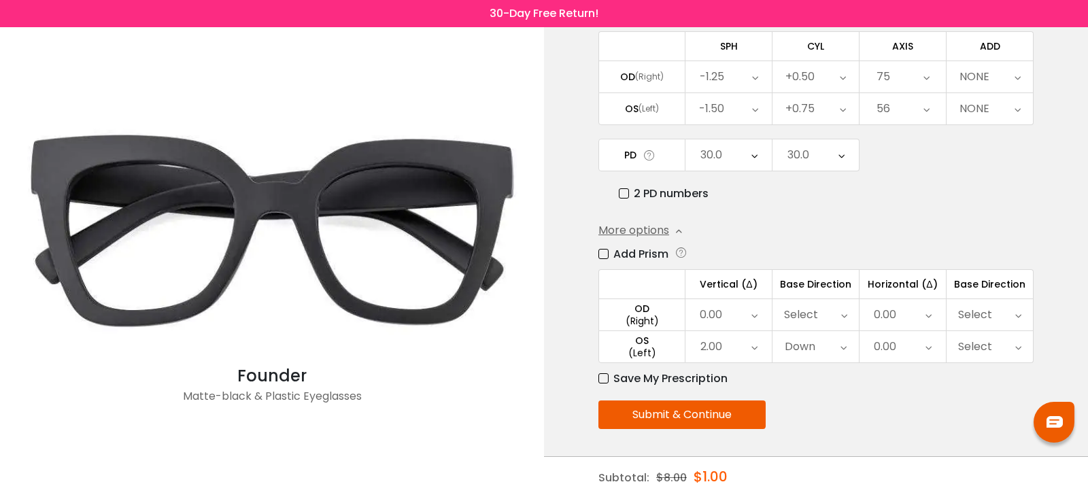
click at [924, 112] on icon at bounding box center [926, 108] width 6 height 31
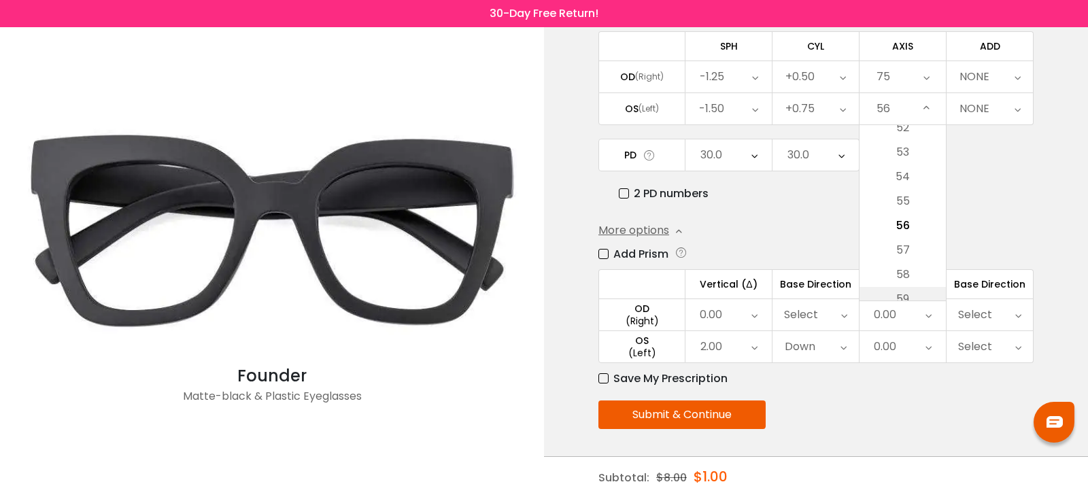
click at [911, 298] on li "59" at bounding box center [902, 299] width 86 height 24
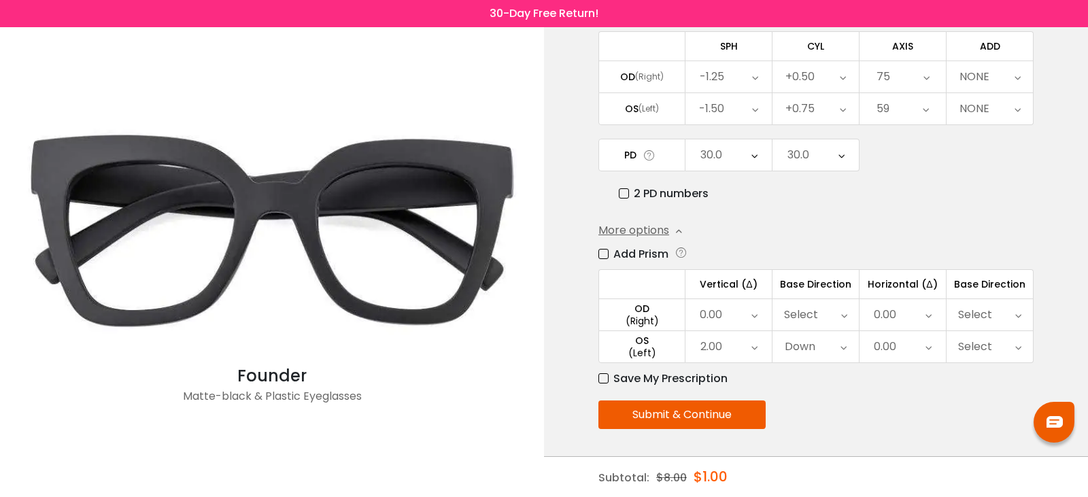
click at [925, 111] on icon at bounding box center [925, 108] width 6 height 31
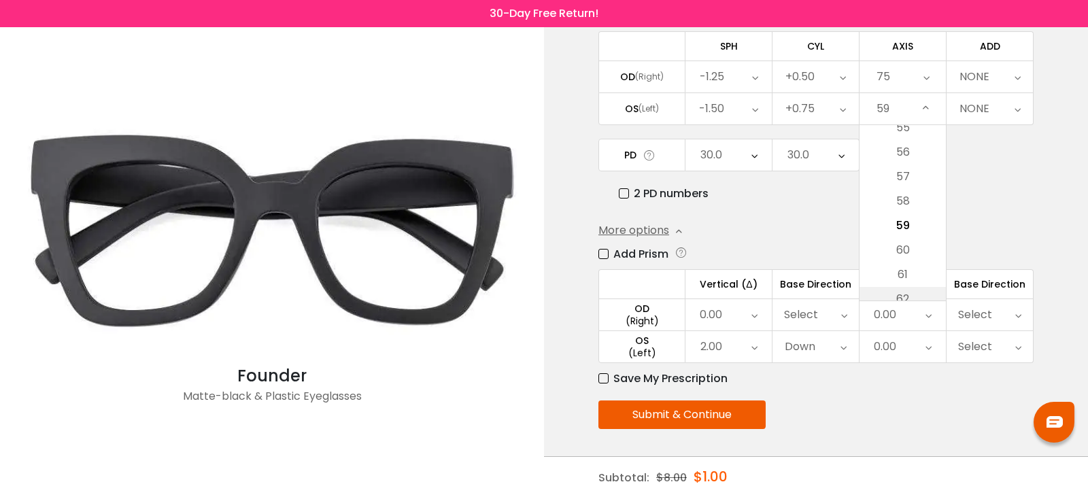
click at [911, 296] on li "62" at bounding box center [902, 299] width 86 height 24
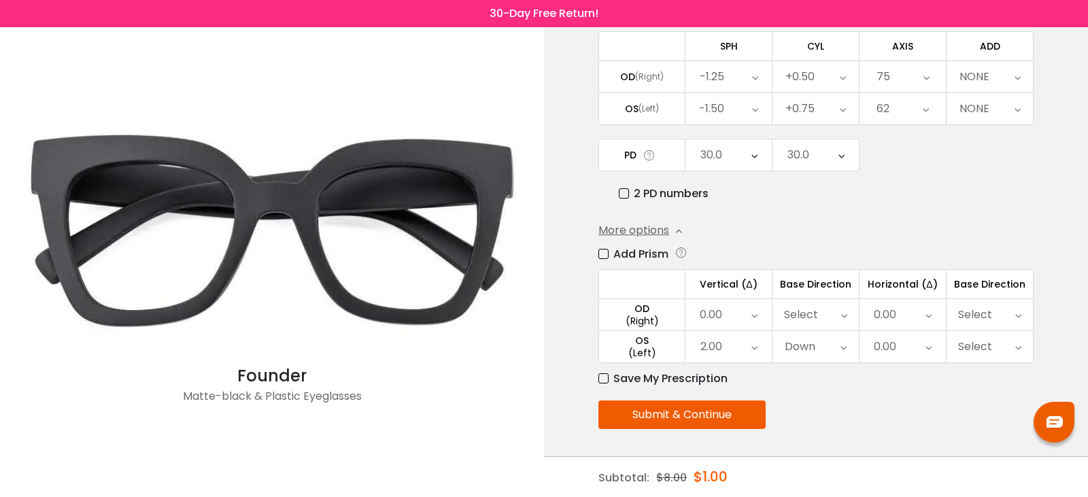
click at [934, 114] on div "62" at bounding box center [902, 108] width 86 height 31
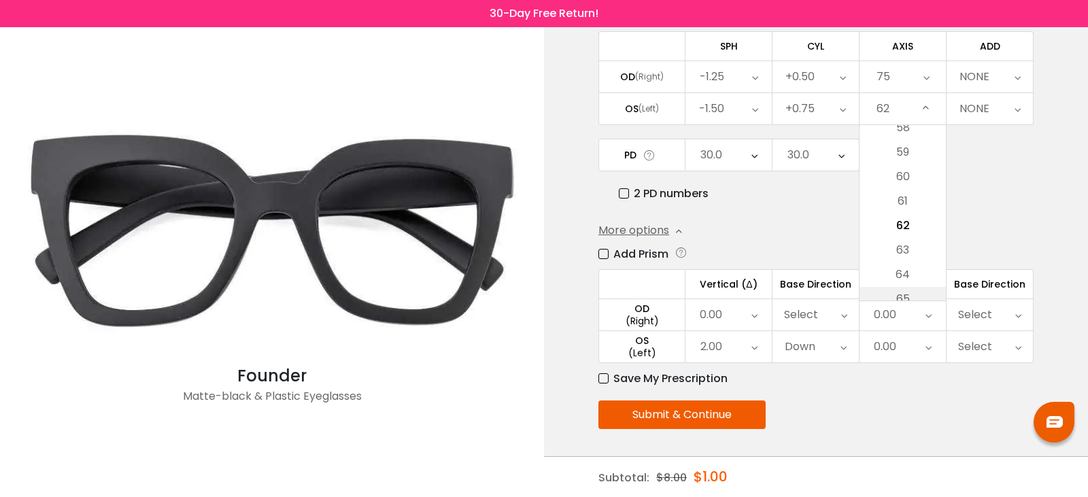
click at [905, 292] on li "65" at bounding box center [902, 299] width 86 height 24
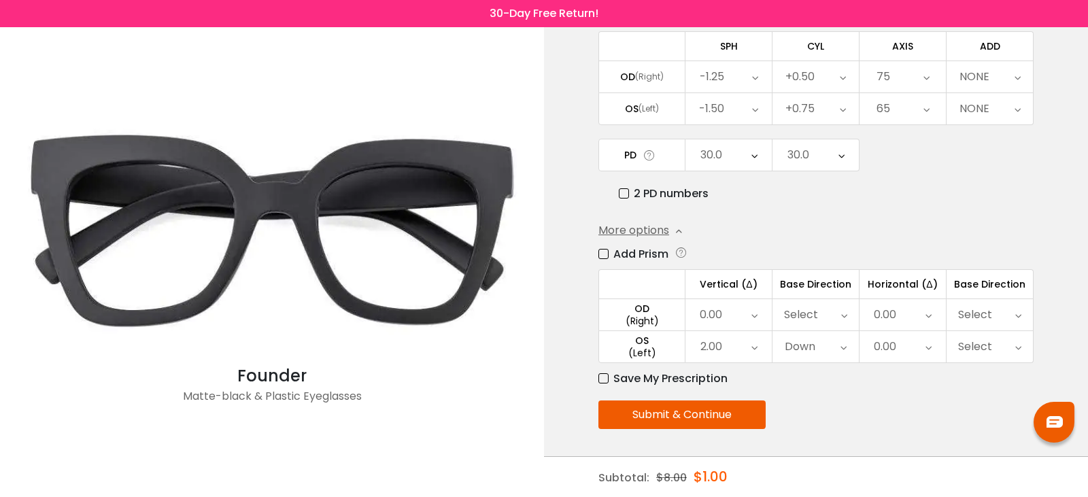
click at [927, 112] on icon at bounding box center [926, 108] width 6 height 31
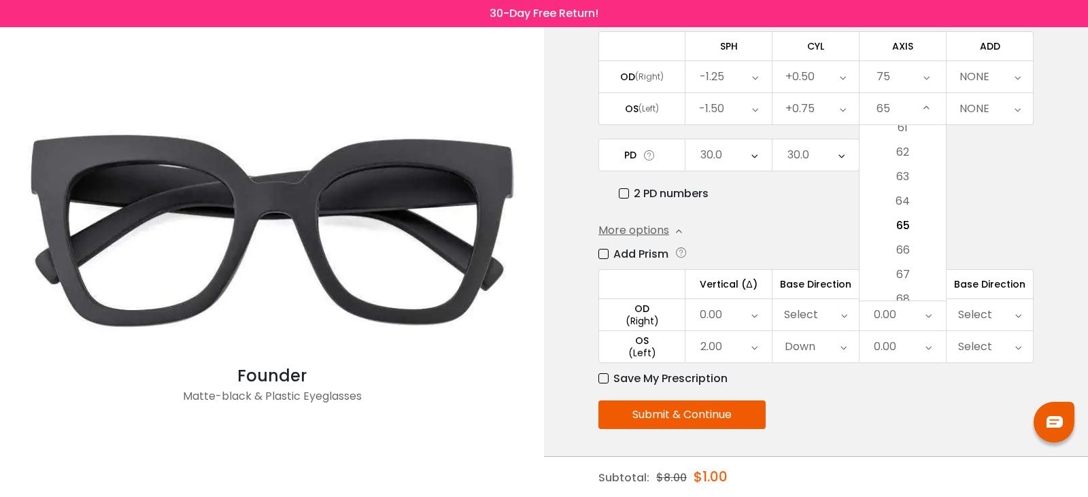
click at [896, 306] on div "0.00" at bounding box center [884, 314] width 22 height 27
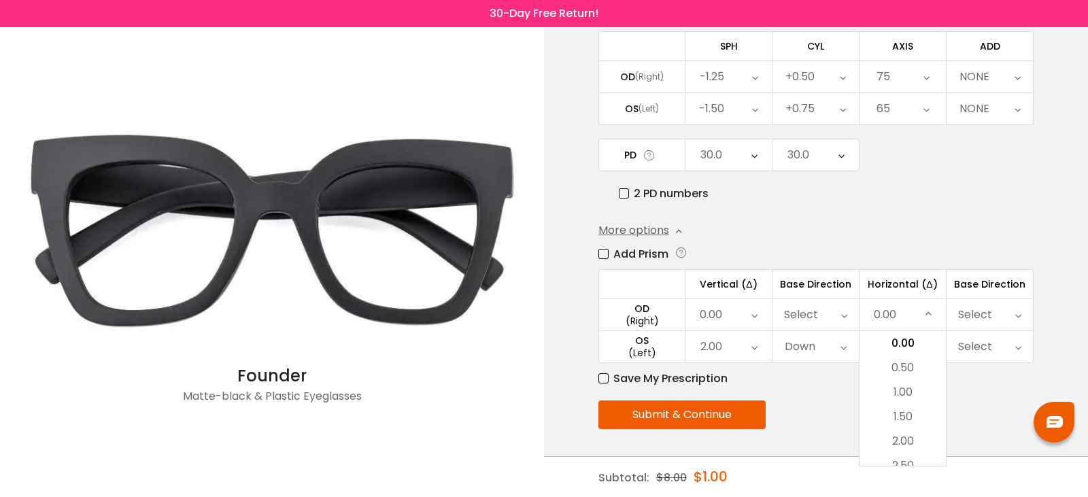
click at [930, 109] on div "65" at bounding box center [902, 108] width 86 height 31
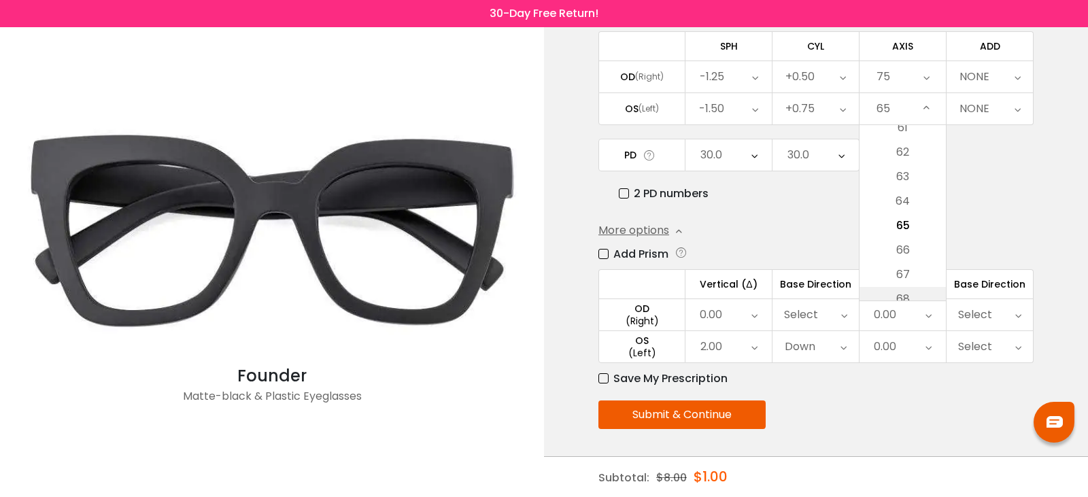
click at [910, 294] on li "68" at bounding box center [902, 299] width 86 height 24
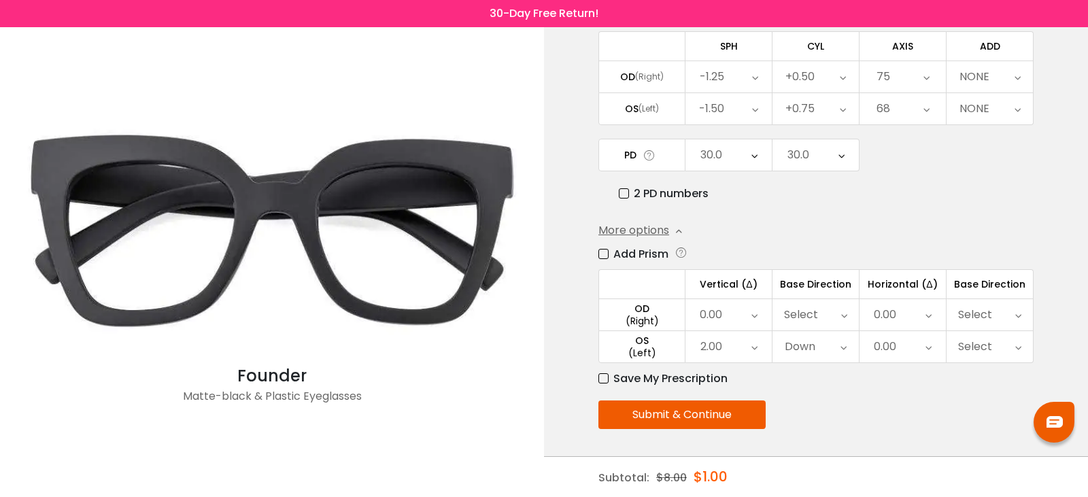
click at [913, 115] on div "68" at bounding box center [902, 108] width 86 height 31
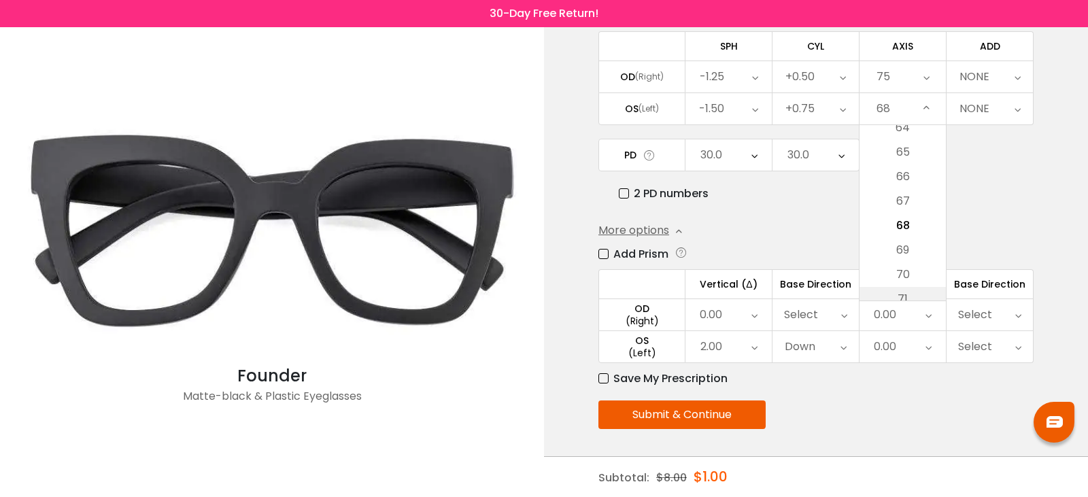
click at [911, 291] on li "71" at bounding box center [902, 299] width 86 height 24
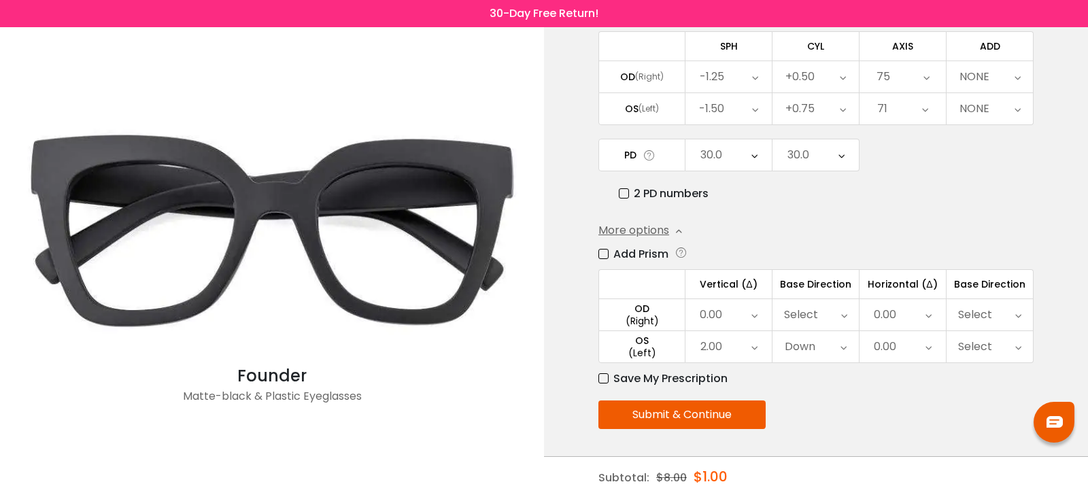
click at [926, 118] on icon at bounding box center [925, 108] width 6 height 31
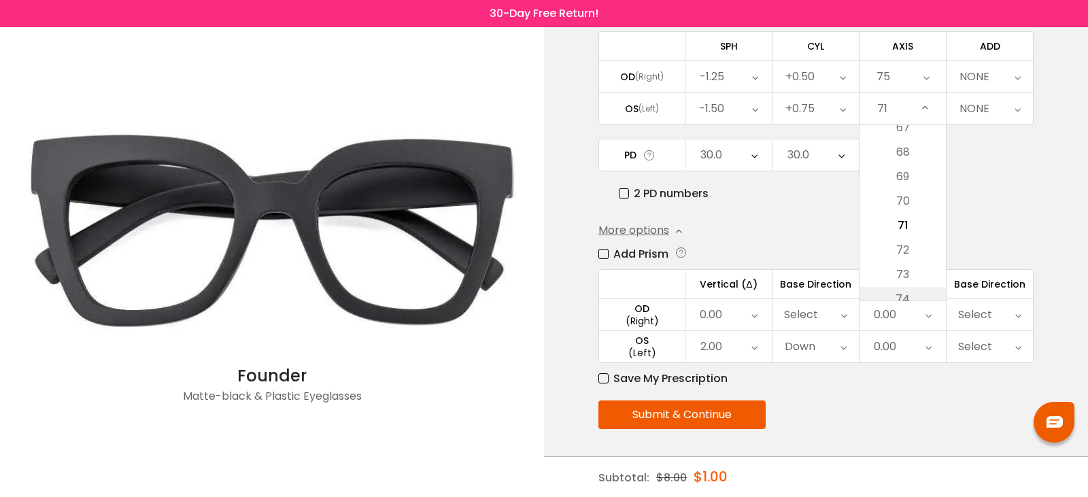
click at [918, 297] on li "74" at bounding box center [902, 299] width 86 height 24
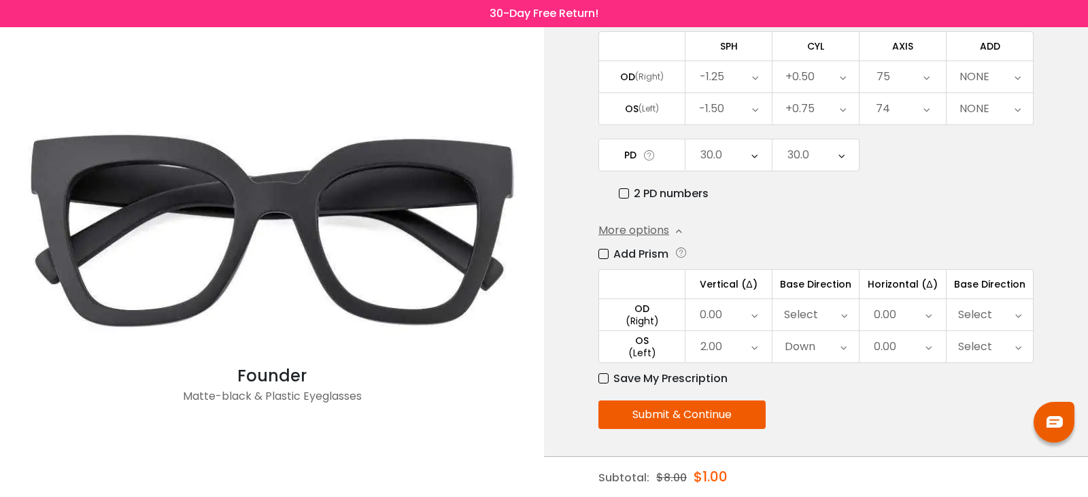
click at [923, 105] on icon at bounding box center [926, 108] width 6 height 31
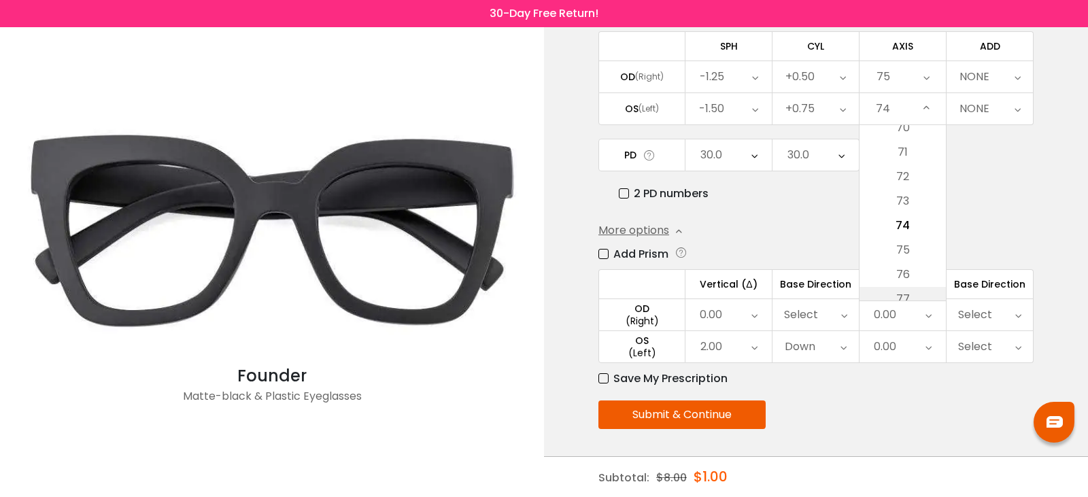
click at [918, 289] on li "77" at bounding box center [902, 299] width 86 height 24
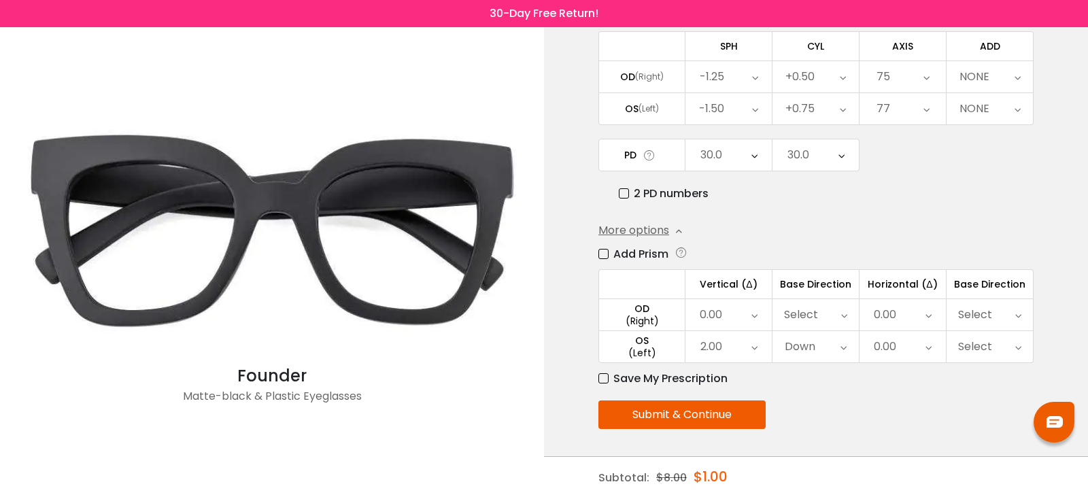
click at [923, 100] on icon at bounding box center [926, 108] width 6 height 31
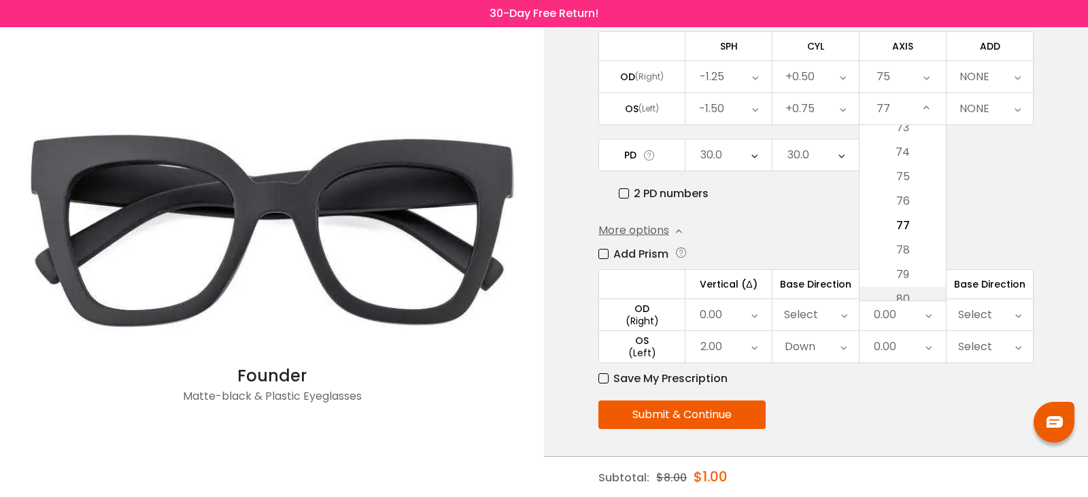
click at [897, 298] on li "80" at bounding box center [902, 299] width 86 height 24
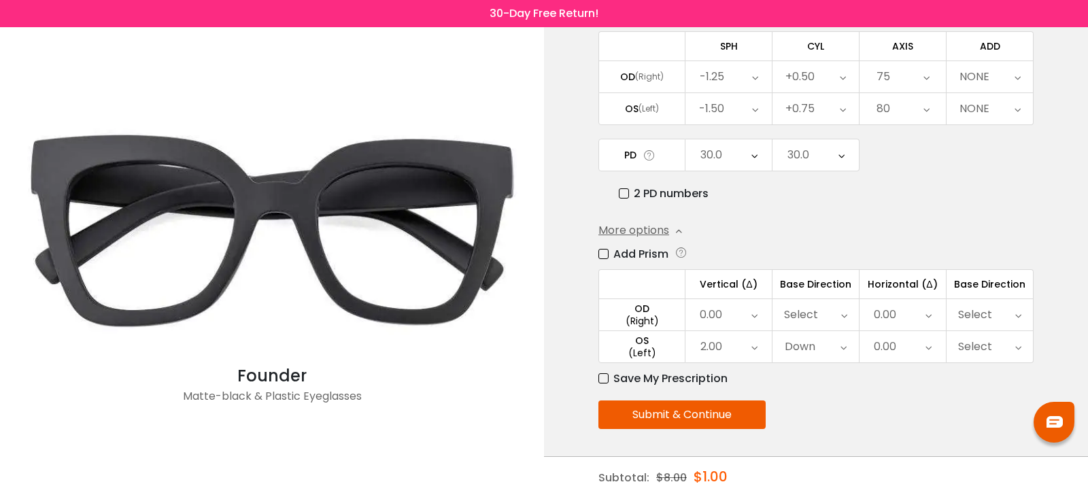
click at [926, 103] on icon at bounding box center [926, 108] width 6 height 31
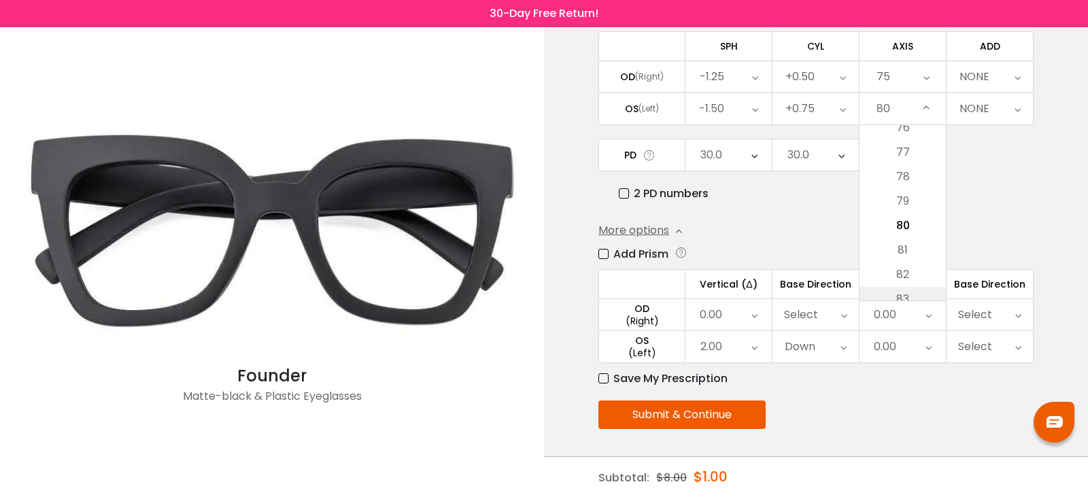
click at [918, 294] on li "83" at bounding box center [902, 299] width 86 height 24
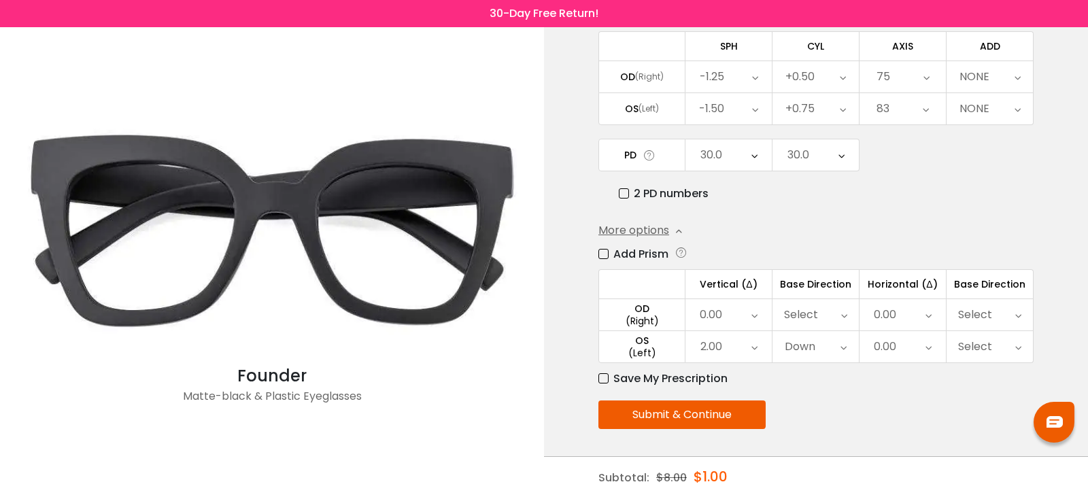
click at [922, 114] on div "83" at bounding box center [902, 108] width 86 height 31
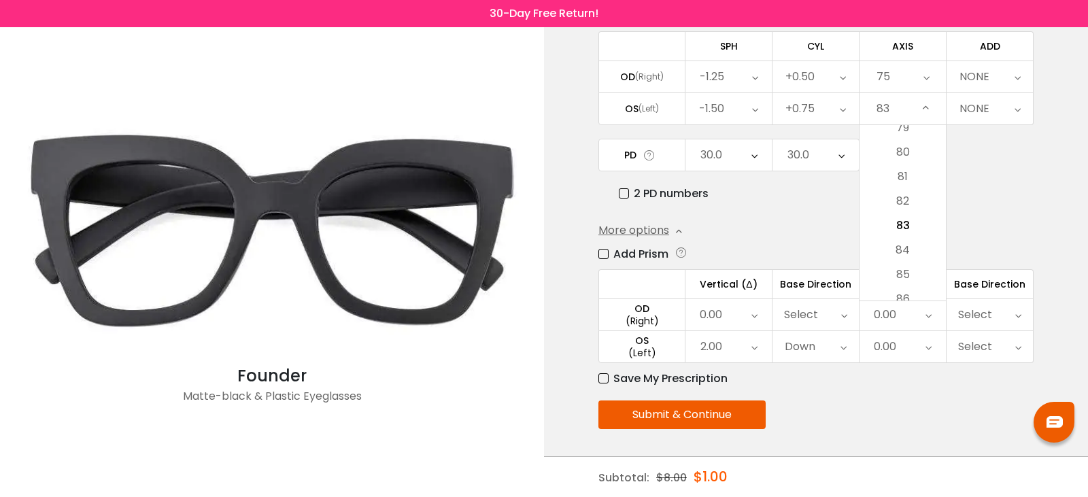
click at [924, 298] on li "86" at bounding box center [902, 299] width 86 height 24
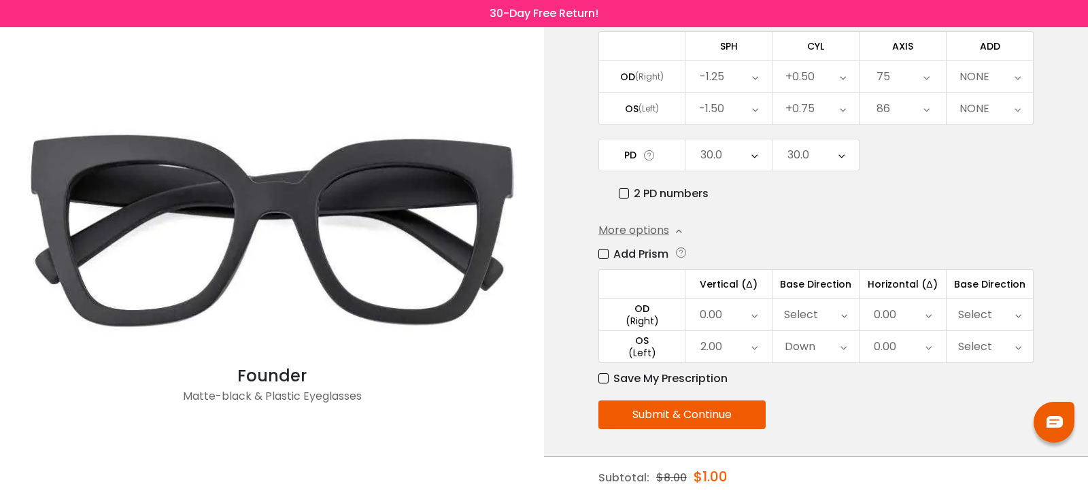
click at [940, 107] on div "86" at bounding box center [902, 108] width 86 height 31
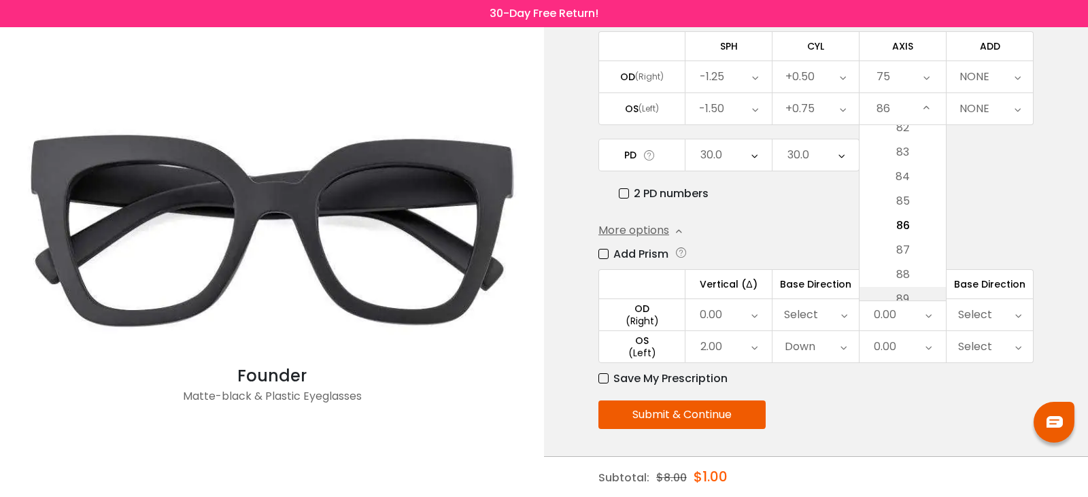
click at [918, 298] on li "89" at bounding box center [902, 299] width 86 height 24
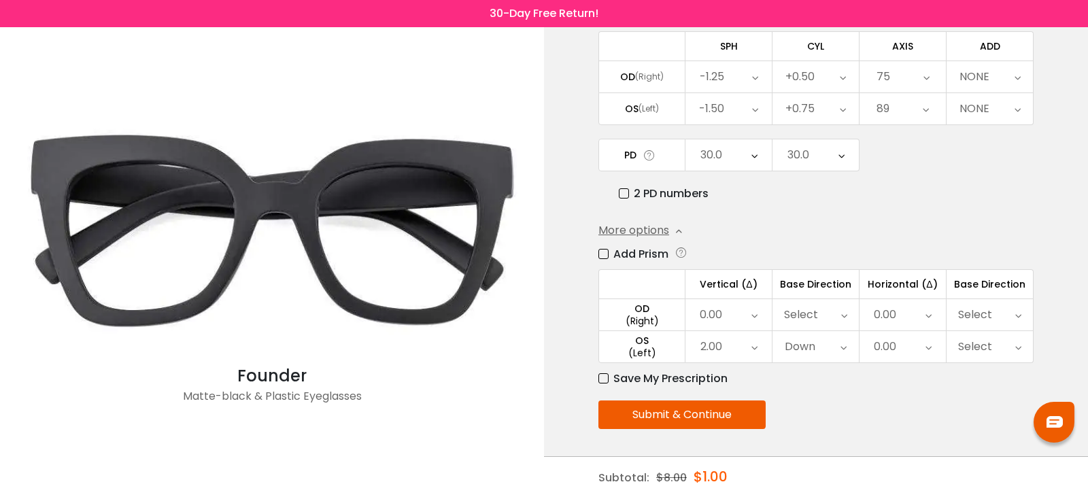
click at [926, 107] on icon at bounding box center [925, 108] width 6 height 31
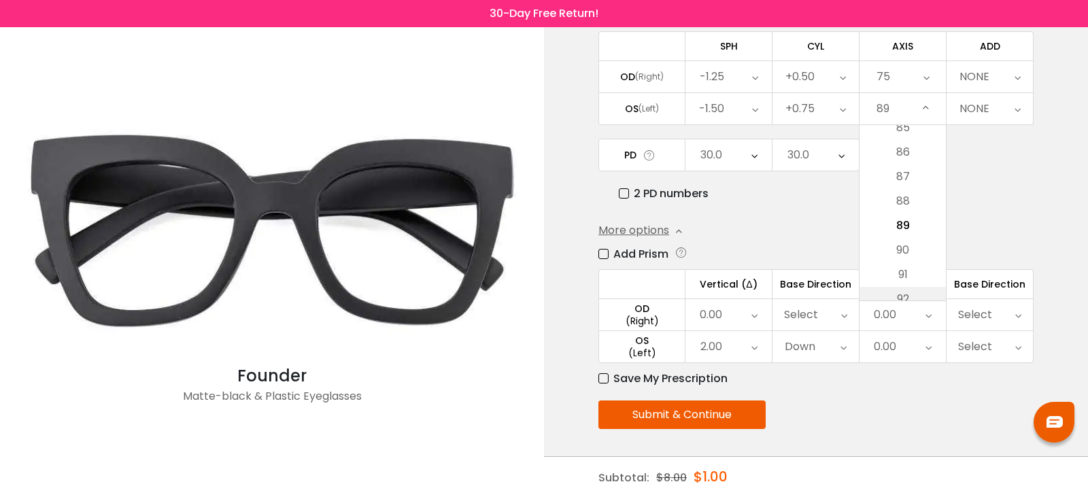
click at [907, 295] on li "92" at bounding box center [902, 299] width 86 height 24
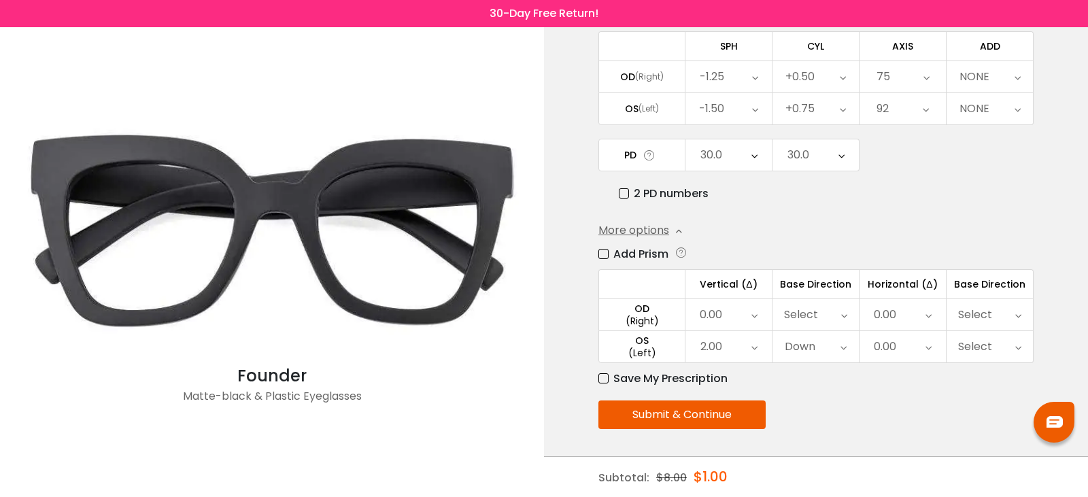
click at [931, 103] on div "92" at bounding box center [902, 108] width 86 height 31
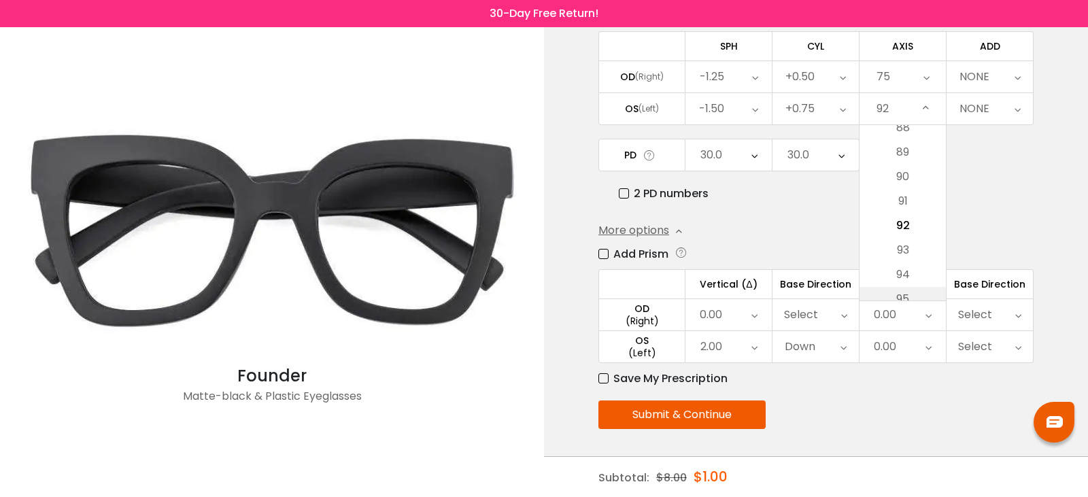
click at [911, 288] on li "95" at bounding box center [902, 299] width 86 height 24
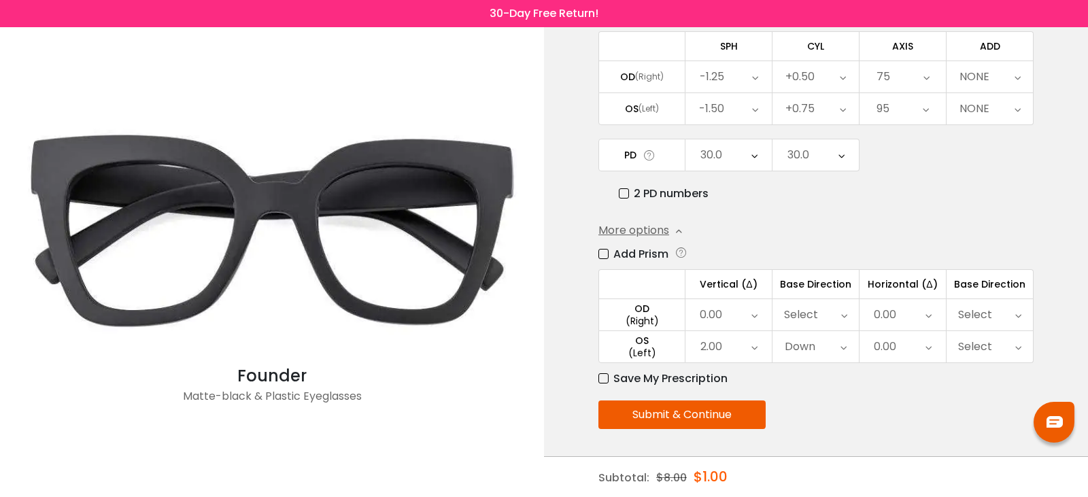
click at [920, 111] on div "95" at bounding box center [902, 108] width 86 height 31
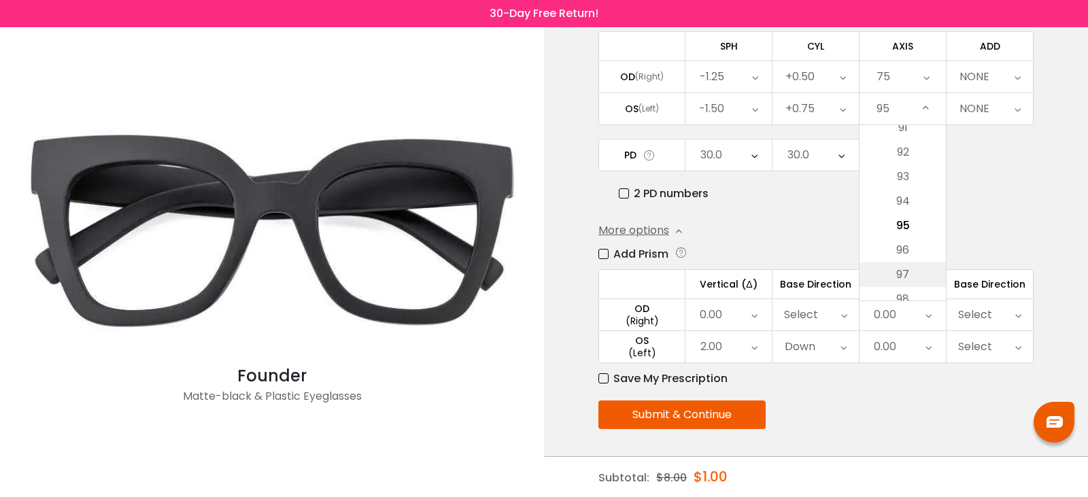
click at [919, 285] on li "97" at bounding box center [902, 274] width 86 height 24
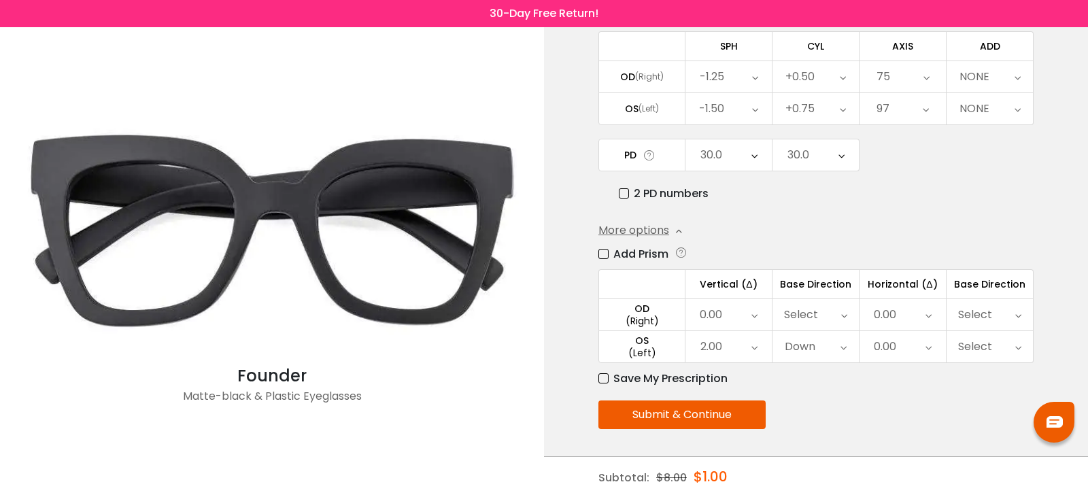
click at [922, 115] on icon at bounding box center [925, 108] width 6 height 31
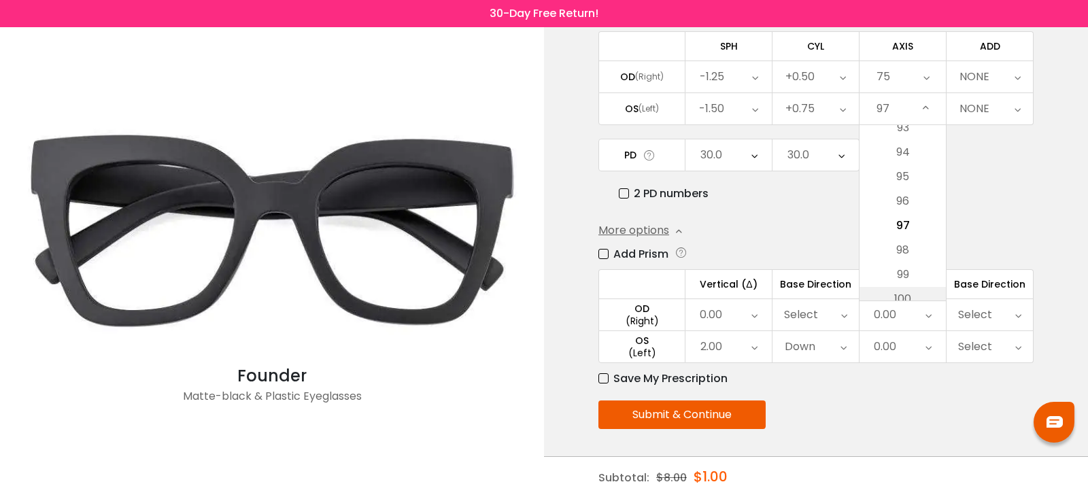
click at [916, 295] on li "100" at bounding box center [902, 299] width 86 height 24
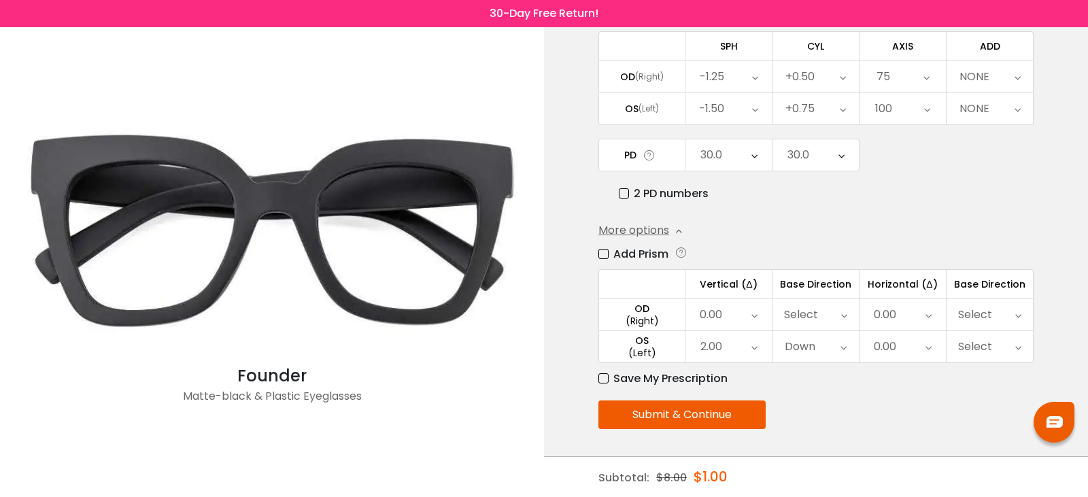
click at [919, 116] on div "100" at bounding box center [902, 108] width 86 height 31
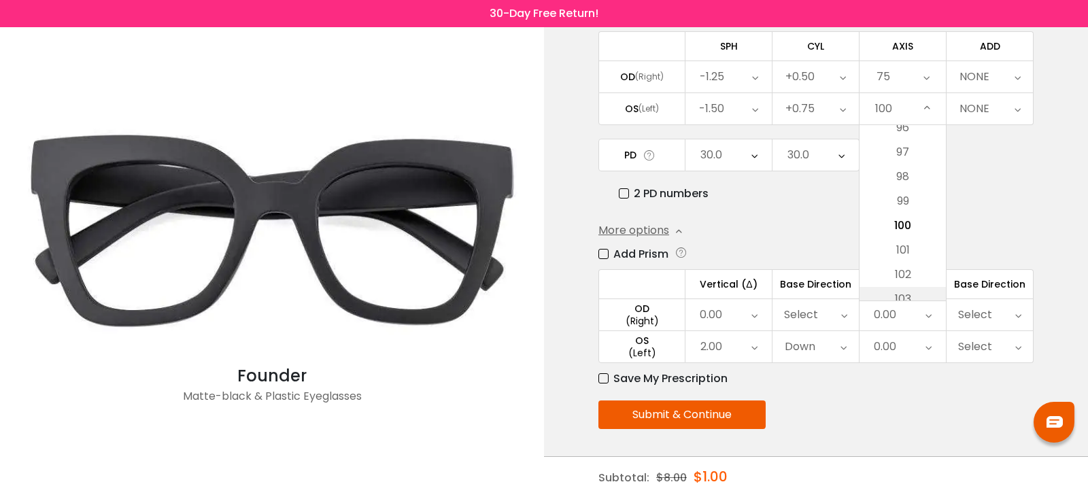
click at [907, 287] on li "103" at bounding box center [902, 299] width 86 height 24
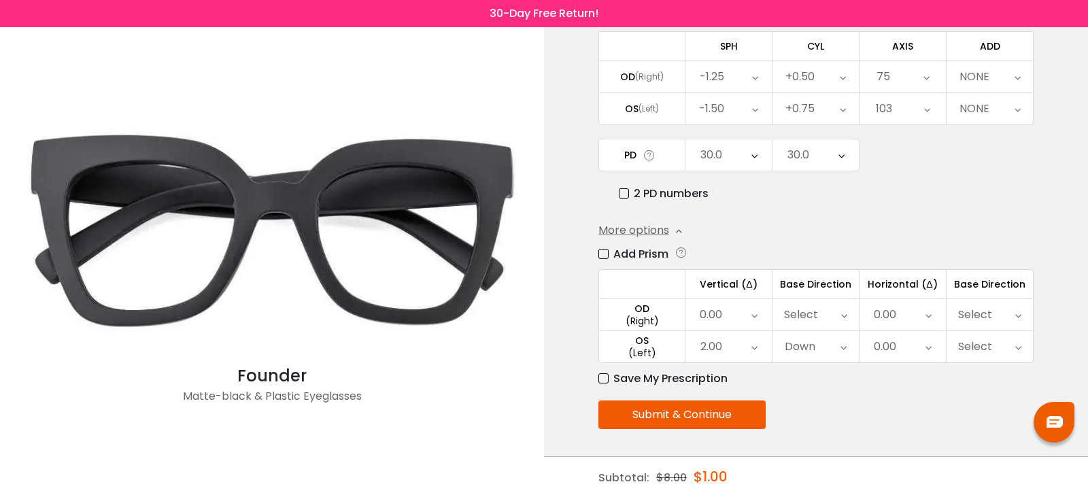
click at [925, 111] on icon at bounding box center [927, 108] width 6 height 31
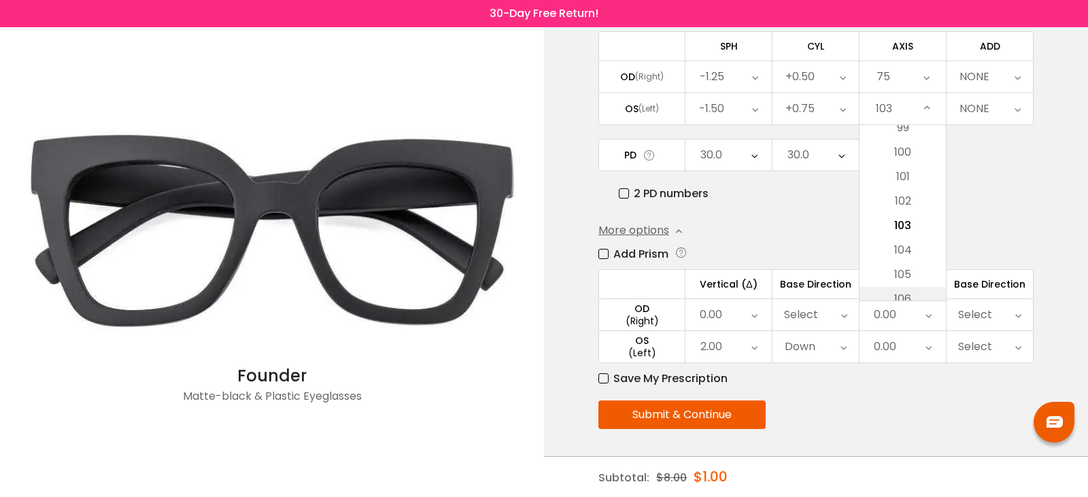
click at [906, 292] on li "106" at bounding box center [902, 299] width 86 height 24
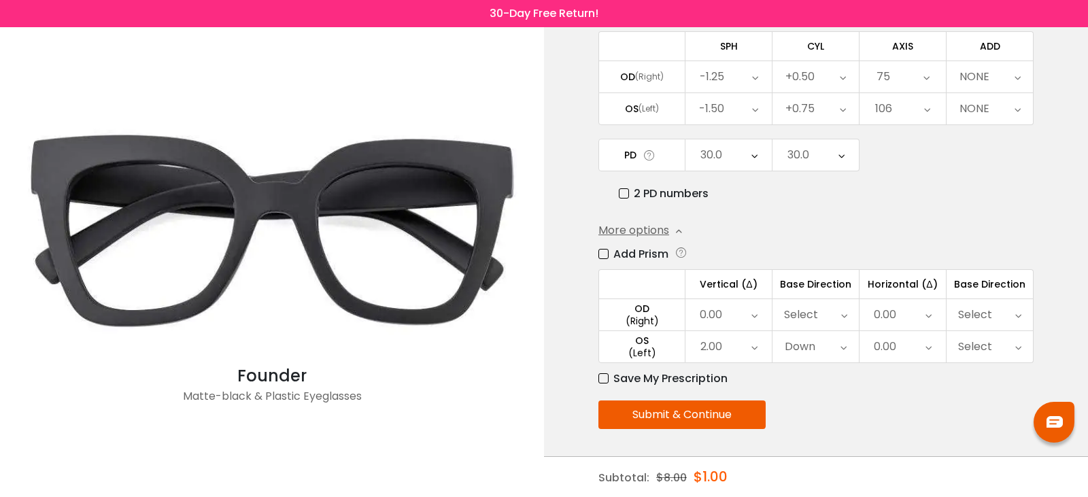
click at [936, 100] on div "106" at bounding box center [902, 108] width 86 height 31
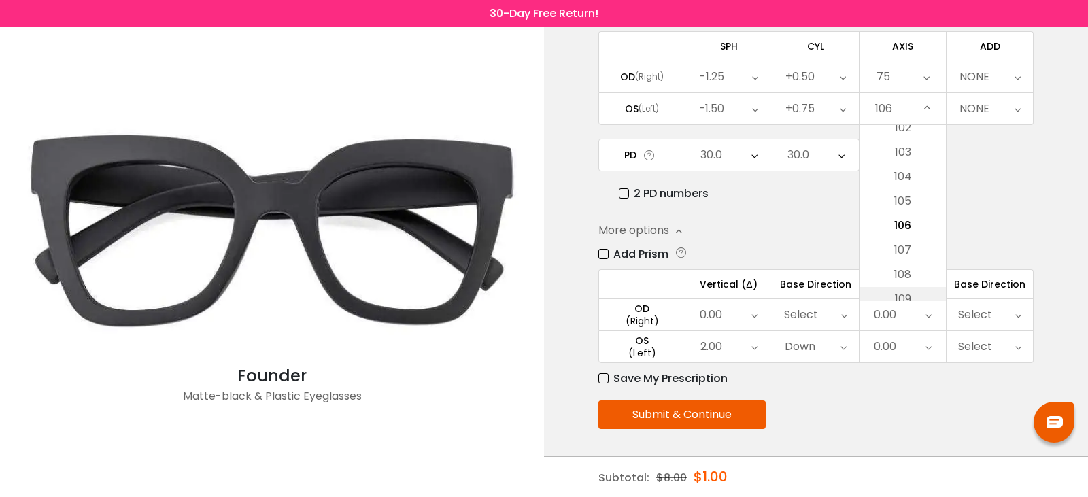
click at [919, 294] on li "109" at bounding box center [902, 299] width 86 height 24
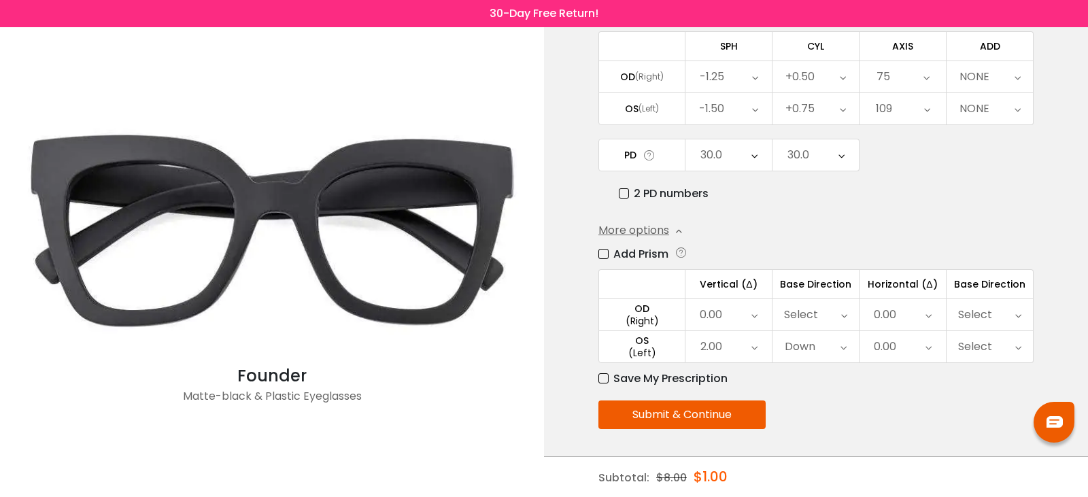
click at [919, 115] on div "109" at bounding box center [902, 108] width 86 height 31
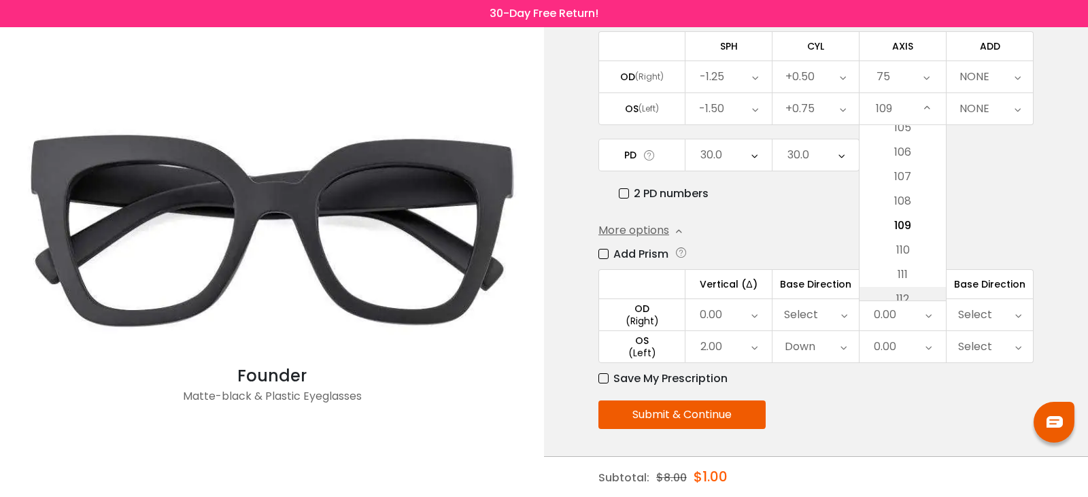
click at [911, 295] on li "112" at bounding box center [902, 299] width 86 height 24
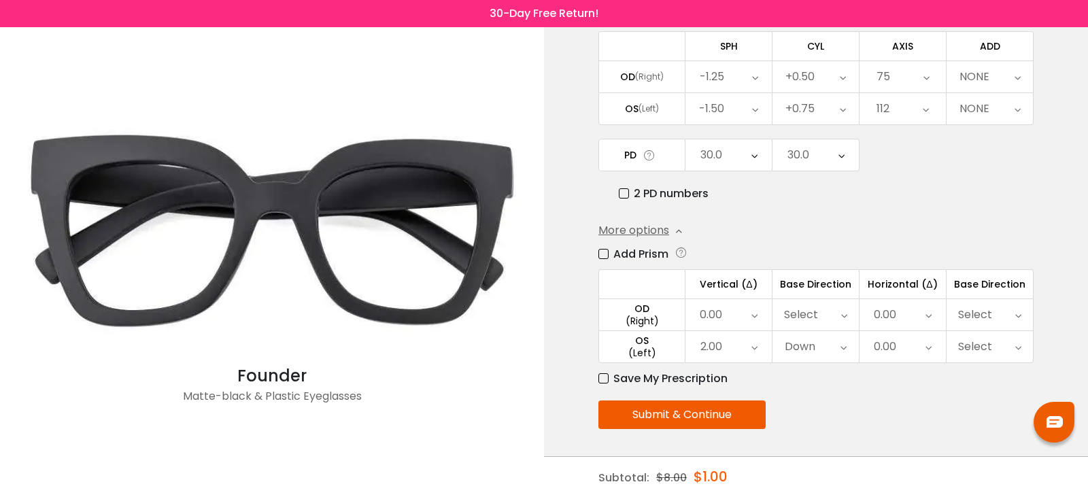
click at [925, 105] on icon at bounding box center [925, 108] width 6 height 31
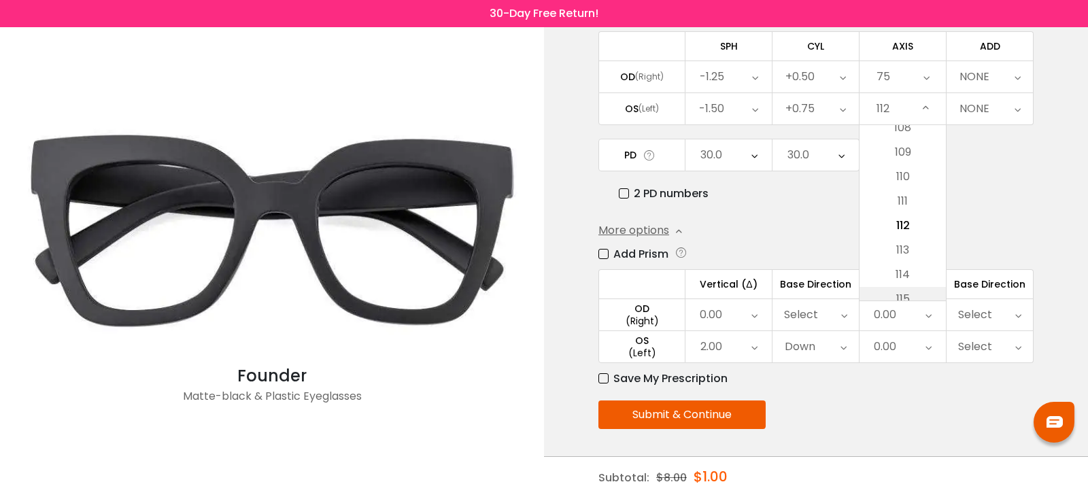
click at [914, 294] on li "115" at bounding box center [902, 299] width 86 height 24
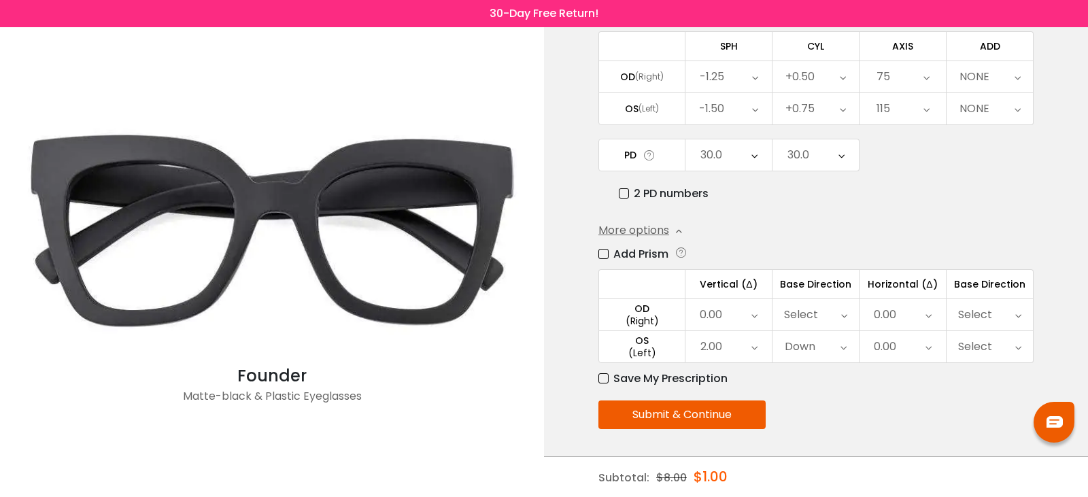
click at [924, 112] on icon at bounding box center [926, 108] width 6 height 31
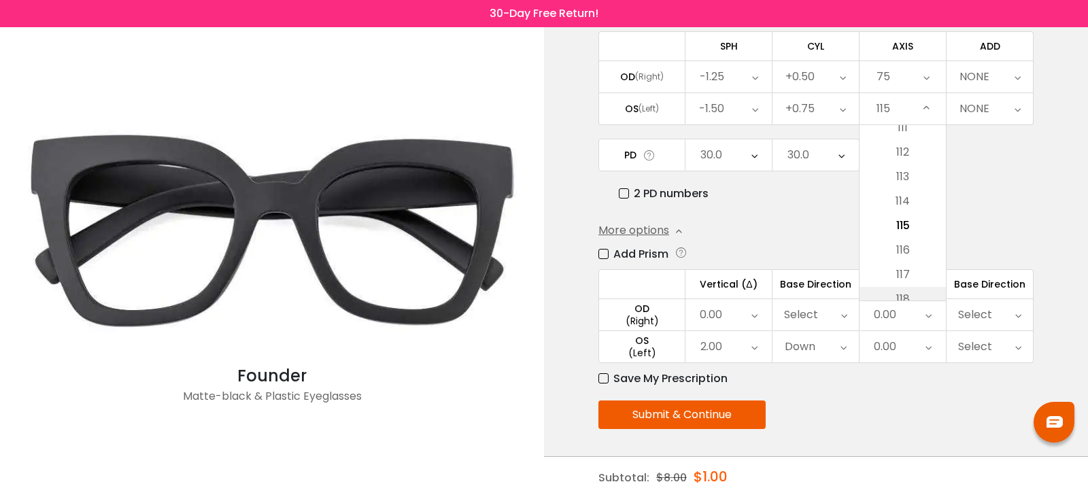
click at [910, 292] on li "118" at bounding box center [902, 299] width 86 height 24
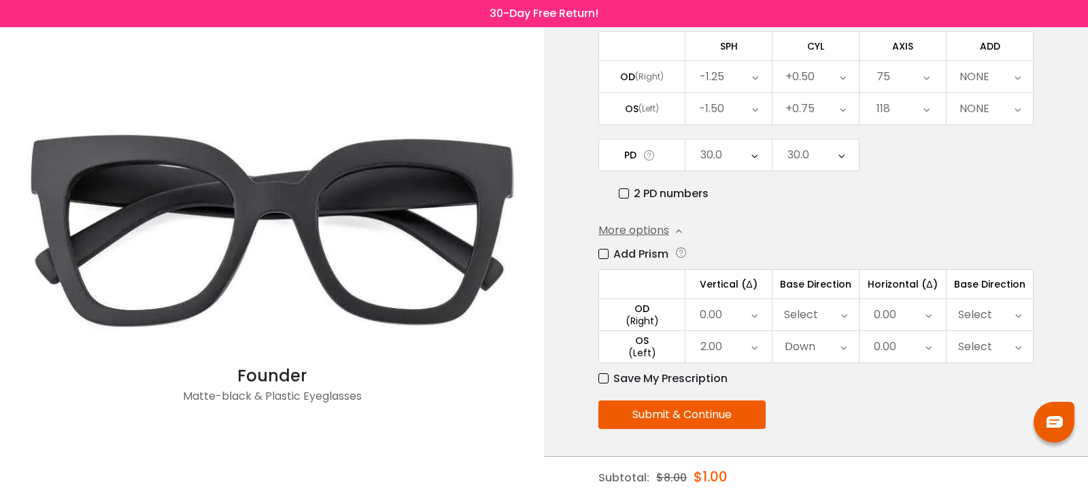
click at [920, 99] on div "118" at bounding box center [902, 108] width 86 height 31
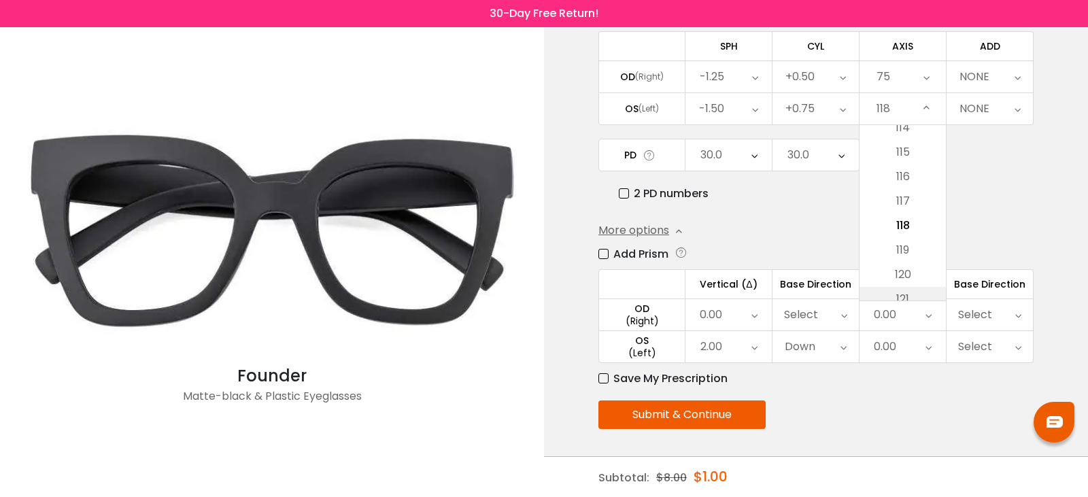
click at [916, 290] on li "121" at bounding box center [902, 299] width 86 height 24
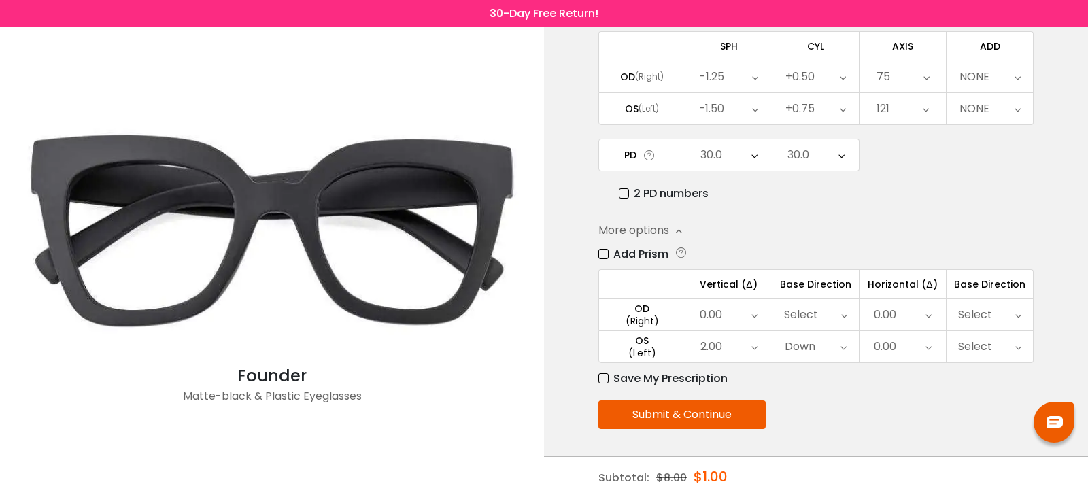
click at [921, 105] on div "121" at bounding box center [902, 108] width 86 height 31
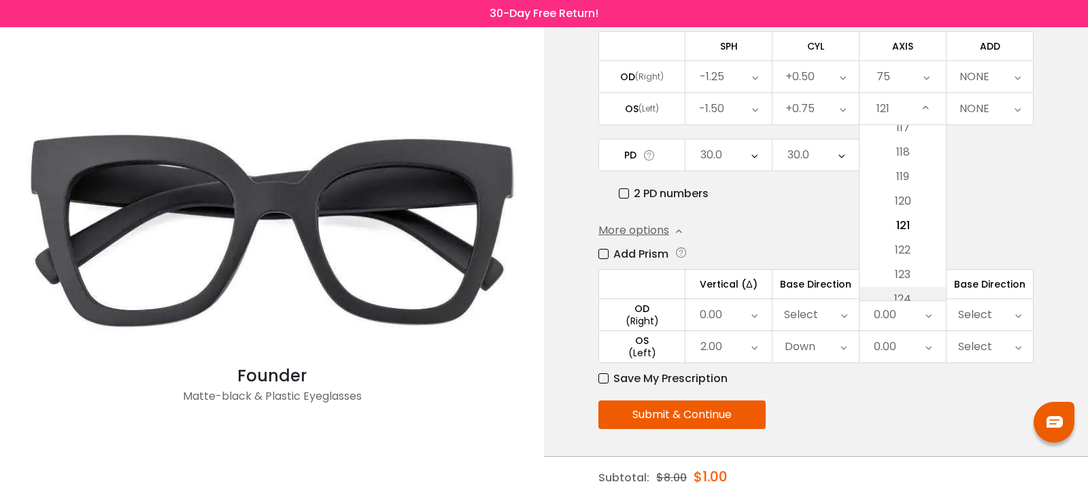
click at [914, 297] on li "124" at bounding box center [902, 299] width 86 height 24
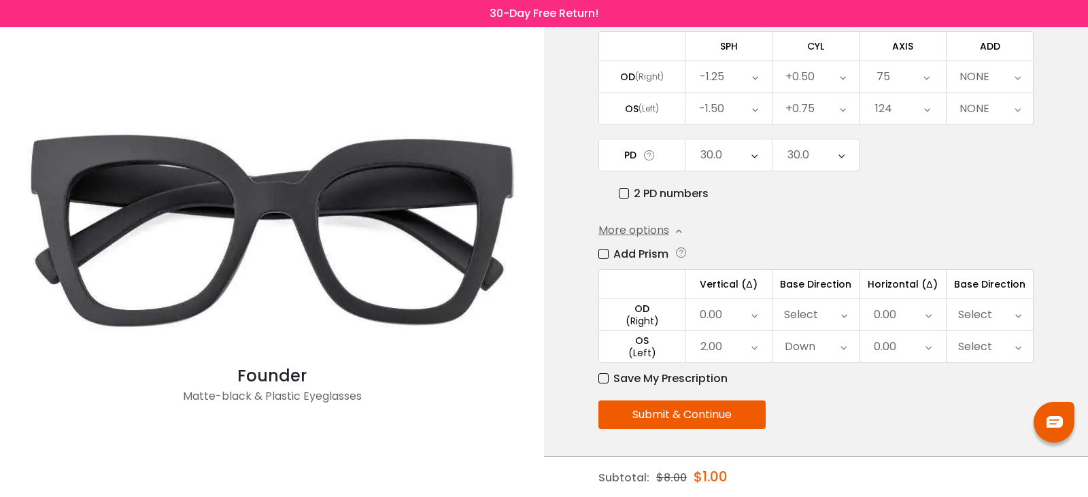
click at [925, 111] on icon at bounding box center [927, 108] width 6 height 31
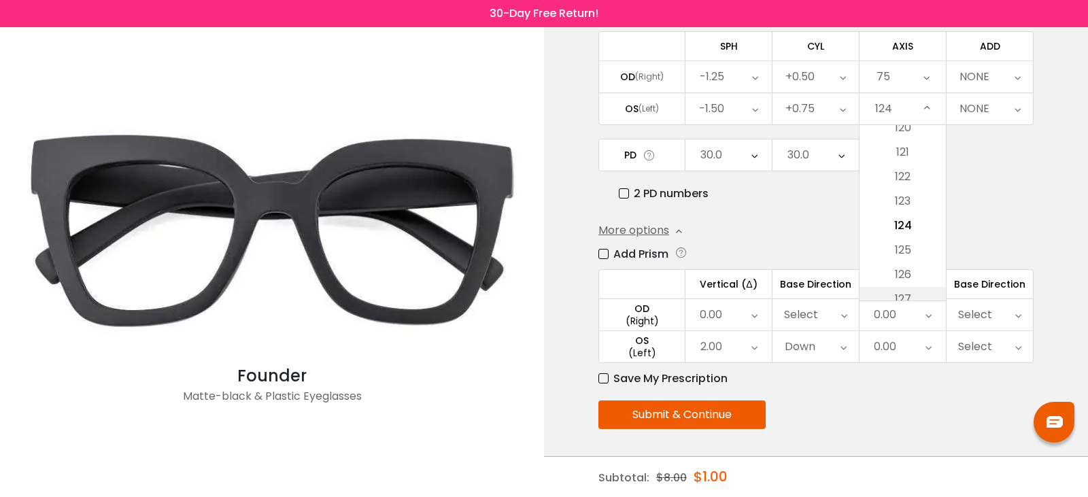
click at [923, 290] on li "127" at bounding box center [902, 299] width 86 height 24
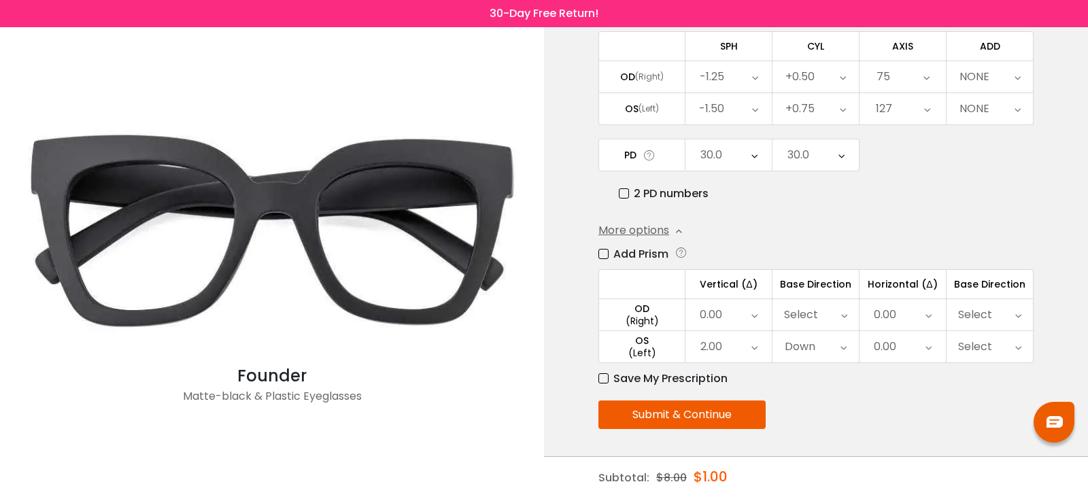
click at [920, 111] on div "127" at bounding box center [902, 108] width 86 height 31
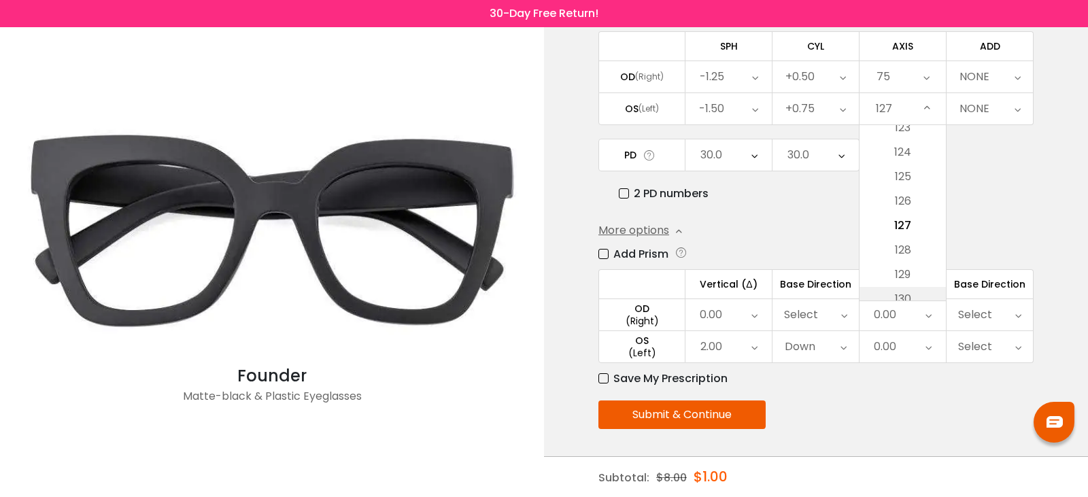
click at [911, 294] on li "130" at bounding box center [902, 299] width 86 height 24
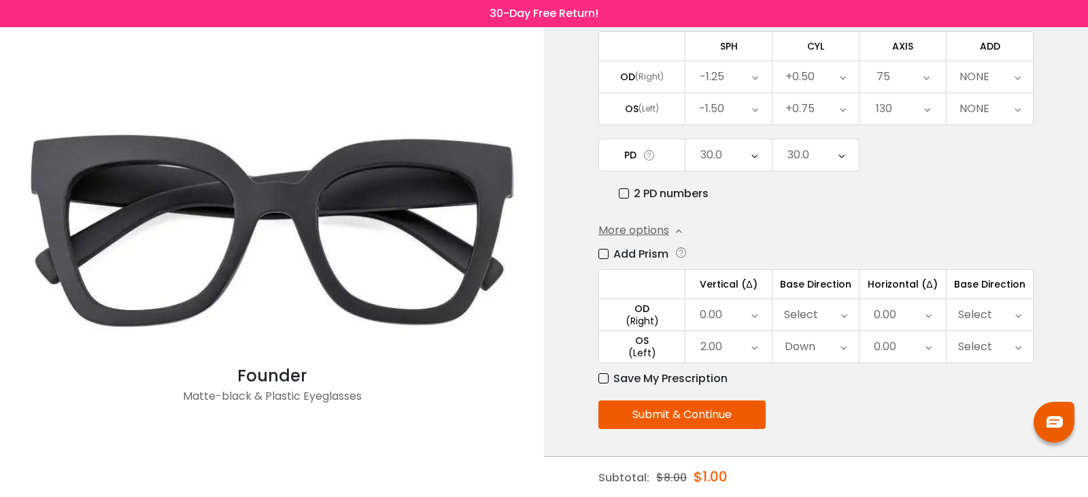
click at [930, 109] on div "130" at bounding box center [902, 108] width 86 height 31
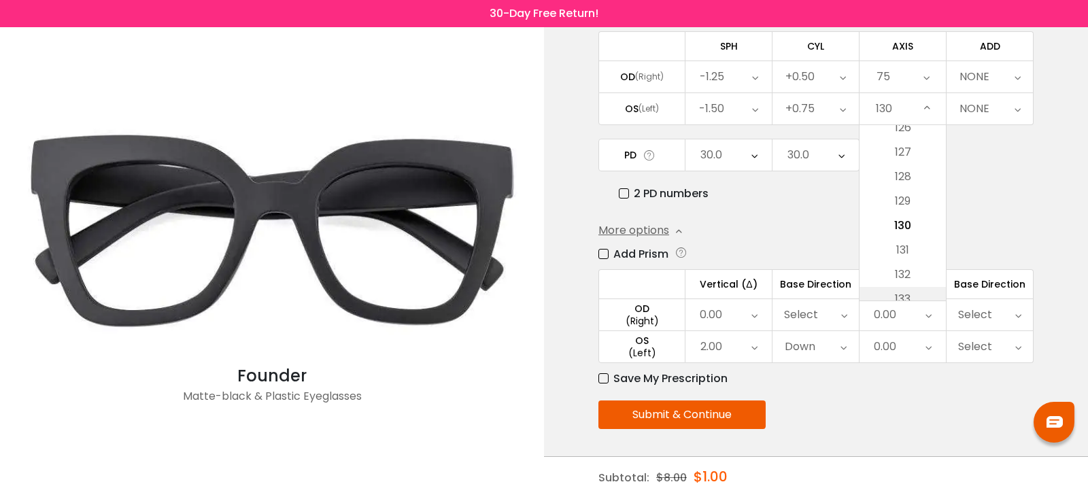
click at [910, 296] on li "133" at bounding box center [902, 299] width 86 height 24
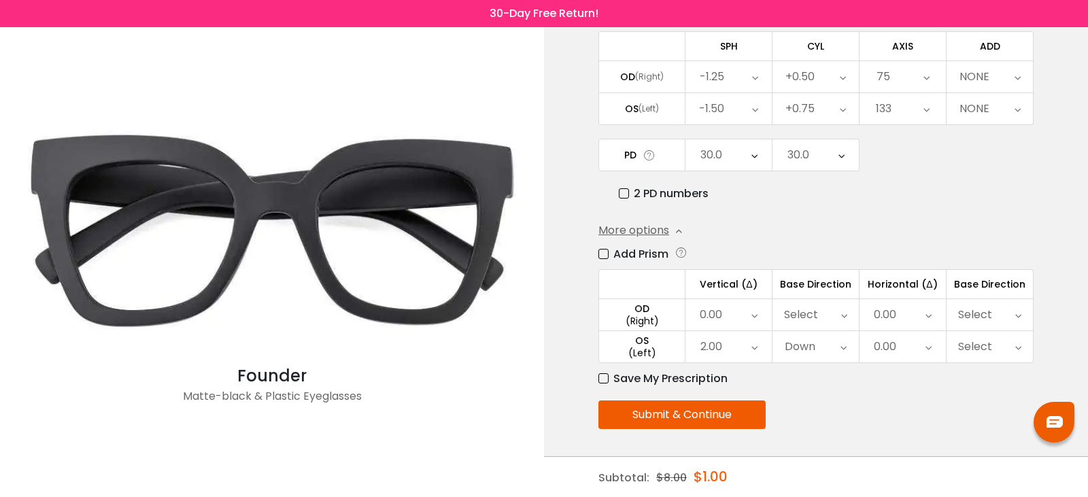
click at [926, 116] on icon at bounding box center [926, 108] width 6 height 31
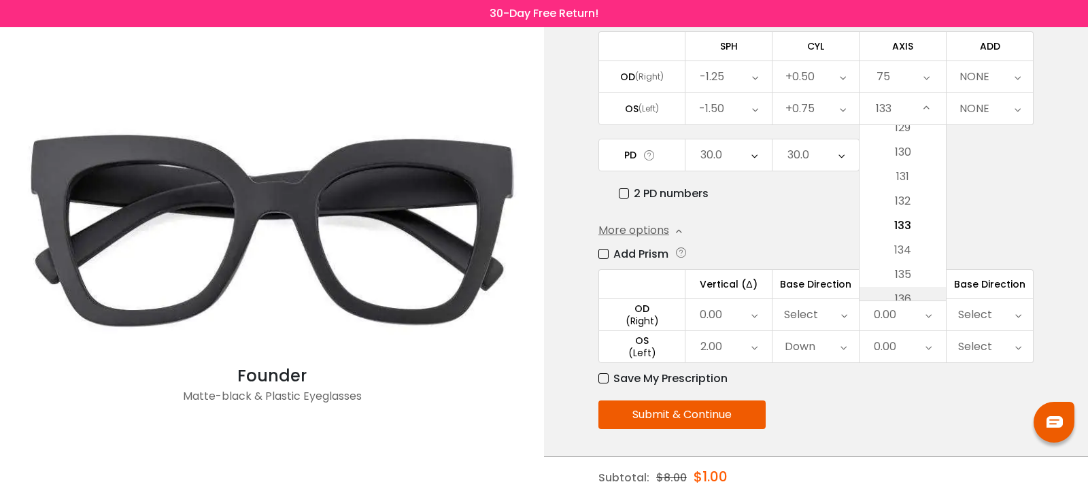
click at [915, 298] on li "136" at bounding box center [902, 299] width 86 height 24
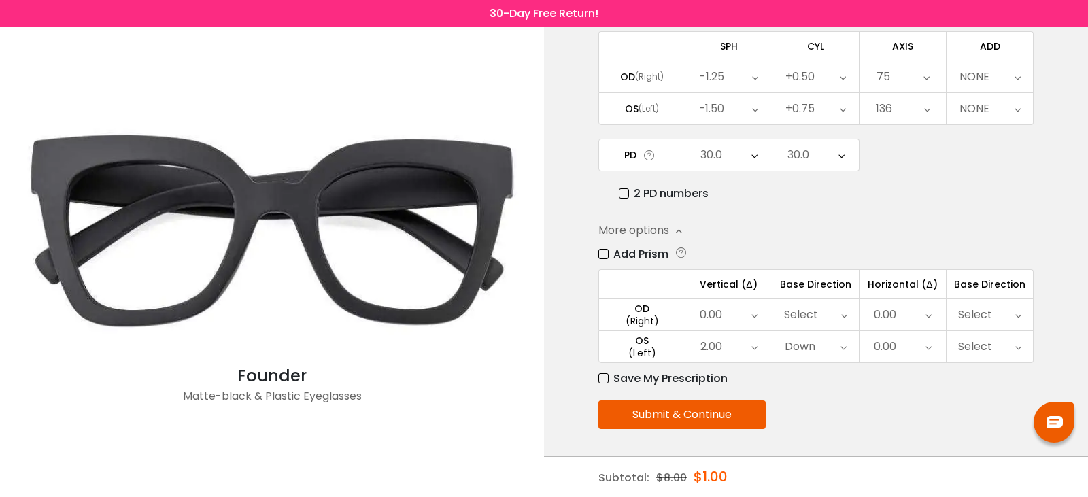
click at [917, 105] on div "136" at bounding box center [902, 108] width 86 height 31
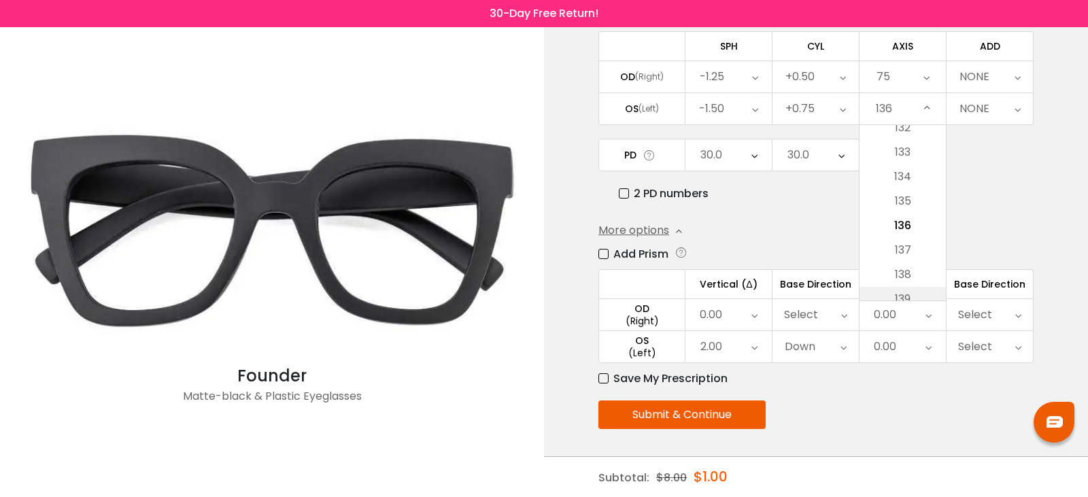
click at [911, 289] on li "139" at bounding box center [902, 299] width 86 height 24
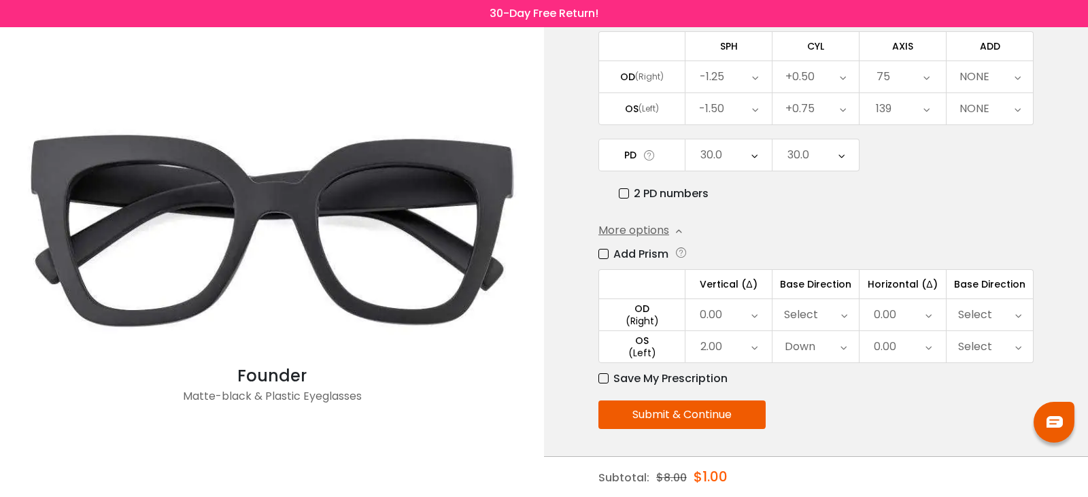
click at [920, 105] on div "139" at bounding box center [902, 108] width 86 height 31
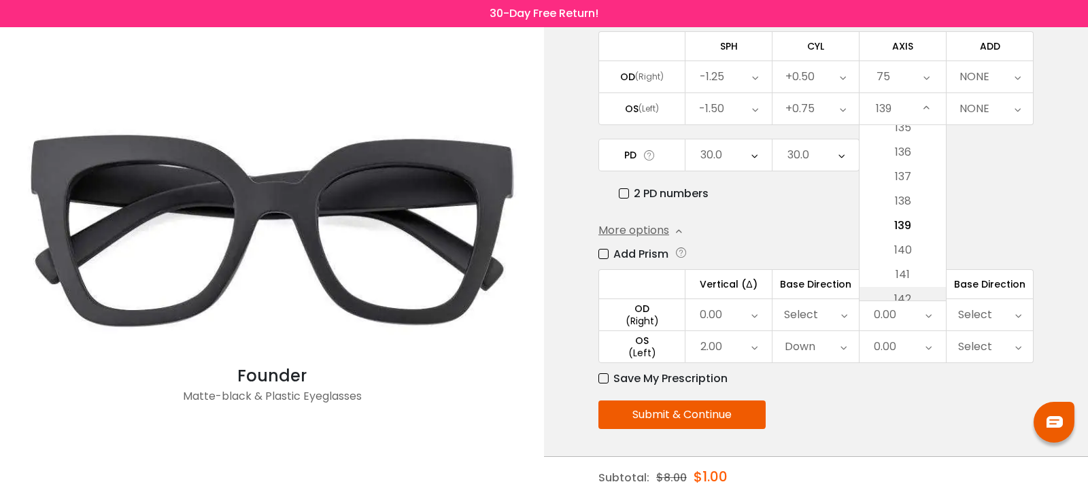
click at [914, 290] on li "142" at bounding box center [902, 299] width 86 height 24
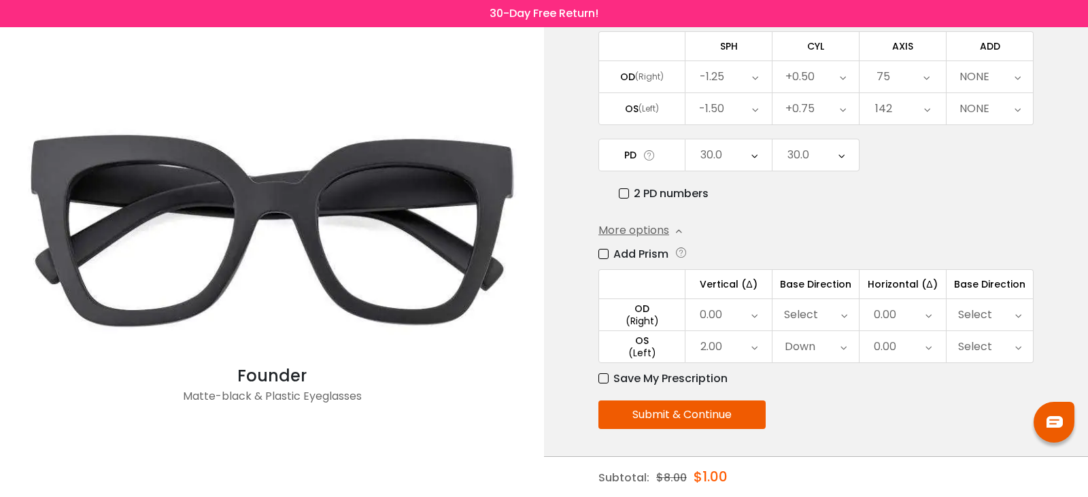
click at [929, 112] on icon at bounding box center [927, 108] width 6 height 31
click at [926, 111] on icon at bounding box center [927, 108] width 6 height 31
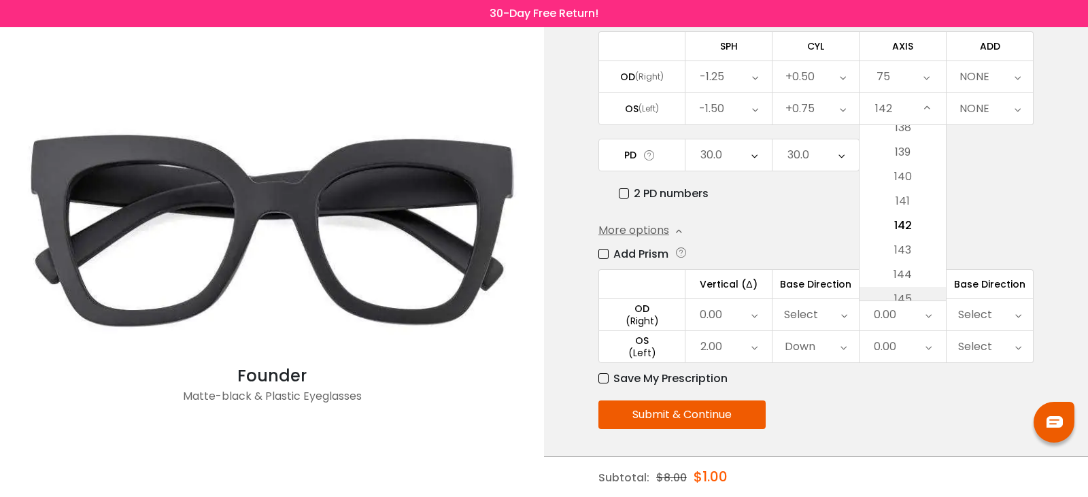
click at [911, 290] on li "145" at bounding box center [902, 299] width 86 height 24
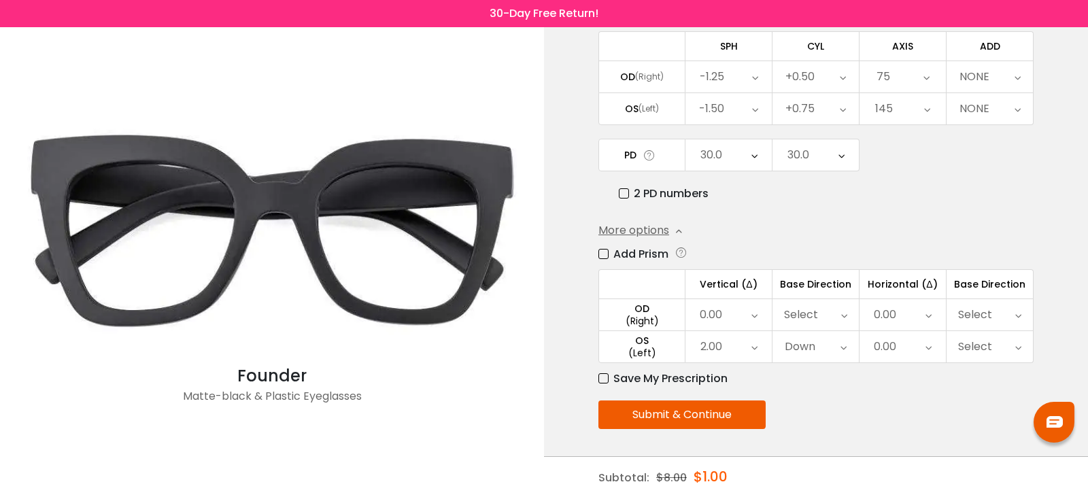
click at [1007, 71] on div "NONE" at bounding box center [989, 76] width 86 height 31
click at [1003, 255] on li "+1.75" at bounding box center [989, 252] width 86 height 24
click at [1013, 86] on icon at bounding box center [1016, 76] width 6 height 31
click at [1009, 245] on li "+2.25" at bounding box center [989, 242] width 86 height 24
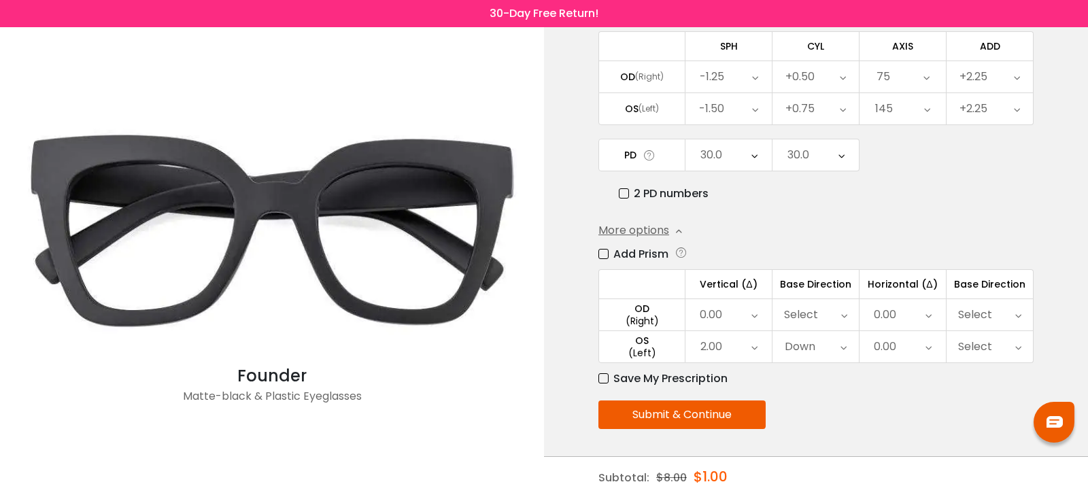
click at [604, 375] on label "Save My Prescription" at bounding box center [662, 378] width 129 height 17
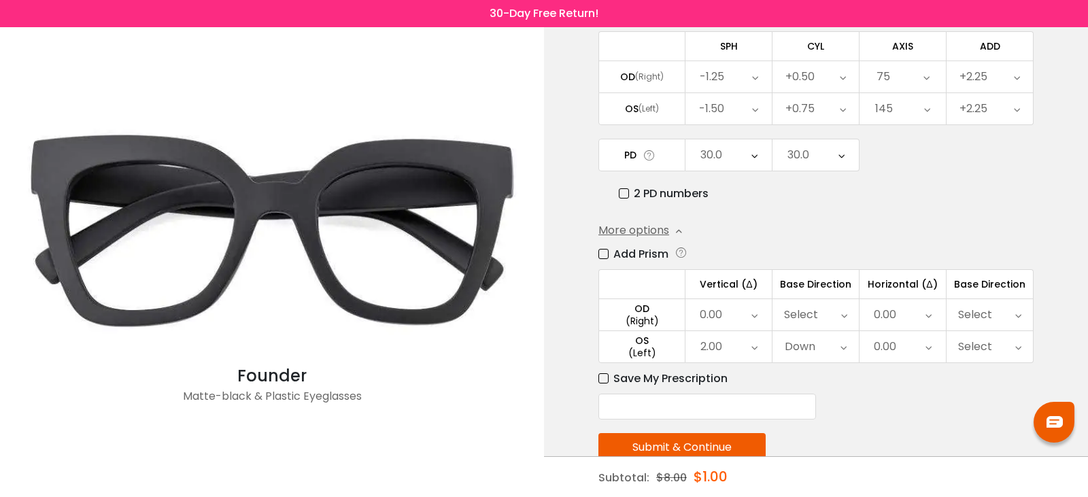
click at [625, 414] on input "text" at bounding box center [707, 407] width 218 height 26
type input "****"
click at [663, 442] on button "Submit & Continue" at bounding box center [681, 447] width 167 height 29
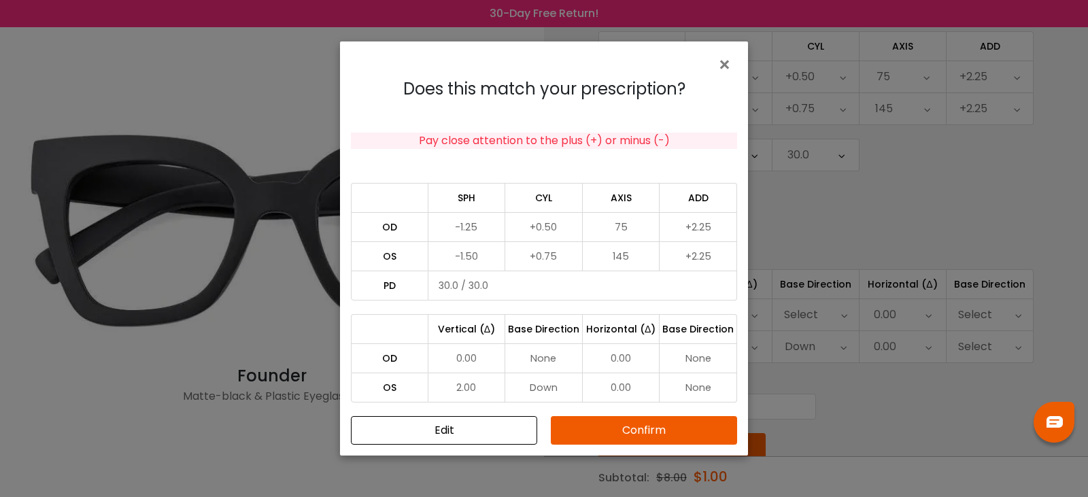
click at [651, 426] on button "Confirm" at bounding box center [644, 430] width 186 height 29
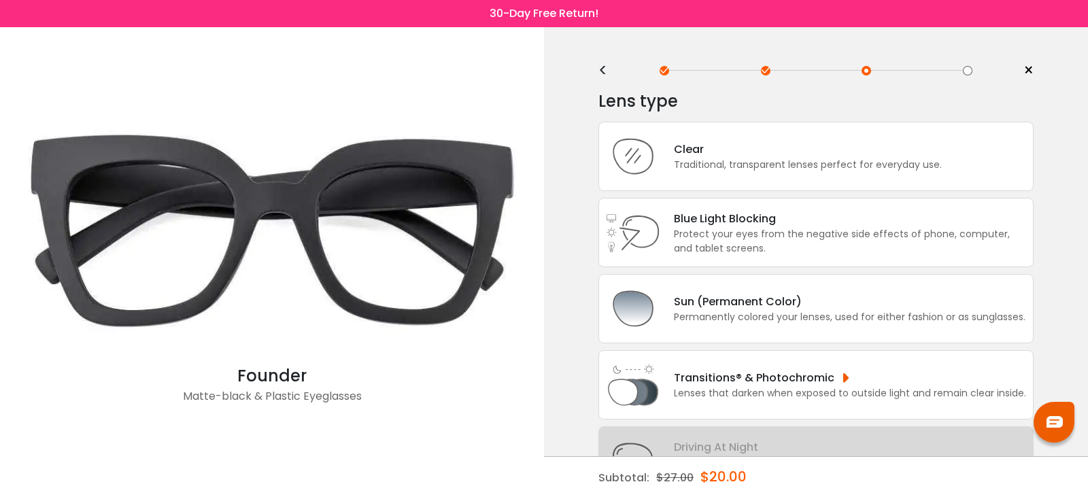
scroll to position [0, 0]
click at [697, 164] on div "Traditional, transparent lenses perfect for everyday use." at bounding box center [808, 165] width 268 height 14
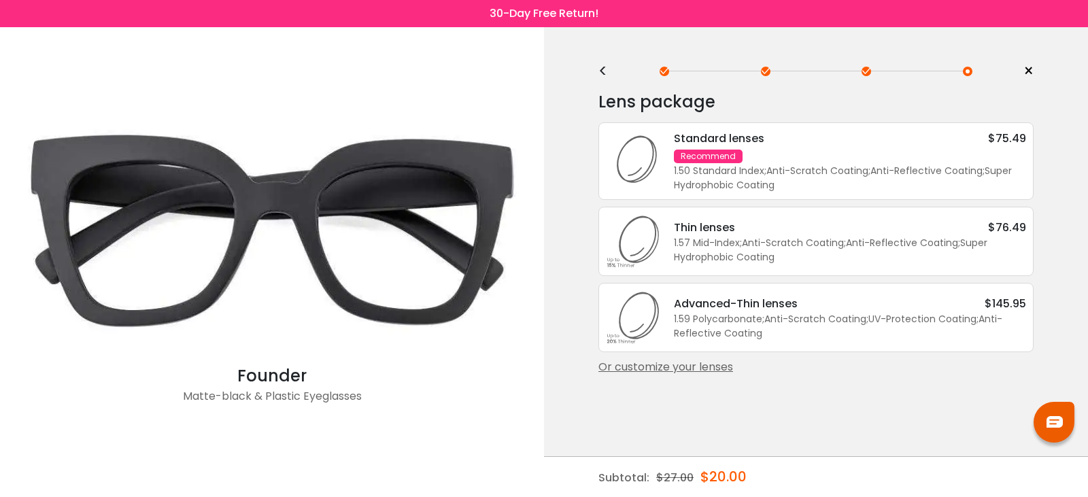
click at [722, 173] on div "1.50 Standard Index ; Anti-Scratch Coating ; Anti-Reflective Coating ; Super Hy…" at bounding box center [850, 178] width 352 height 29
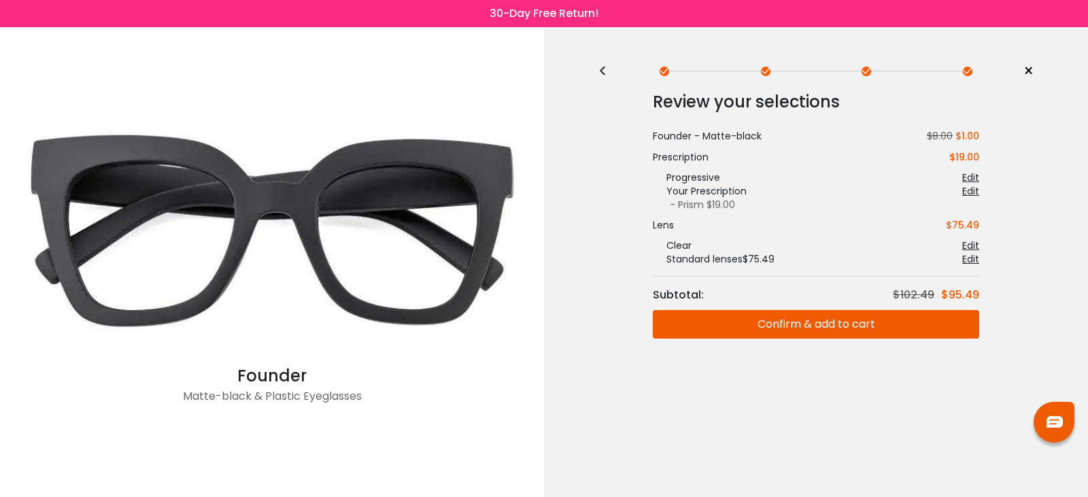
click at [822, 315] on button "Confirm & add to cart" at bounding box center [816, 324] width 326 height 29
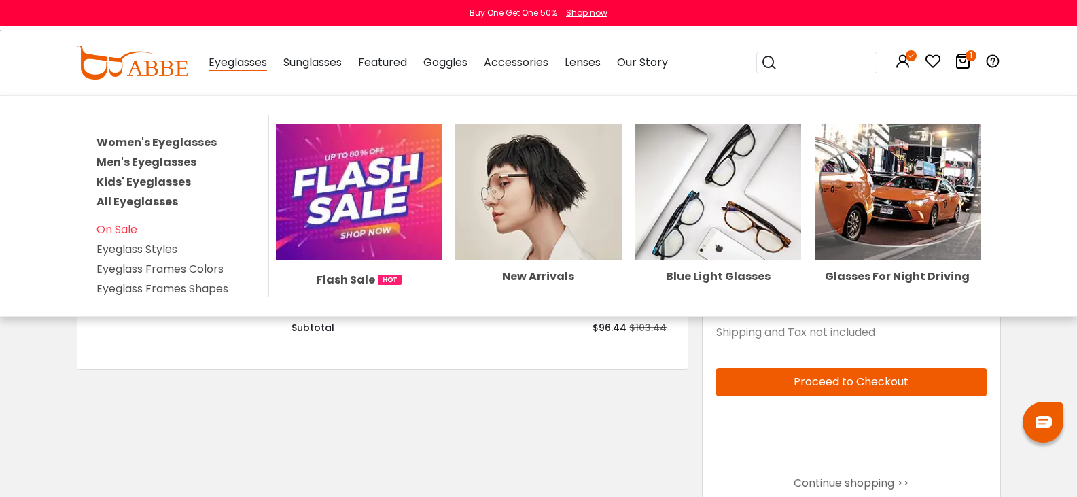
click at [186, 143] on link "Women's Eyeglasses" at bounding box center [157, 143] width 120 height 16
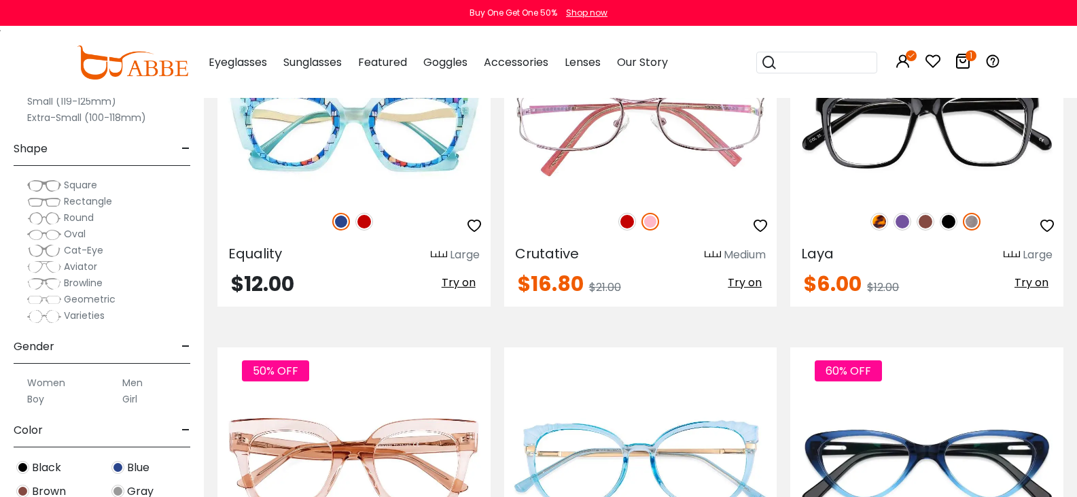
scroll to position [2108, 0]
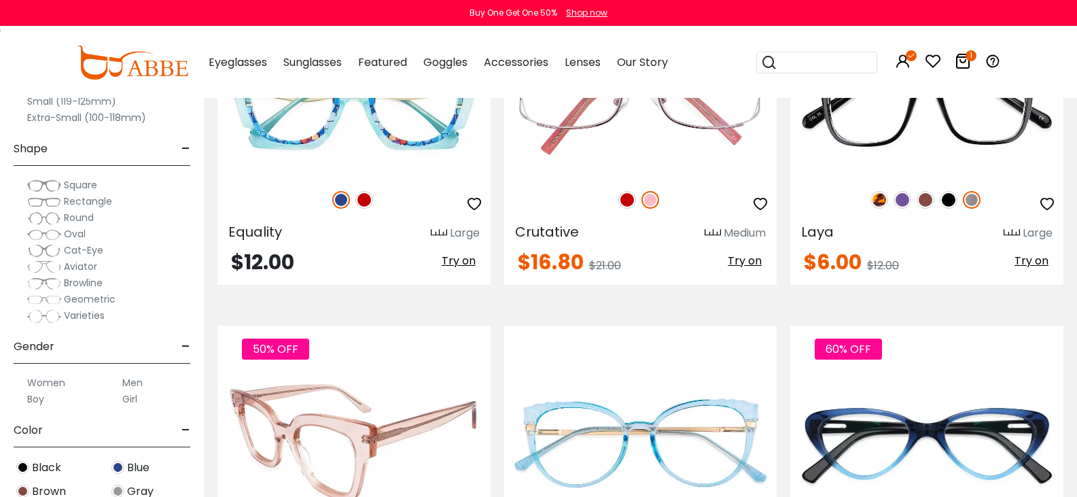
click at [424, 375] on img at bounding box center [354, 443] width 273 height 137
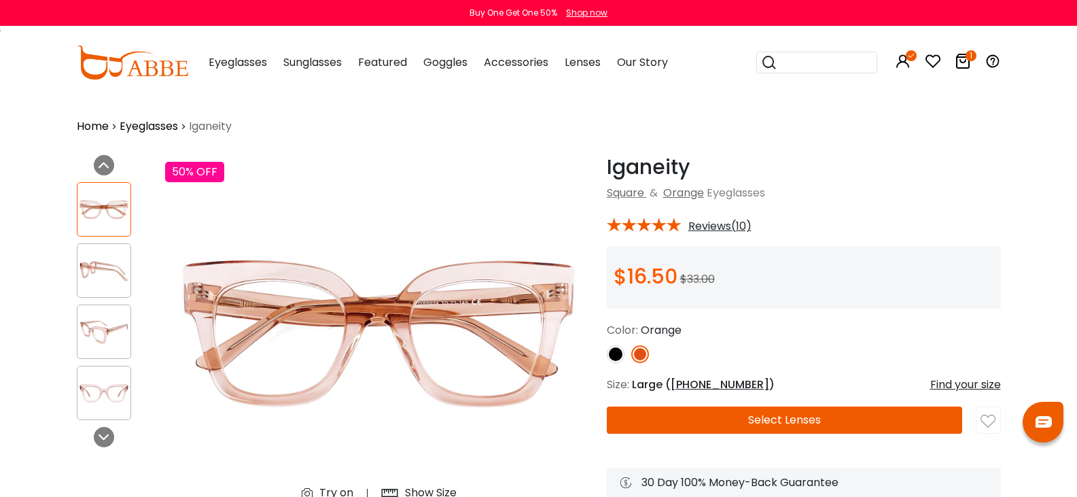
click at [607, 354] on img at bounding box center [616, 354] width 18 height 18
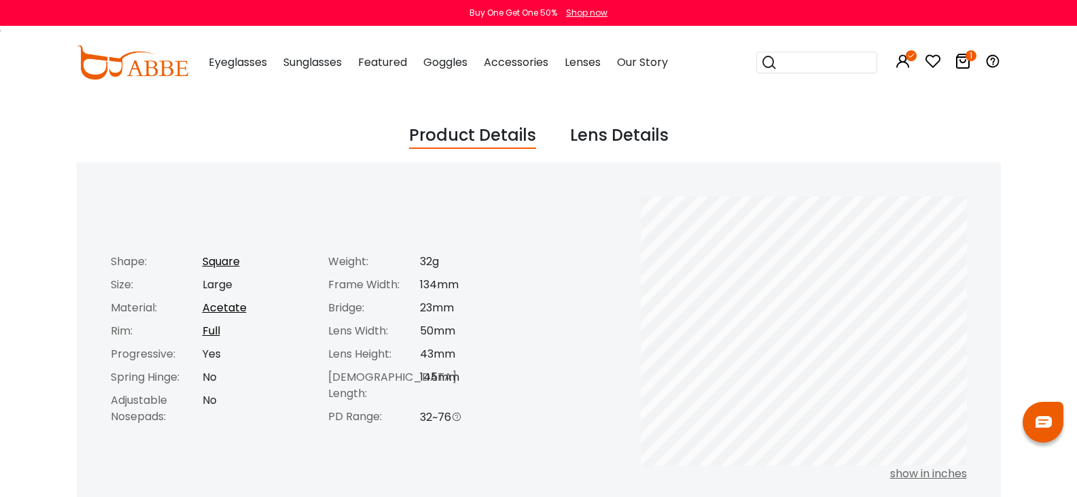
scroll to position [465, 0]
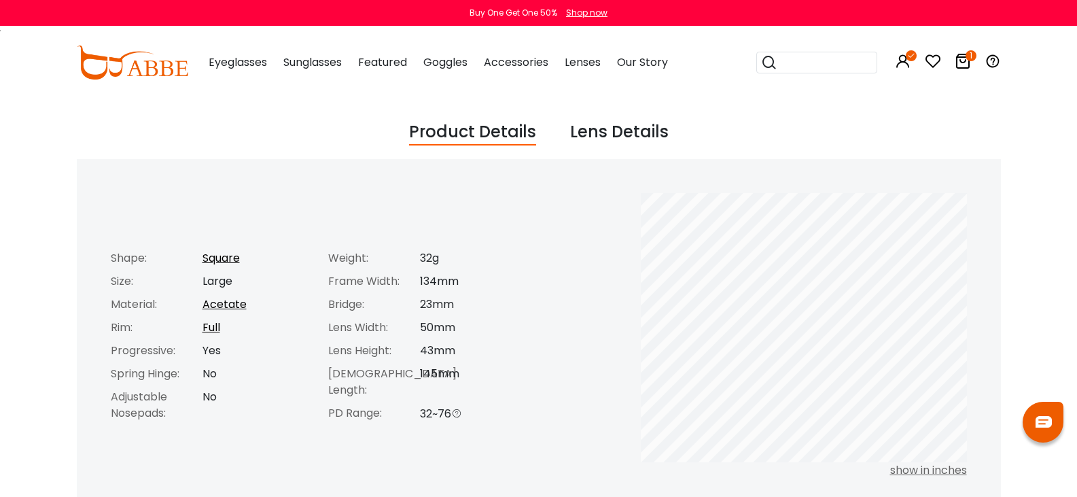
drag, startPoint x: 1077, startPoint y: 191, endPoint x: 1082, endPoint y: 220, distance: 29.1
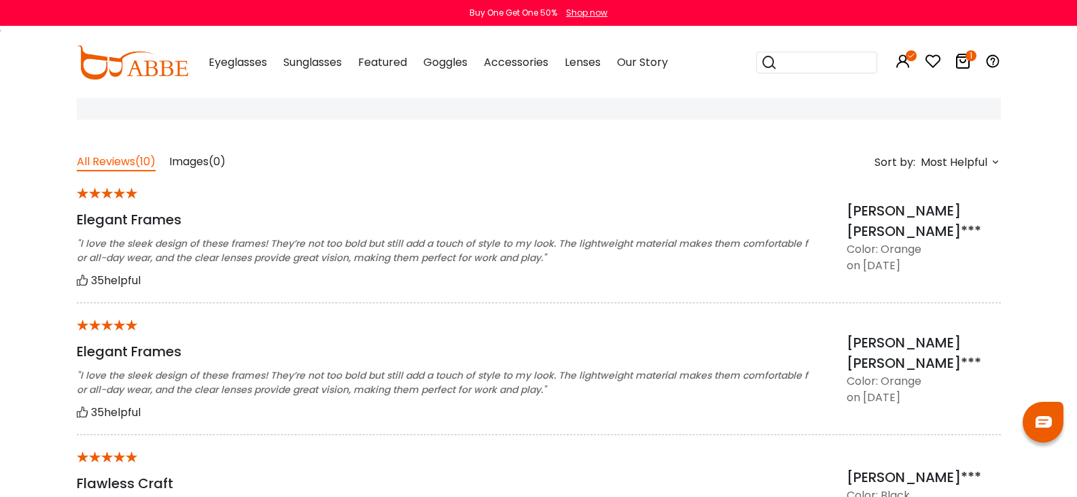
scroll to position [1009, 0]
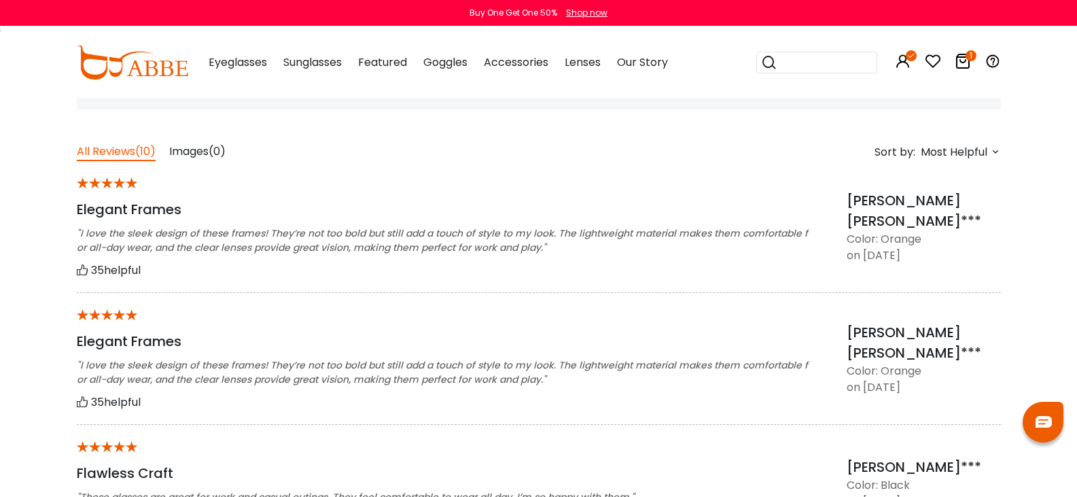
drag, startPoint x: 1008, startPoint y: 308, endPoint x: 1013, endPoint y: 329, distance: 21.6
click at [1001, 329] on div "* Elegant Frames "I love the sleek design of these frames! They’re not too bold…" at bounding box center [539, 359] width 924 height 132
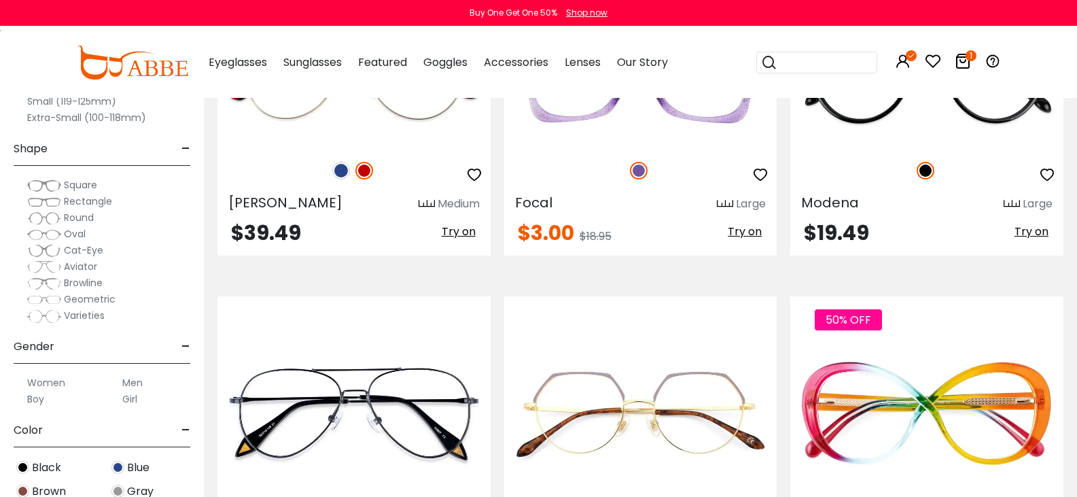
scroll to position [2817, 0]
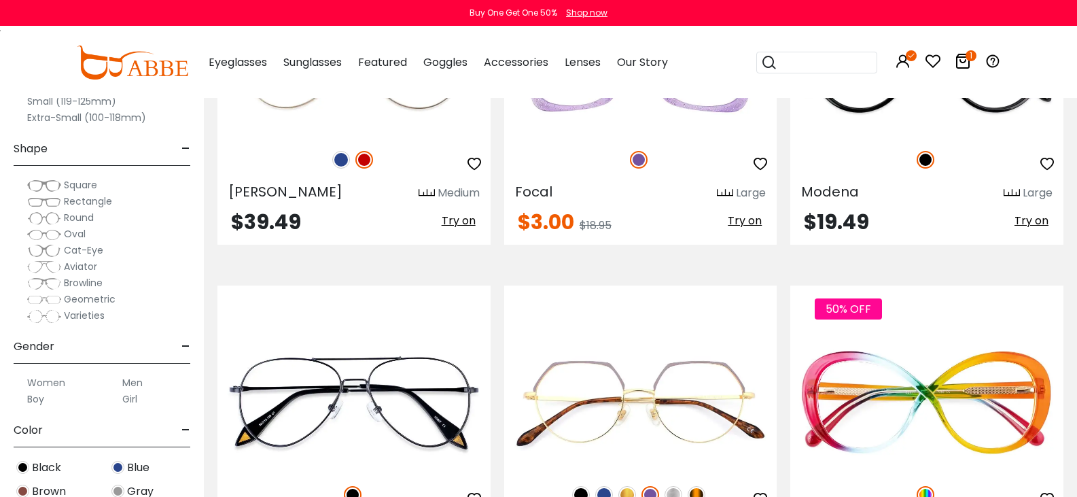
click at [65, 383] on label "Women" at bounding box center [46, 383] width 38 height 16
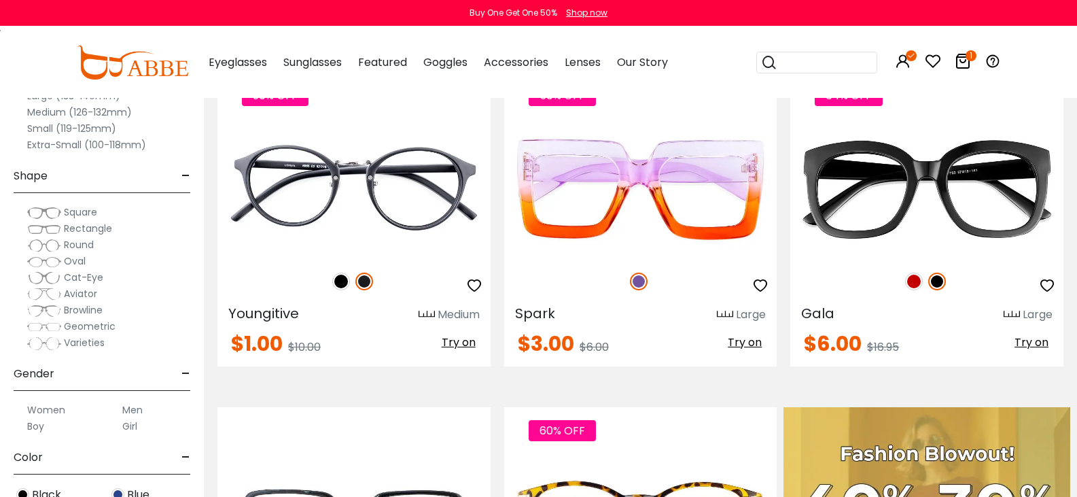
scroll to position [254, 0]
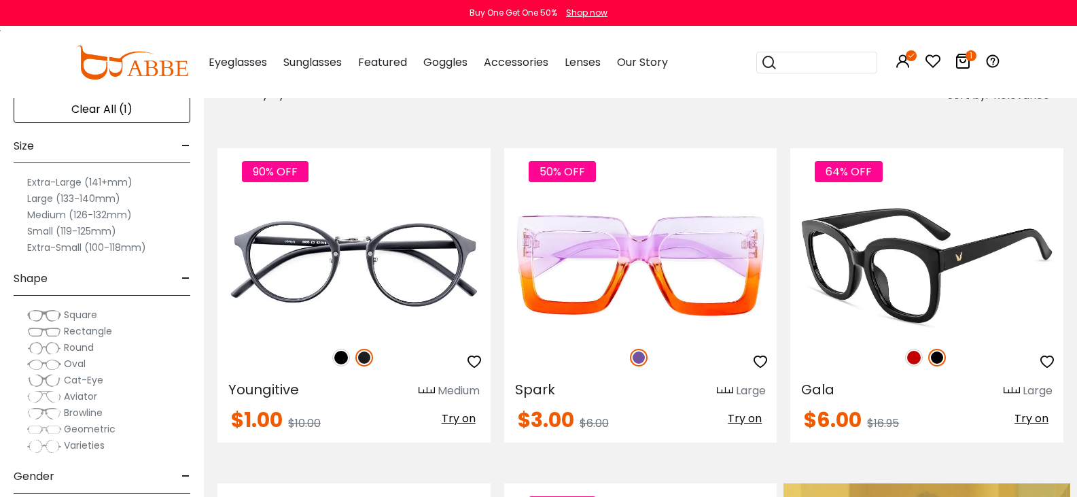
click at [905, 349] on img at bounding box center [914, 358] width 18 height 18
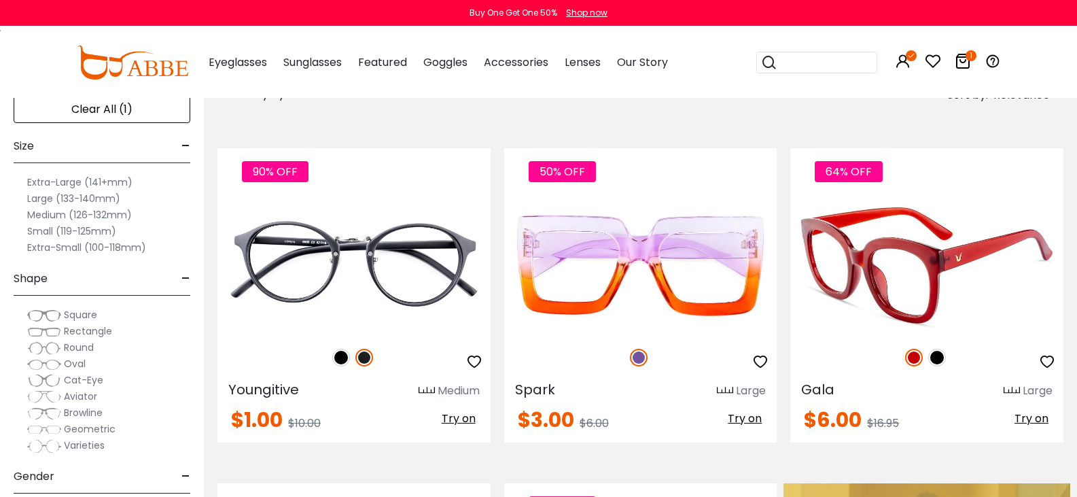
click at [928, 349] on img at bounding box center [937, 358] width 18 height 18
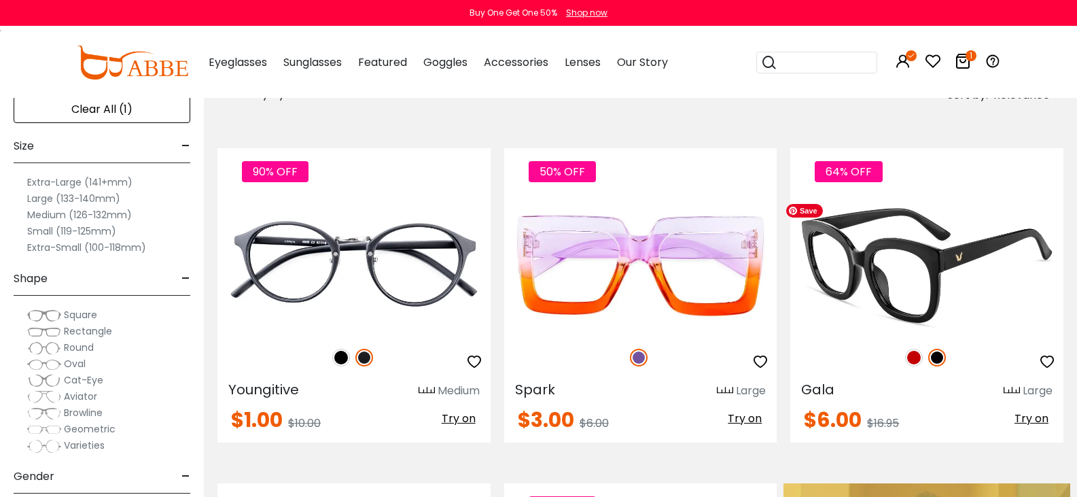
click at [889, 250] on img at bounding box center [926, 265] width 273 height 137
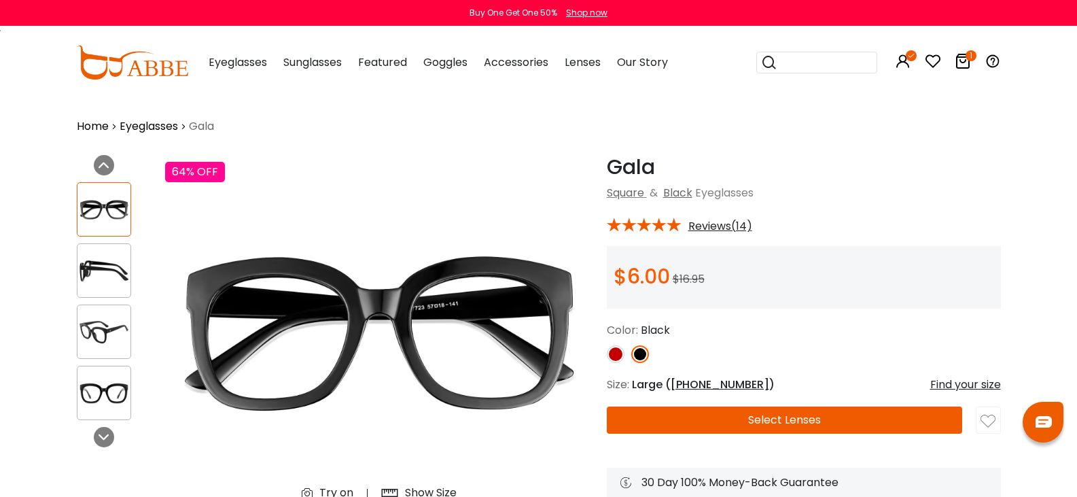
click at [81, 266] on img at bounding box center [103, 271] width 53 height 27
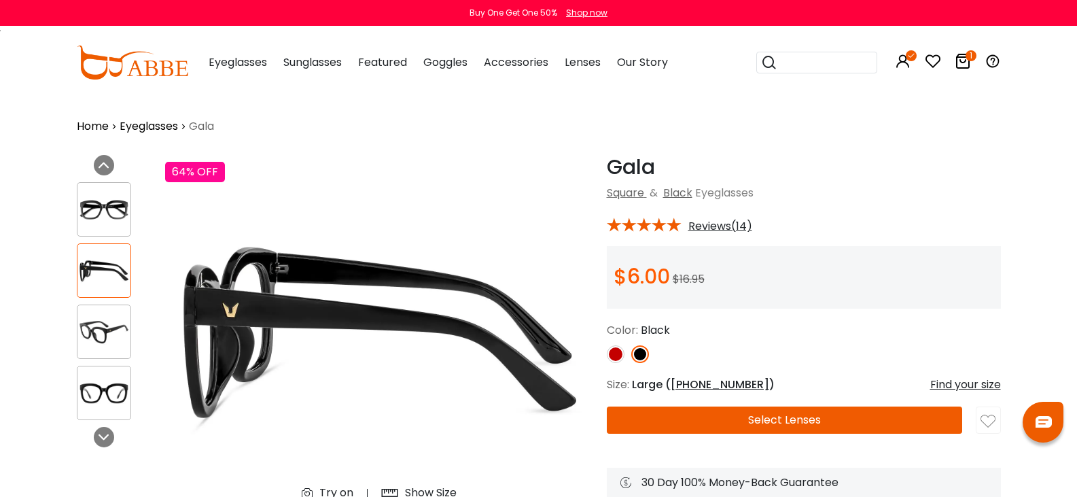
click at [77, 315] on div at bounding box center [104, 332] width 54 height 54
click at [63, 214] on span "Save" at bounding box center [62, 210] width 37 height 14
click at [77, 219] on img at bounding box center [103, 209] width 53 height 27
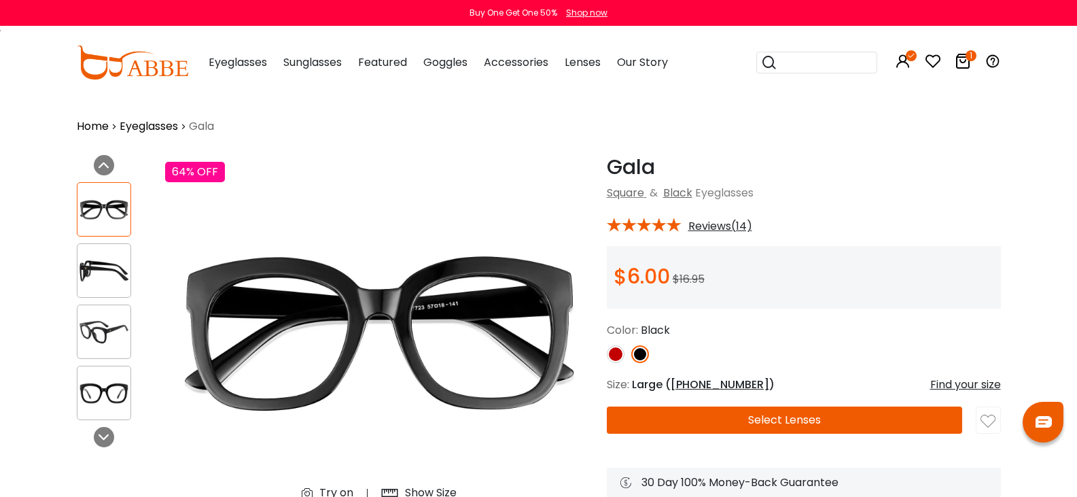
click at [607, 356] on img at bounding box center [616, 354] width 18 height 18
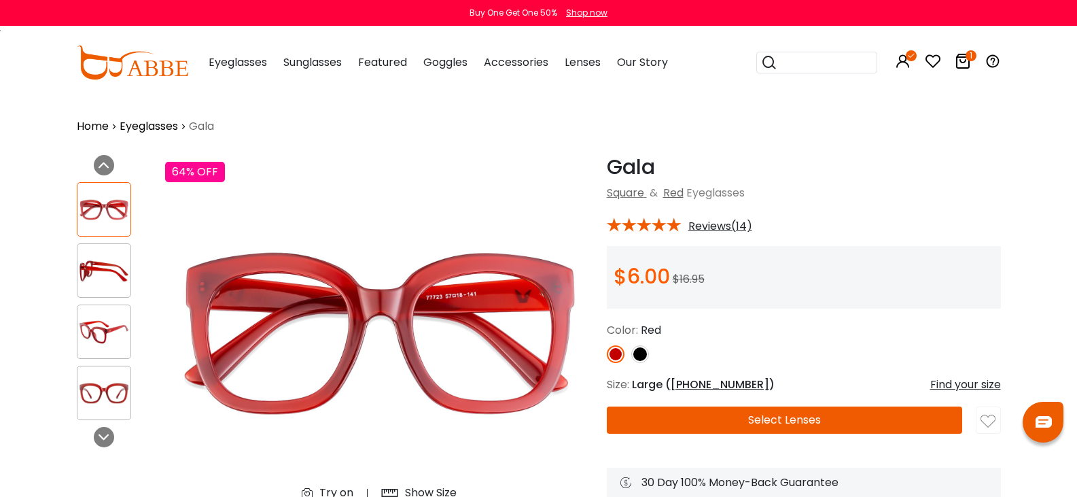
click at [631, 355] on img at bounding box center [640, 354] width 18 height 18
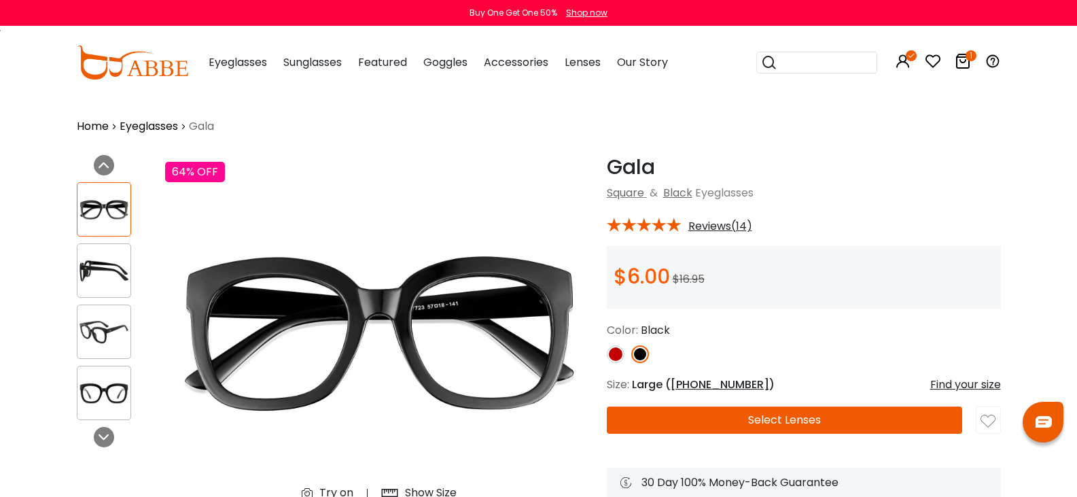
click at [319, 485] on div "Try on" at bounding box center [336, 493] width 34 height 16
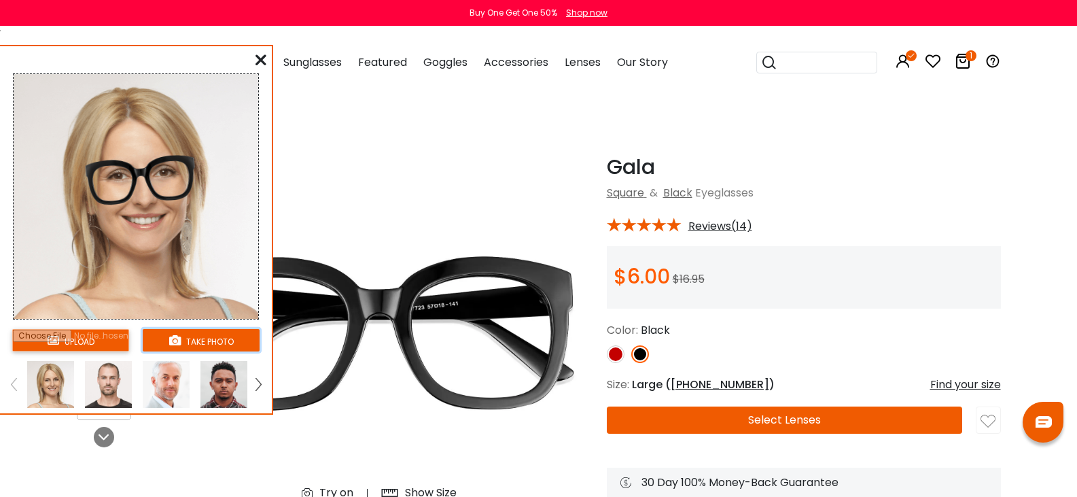
click at [186, 341] on button "take photo" at bounding box center [201, 340] width 117 height 22
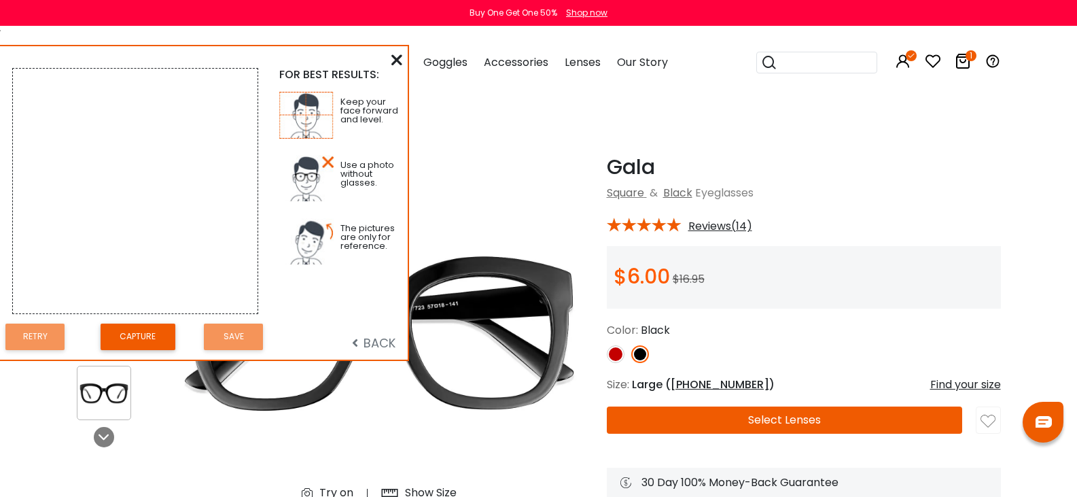
click at [186, 341] on div at bounding box center [193, 336] width 22 height 35
click at [163, 343] on button "Capture" at bounding box center [138, 337] width 75 height 27
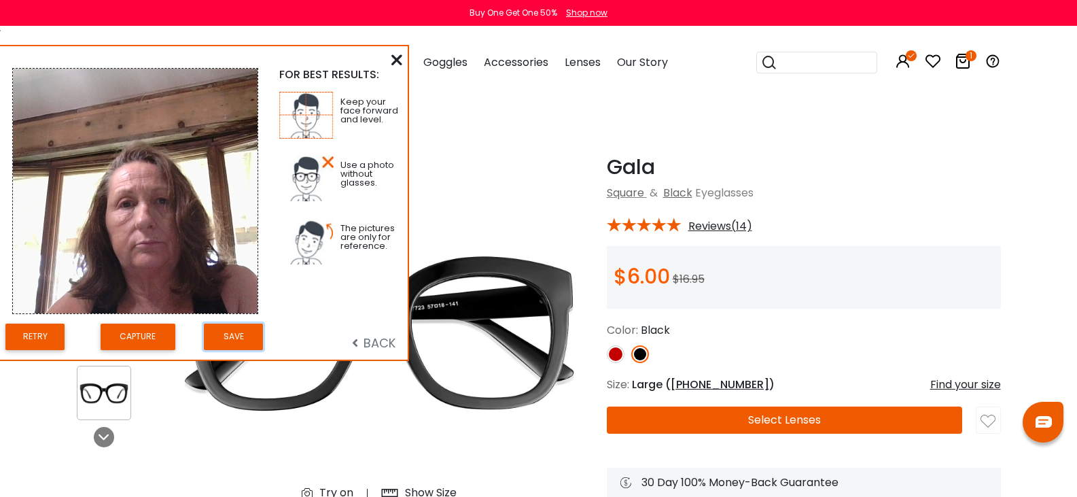
click at [245, 343] on button "Save" at bounding box center [233, 337] width 59 height 27
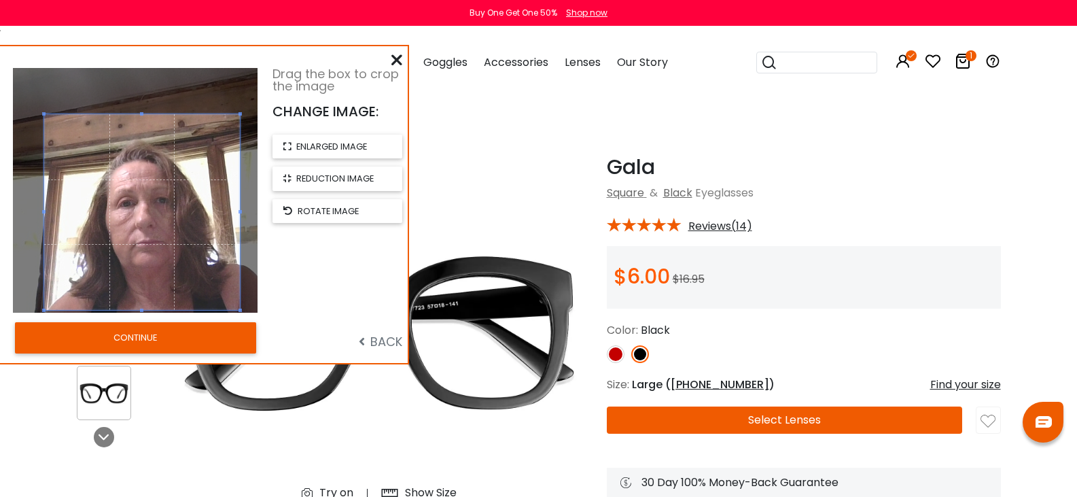
drag, startPoint x: 142, startPoint y: 203, endPoint x: 149, endPoint y: 224, distance: 22.8
click at [149, 224] on span at bounding box center [142, 212] width 196 height 196
click at [205, 336] on button "CONTINUE" at bounding box center [135, 337] width 241 height 31
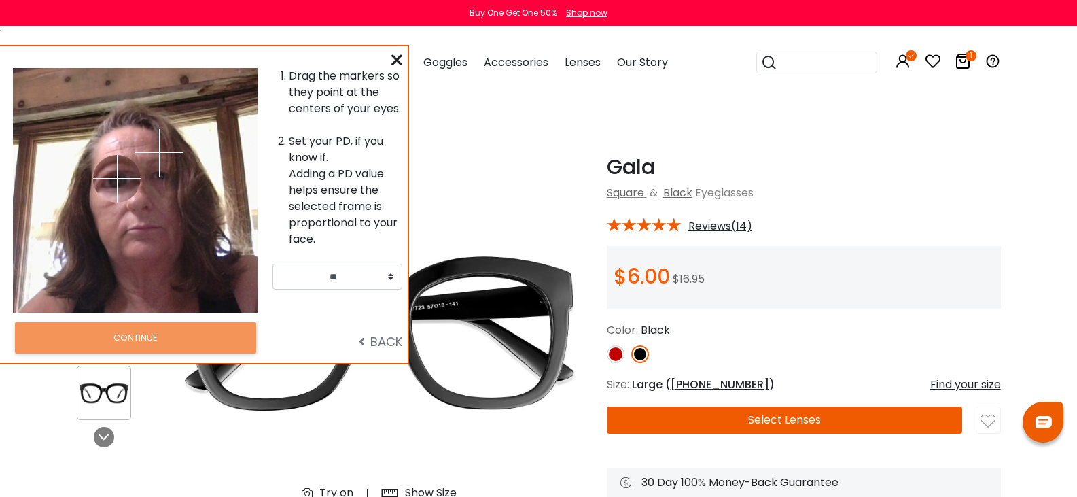
drag, startPoint x: 91, startPoint y: 150, endPoint x: 118, endPoint y: 178, distance: 38.5
click at [118, 178] on img at bounding box center [117, 179] width 48 height 48
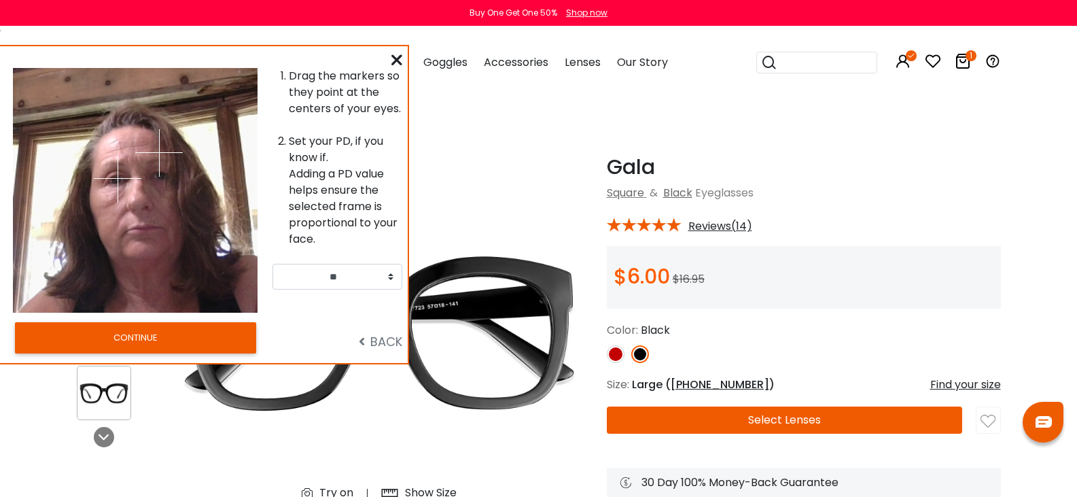
click at [118, 175] on img at bounding box center [118, 179] width 48 height 48
click at [115, 177] on img at bounding box center [118, 176] width 48 height 48
click at [116, 179] on img at bounding box center [116, 180] width 48 height 48
drag, startPoint x: 160, startPoint y: 151, endPoint x: 160, endPoint y: 174, distance: 23.1
click at [160, 174] on img at bounding box center [161, 175] width 48 height 48
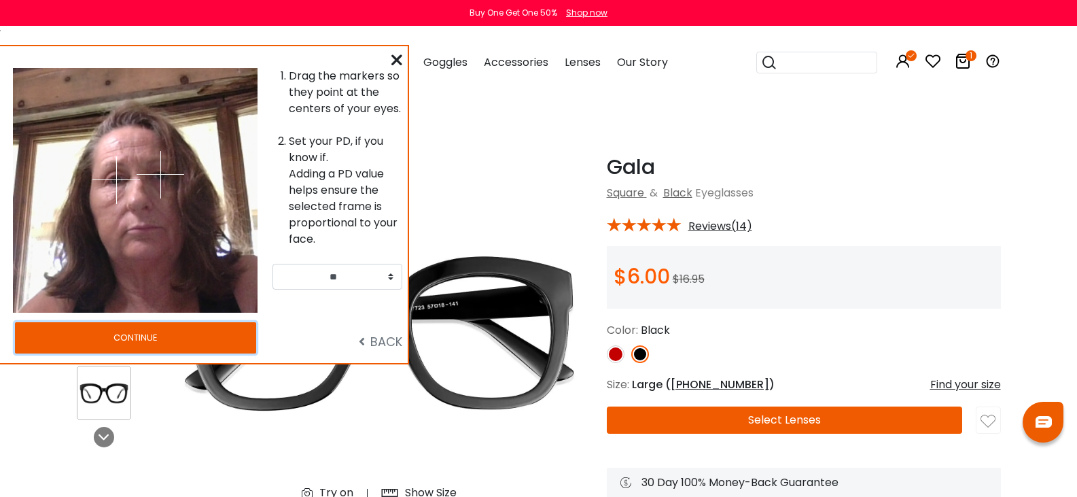
click at [192, 330] on button "CONTINUE" at bounding box center [135, 337] width 241 height 31
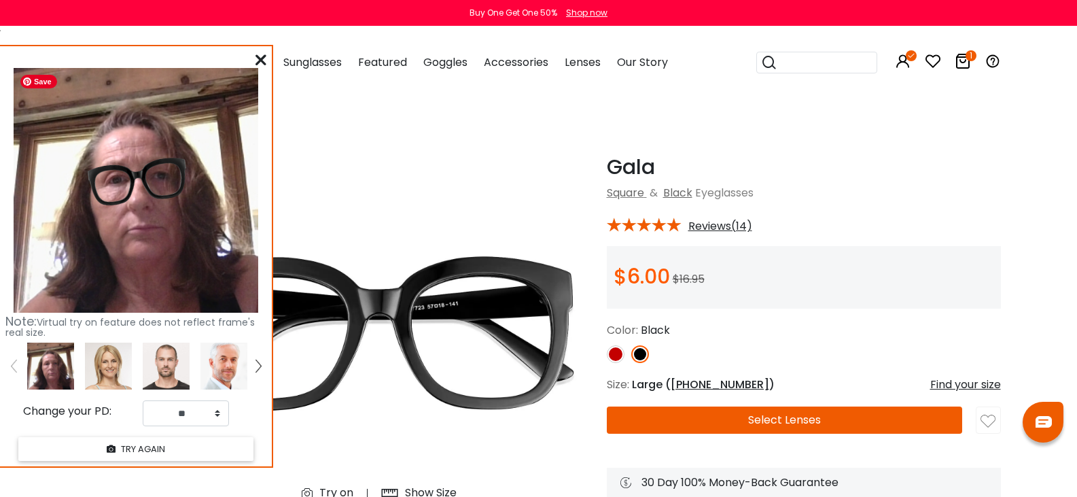
click at [194, 188] on img at bounding box center [136, 190] width 245 height 245
click at [58, 222] on img at bounding box center [135, 189] width 245 height 245
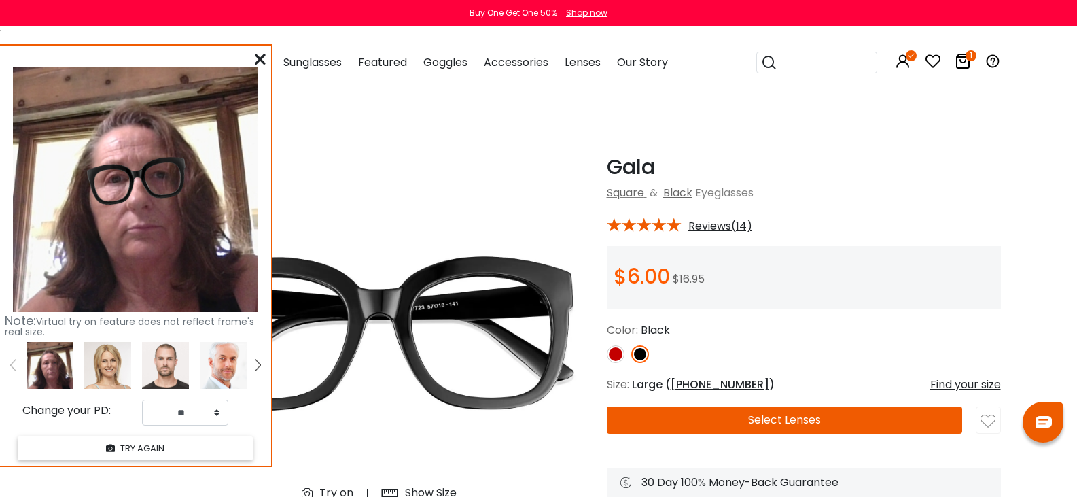
click at [260, 56] on icon at bounding box center [260, 59] width 11 height 11
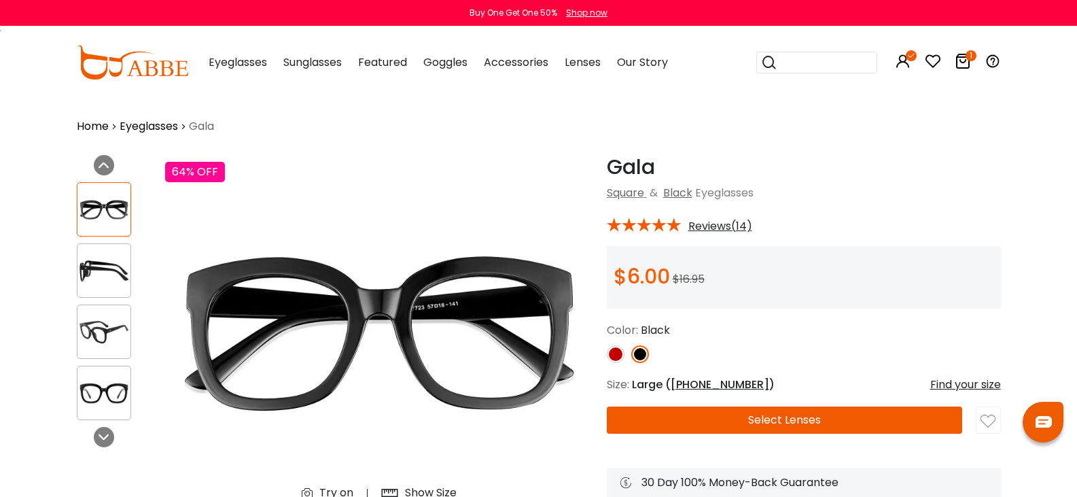
click at [827, 415] on button "Select Lenses" at bounding box center [785, 419] width 356 height 27
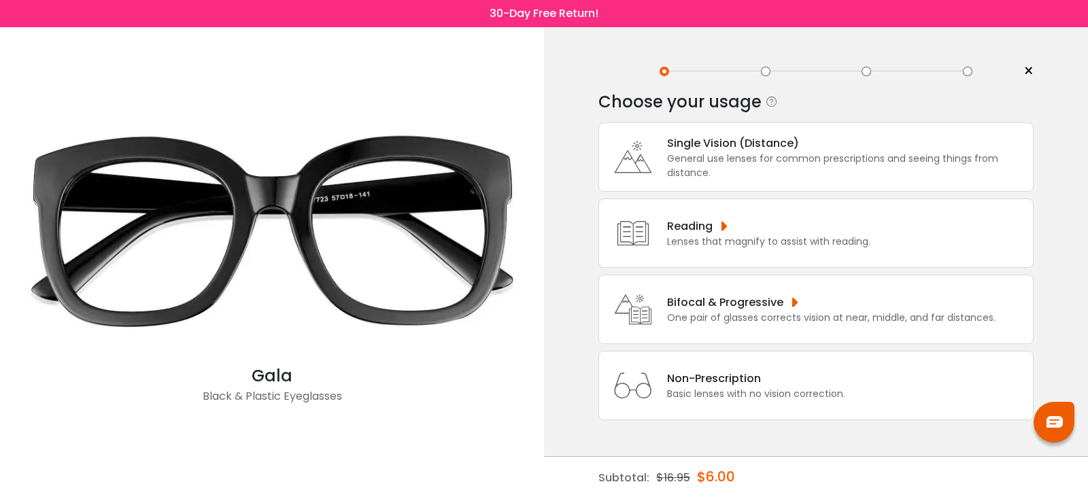
click at [705, 301] on div "Bifocal & Progressive" at bounding box center [831, 302] width 328 height 17
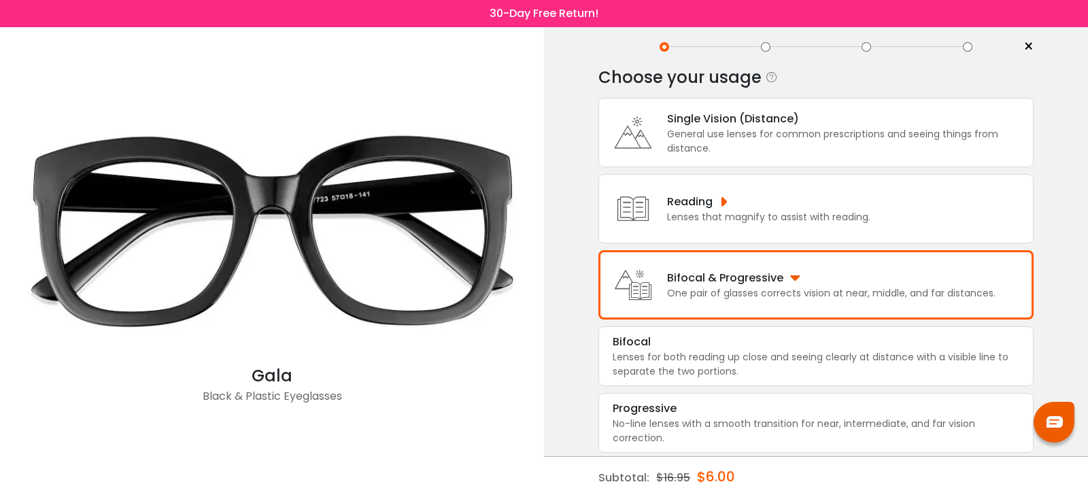
scroll to position [28, 0]
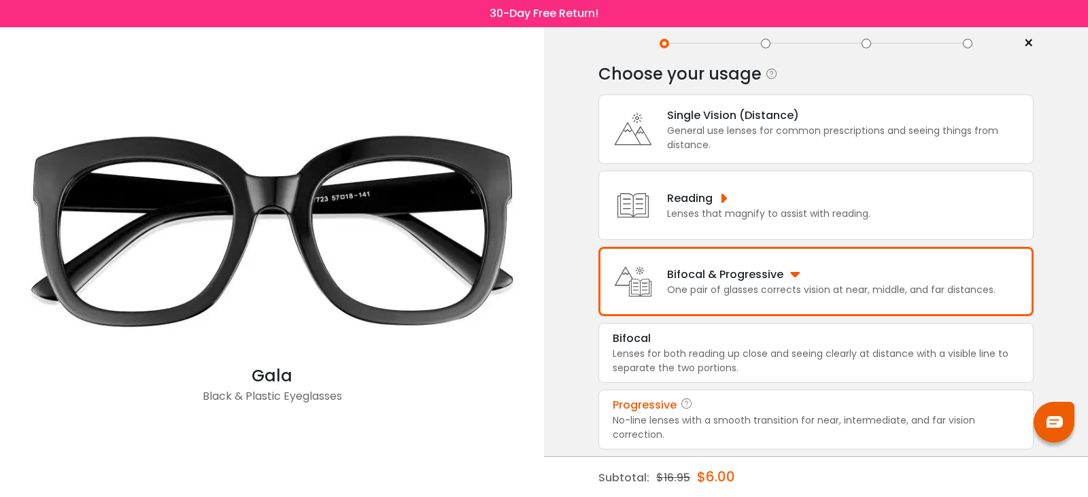
click at [633, 409] on div "Progressive" at bounding box center [644, 405] width 64 height 16
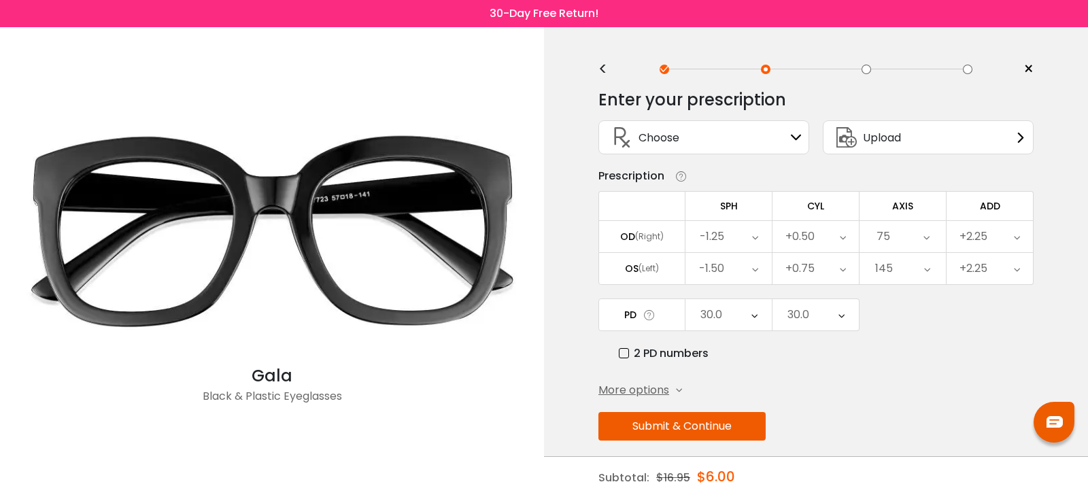
scroll to position [0, 0]
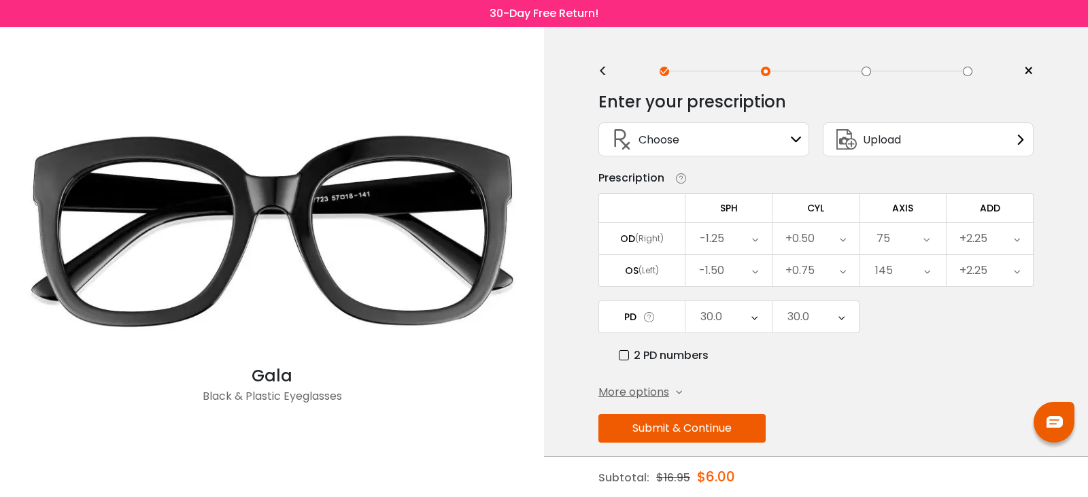
click at [696, 424] on button "Submit & Continue" at bounding box center [681, 428] width 167 height 29
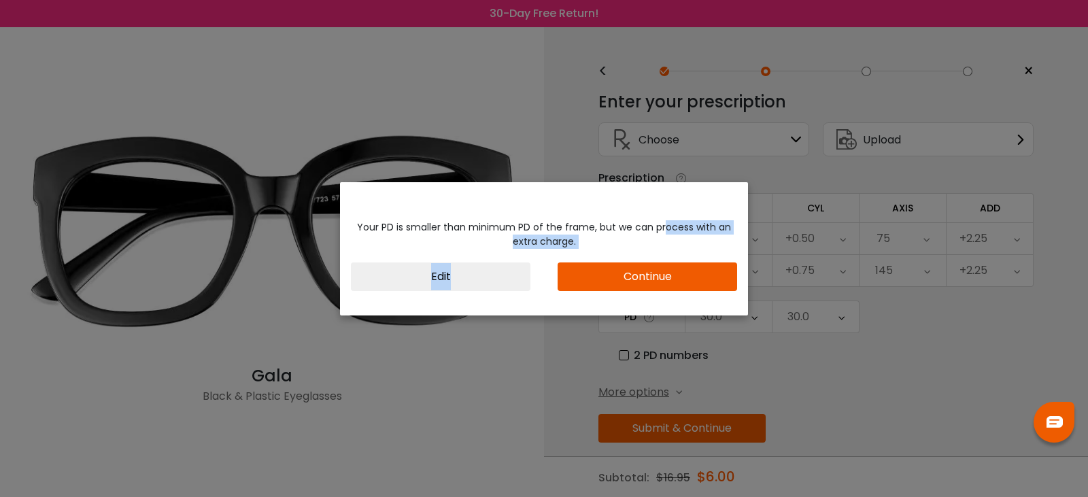
drag, startPoint x: 661, startPoint y: 207, endPoint x: 595, endPoint y: 253, distance: 80.5
click at [595, 253] on div "Your PD is smaller than minimum PD of the frame, but we can process with an ext…" at bounding box center [544, 248] width 408 height 133
click at [551, 303] on div "Your PD is smaller than minimum PD of the frame, but we can process with an ext…" at bounding box center [544, 248] width 408 height 133
click at [440, 276] on button "Edit" at bounding box center [440, 276] width 179 height 29
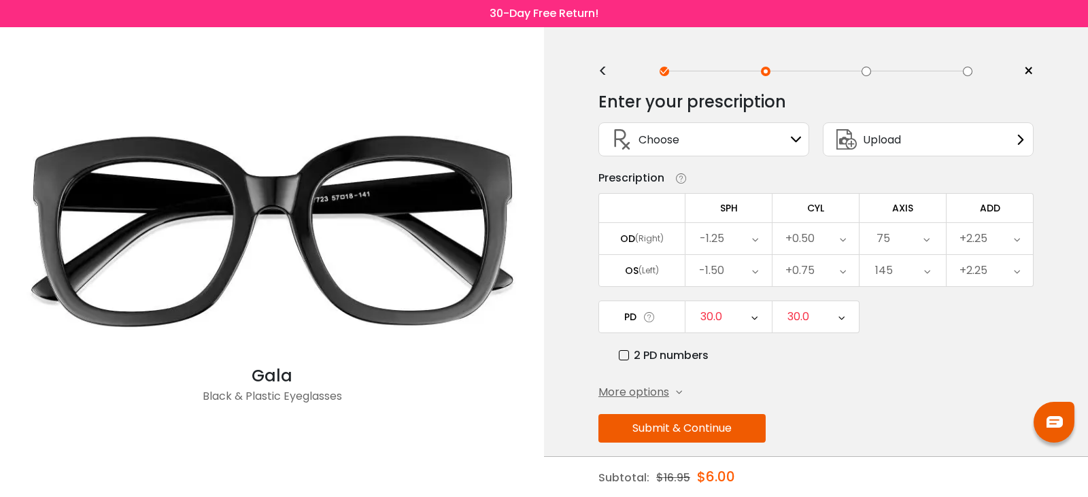
click at [719, 417] on button "Submit & Continue" at bounding box center [681, 428] width 167 height 29
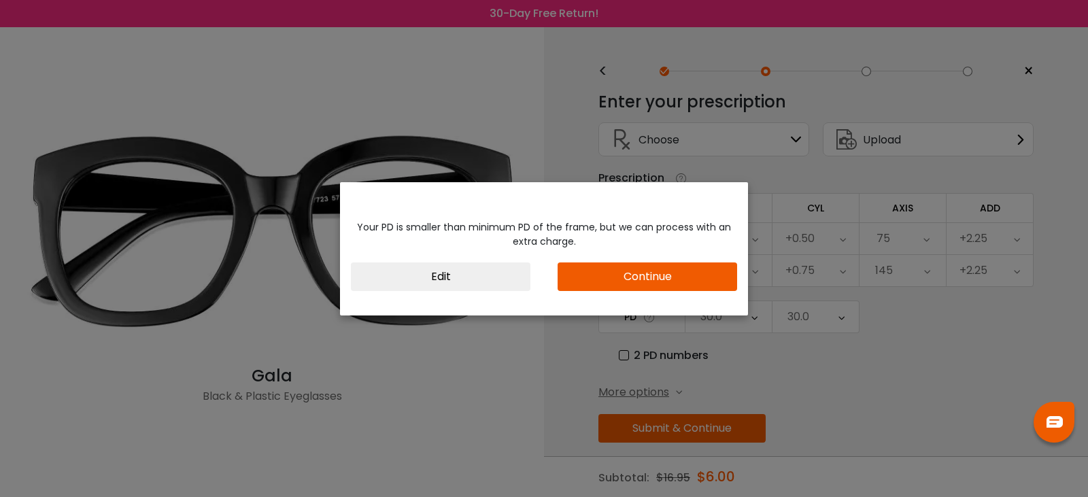
click at [625, 277] on button "Continue" at bounding box center [646, 276] width 179 height 29
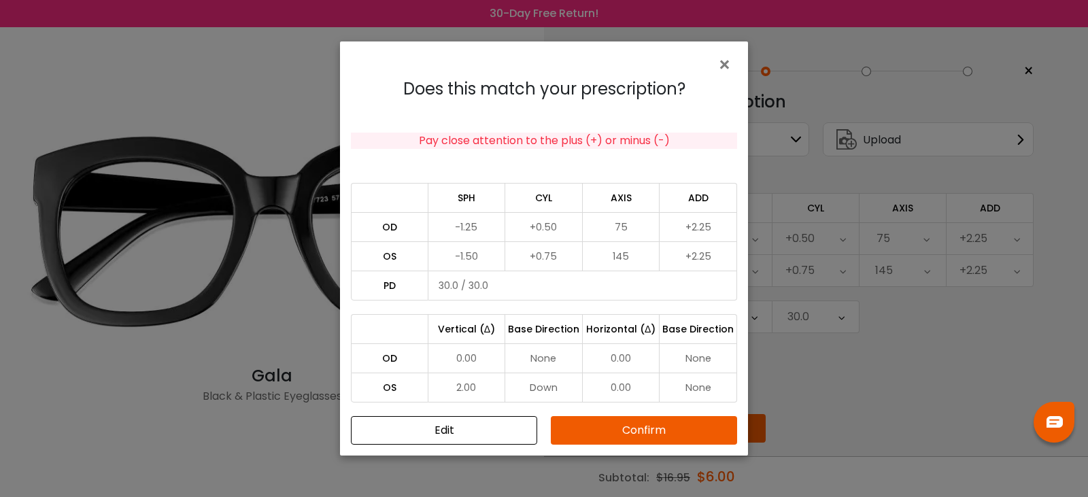
click at [580, 425] on button "Confirm" at bounding box center [644, 430] width 186 height 29
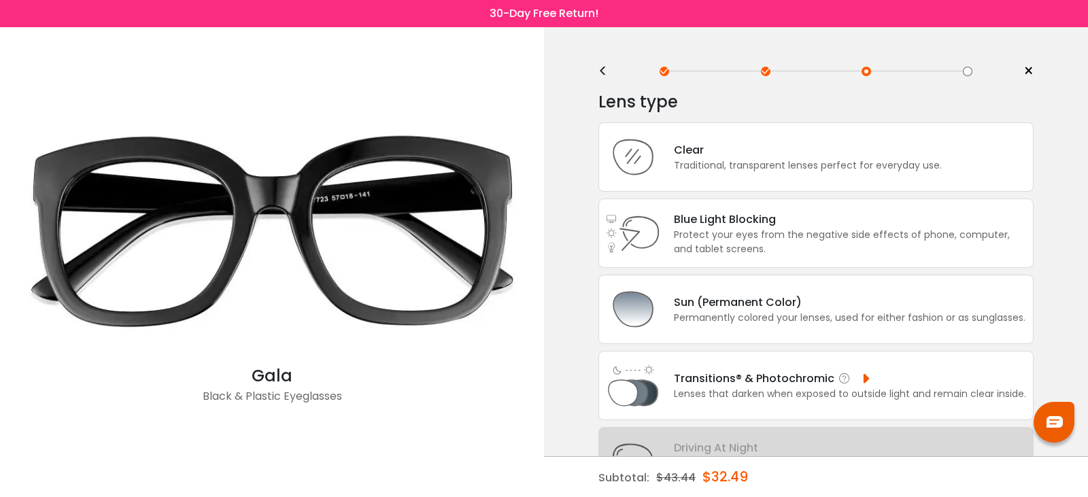
click at [696, 398] on div "Lenses that darken when exposed to outside light and remain clear inside." at bounding box center [850, 394] width 352 height 14
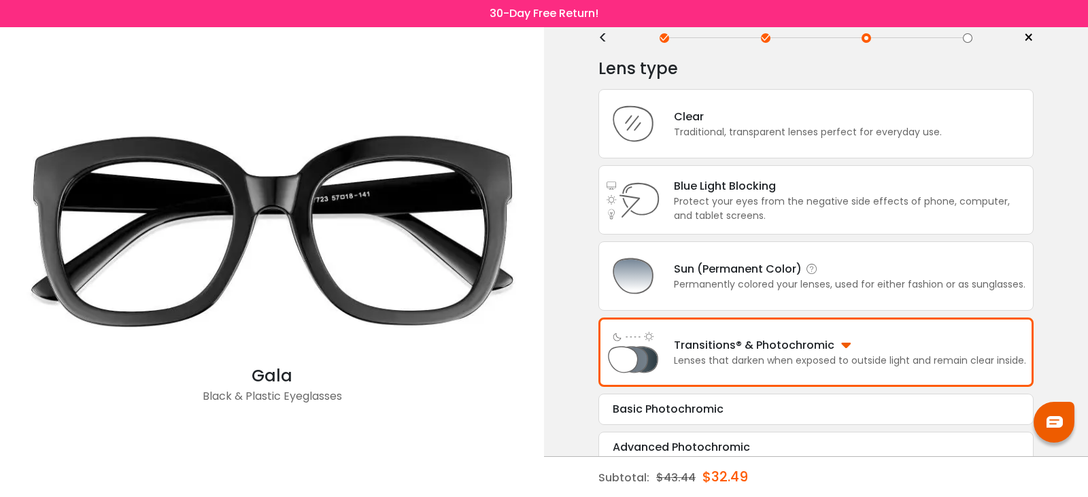
scroll to position [31, 0]
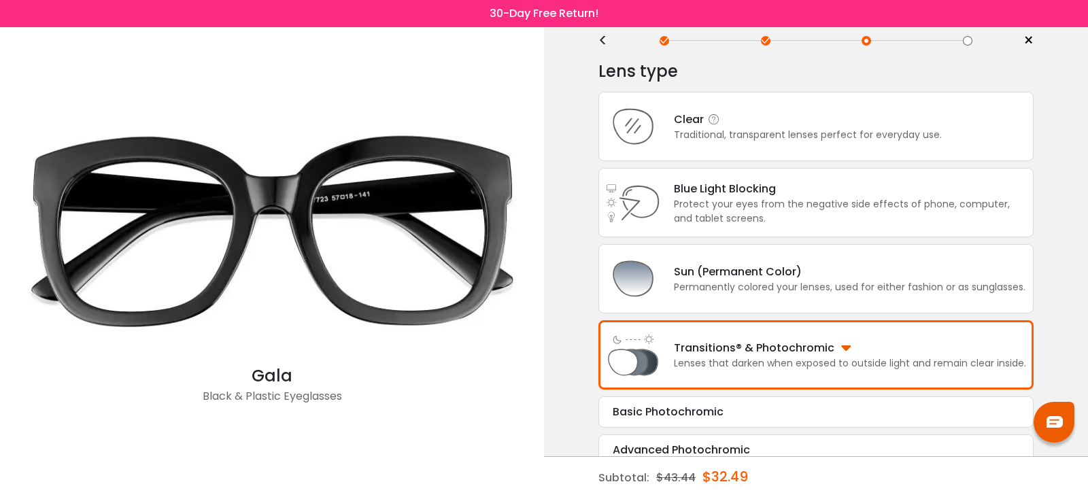
click at [783, 131] on div "Traditional, transparent lenses perfect for everyday use." at bounding box center [808, 135] width 268 height 14
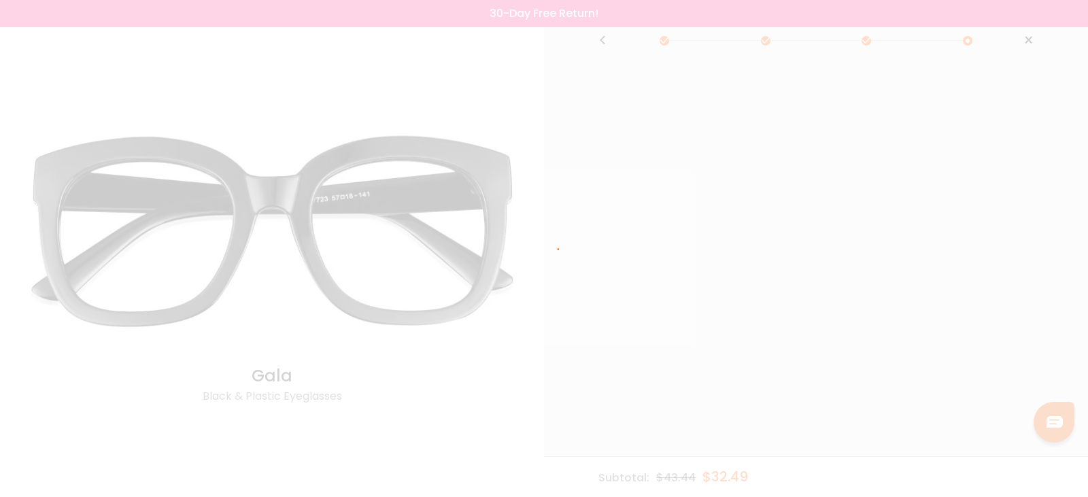
scroll to position [0, 0]
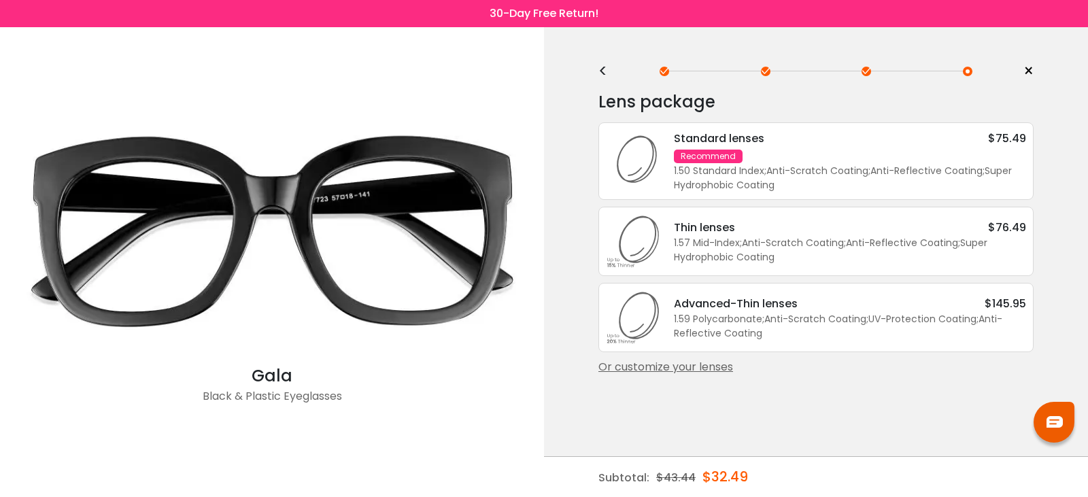
click at [793, 172] on div "1.50 Standard Index ; Anti-Scratch Coating ; Anti-Reflective Coating ; Super Hy…" at bounding box center [850, 178] width 352 height 29
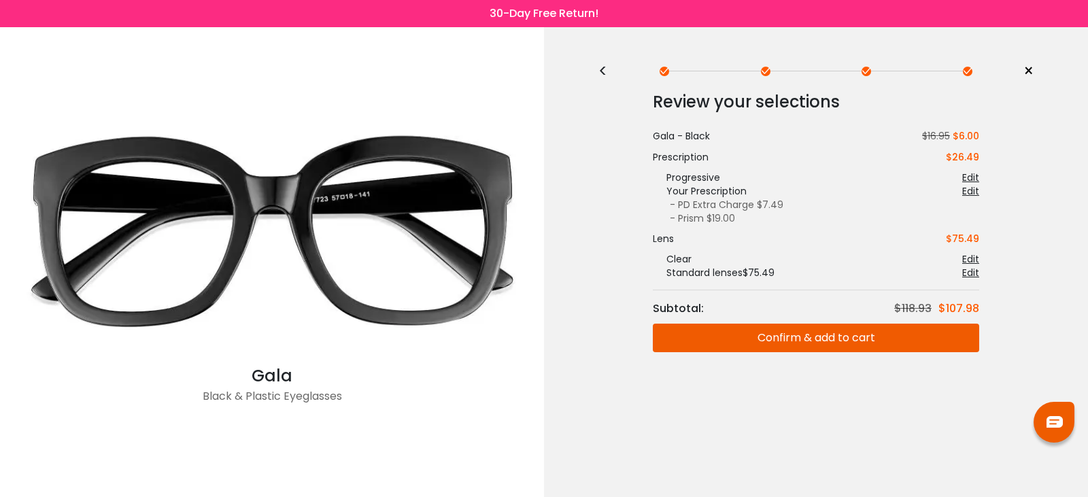
click at [818, 328] on button "Confirm & add to cart" at bounding box center [816, 338] width 326 height 29
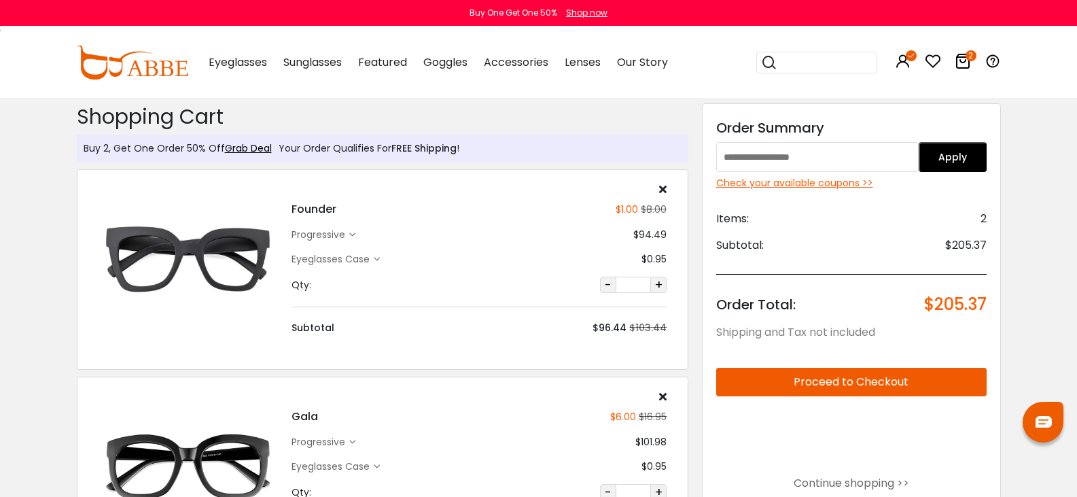
click at [616, 283] on button "-" at bounding box center [608, 285] width 16 height 16
click at [667, 190] on icon at bounding box center [662, 189] width 7 height 11
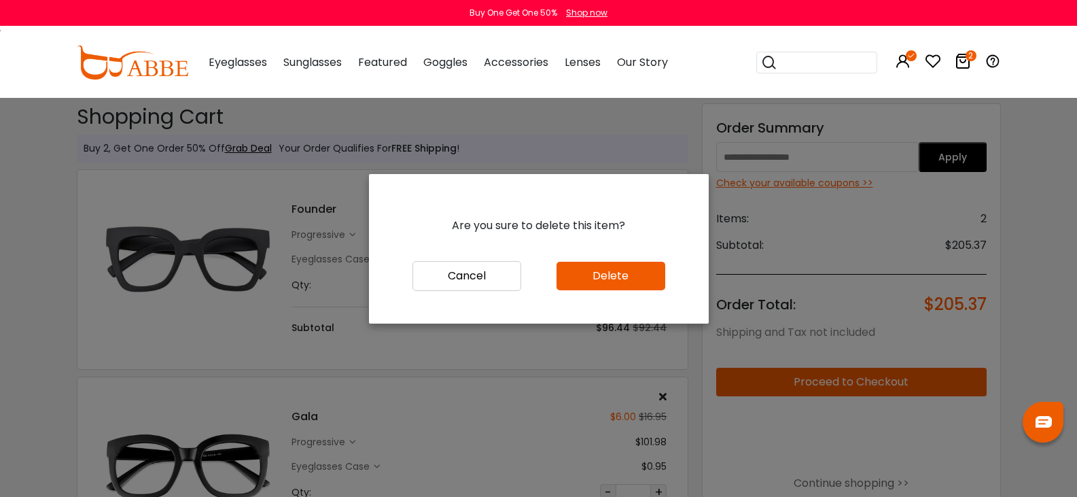
click at [601, 262] on button "Delete" at bounding box center [611, 276] width 109 height 29
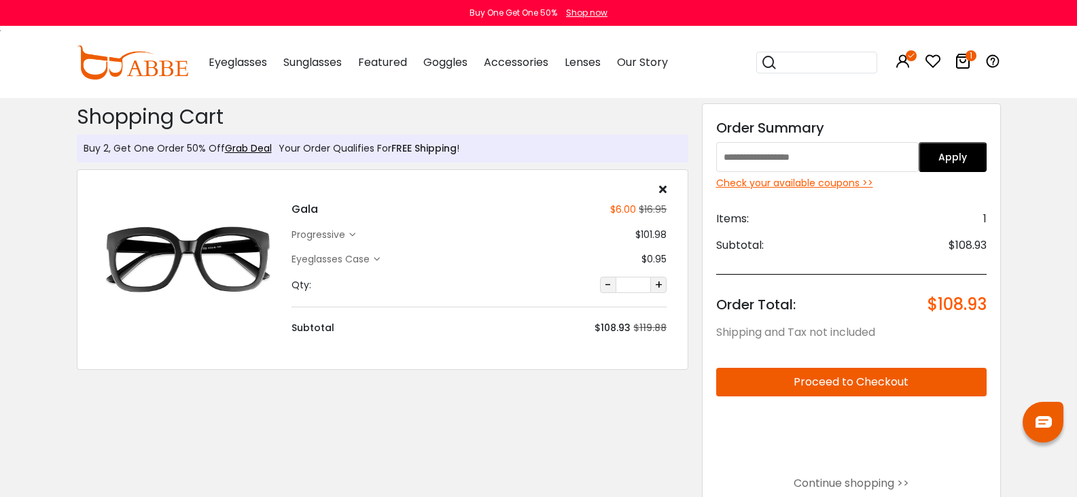
click at [875, 379] on button "Proceed to Checkout" at bounding box center [851, 382] width 271 height 29
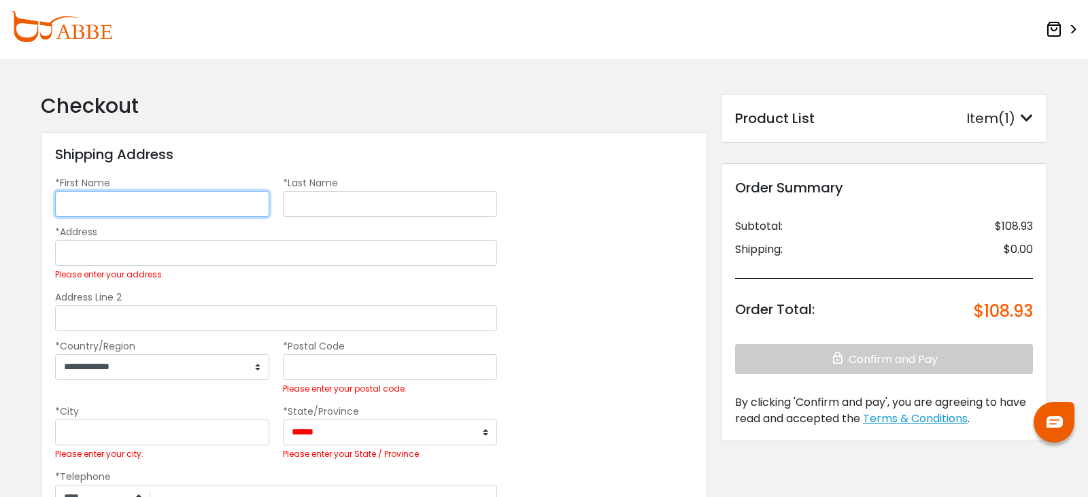
click at [202, 206] on input "*First Name" at bounding box center [162, 204] width 214 height 26
type input "*********"
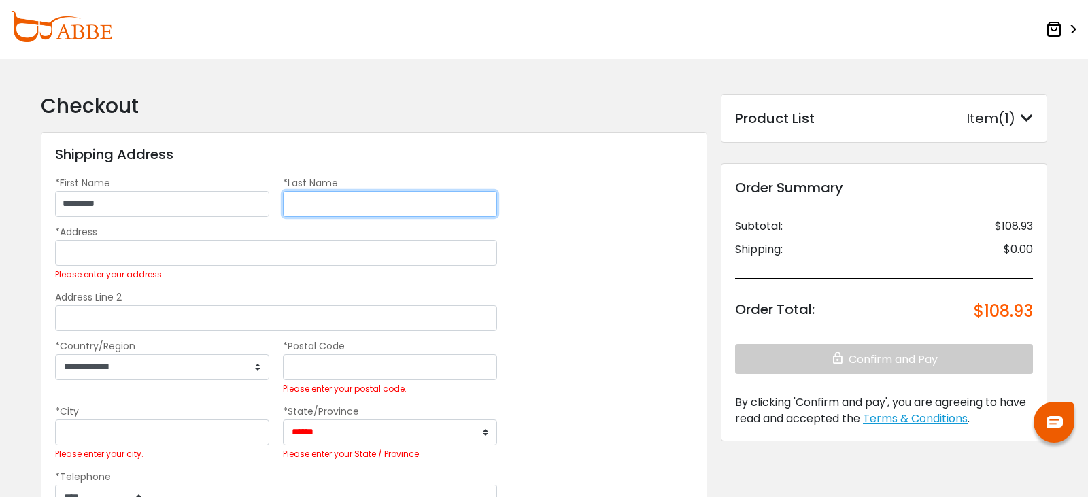
type input "******"
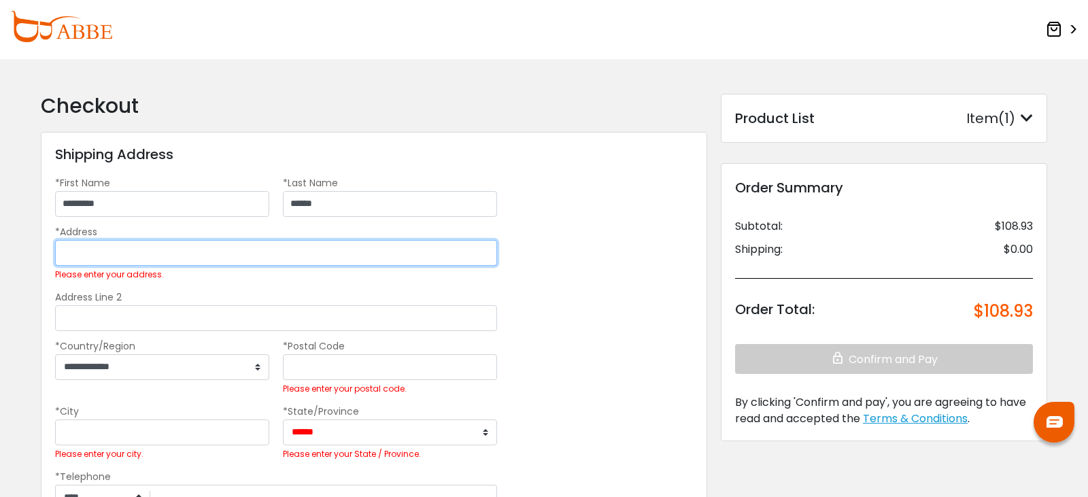
type input "**********"
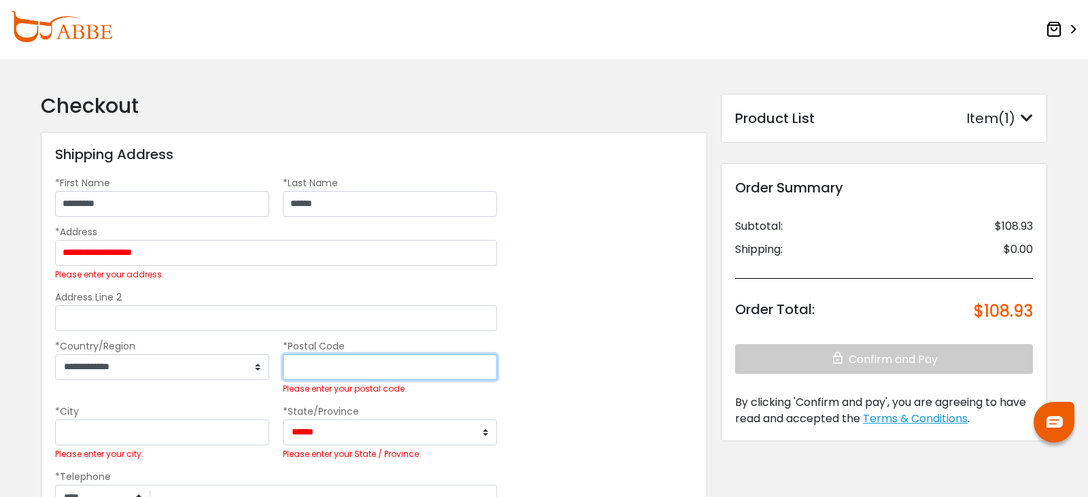
type input "*****"
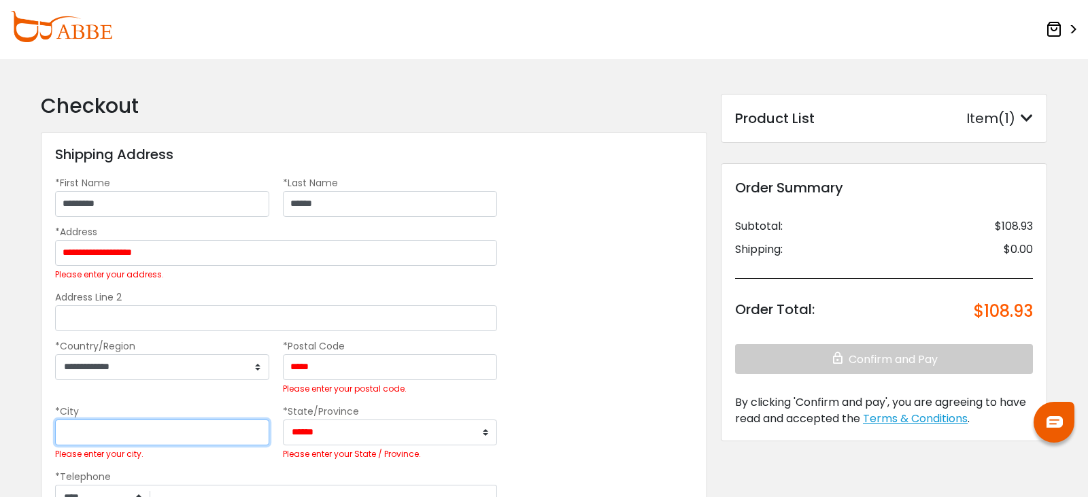
type input "*******"
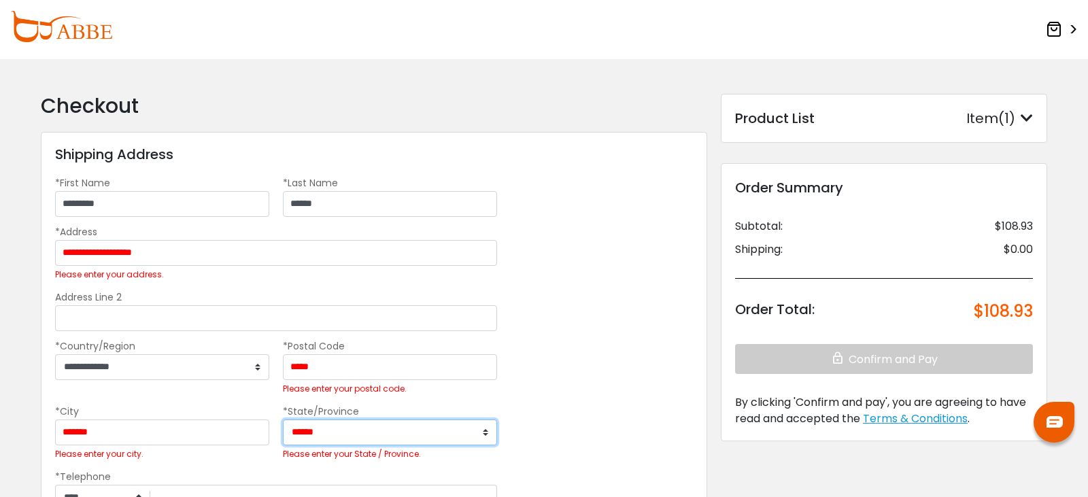
select select "**"
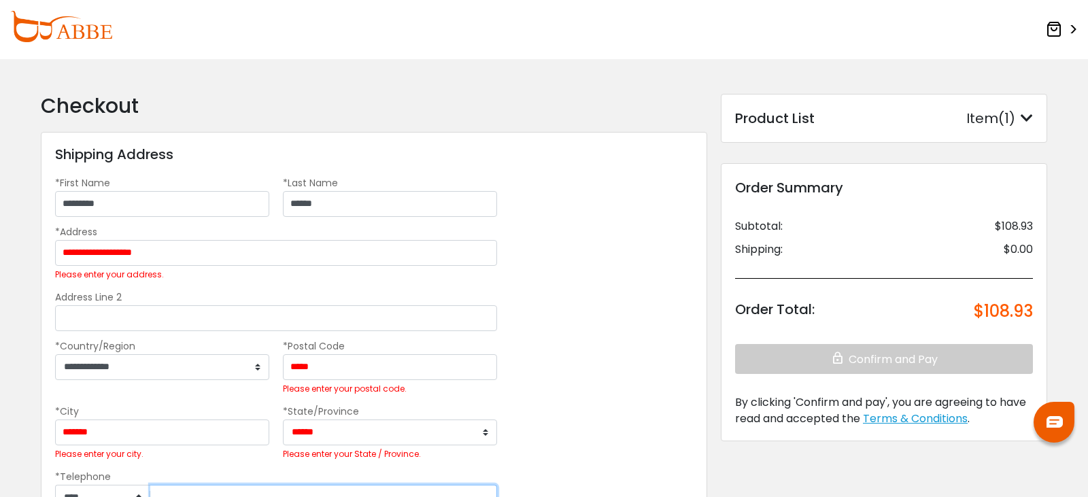
type input "**********"
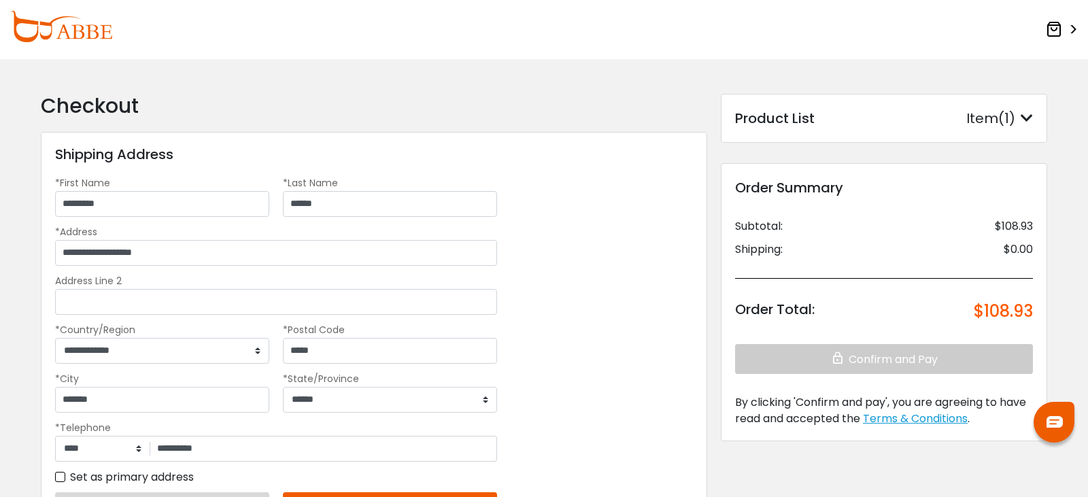
click at [650, 260] on div "**********" at bounding box center [374, 333] width 666 height 403
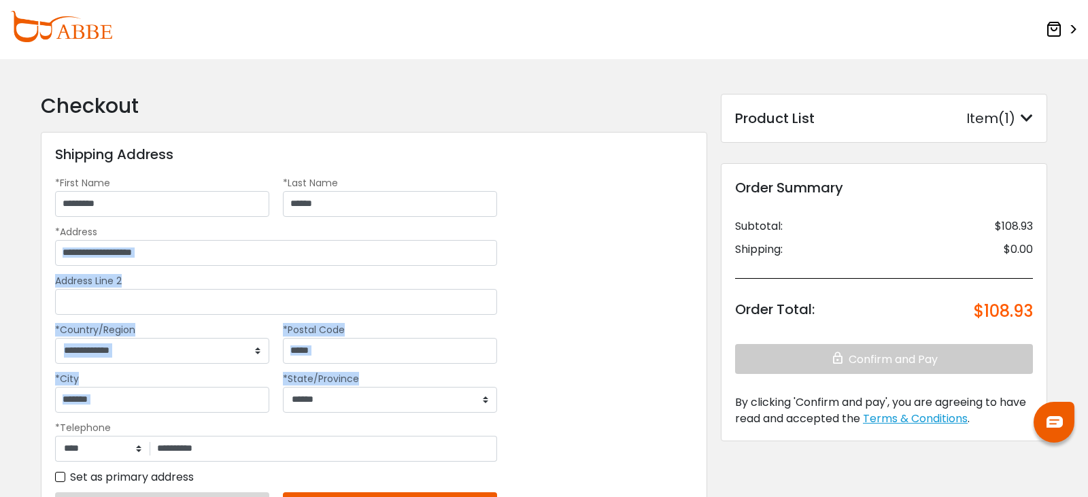
drag, startPoint x: 587, startPoint y: 252, endPoint x: 604, endPoint y: 394, distance: 142.3
click at [604, 394] on div "**********" at bounding box center [374, 333] width 666 height 403
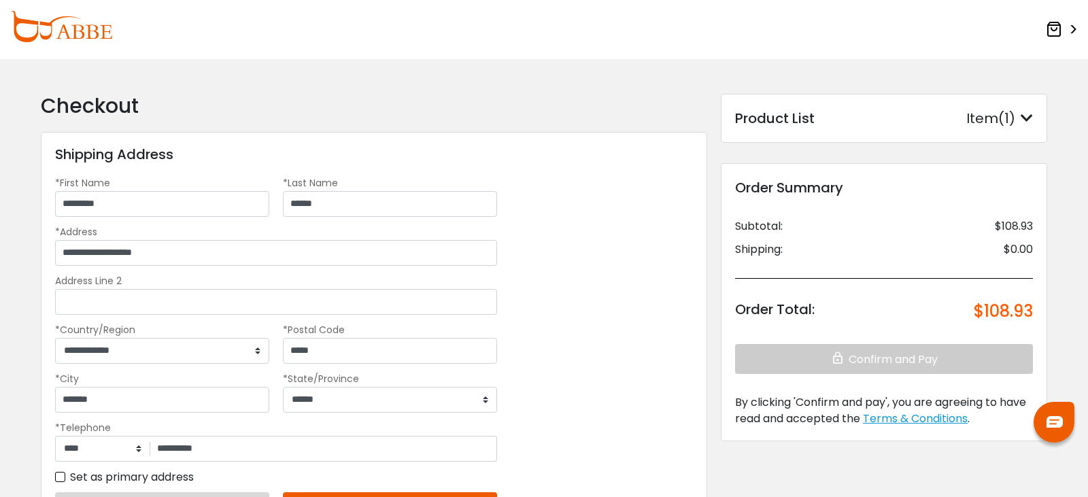
click at [604, 394] on div "**********" at bounding box center [374, 333] width 666 height 403
click at [461, 492] on button "Save this address" at bounding box center [390, 506] width 214 height 29
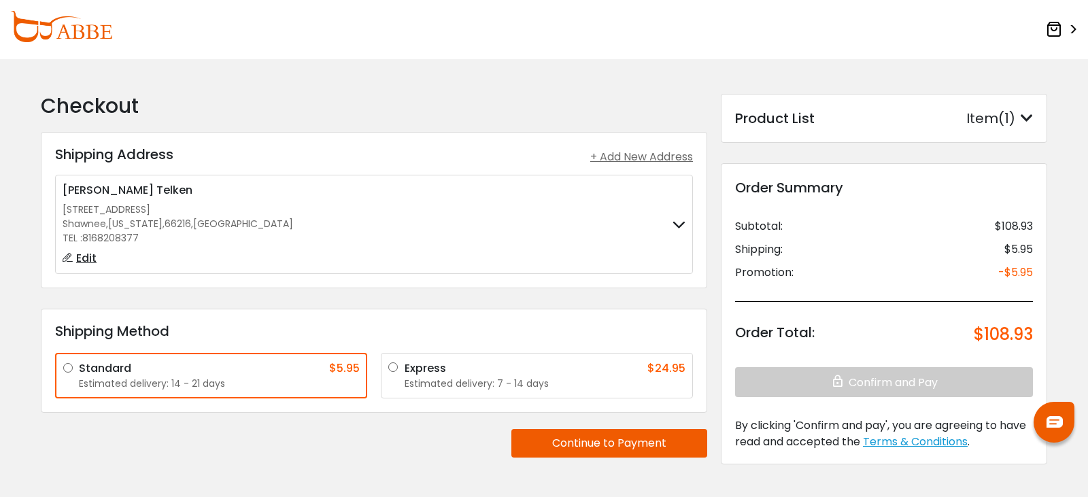
click at [634, 439] on button "Continue to Payment" at bounding box center [609, 443] width 196 height 29
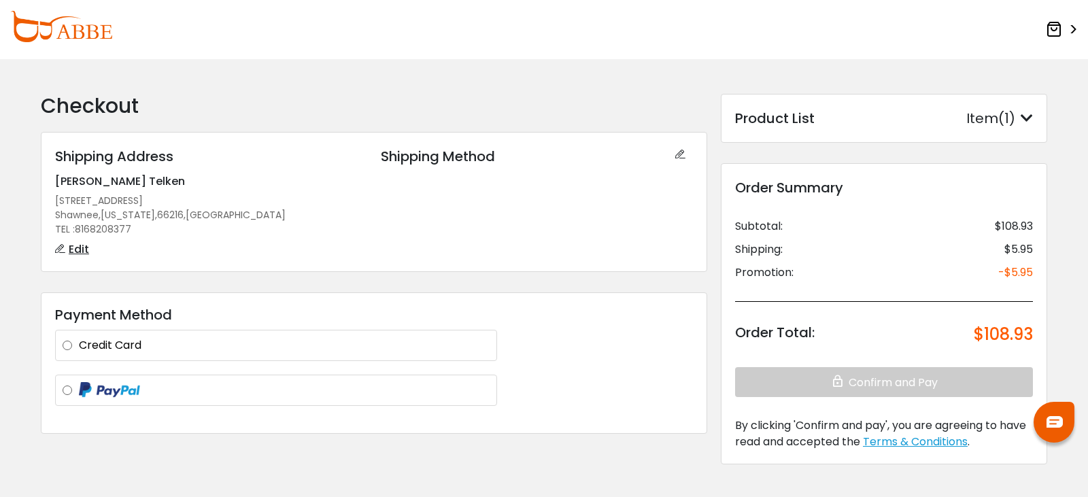
click at [79, 341] on label "Credit Card" at bounding box center [284, 345] width 411 height 16
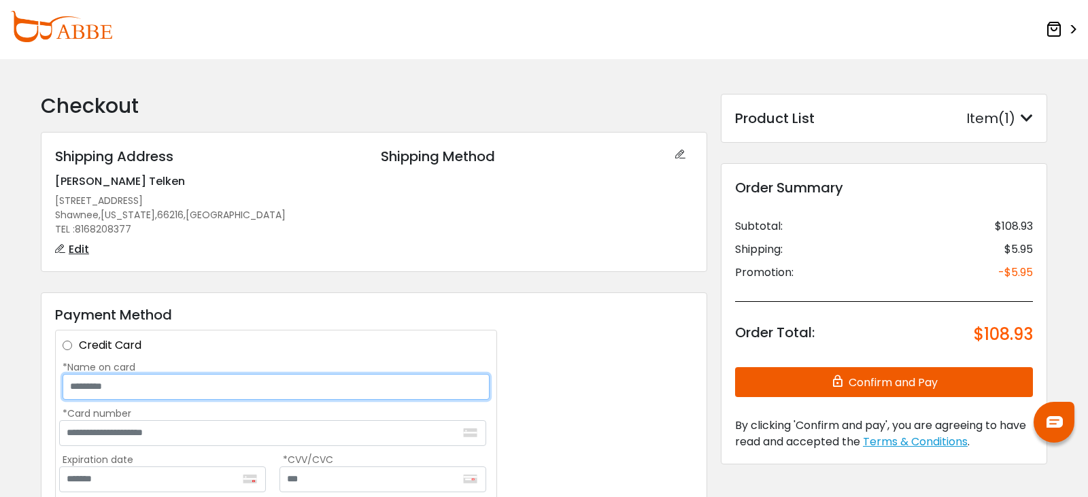
click at [373, 389] on input "*Name on card" at bounding box center [276, 387] width 427 height 26
type input "**********"
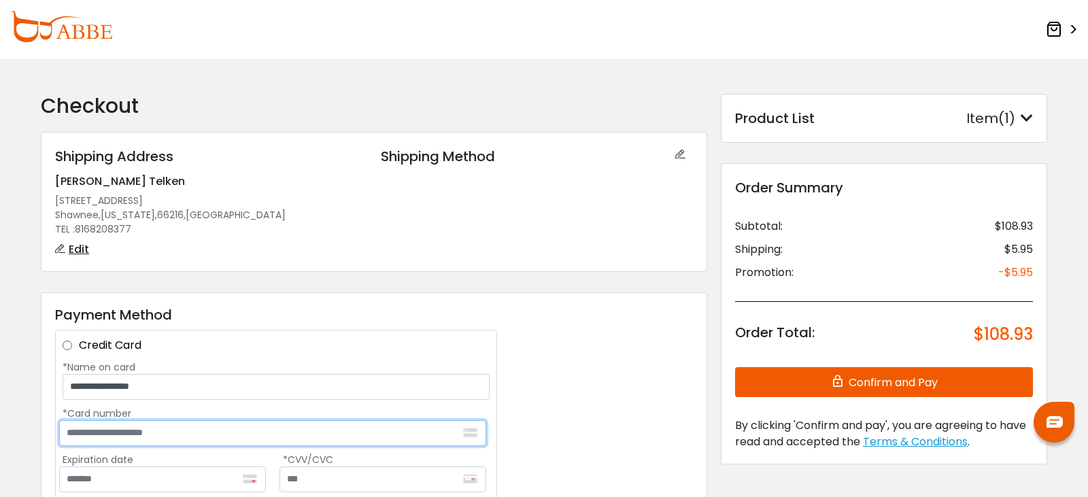
type input "**********"
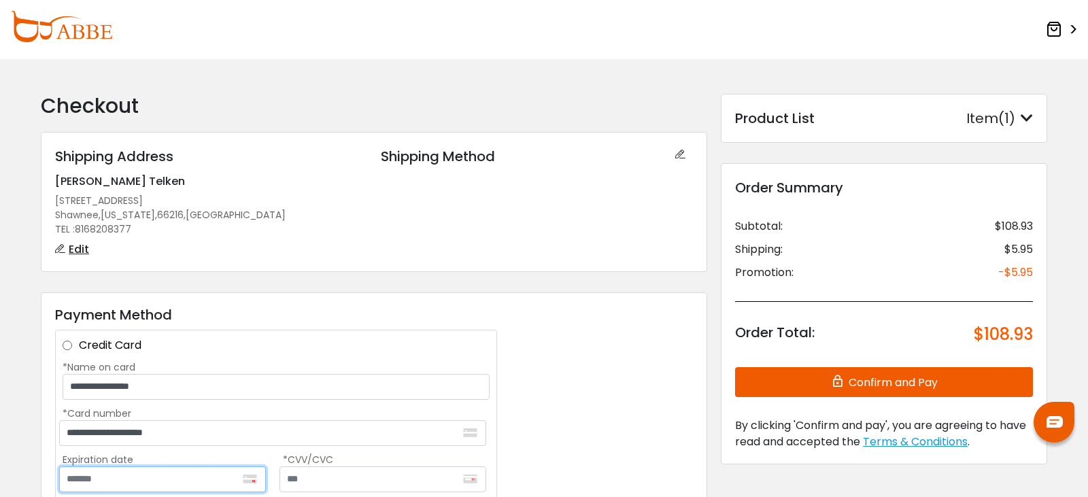
type input "*******"
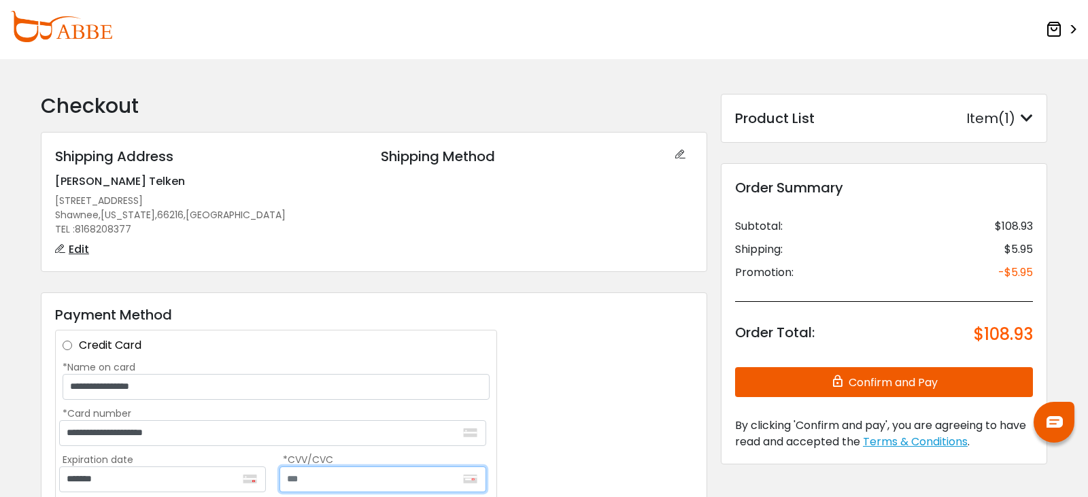
click at [388, 475] on input "text" at bounding box center [382, 479] width 207 height 26
type input "***"
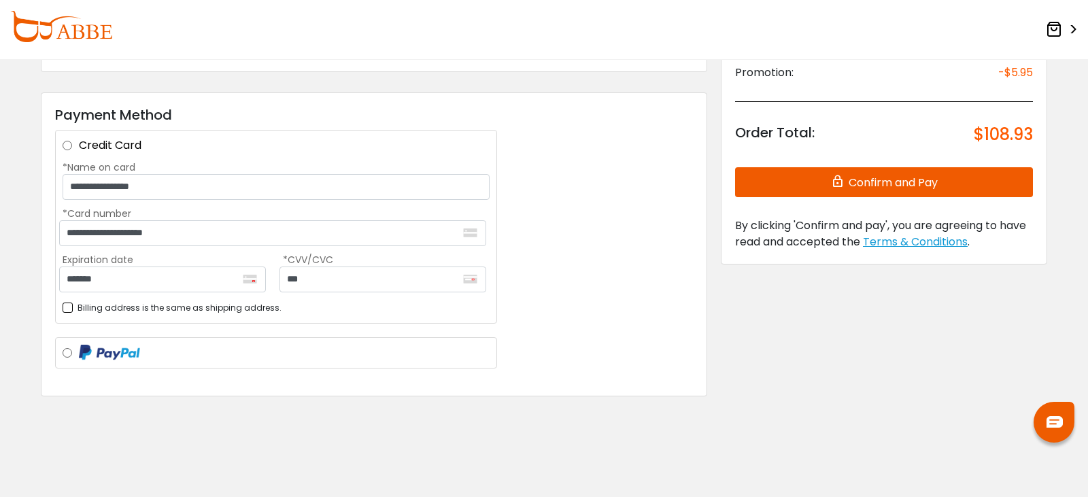
click at [882, 182] on button "Confirm and Pay" at bounding box center [884, 182] width 298 height 30
